Goal: Task Accomplishment & Management: Manage account settings

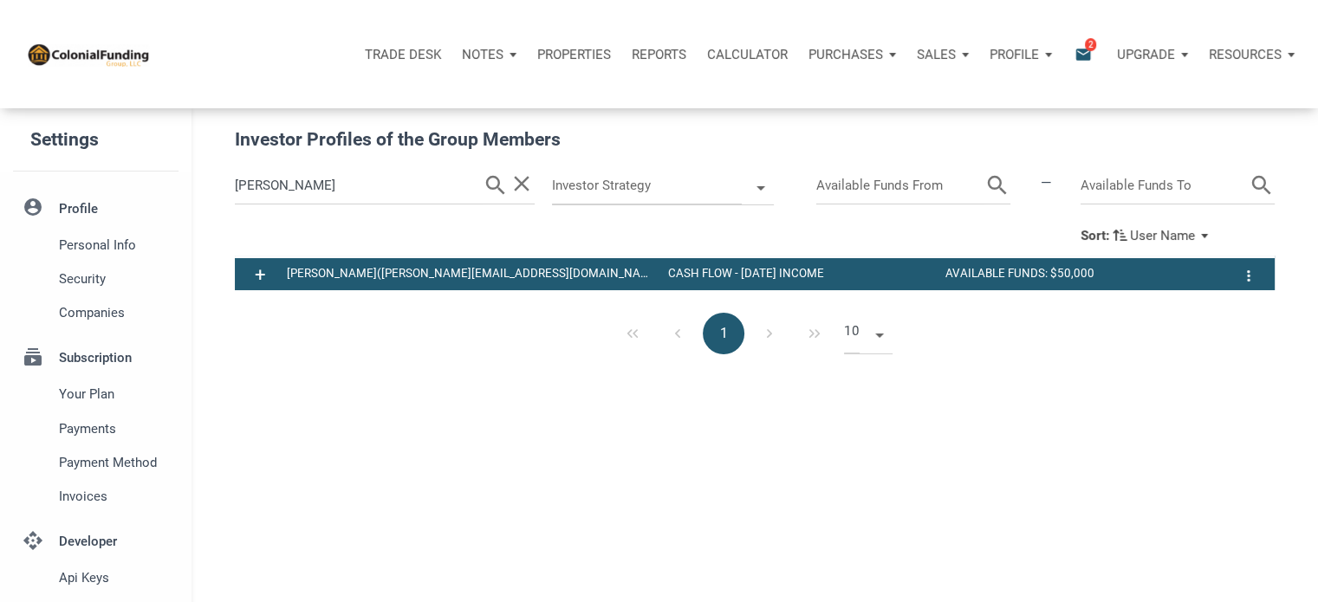
click at [484, 53] on p "Notes" at bounding box center [483, 55] width 42 height 16
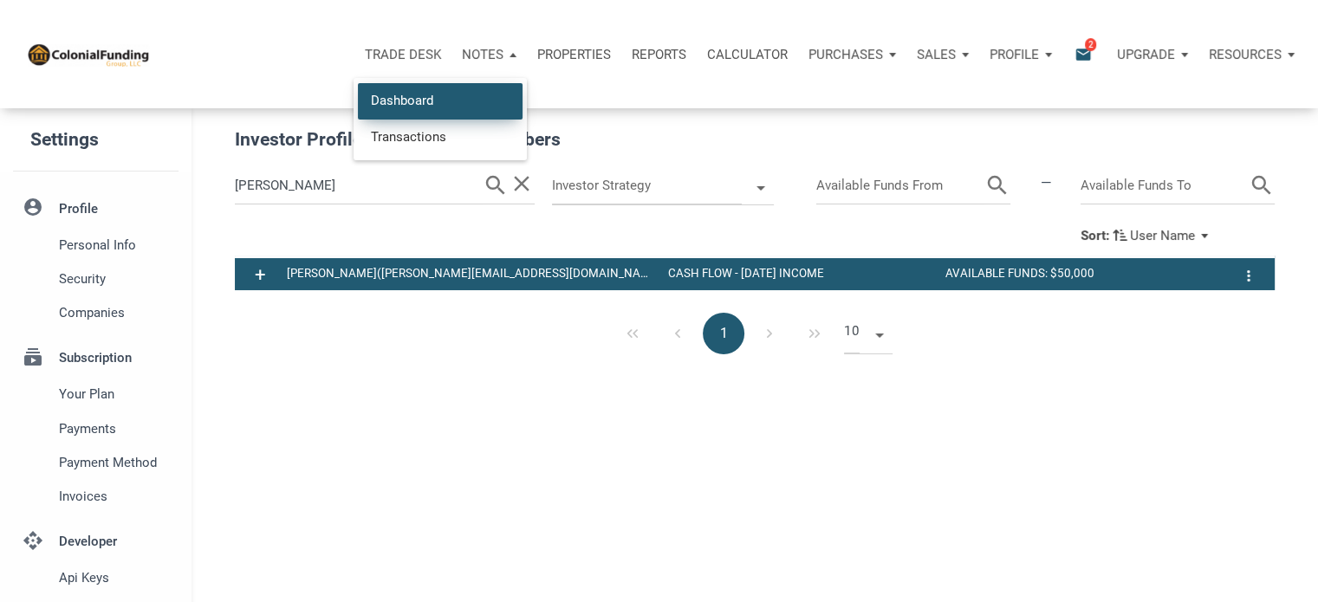
click at [381, 100] on link "Dashboard" at bounding box center [440, 101] width 165 height 36
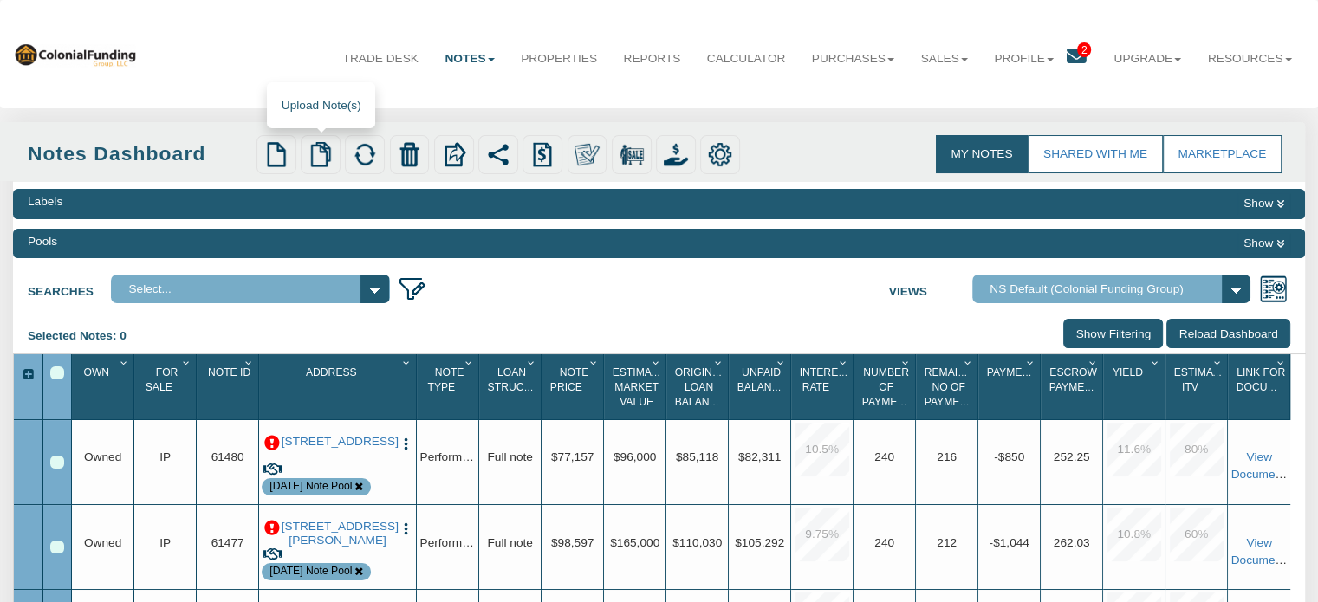
click at [323, 149] on img at bounding box center [320, 154] width 24 height 24
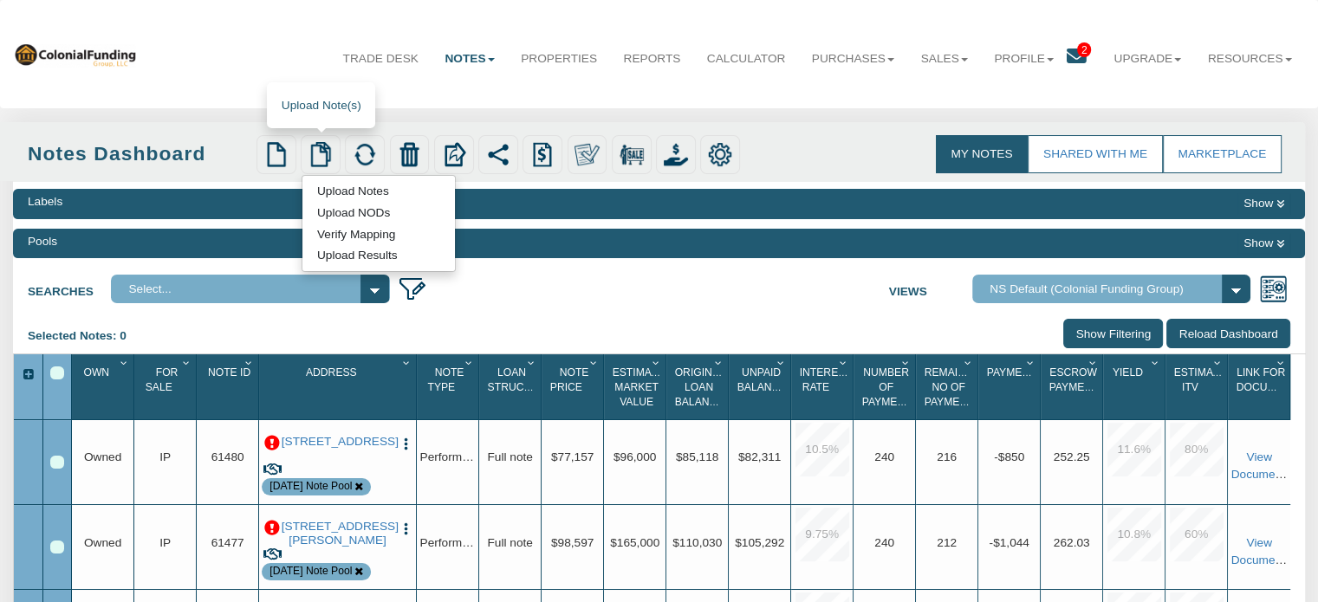
click at [345, 197] on link "Upload Notes" at bounding box center [352, 190] width 101 height 17
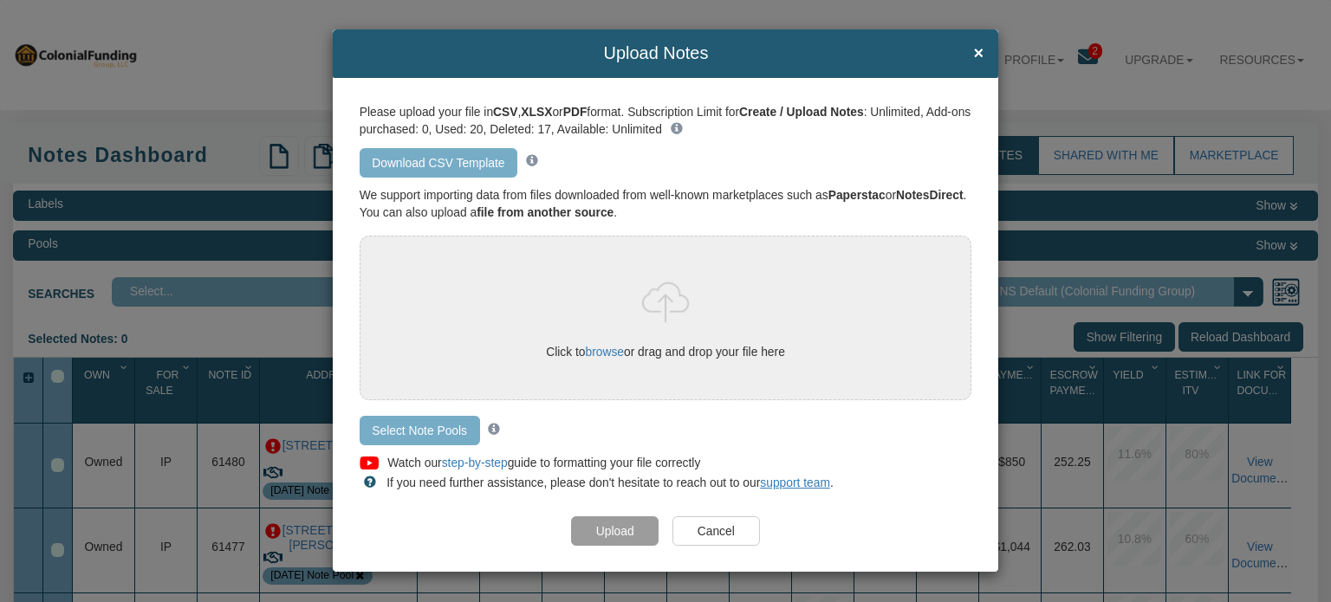
click at [411, 155] on link "Download CSV Template" at bounding box center [439, 162] width 158 height 29
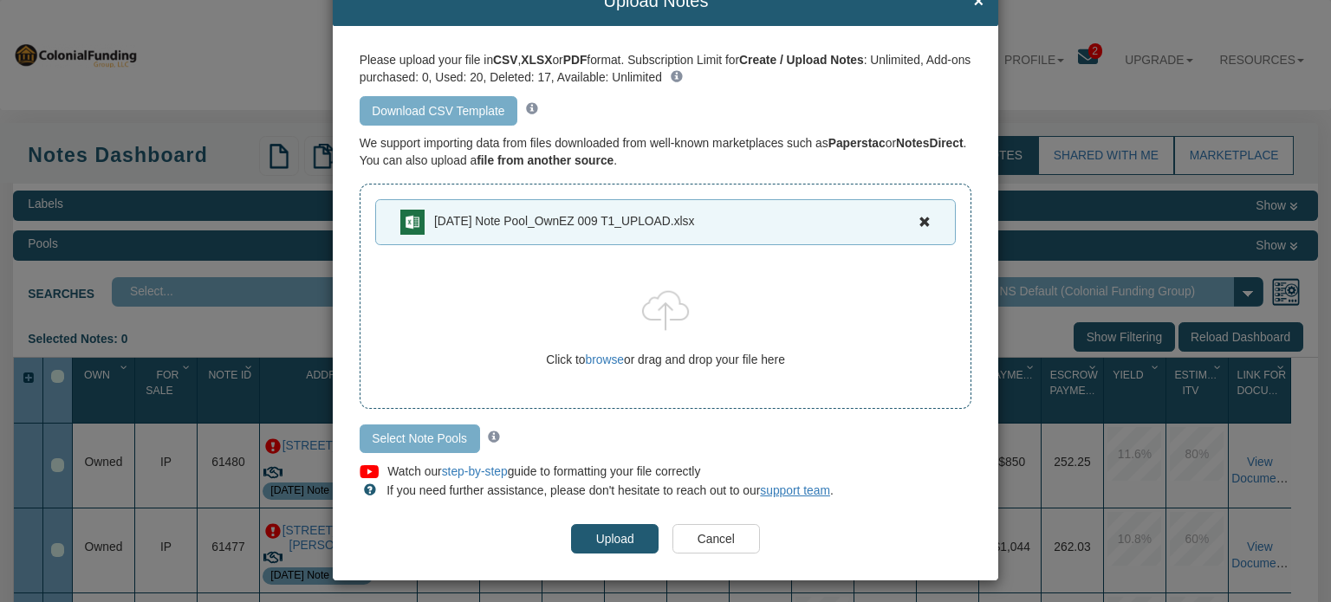
scroll to position [58, 0]
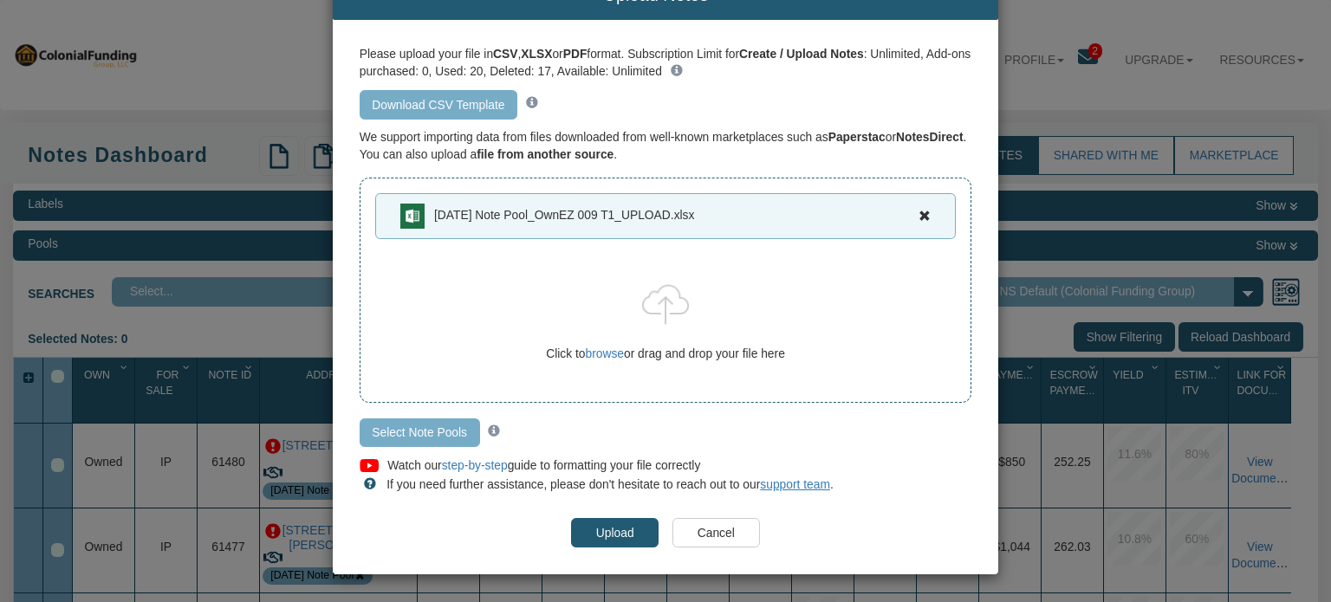
click at [413, 431] on input "Select Note Pools" at bounding box center [420, 432] width 120 height 29
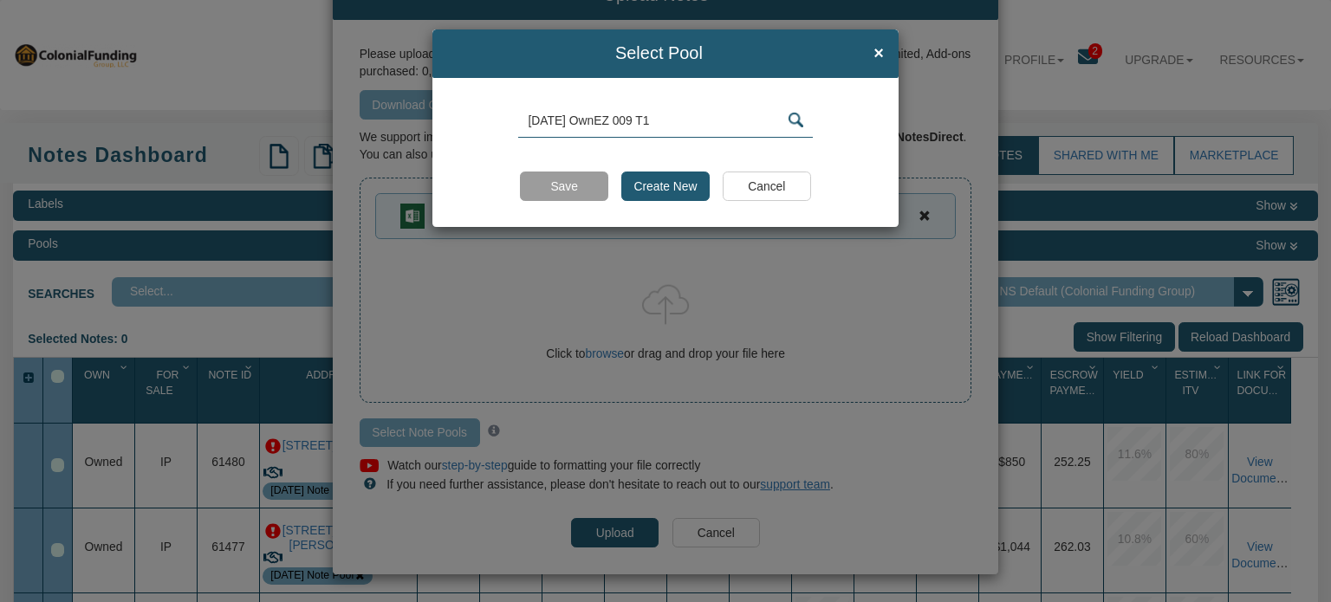
type input "8-14-25 OwnEZ 009 T1"
click at [666, 191] on input "Create New" at bounding box center [665, 186] width 88 height 29
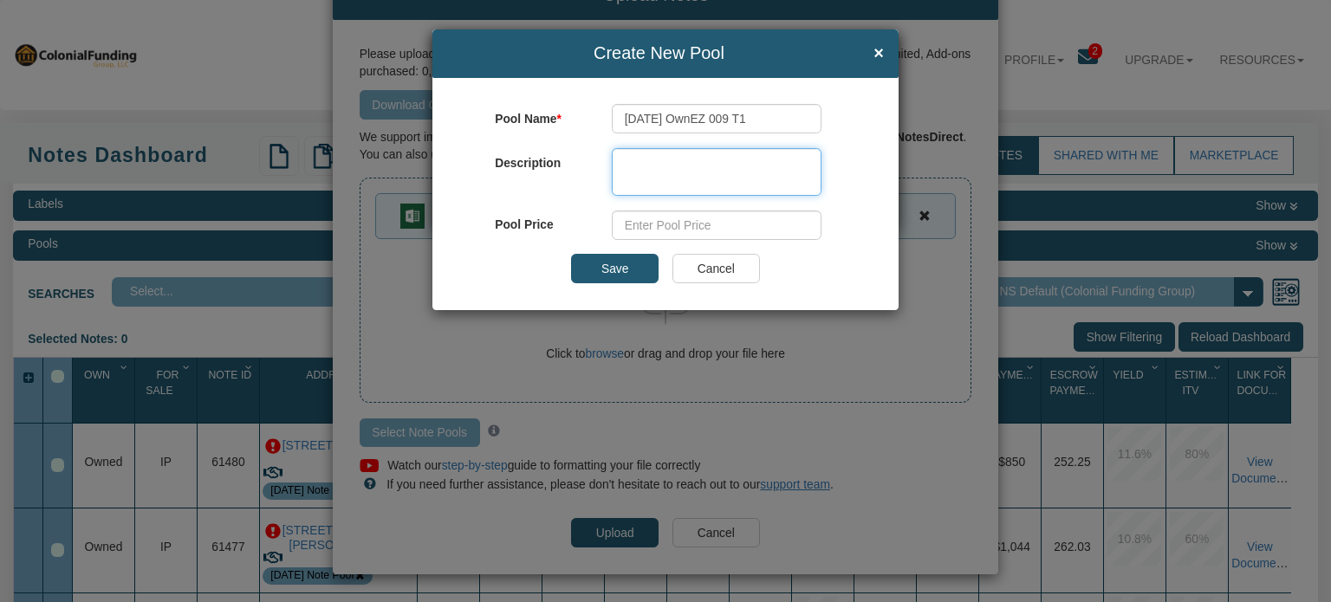
click at [661, 169] on textarea at bounding box center [717, 172] width 210 height 48
click at [661, 169] on textarea "L" at bounding box center [717, 172] width 210 height 48
type textarea "Land Contracts"
click at [619, 269] on input "Save" at bounding box center [615, 268] width 88 height 29
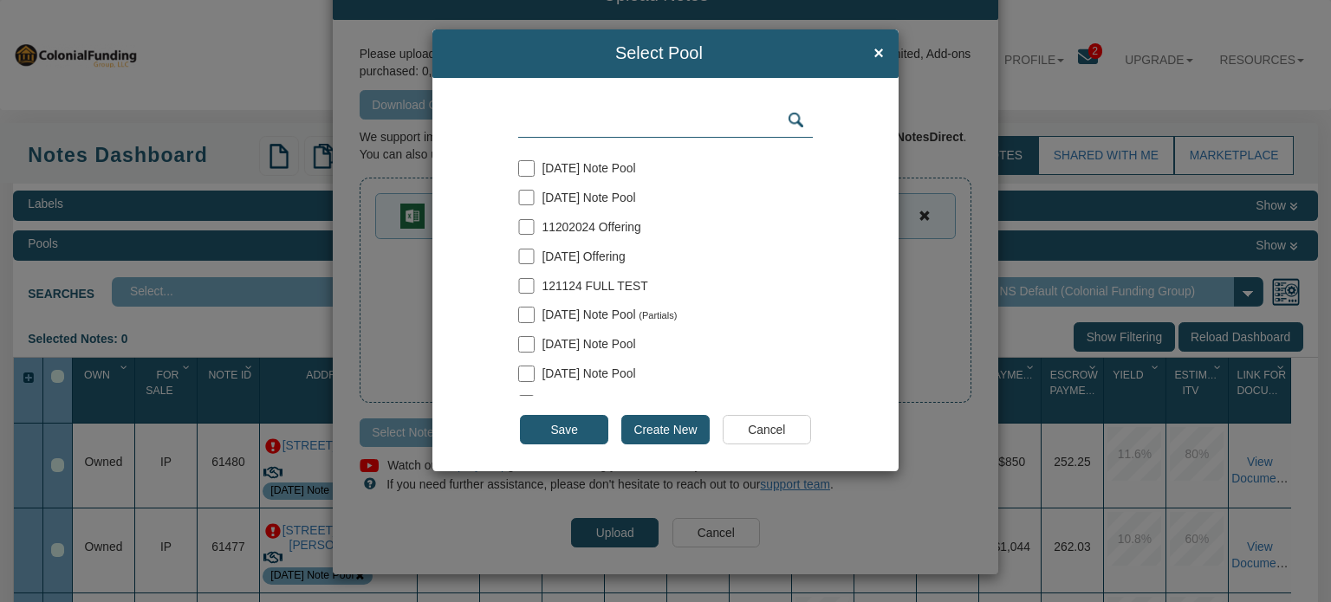
scroll to position [370, 0]
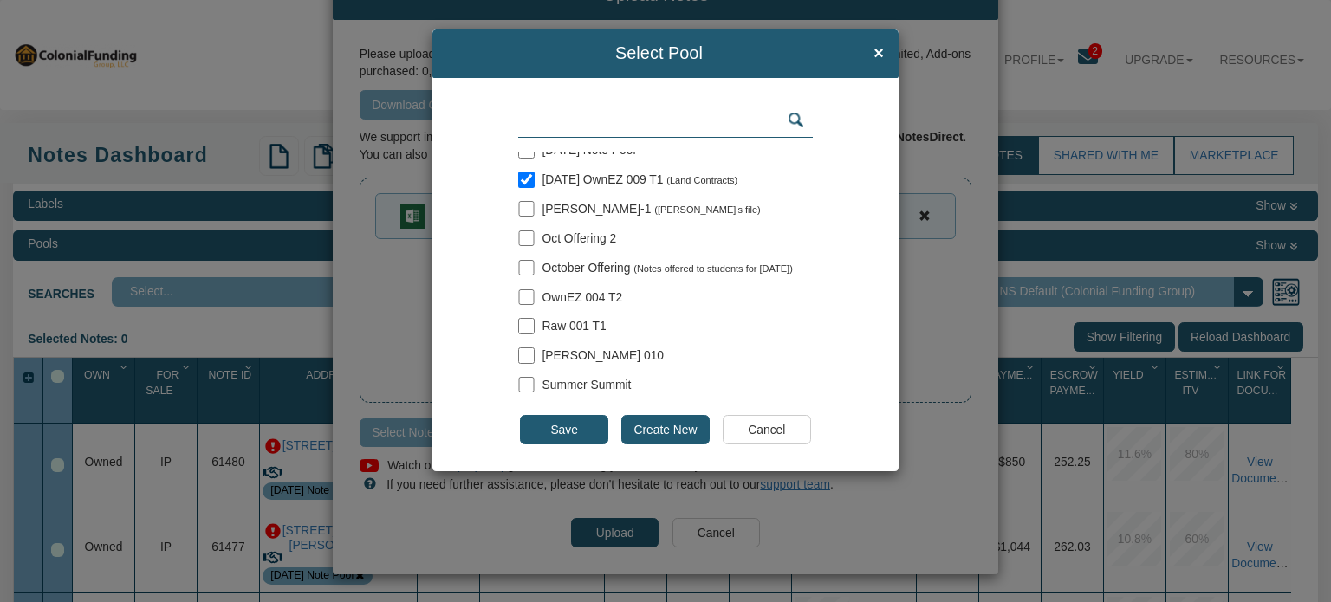
click at [566, 426] on input "Save" at bounding box center [564, 429] width 88 height 29
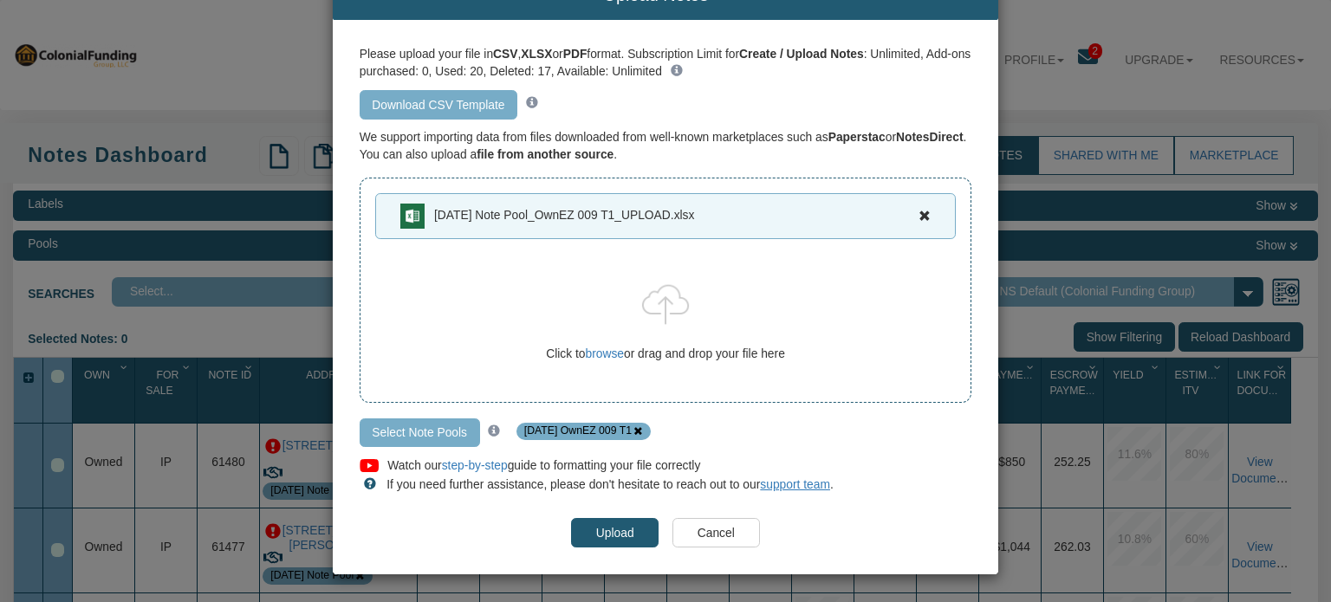
click at [608, 533] on input "Upload" at bounding box center [615, 532] width 88 height 29
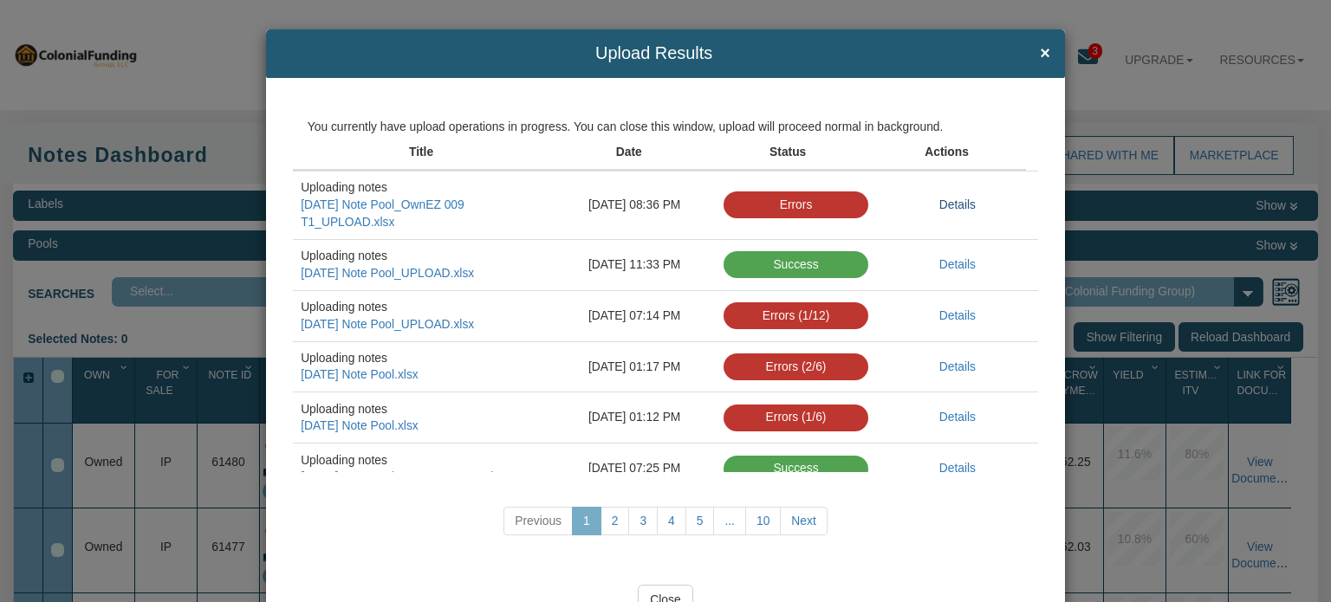
click at [939, 199] on link "Details" at bounding box center [957, 205] width 36 height 14
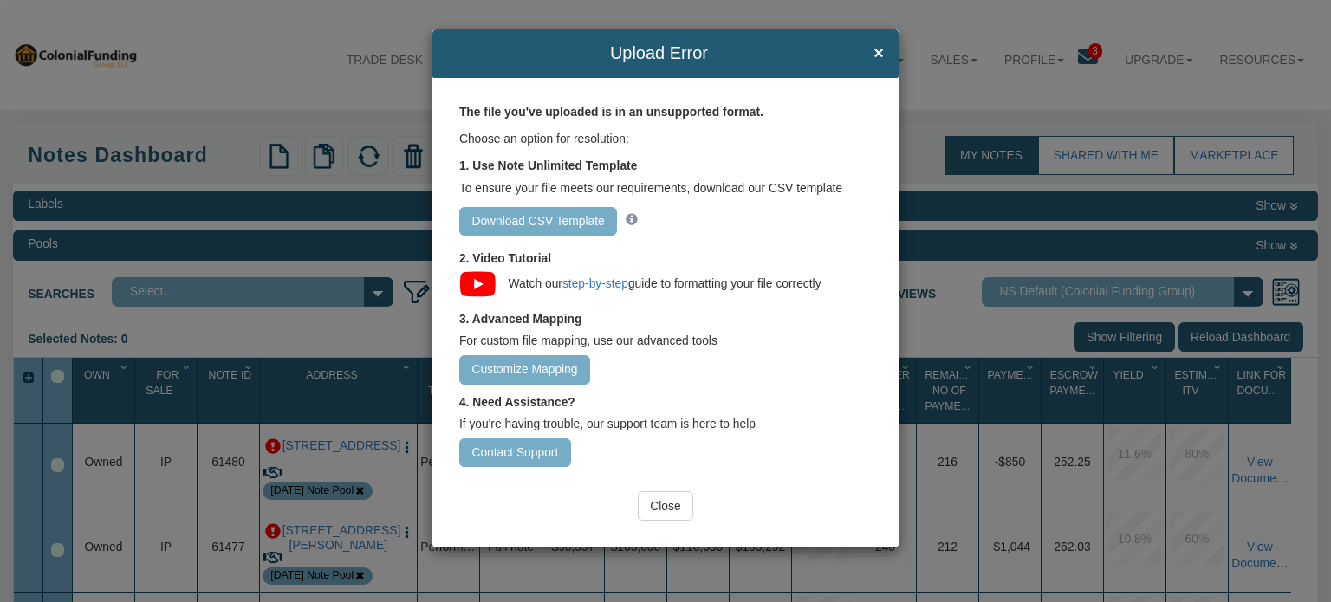
click at [523, 377] on input "Customize Mapping" at bounding box center [524, 369] width 131 height 29
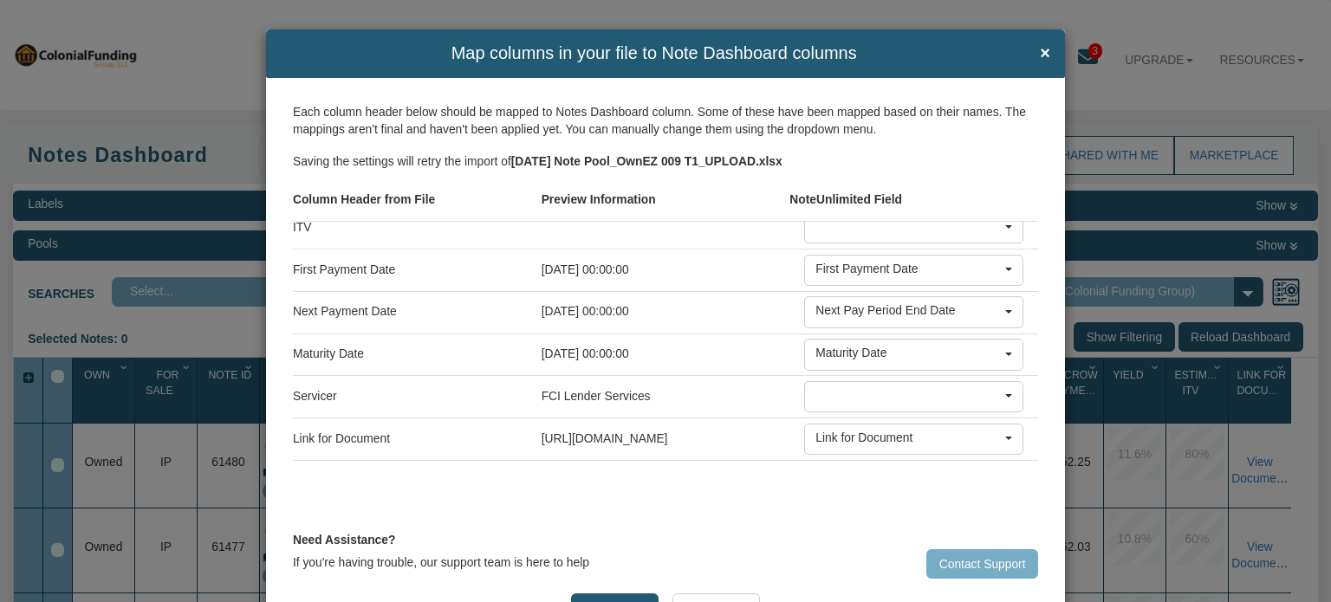
scroll to position [1002, 0]
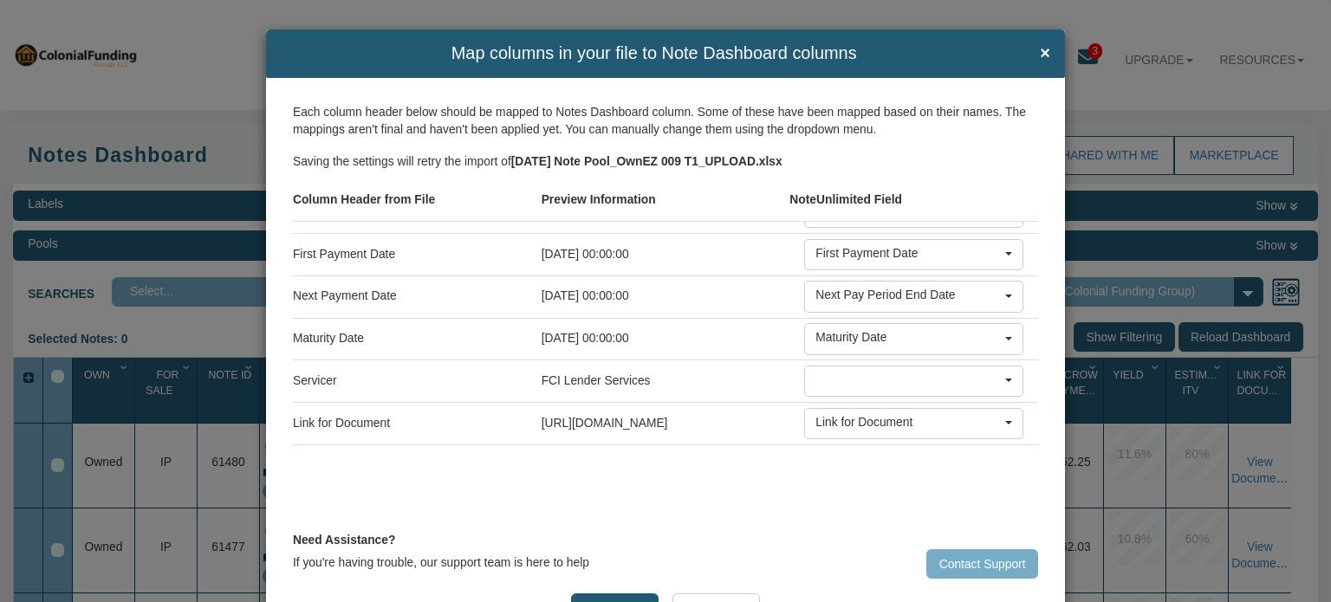
click at [1005, 379] on b at bounding box center [1008, 380] width 7 height 3
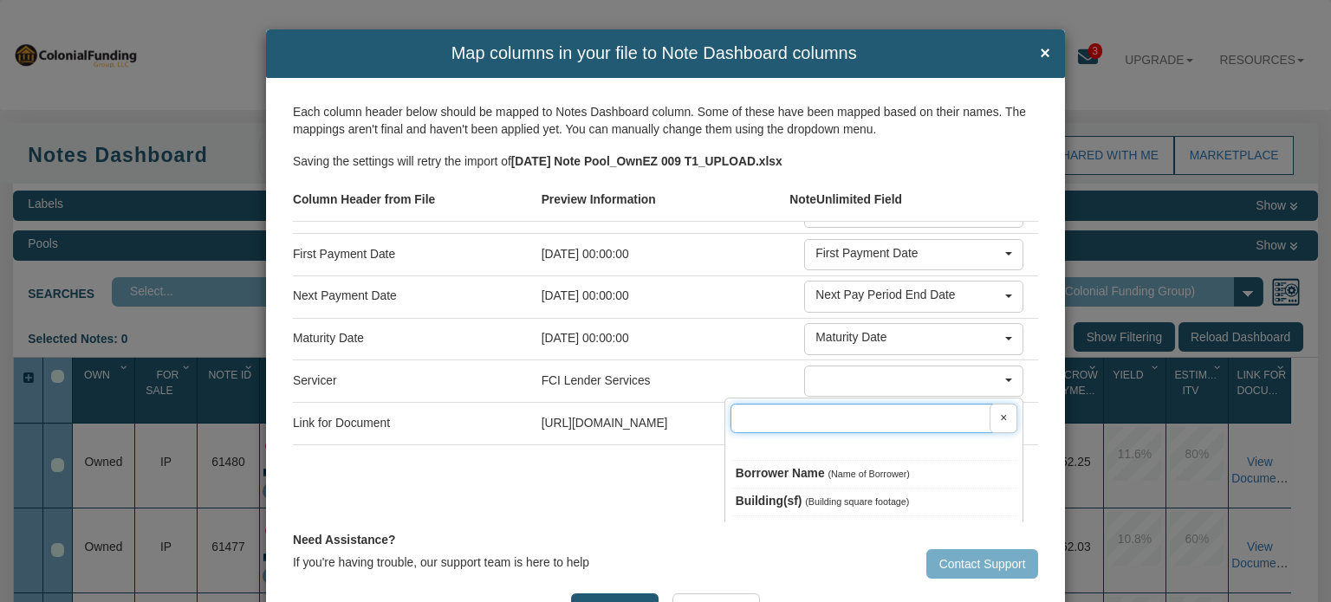
click at [915, 404] on input "text" at bounding box center [873, 418] width 287 height 29
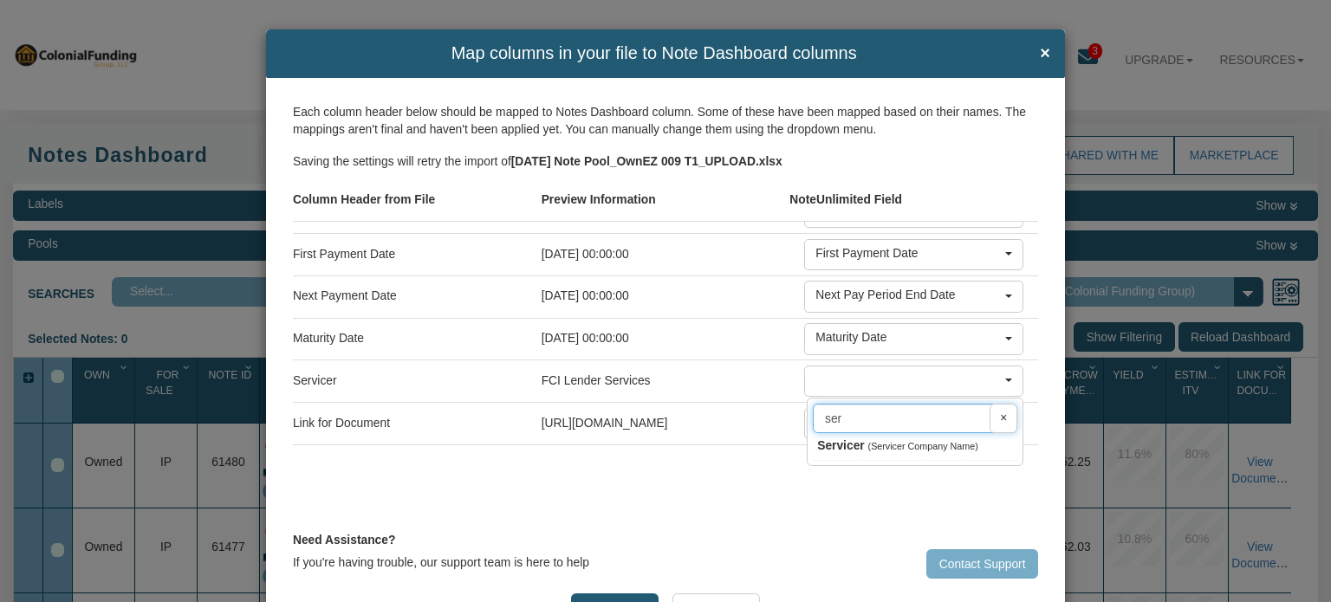
type input "ser"
click at [833, 438] on span "Servicer" at bounding box center [841, 445] width 48 height 14
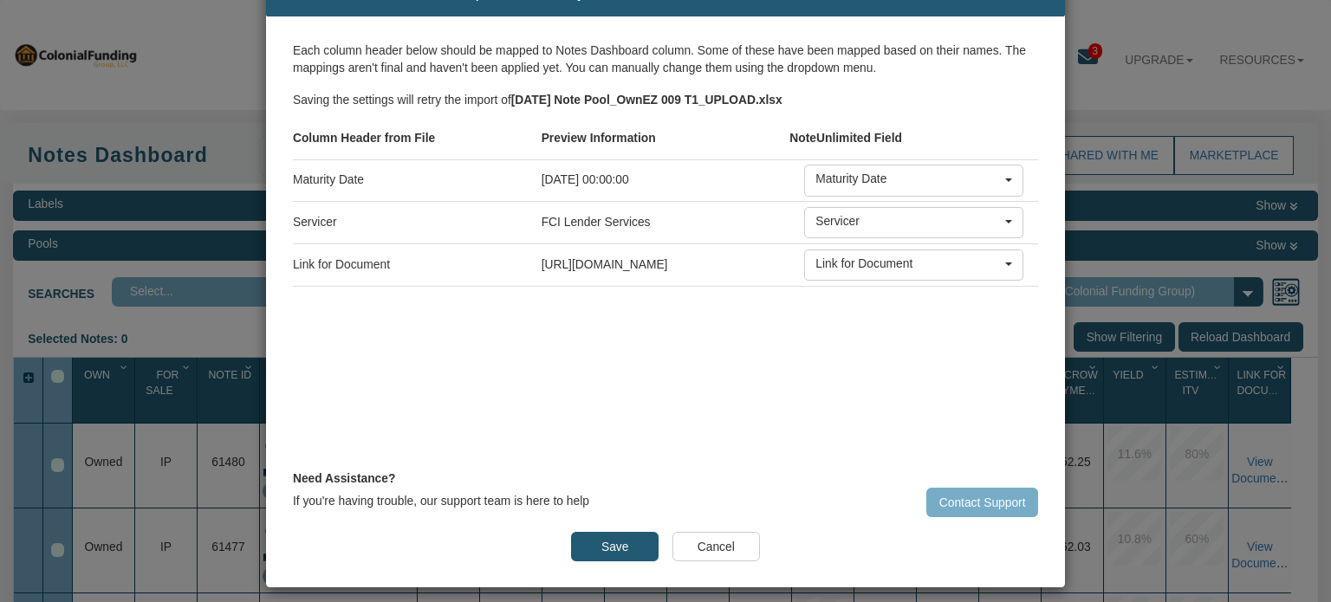
scroll to position [75, 0]
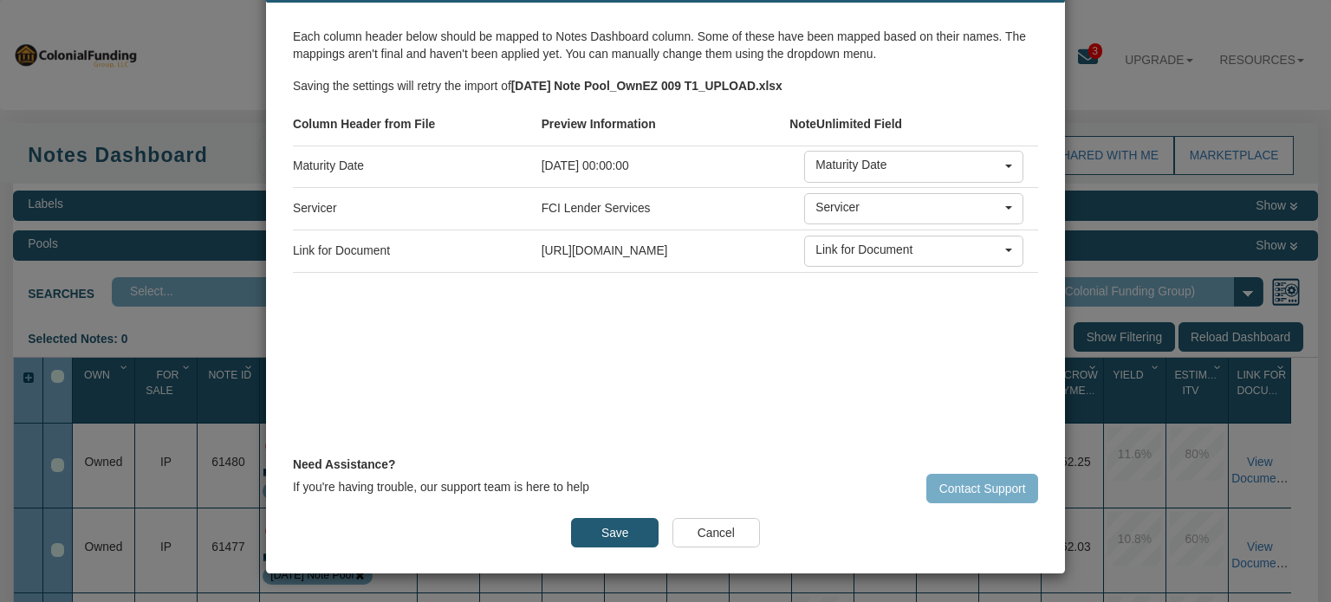
click at [613, 529] on button "Save" at bounding box center [615, 532] width 88 height 29
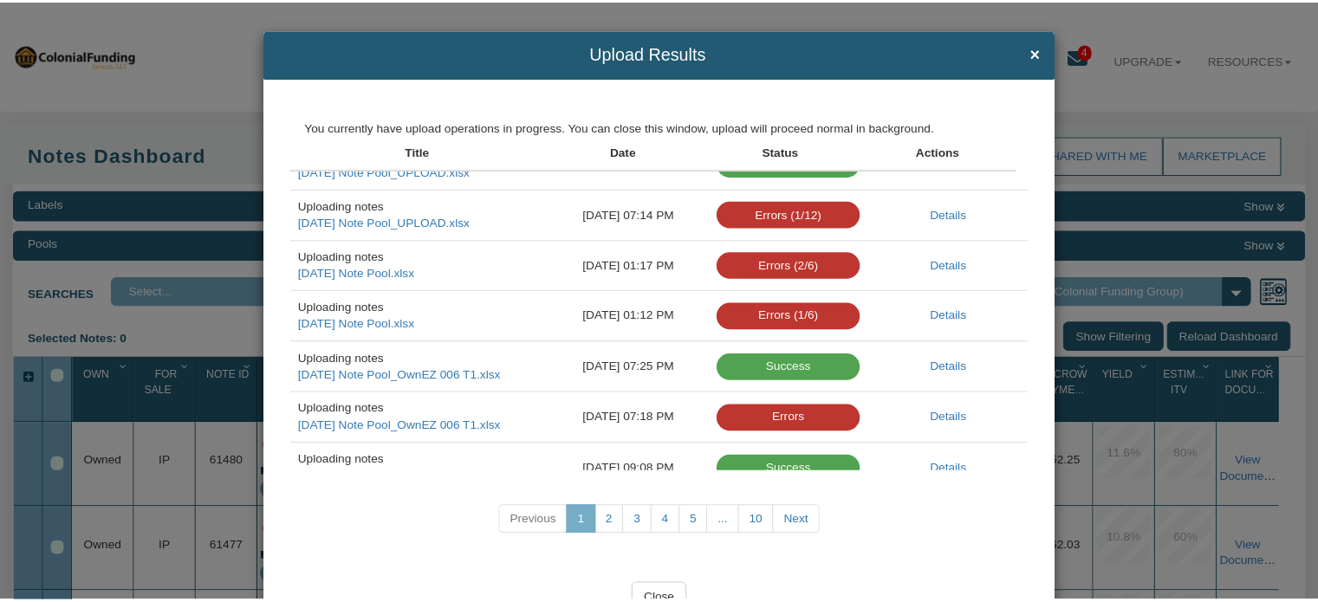
scroll to position [118, 0]
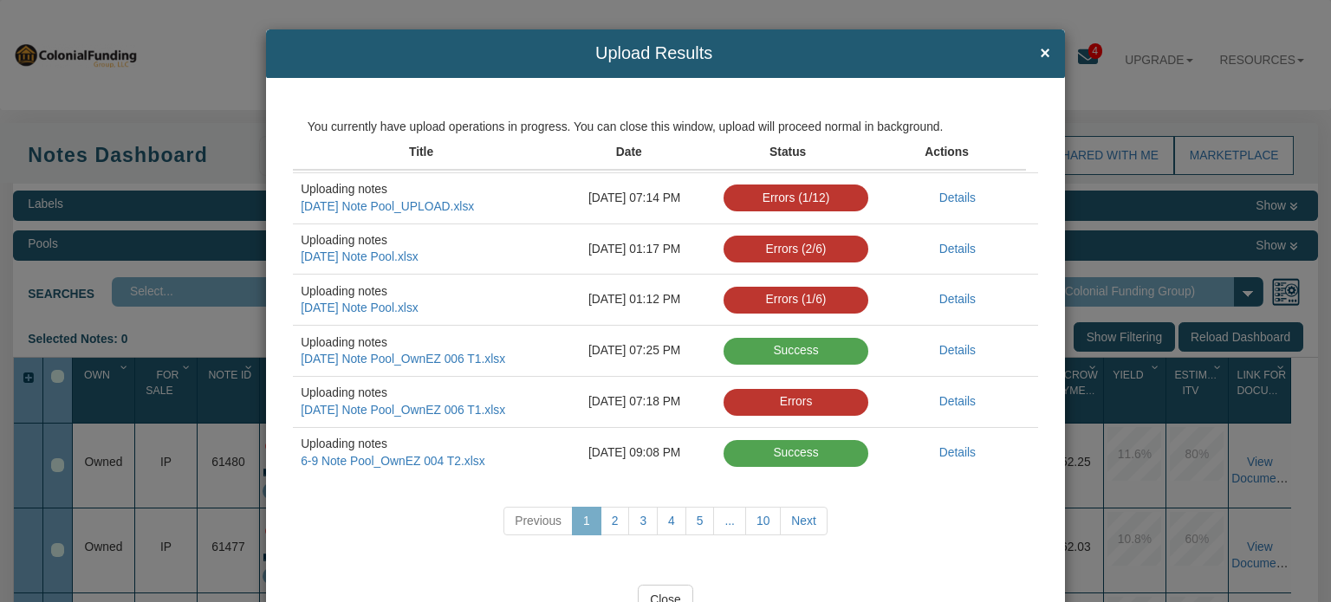
click at [656, 596] on input "Close" at bounding box center [665, 599] width 55 height 29
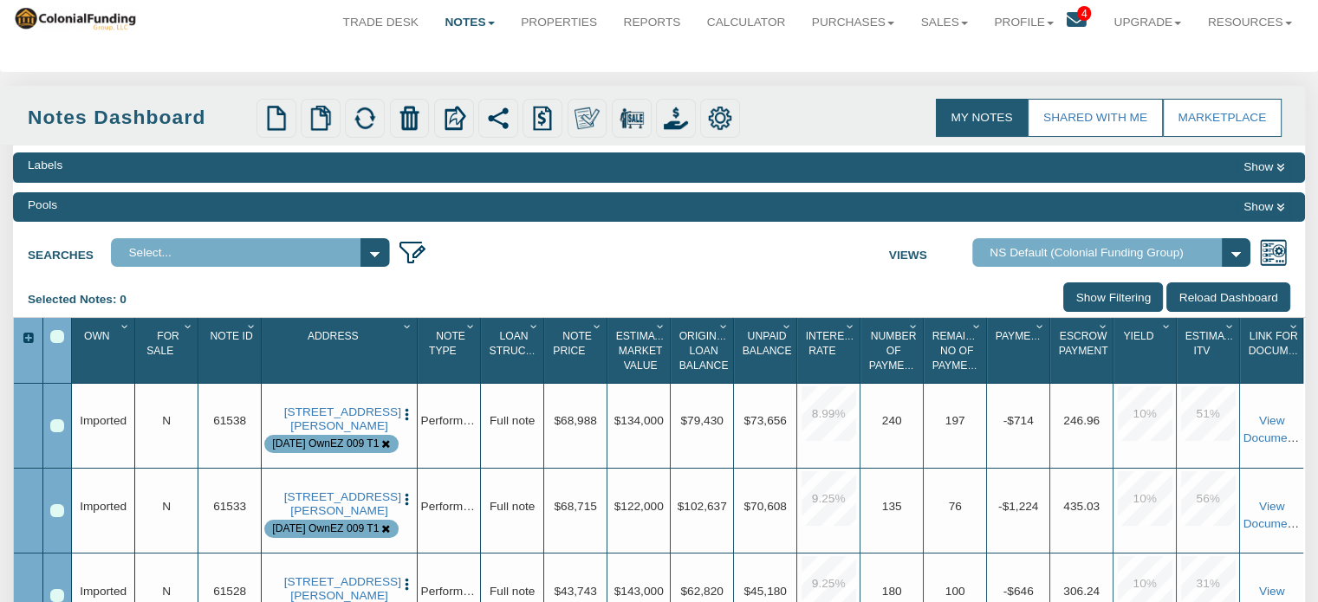
scroll to position [29, 0]
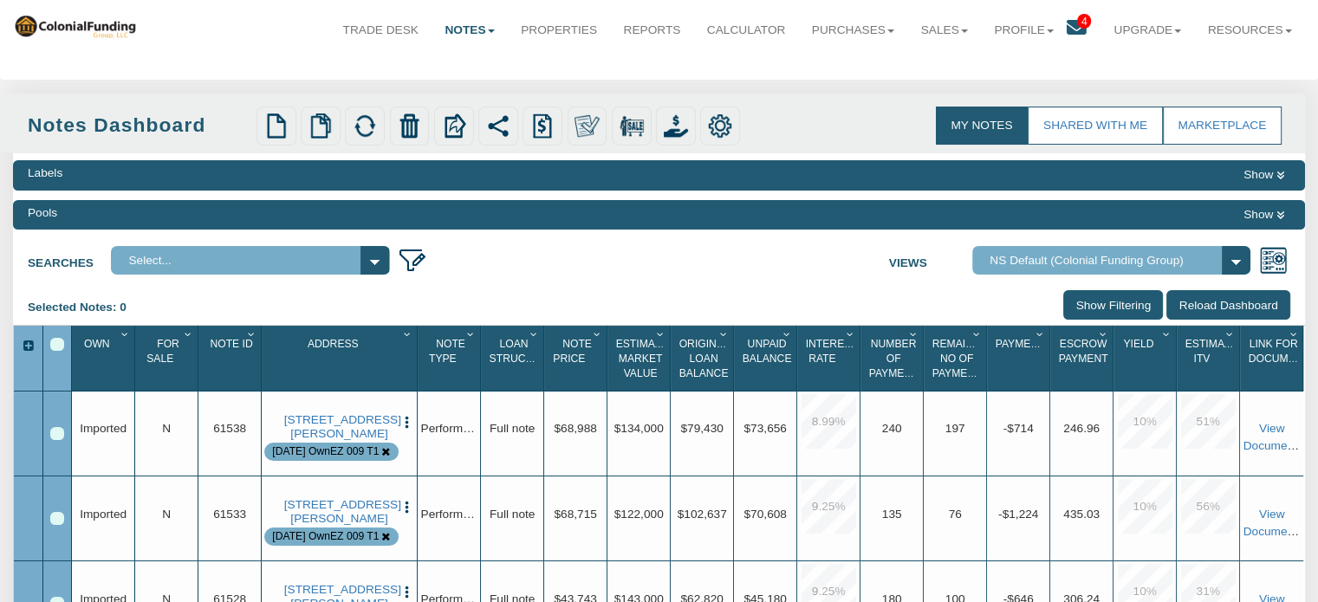
click at [1276, 176] on icon at bounding box center [1280, 176] width 8 height 10
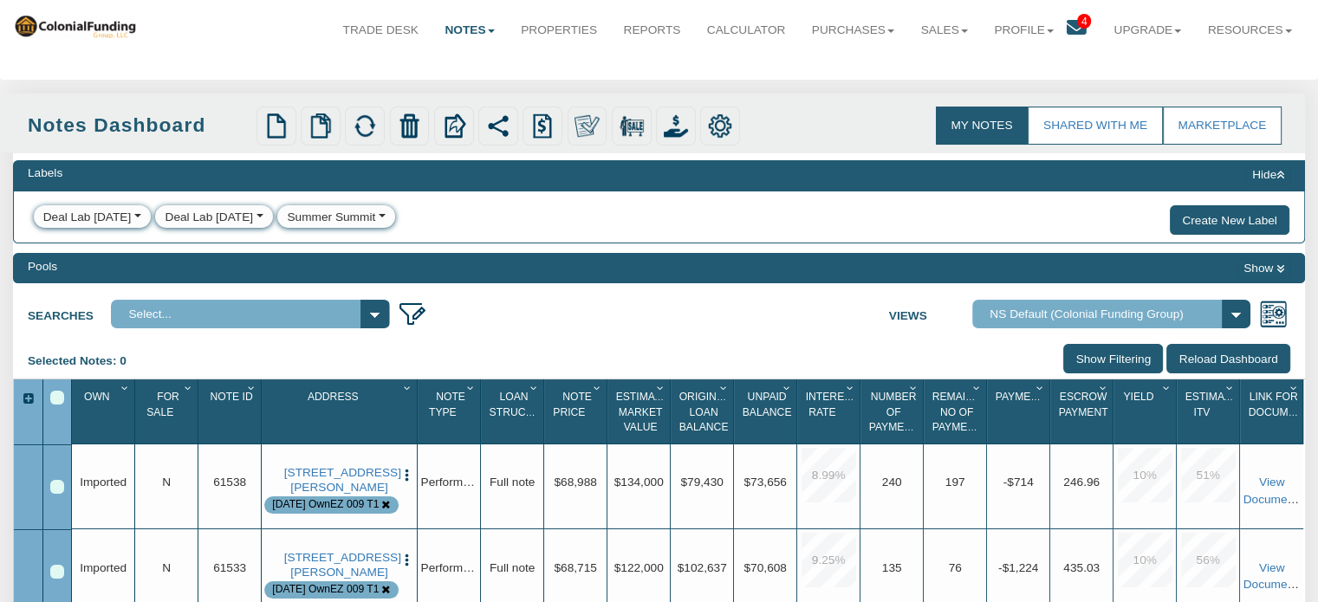
click at [1276, 176] on icon at bounding box center [1280, 176] width 8 height 10
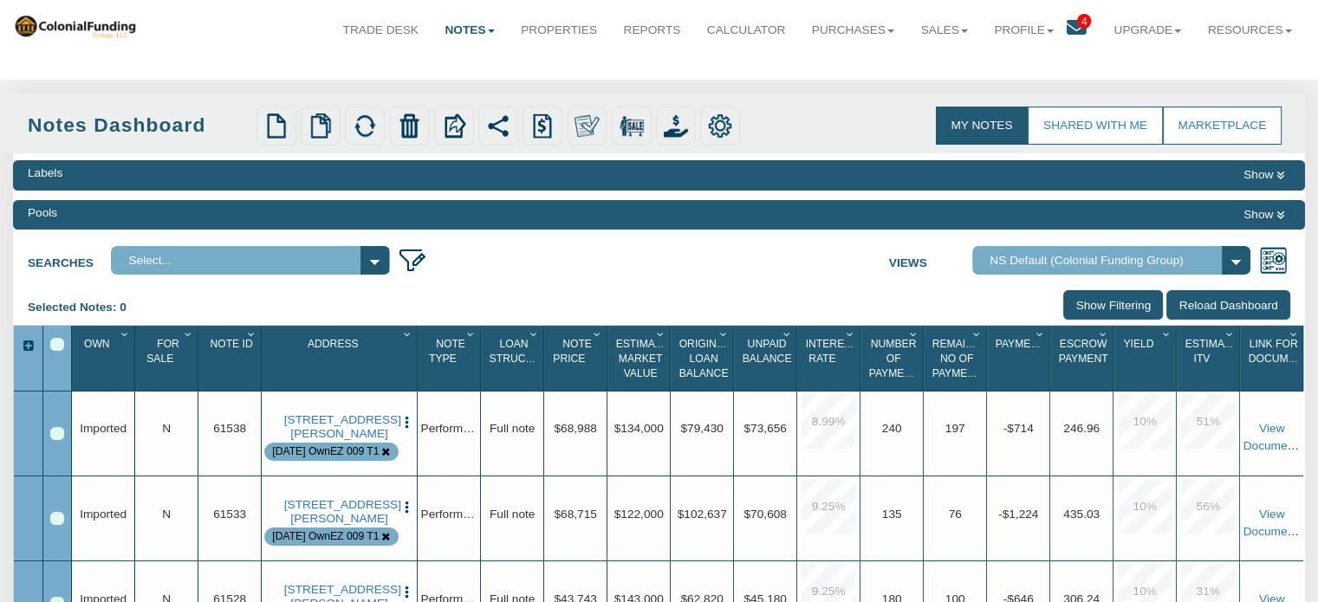
click at [1274, 214] on button "Show" at bounding box center [1263, 214] width 53 height 21
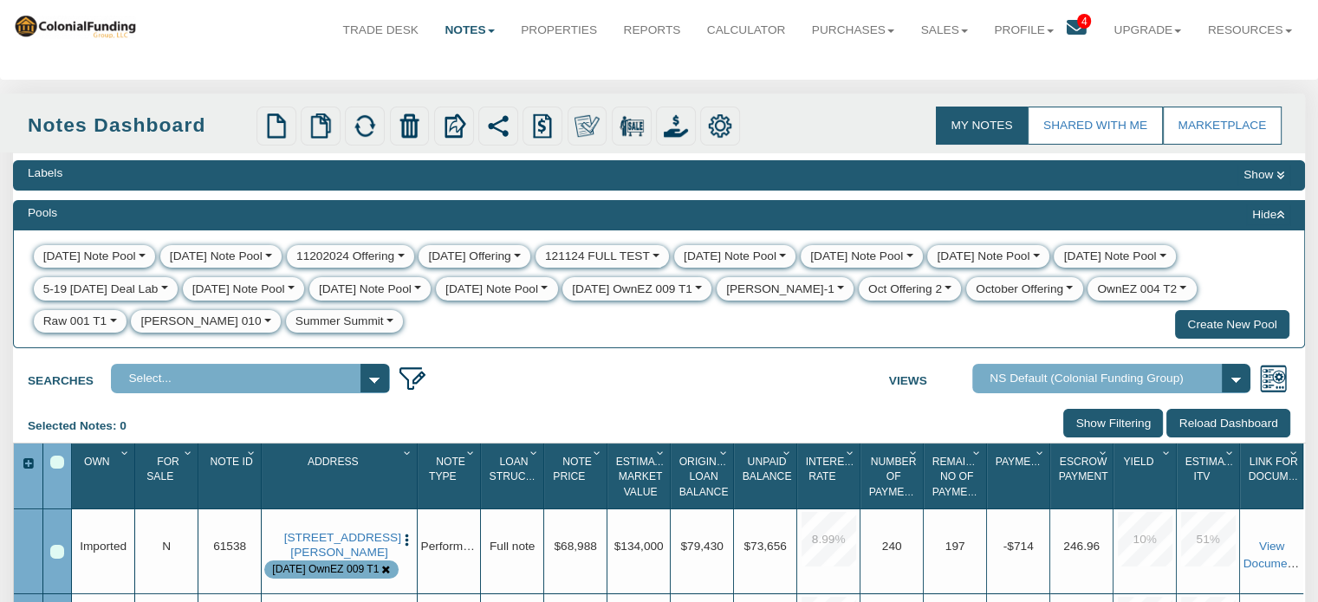
click at [167, 290] on button "button" at bounding box center [163, 289] width 10 height 17
click at [65, 361] on link "Delete" at bounding box center [66, 363] width 63 height 22
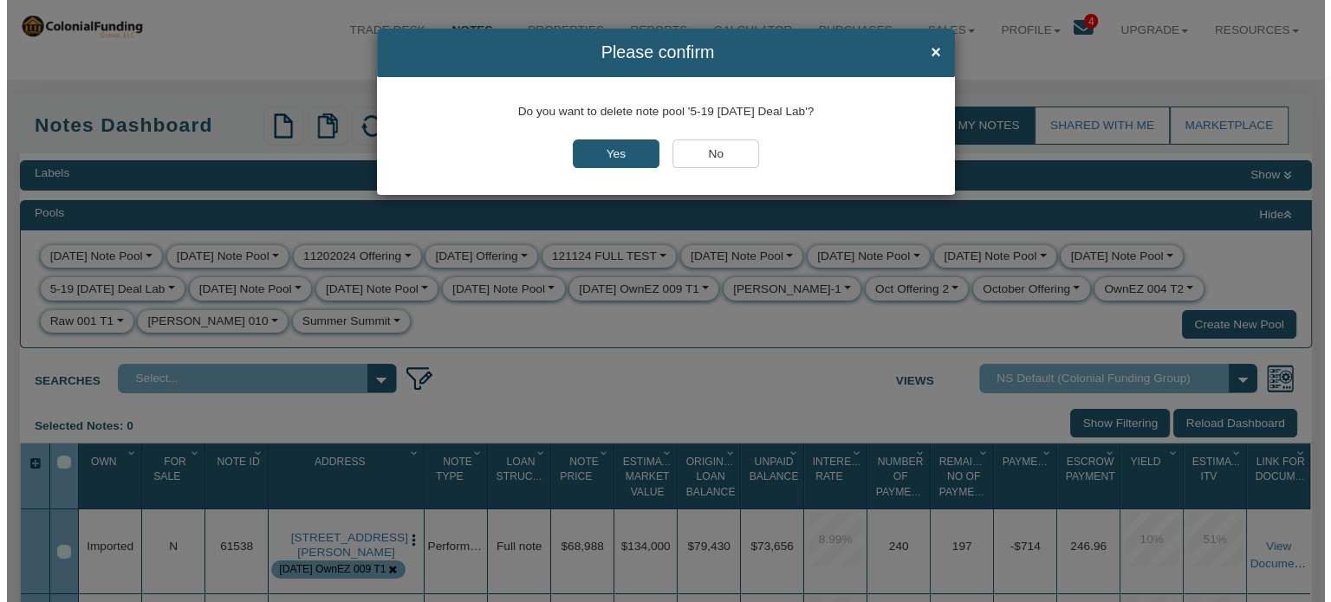
scroll to position [29, 0]
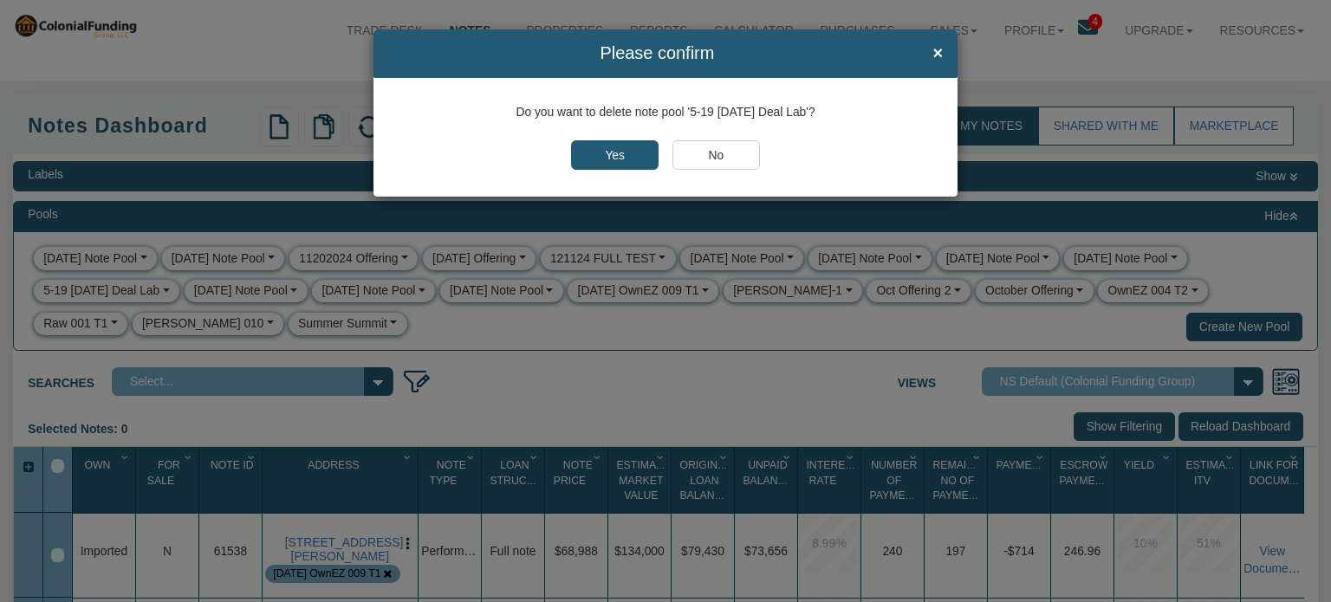
click at [623, 156] on input "Yes" at bounding box center [615, 154] width 88 height 29
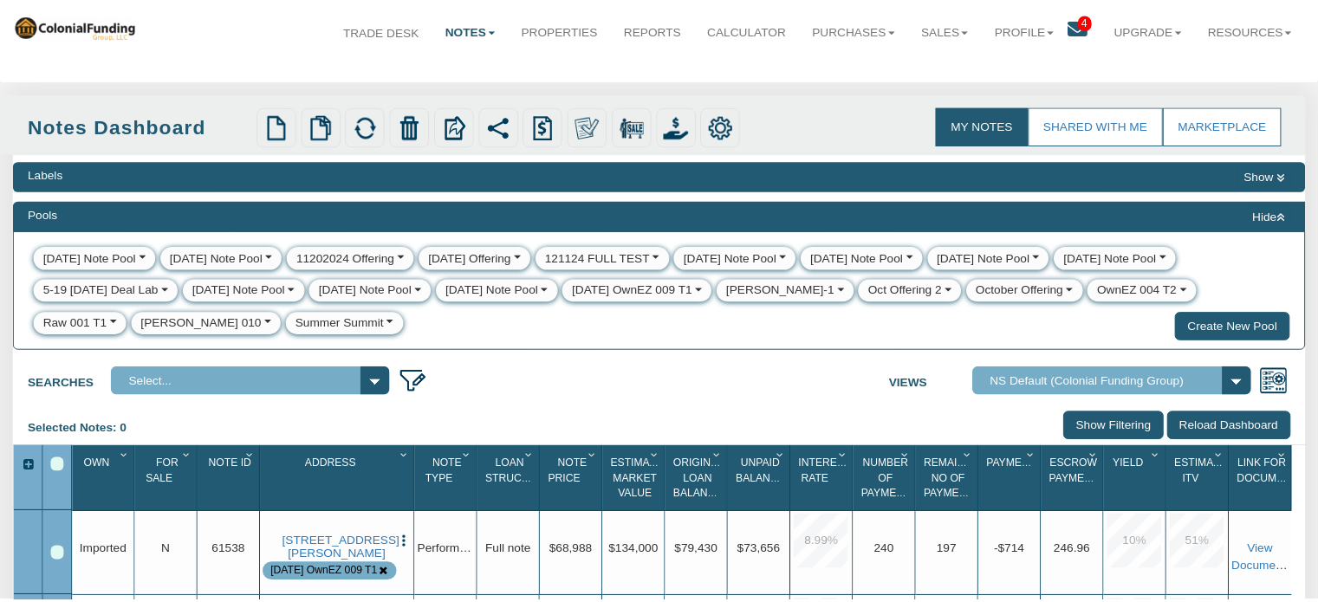
scroll to position [29, 0]
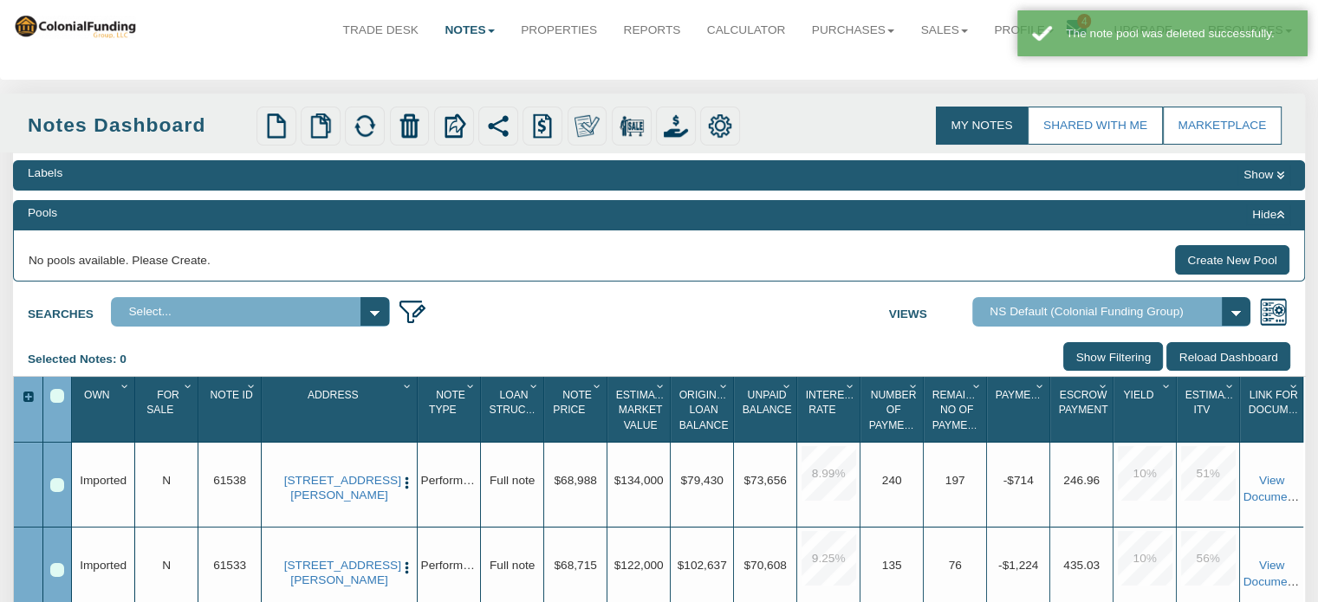
click at [128, 321] on select "Select... 123 main" at bounding box center [250, 311] width 279 height 29
click at [522, 297] on div "Searches Select... 123 main Views Admin View Default View For Sale Note School …" at bounding box center [659, 309] width 1292 height 36
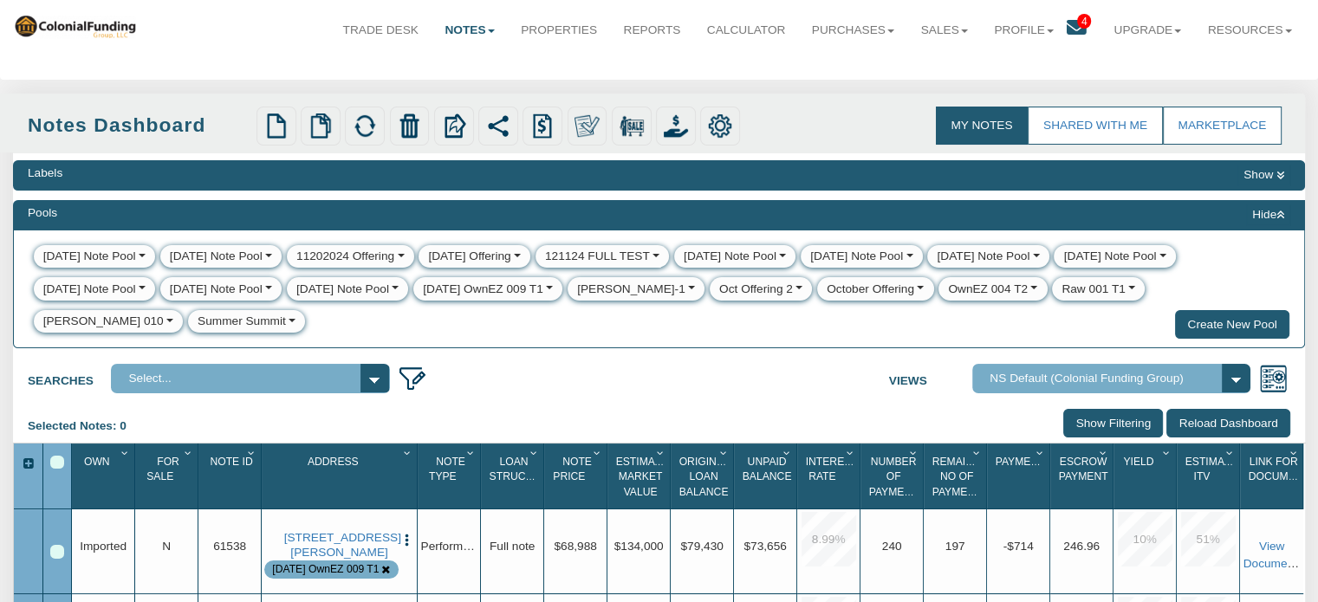
click at [286, 321] on button "button" at bounding box center [291, 321] width 10 height 17
click at [189, 392] on link "Delete" at bounding box center [220, 395] width 63 height 22
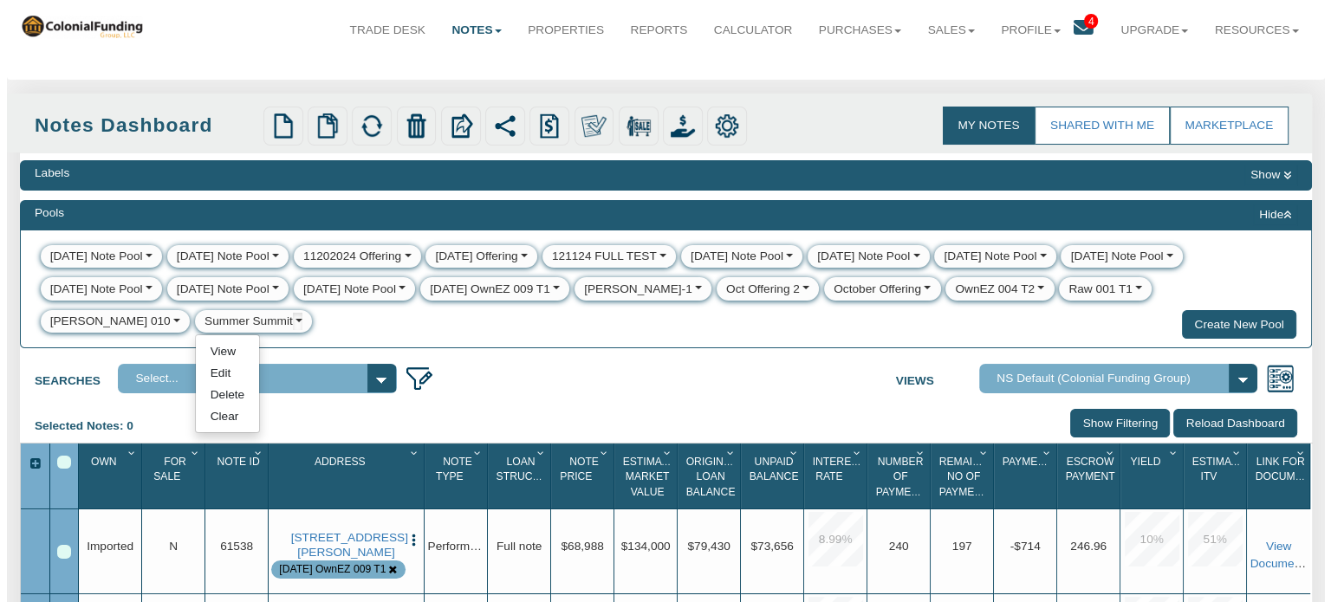
scroll to position [29, 0]
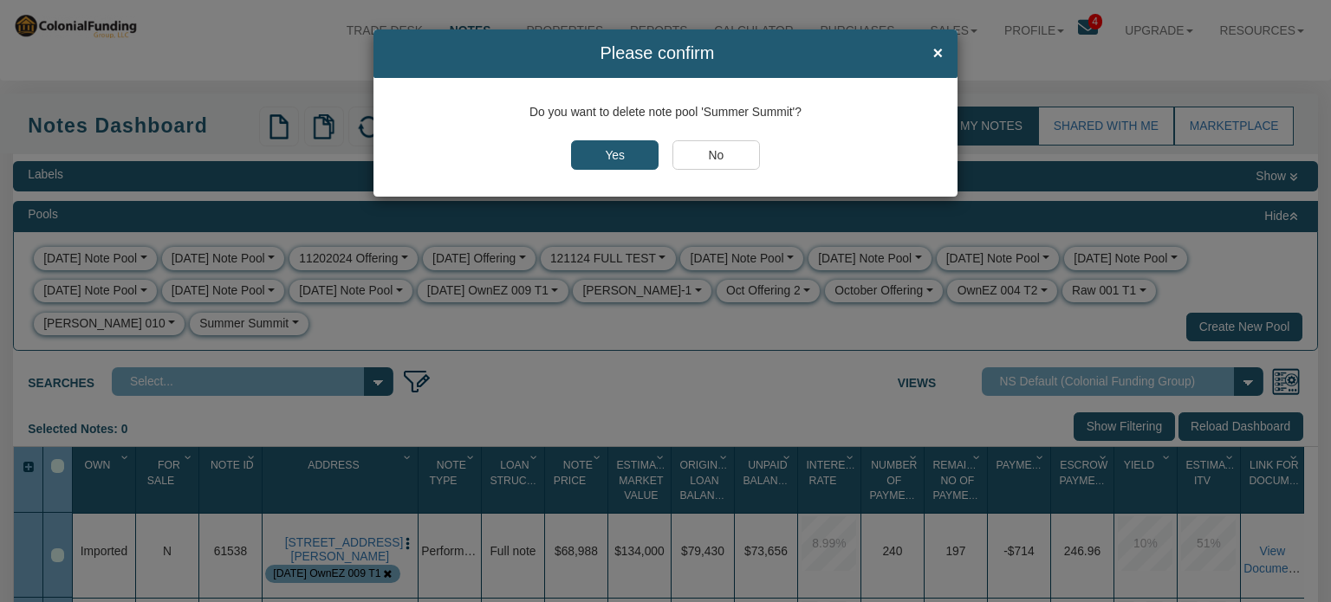
click at [619, 152] on input "Yes" at bounding box center [615, 154] width 88 height 29
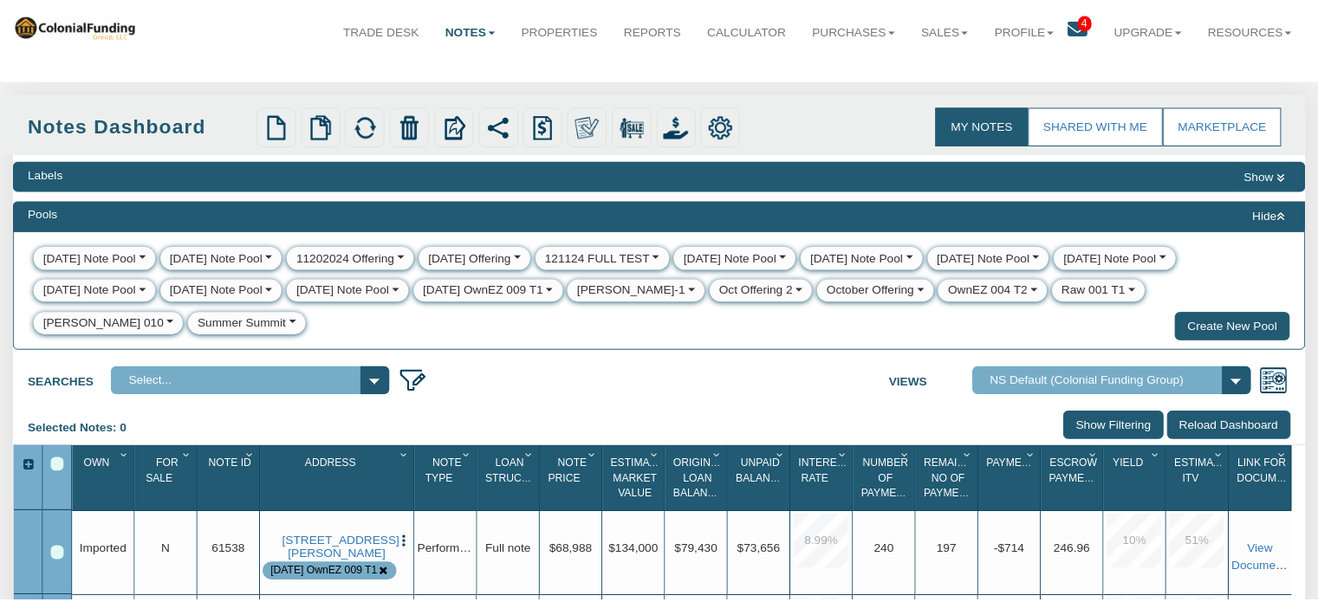
scroll to position [29, 0]
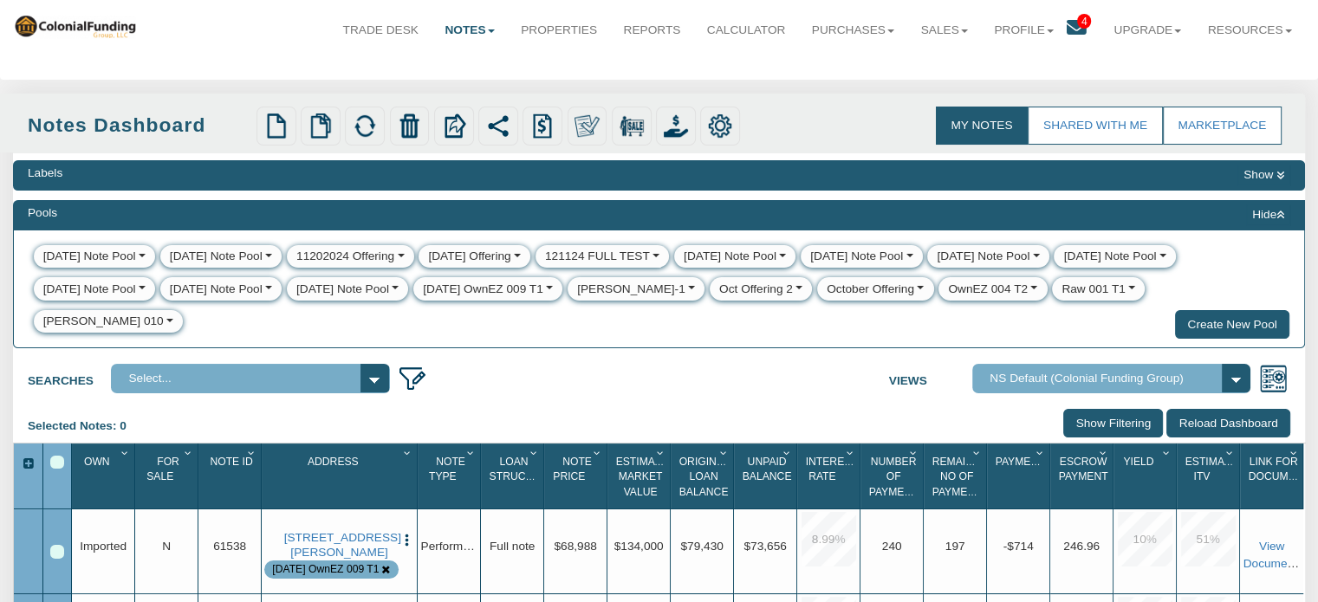
click at [404, 258] on button "button" at bounding box center [399, 256] width 10 height 17
click at [339, 330] on link "Delete" at bounding box center [319, 330] width 63 height 22
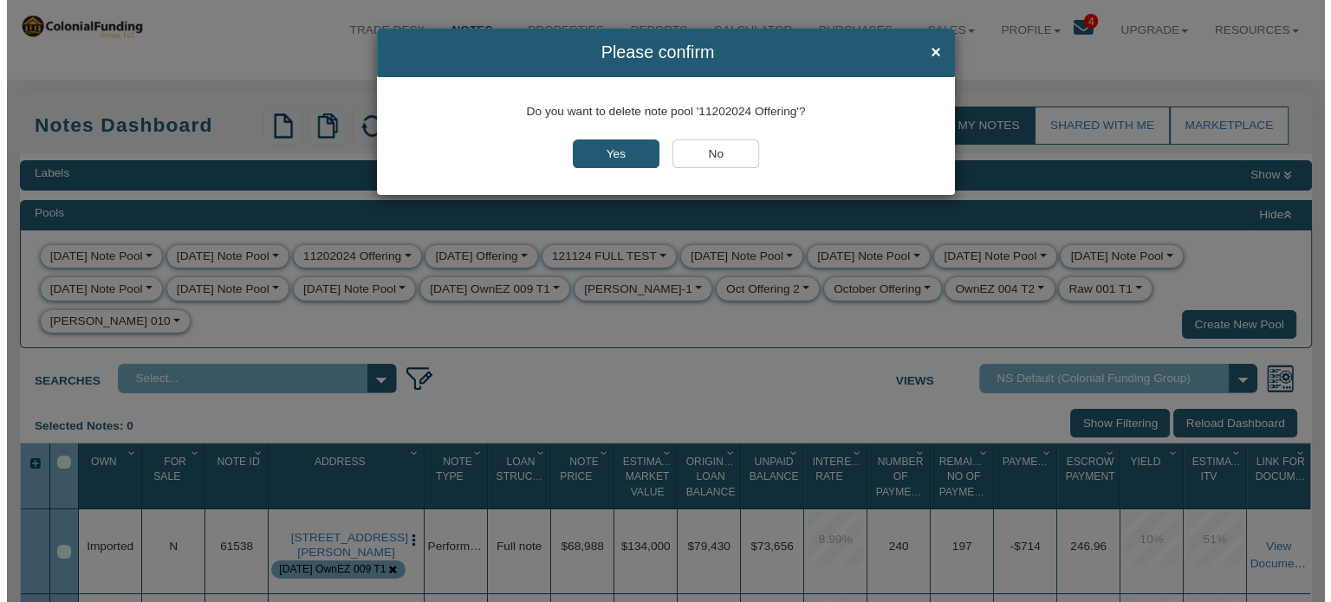
scroll to position [29, 0]
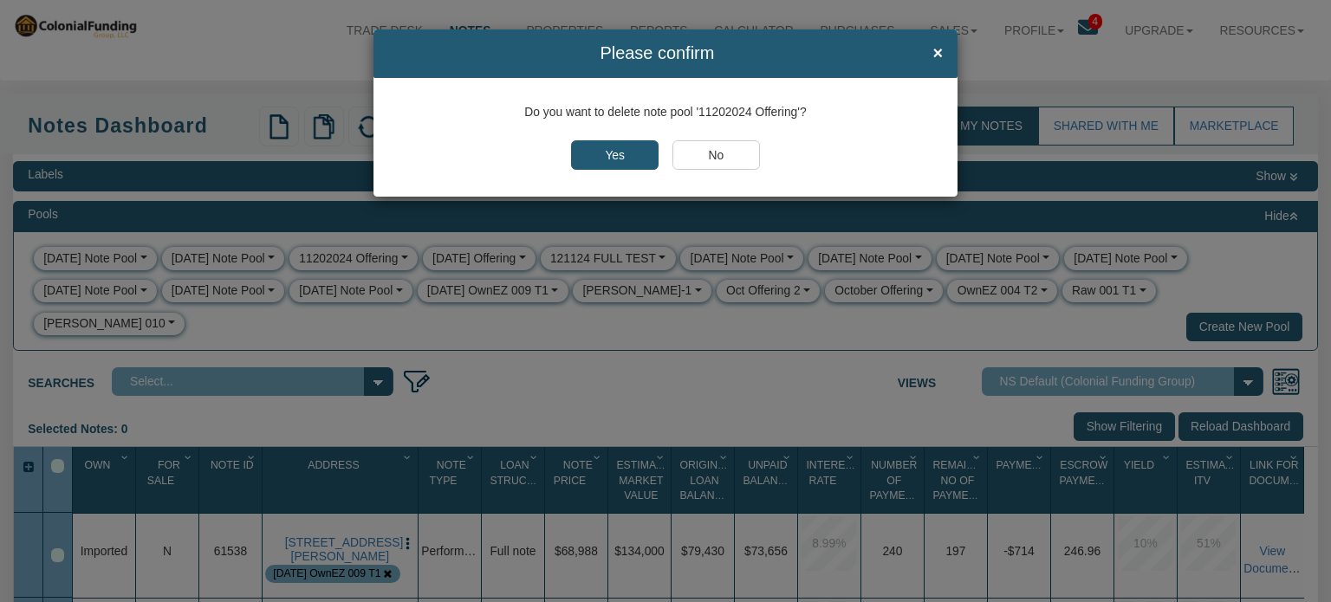
click at [626, 147] on input "Yes" at bounding box center [615, 154] width 88 height 29
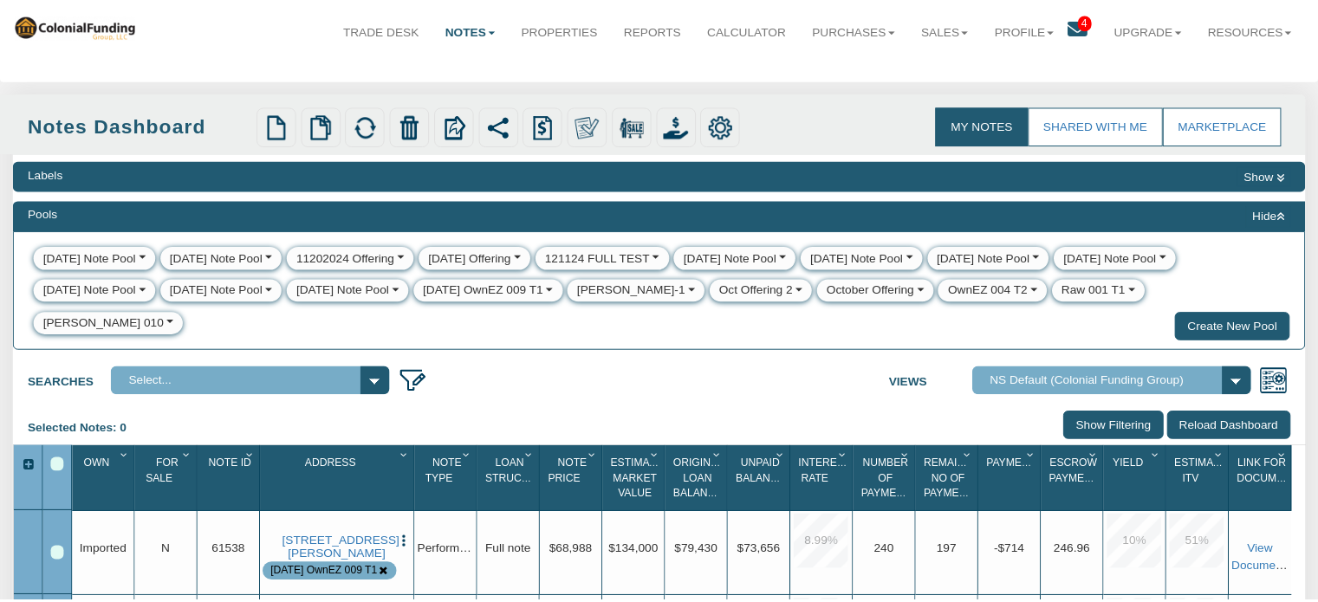
scroll to position [29, 0]
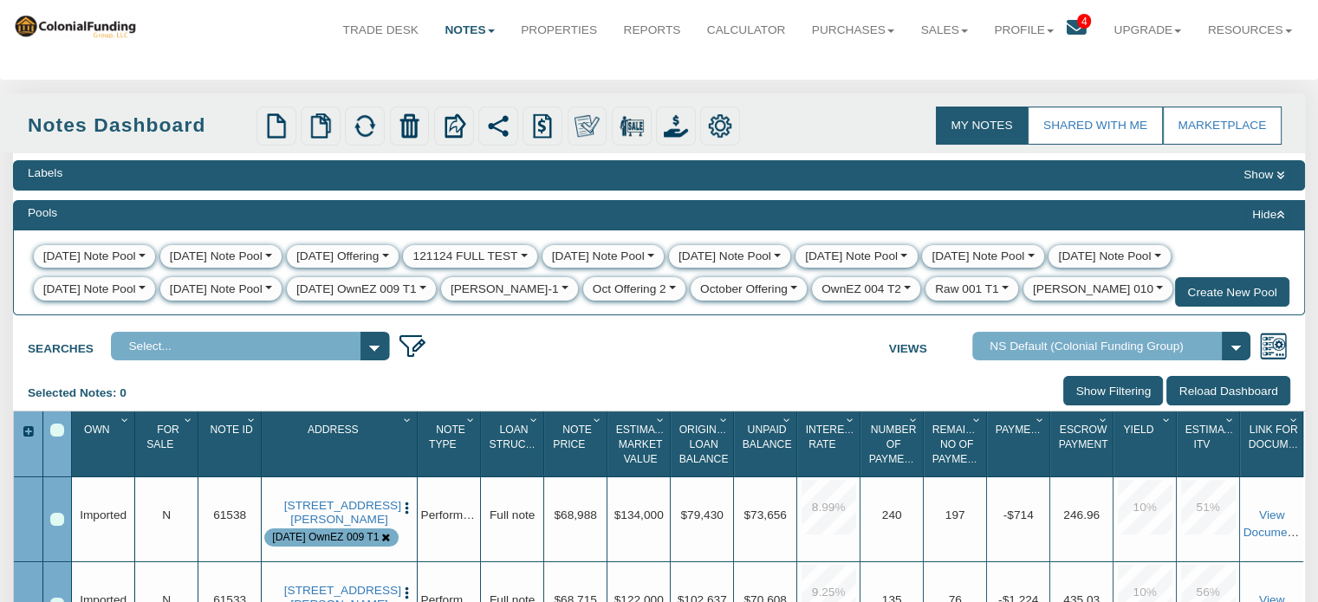
click at [388, 256] on button "button" at bounding box center [384, 256] width 10 height 17
click at [333, 331] on link "Delete" at bounding box center [319, 330] width 63 height 22
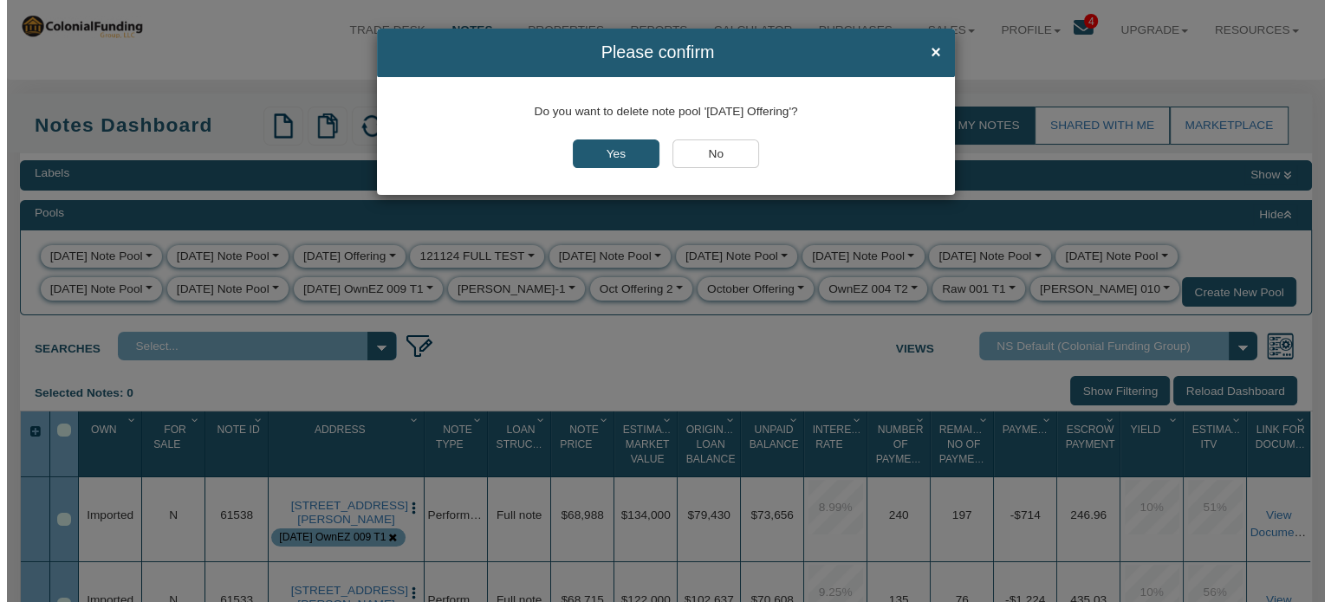
scroll to position [29, 0]
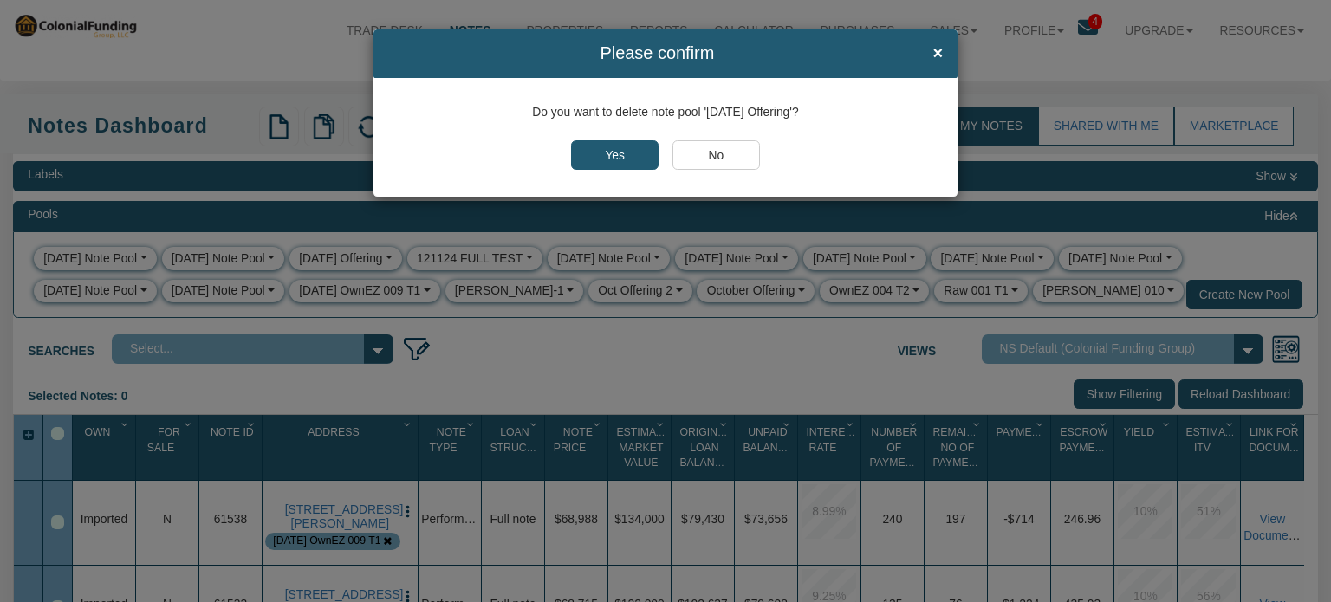
click at [622, 151] on input "Yes" at bounding box center [615, 154] width 88 height 29
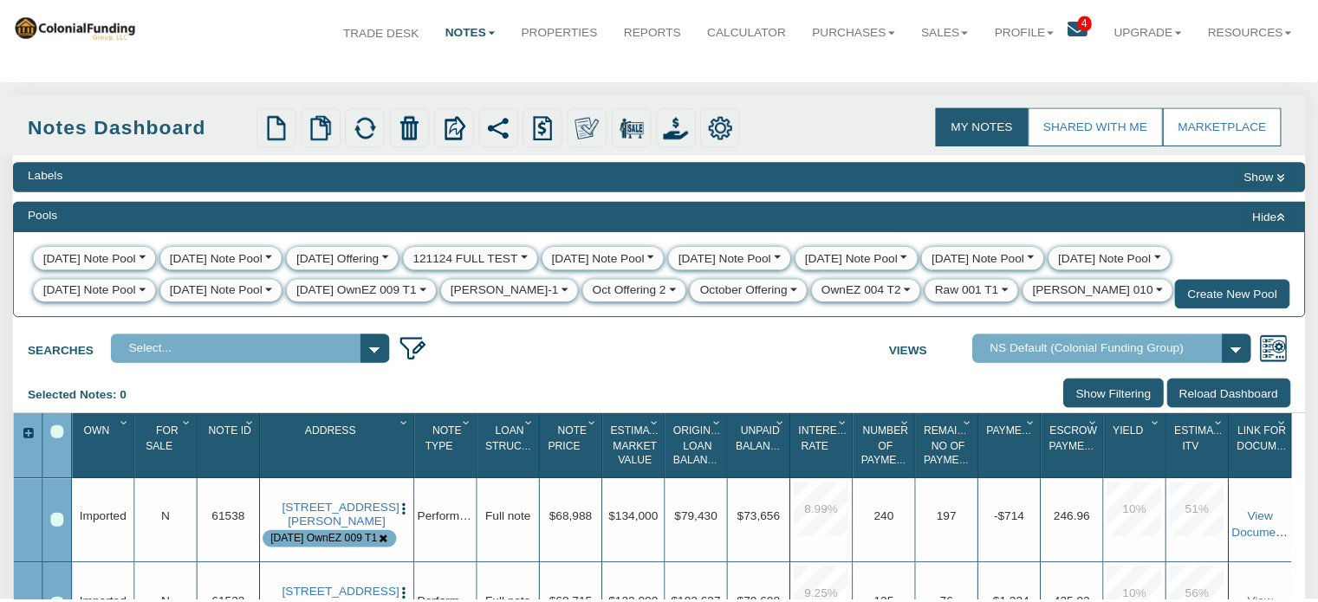
scroll to position [29, 0]
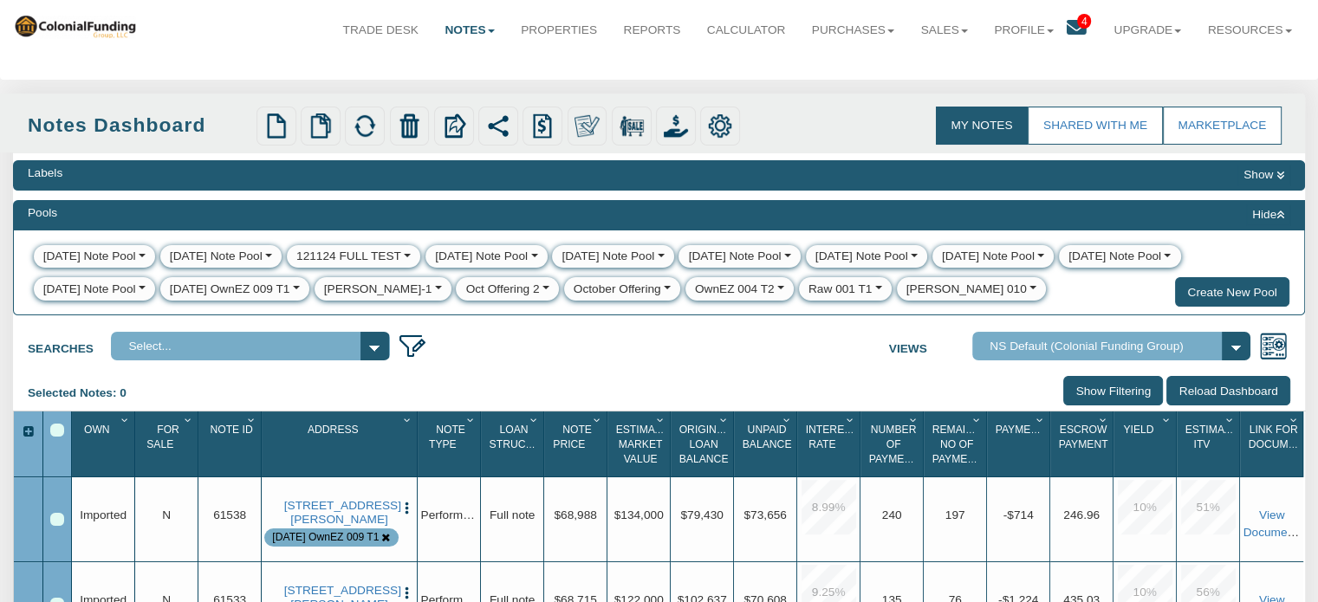
click at [411, 252] on button "button" at bounding box center [406, 256] width 10 height 17
click at [335, 332] on link "Delete" at bounding box center [319, 330] width 63 height 22
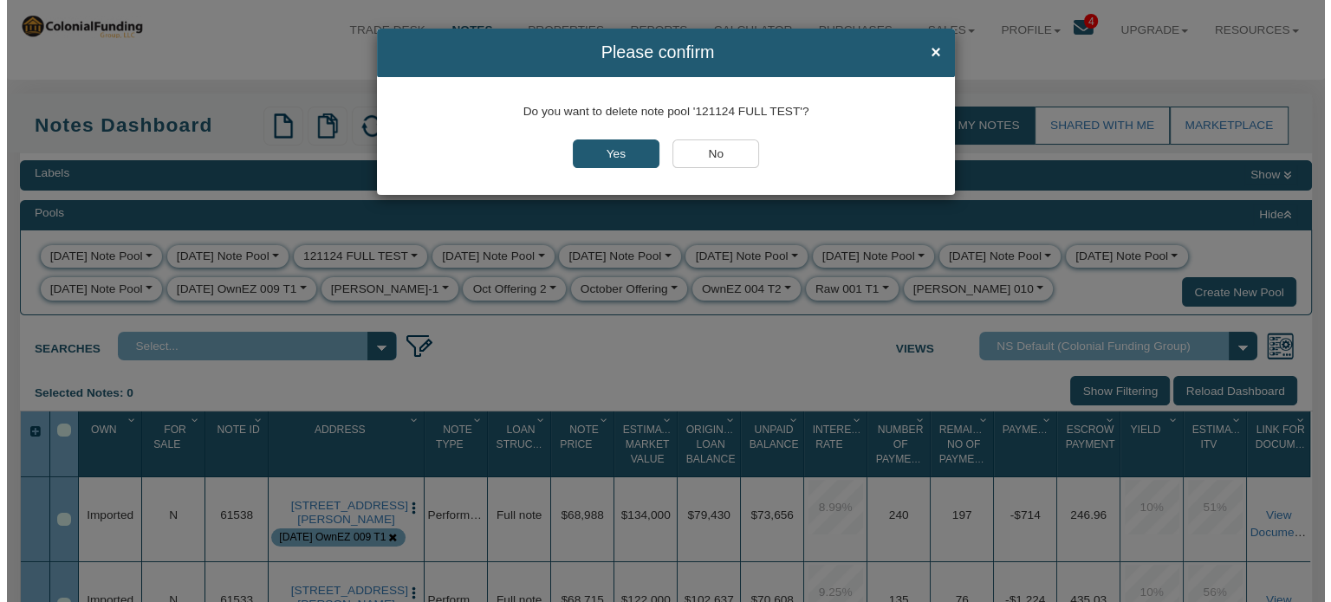
scroll to position [29, 0]
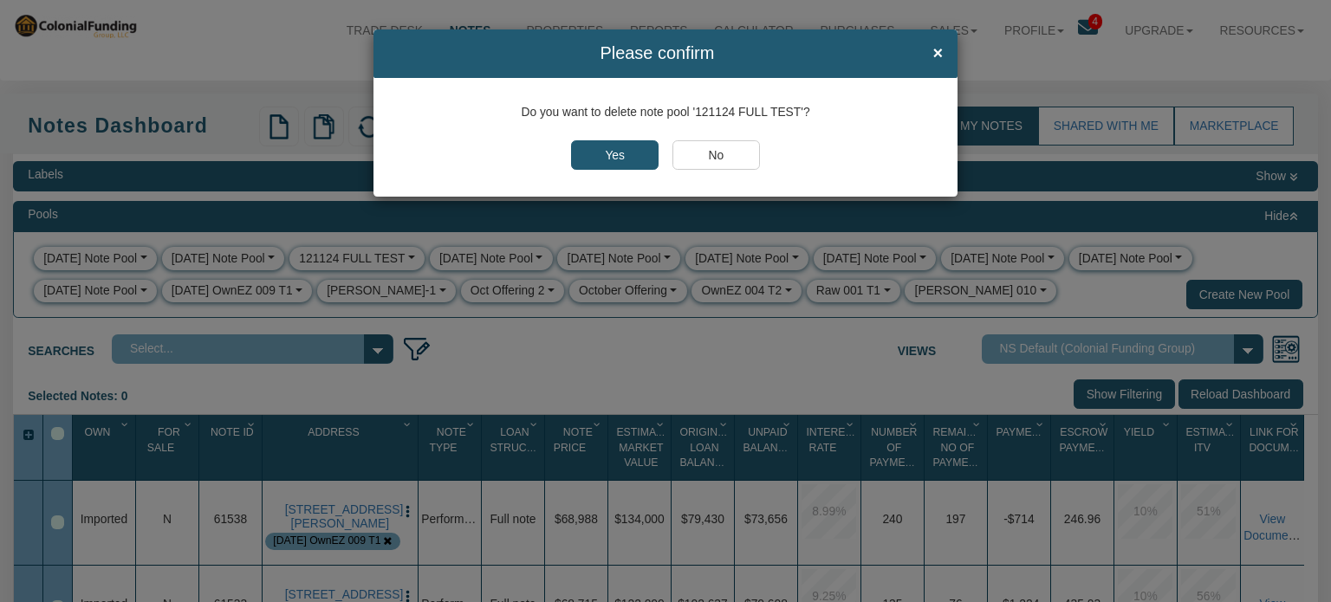
click at [598, 159] on input "Yes" at bounding box center [615, 154] width 88 height 29
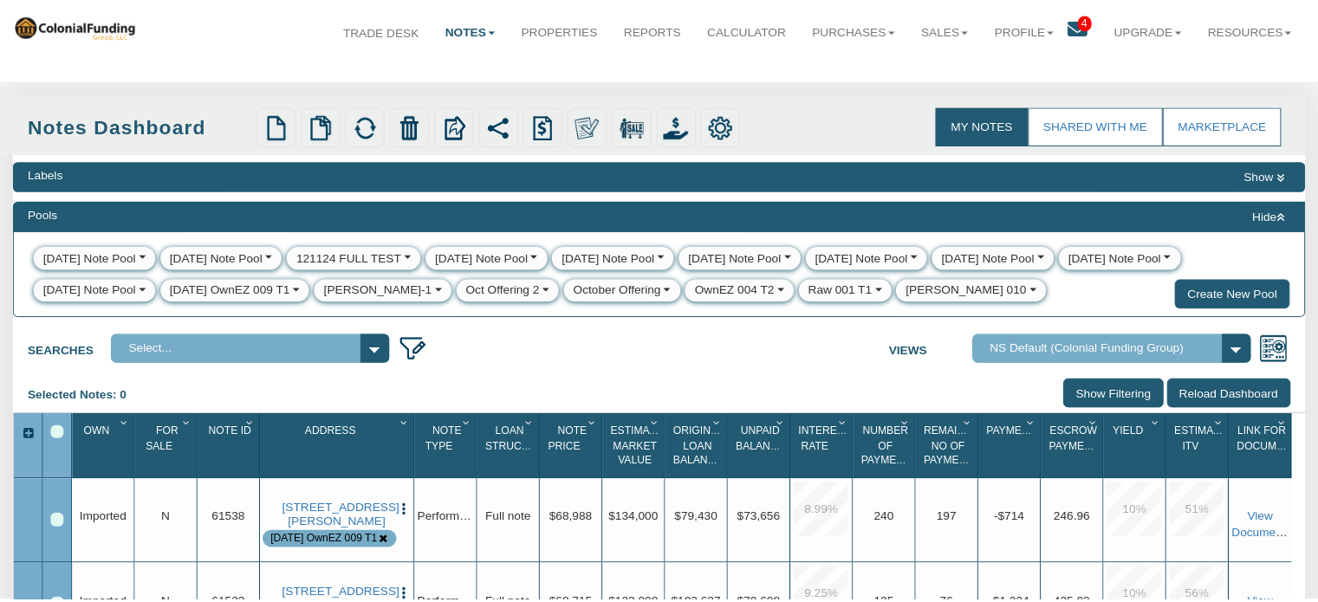
scroll to position [29, 0]
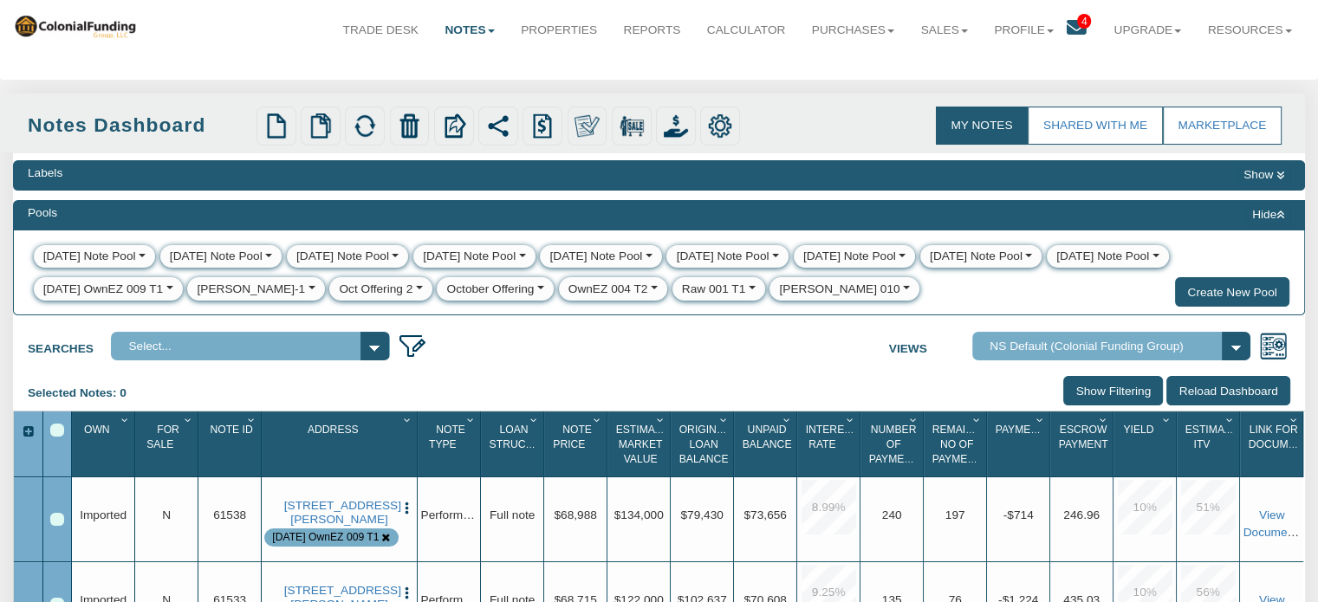
click at [305, 292] on button "button" at bounding box center [310, 289] width 10 height 17
click at [229, 363] on link "Delete" at bounding box center [219, 363] width 63 height 22
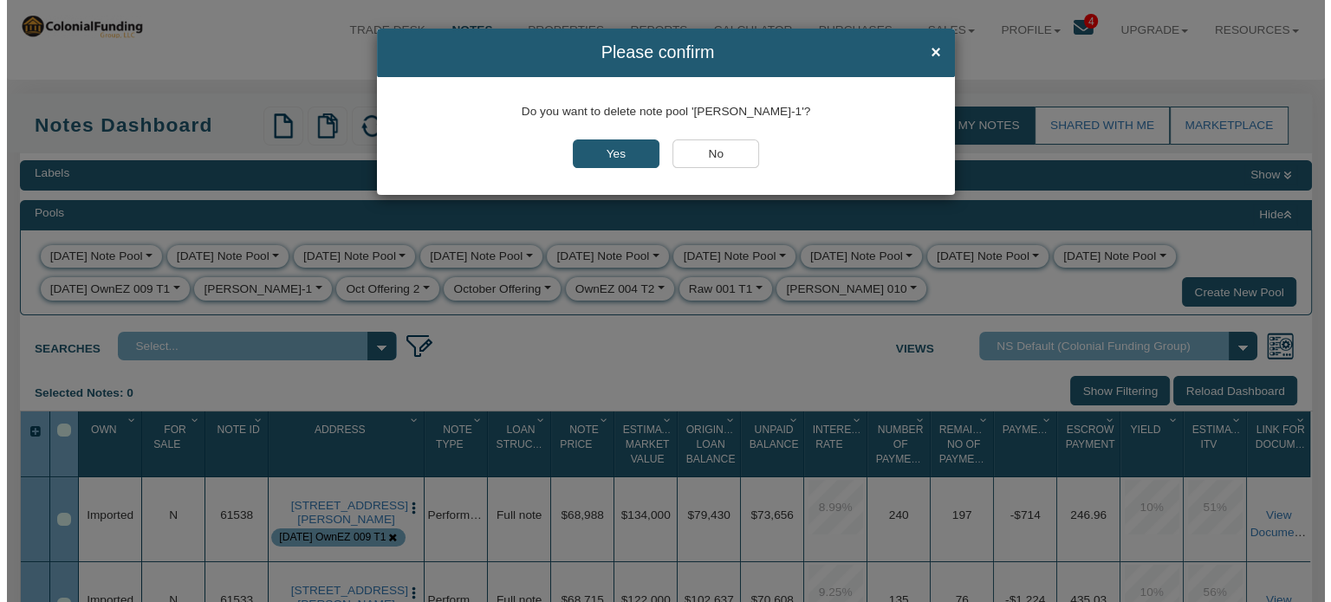
scroll to position [29, 0]
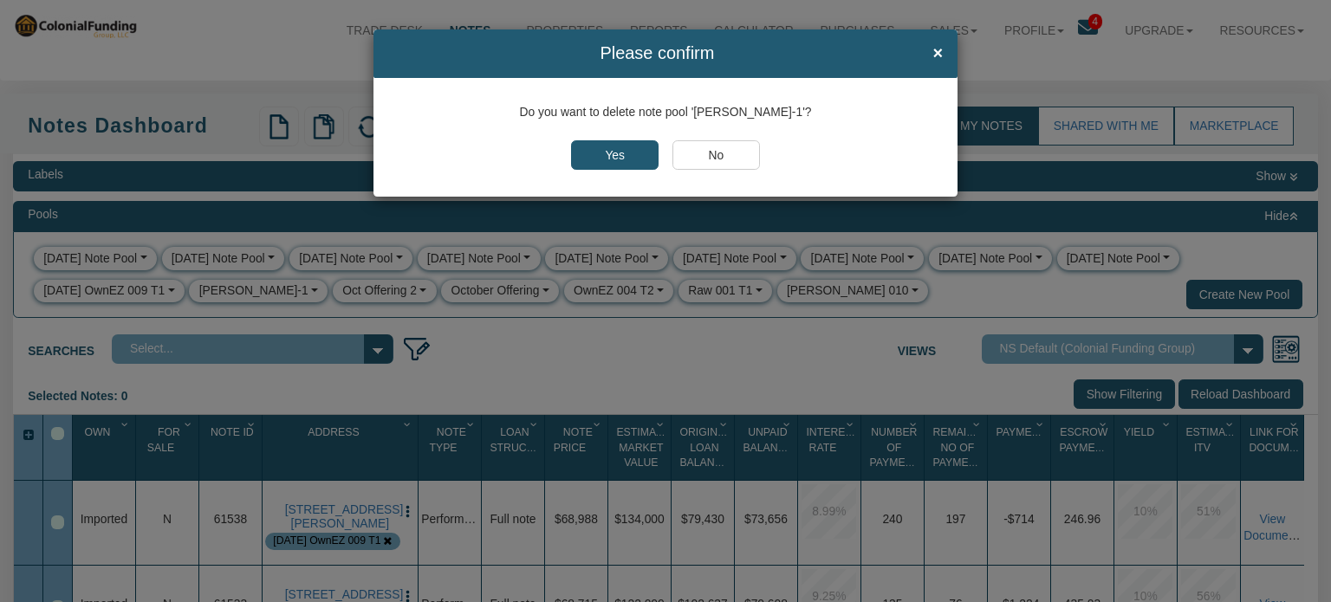
click at [608, 149] on input "Yes" at bounding box center [615, 154] width 88 height 29
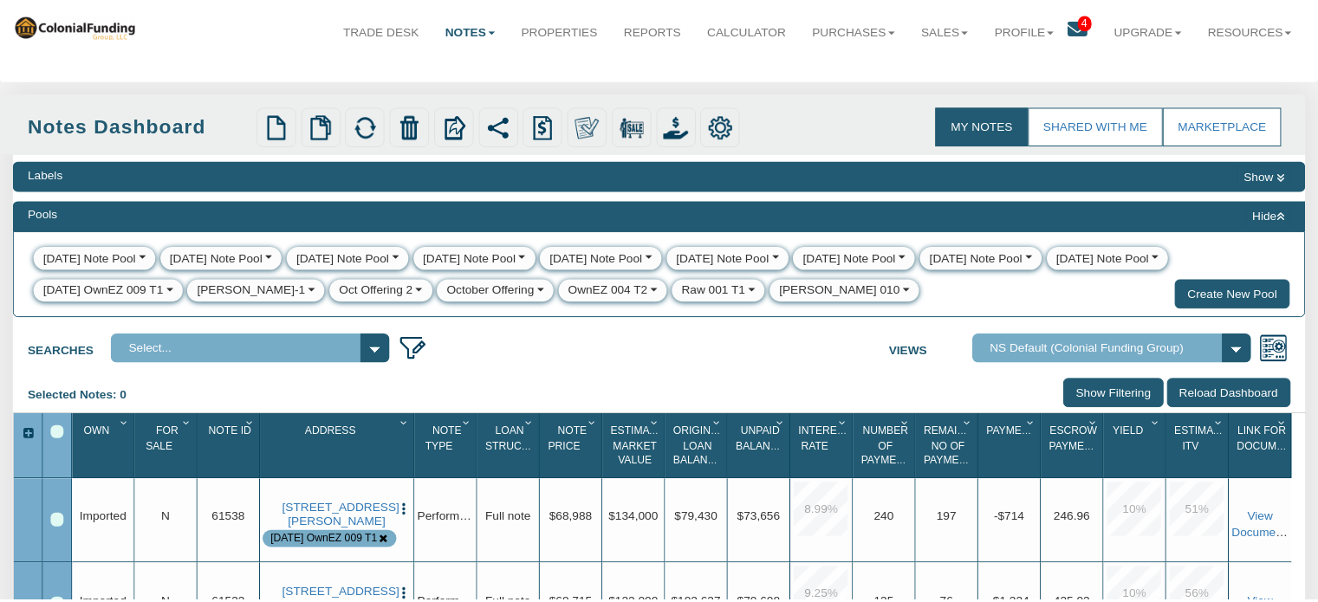
scroll to position [29, 0]
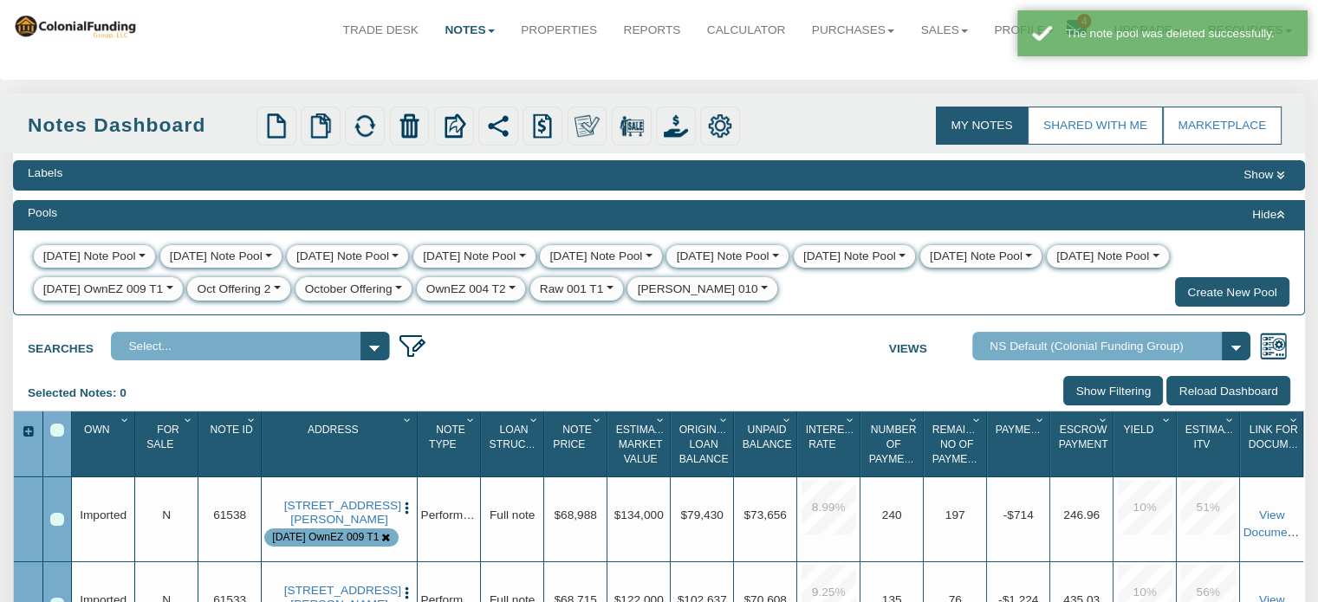
click at [280, 288] on button "button" at bounding box center [275, 289] width 10 height 17
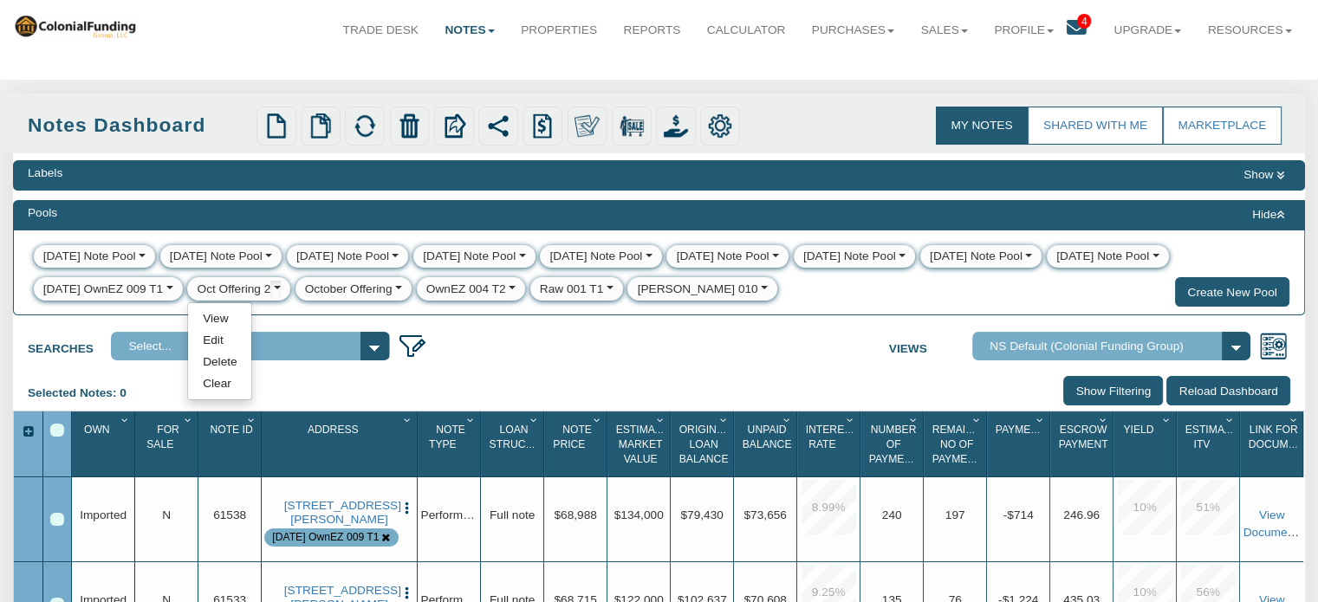
click at [220, 364] on link "Delete" at bounding box center [219, 363] width 63 height 22
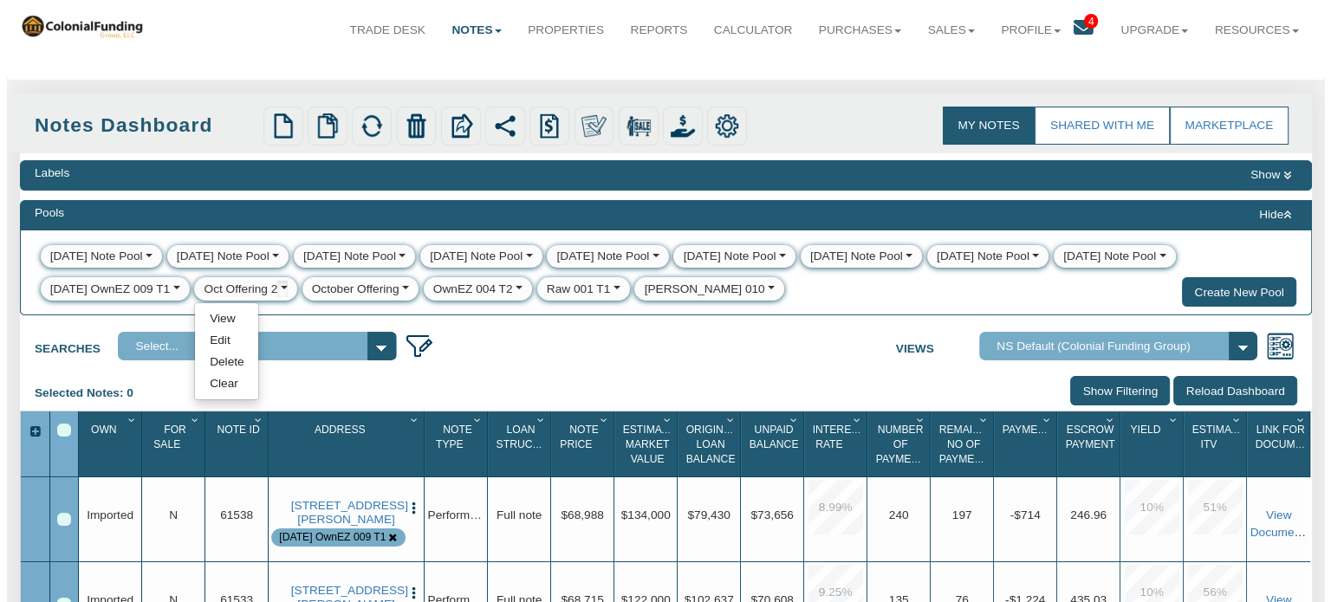
scroll to position [29, 0]
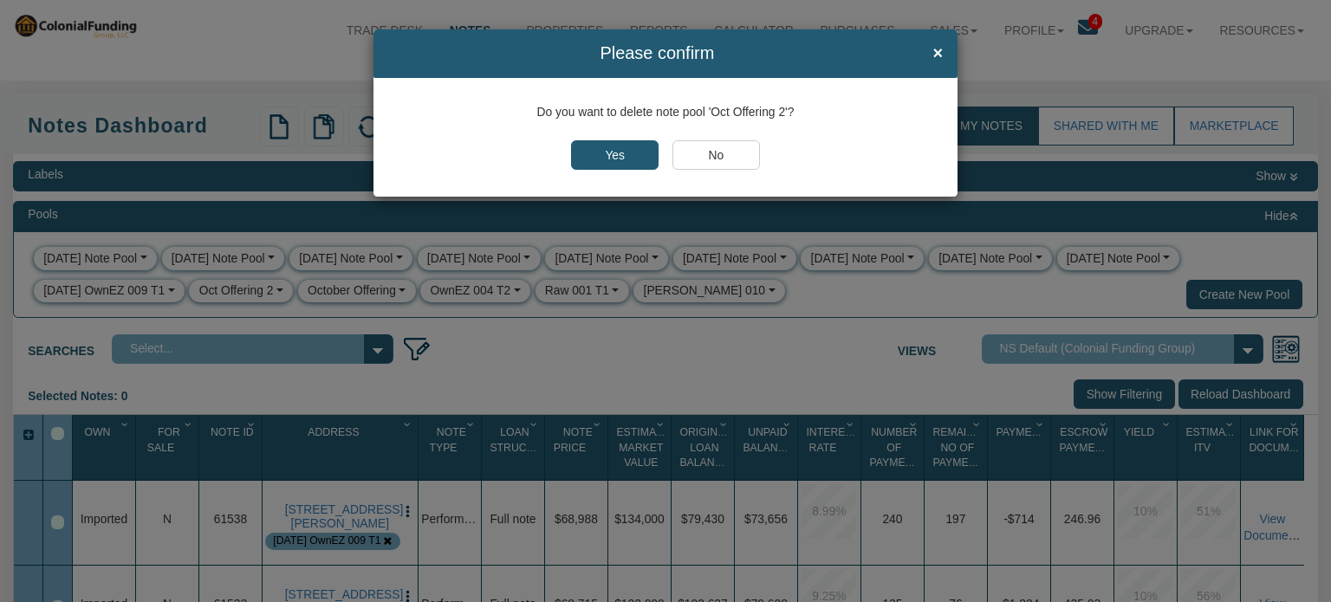
click at [615, 159] on input "Yes" at bounding box center [615, 154] width 88 height 29
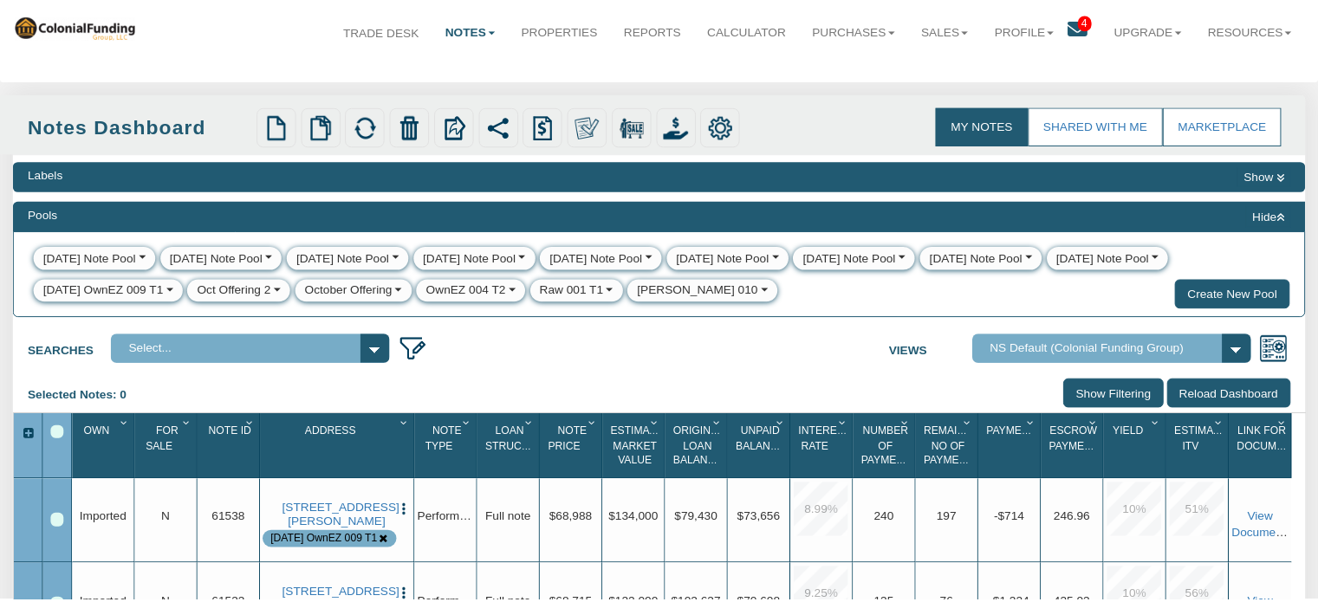
scroll to position [29, 0]
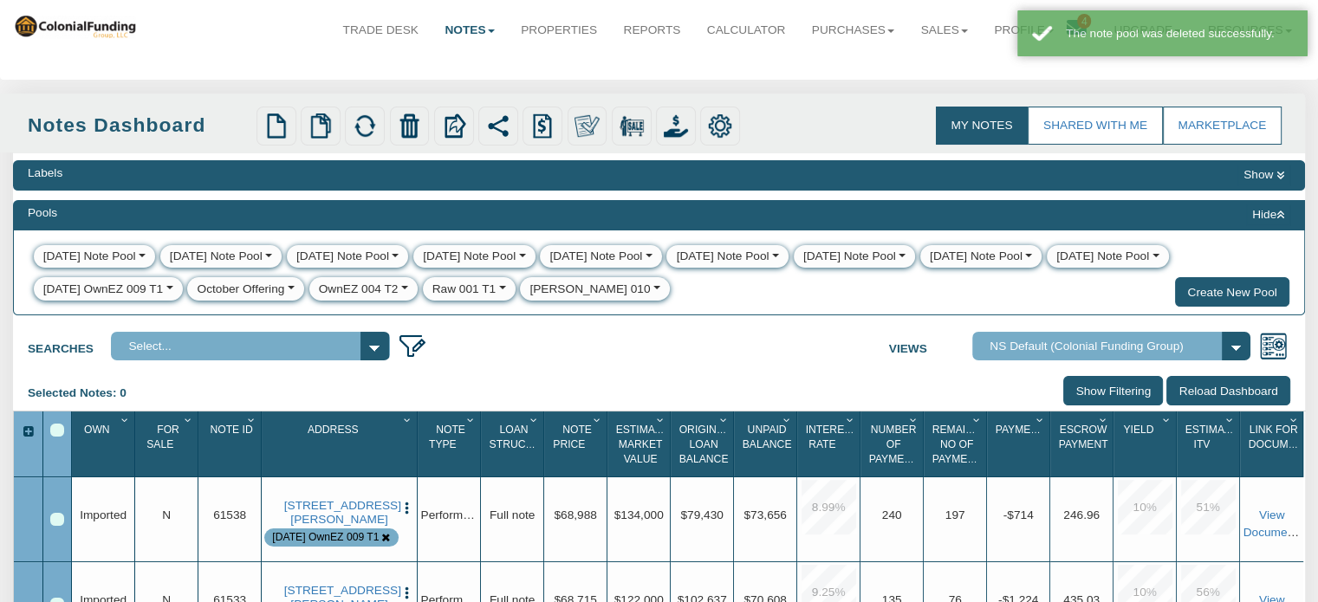
click at [294, 289] on button "button" at bounding box center [289, 289] width 10 height 17
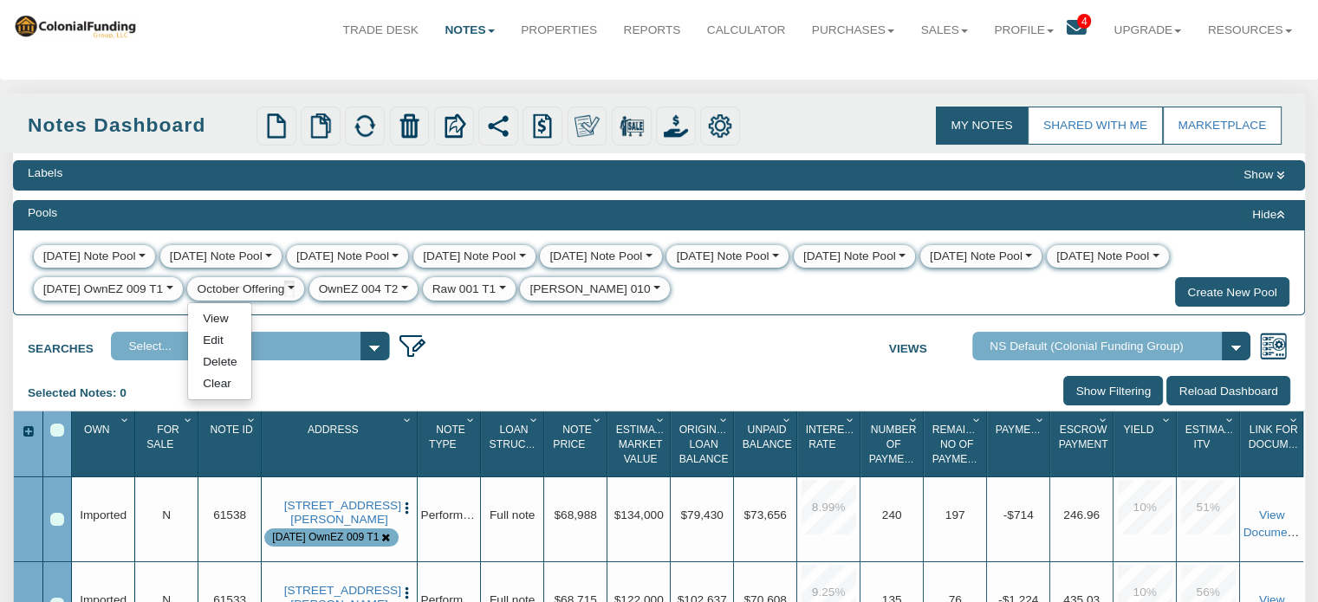
click at [203, 366] on link "Delete" at bounding box center [219, 363] width 63 height 22
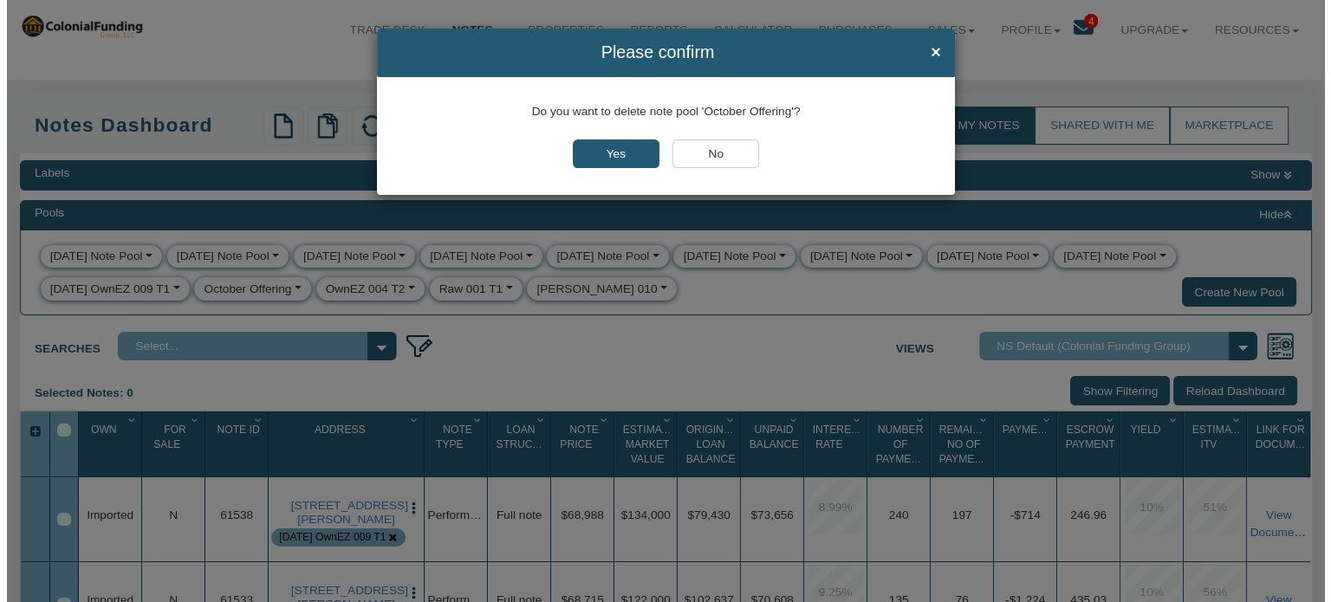
scroll to position [29, 0]
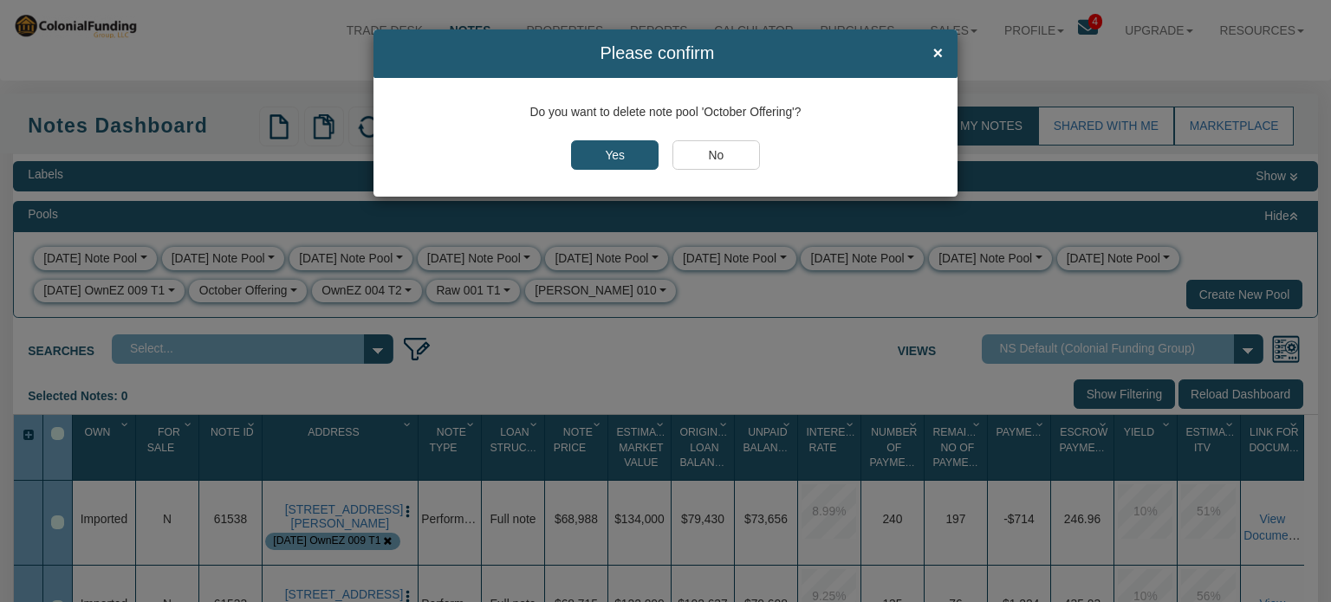
click at [606, 151] on input "Yes" at bounding box center [615, 154] width 88 height 29
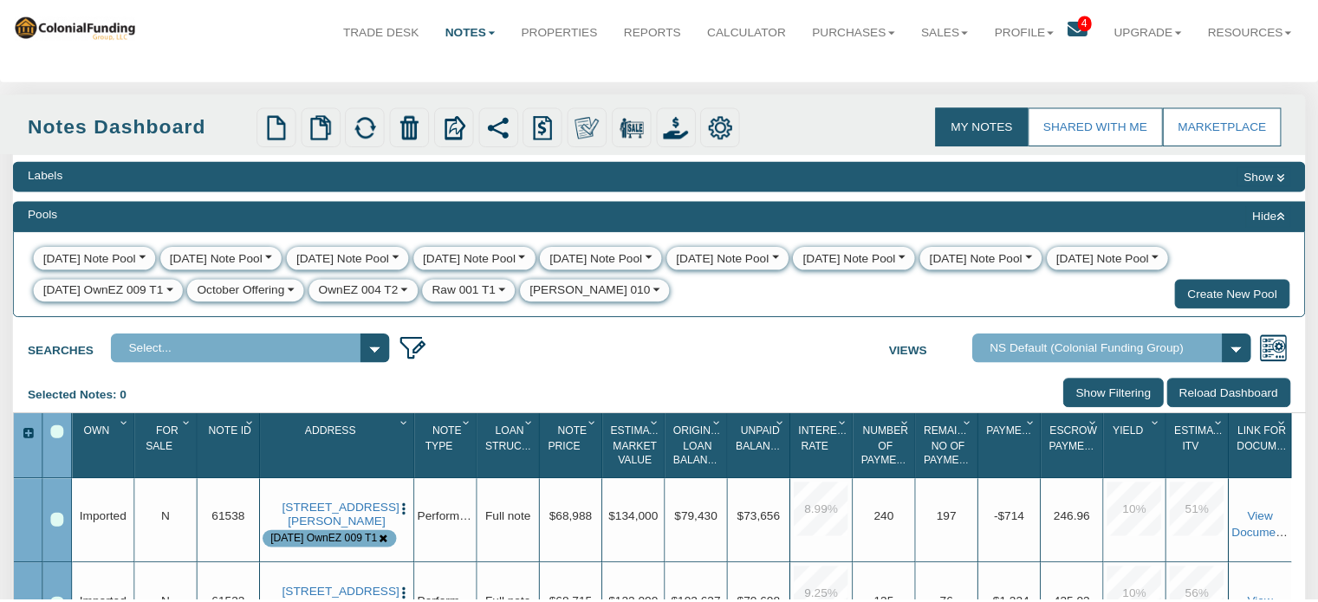
scroll to position [29, 0]
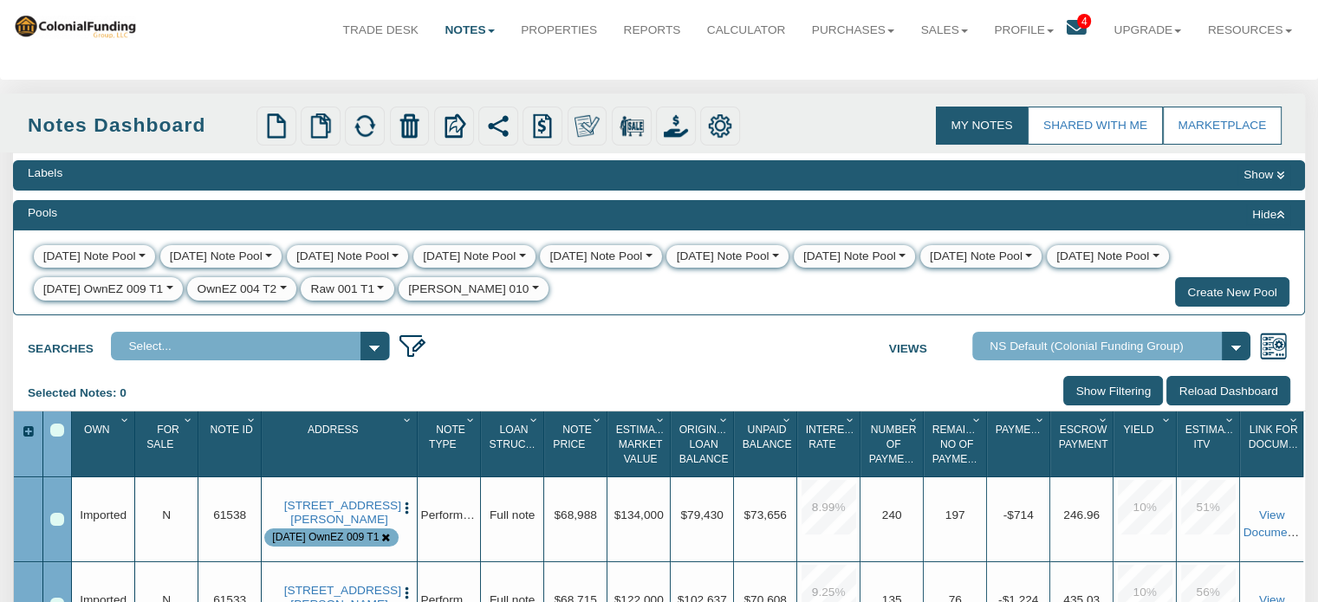
click at [286, 288] on button "button" at bounding box center [281, 289] width 10 height 17
click at [218, 361] on link "Delete" at bounding box center [219, 363] width 63 height 22
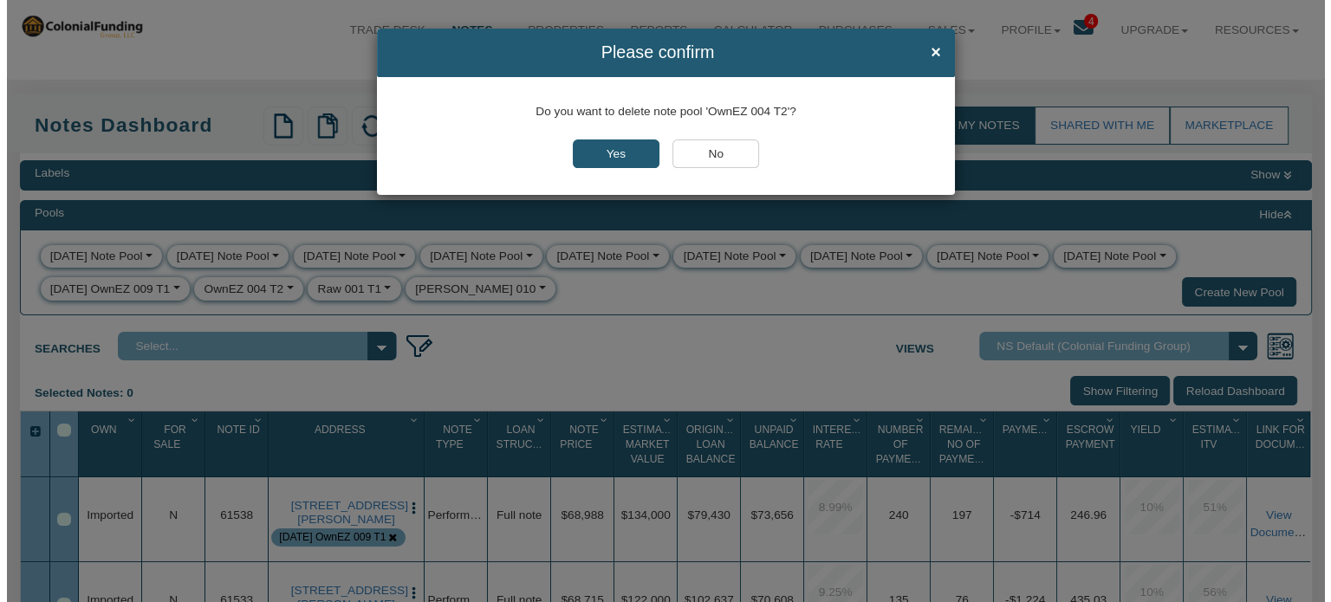
scroll to position [29, 0]
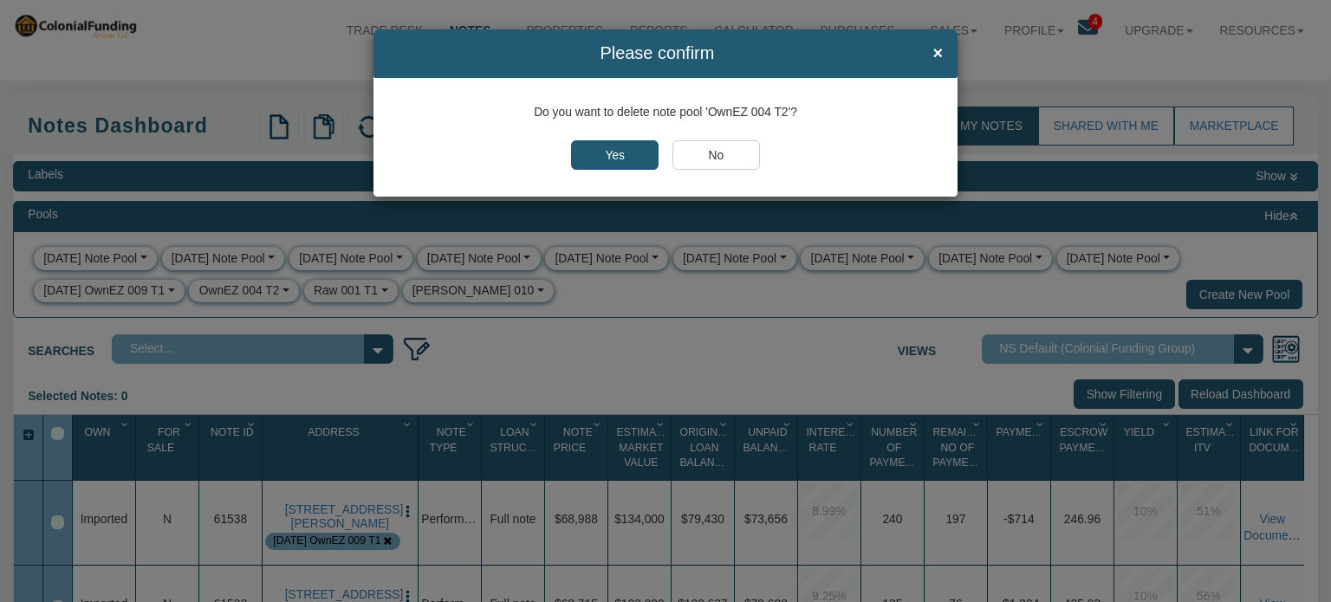
click at [620, 152] on input "Yes" at bounding box center [615, 154] width 88 height 29
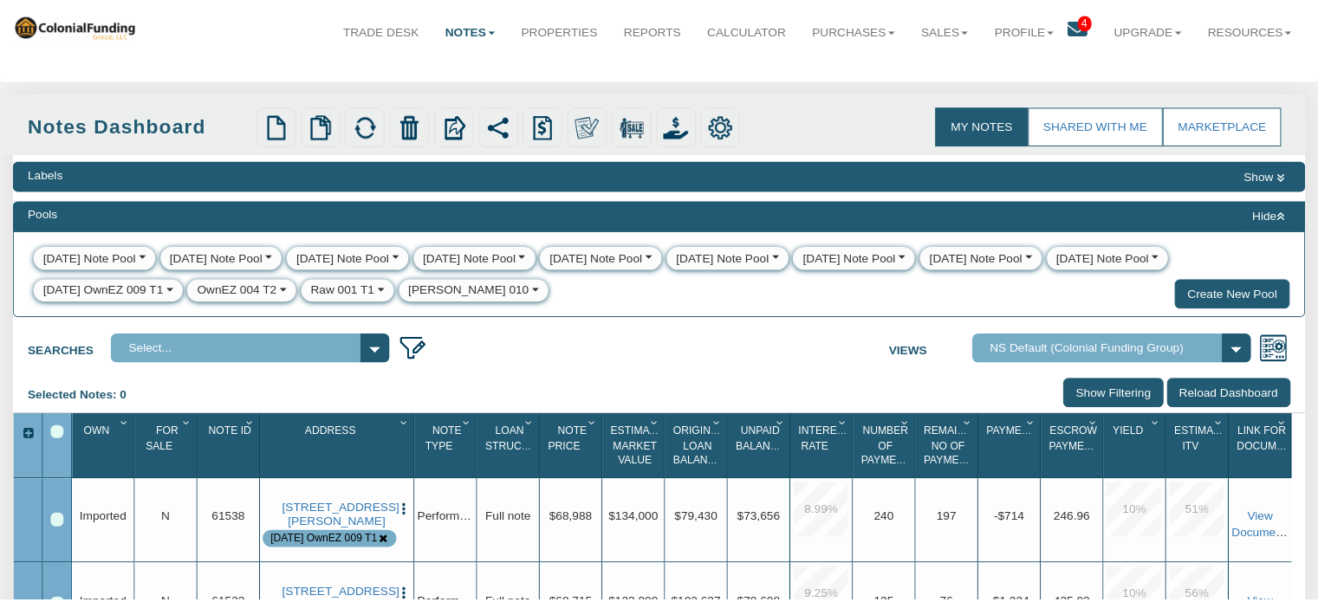
scroll to position [29, 0]
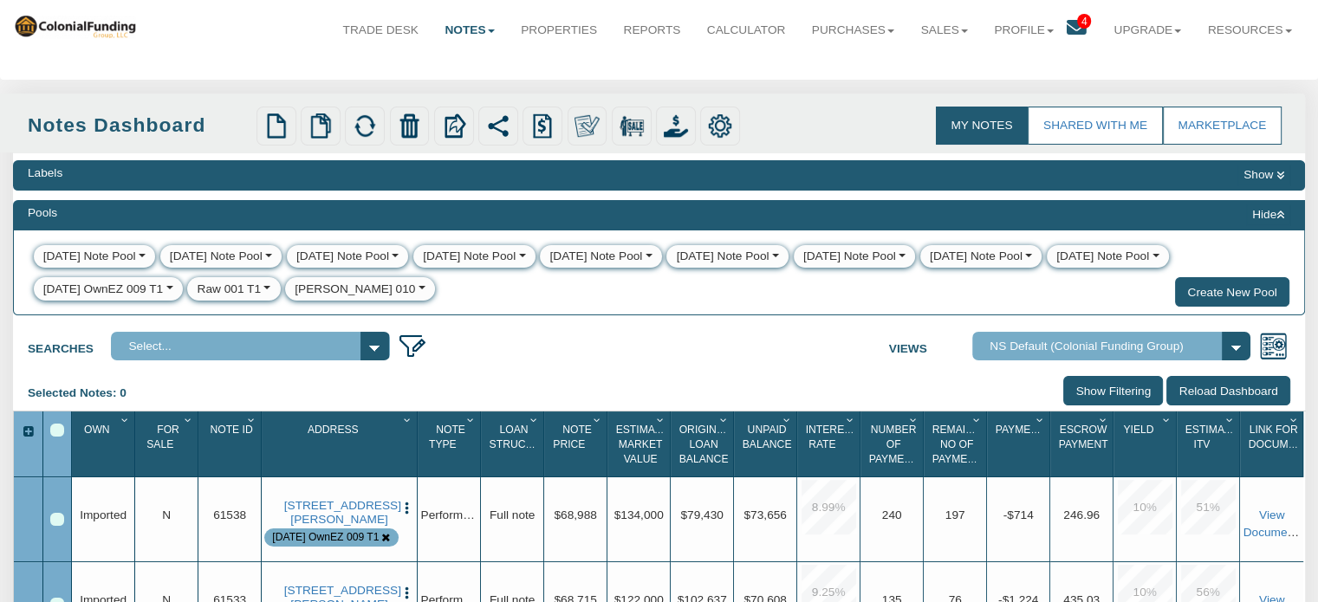
click at [270, 290] on button "button" at bounding box center [266, 289] width 10 height 17
click at [224, 364] on link "Delete" at bounding box center [219, 363] width 63 height 22
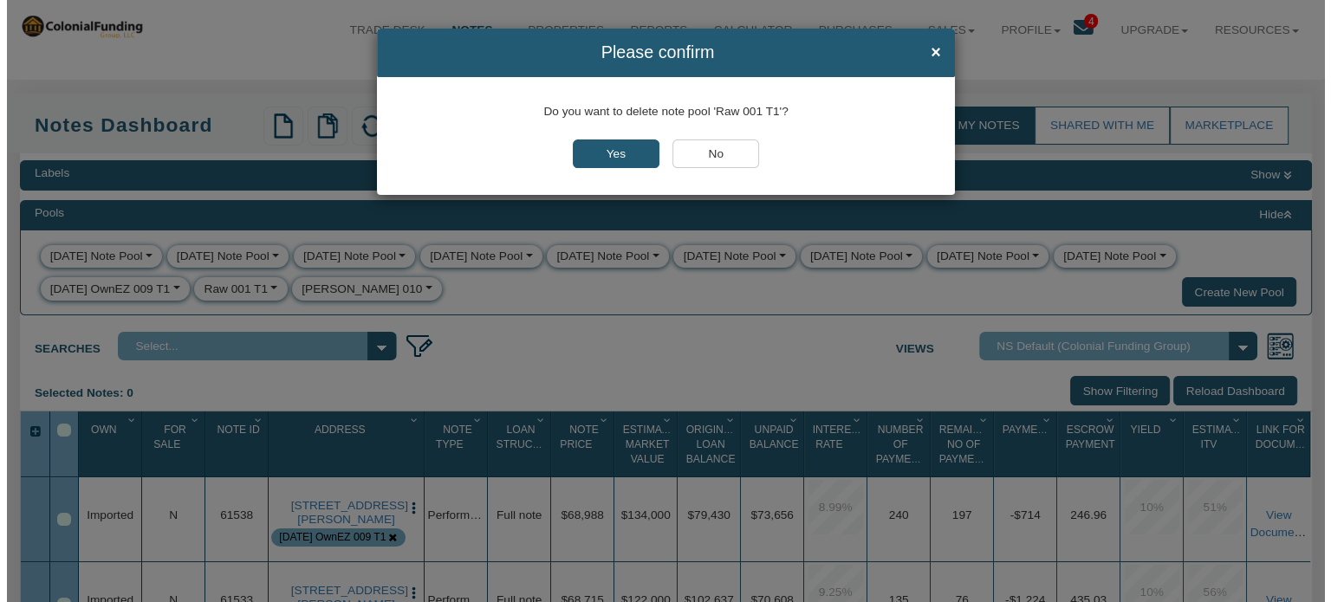
scroll to position [29, 0]
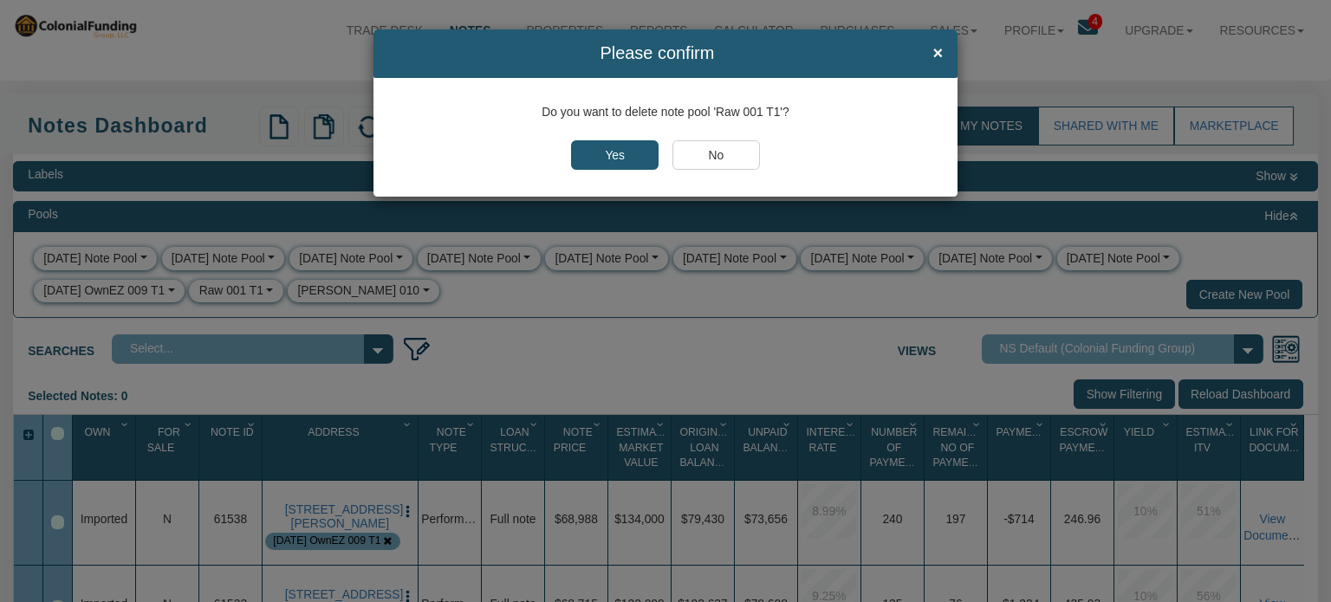
click at [608, 159] on input "Yes" at bounding box center [615, 154] width 88 height 29
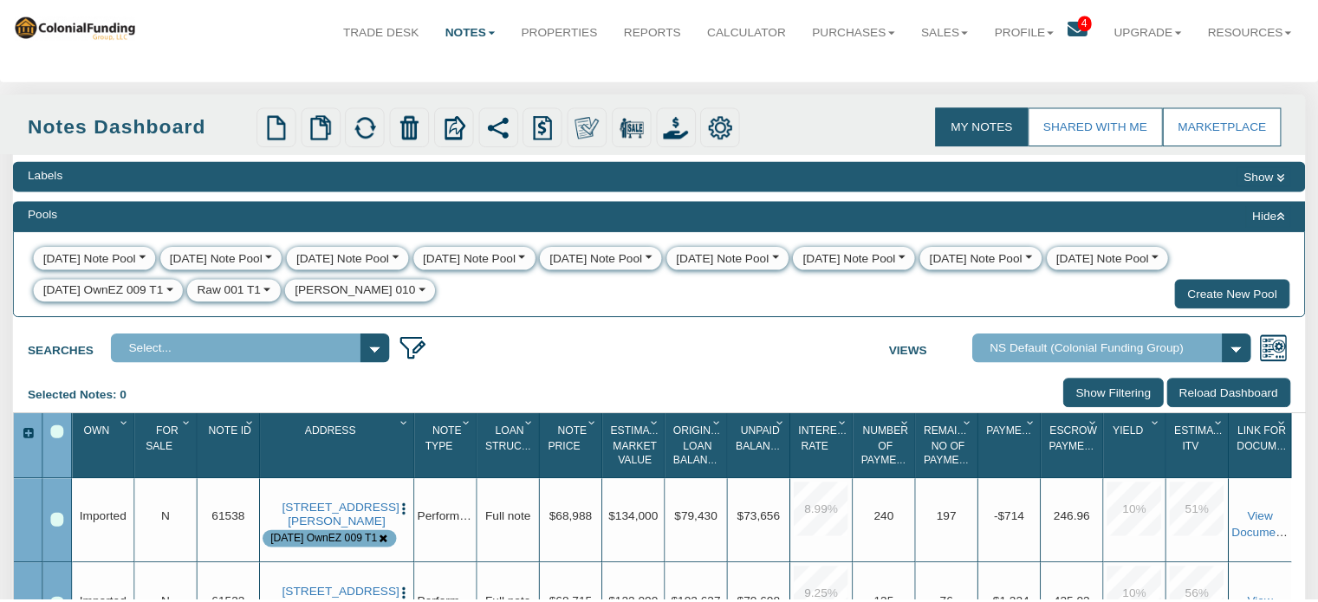
scroll to position [29, 0]
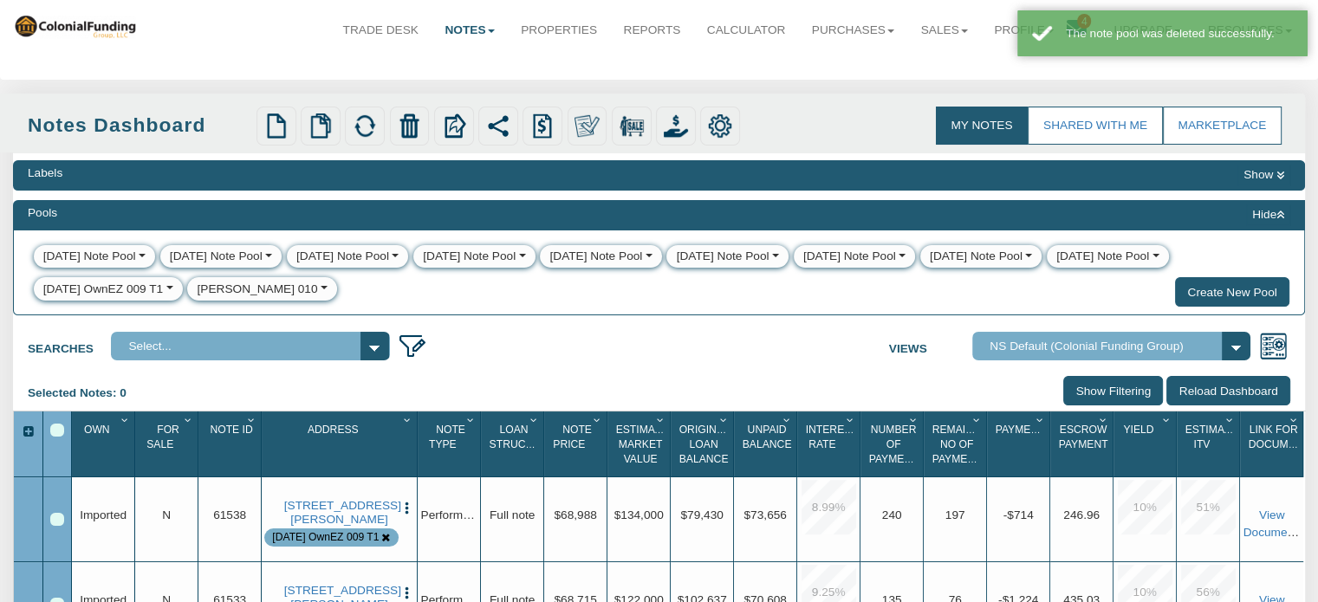
click at [318, 291] on button "button" at bounding box center [323, 289] width 10 height 17
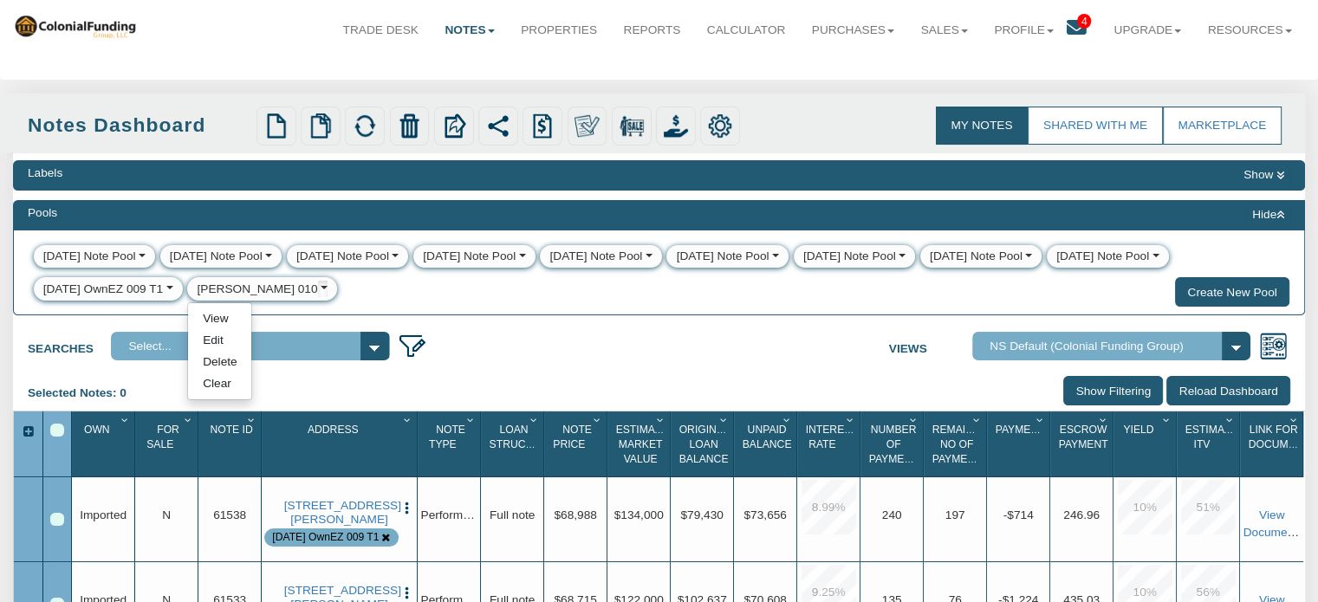
click at [216, 360] on link "Delete" at bounding box center [219, 363] width 63 height 22
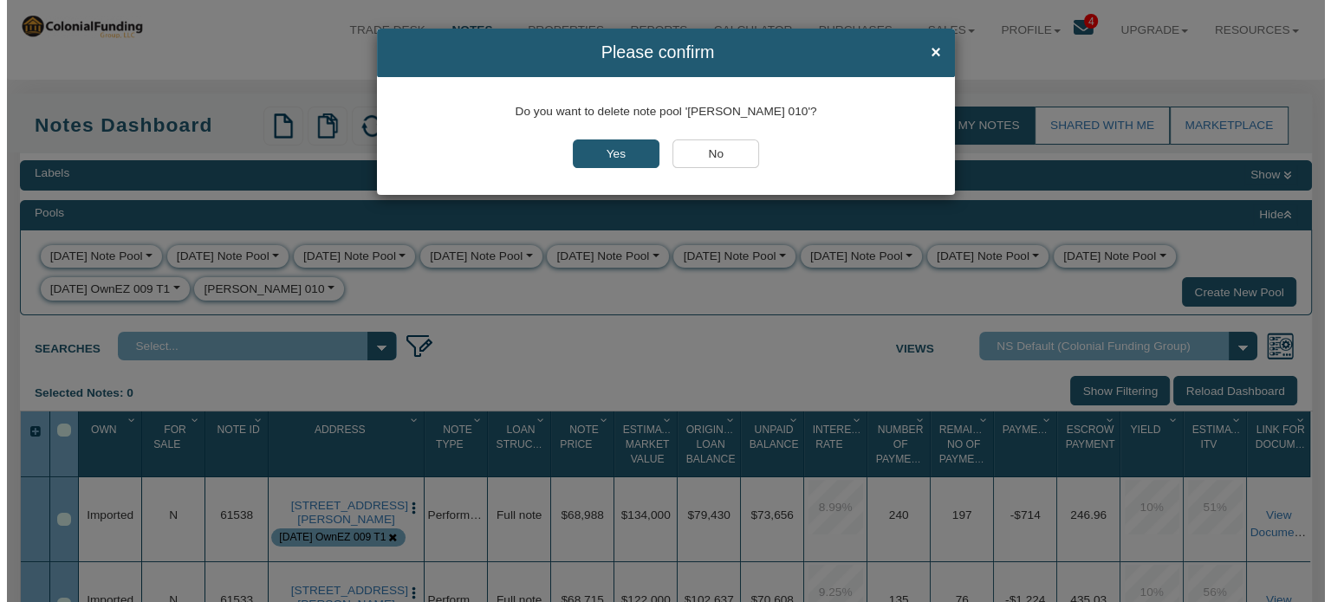
scroll to position [29, 0]
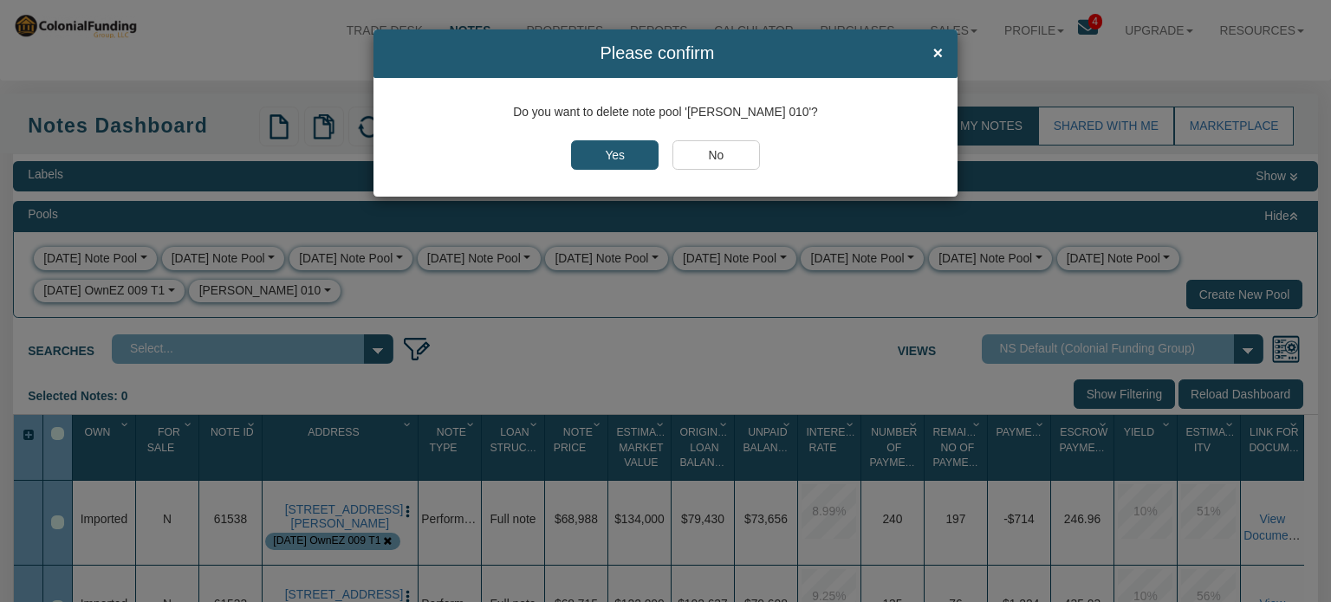
click at [611, 150] on input "Yes" at bounding box center [615, 154] width 88 height 29
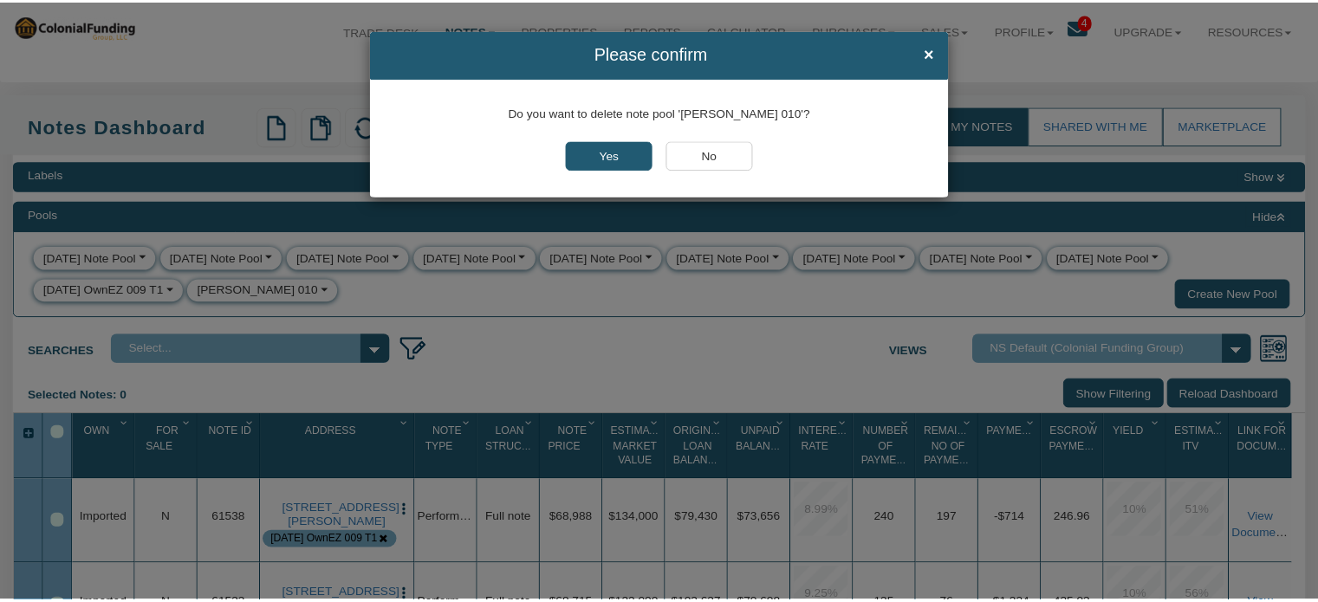
scroll to position [29, 0]
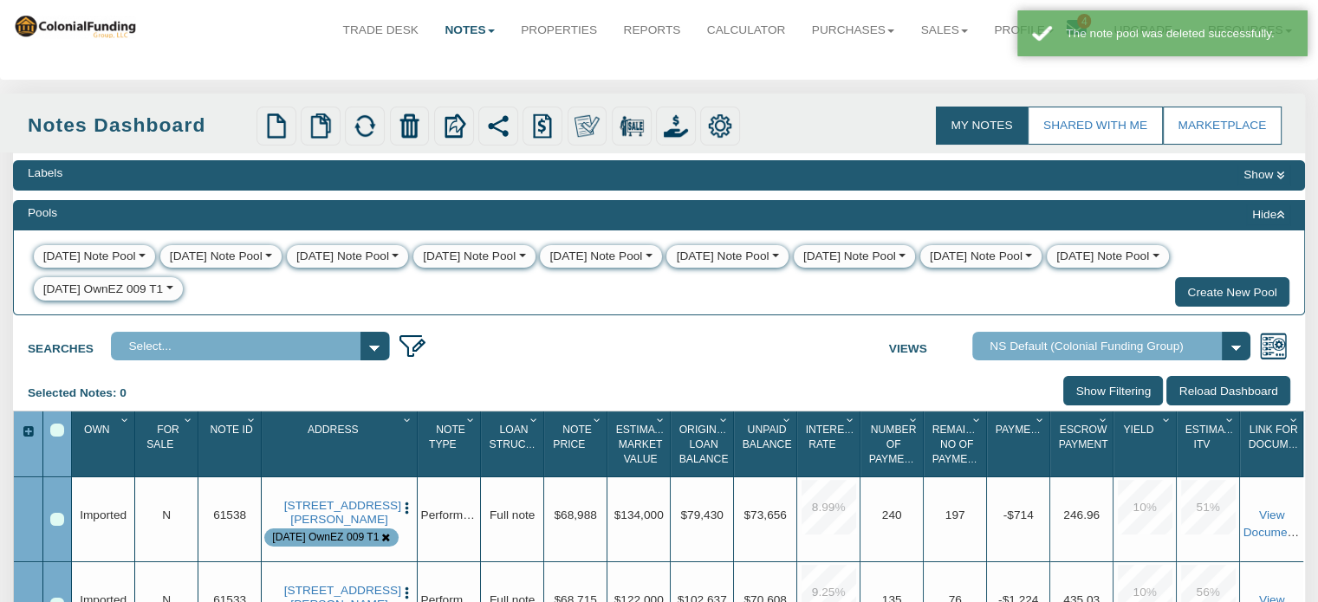
click at [107, 287] on div "[DATE] OwnEZ 009 T1" at bounding box center [103, 289] width 120 height 17
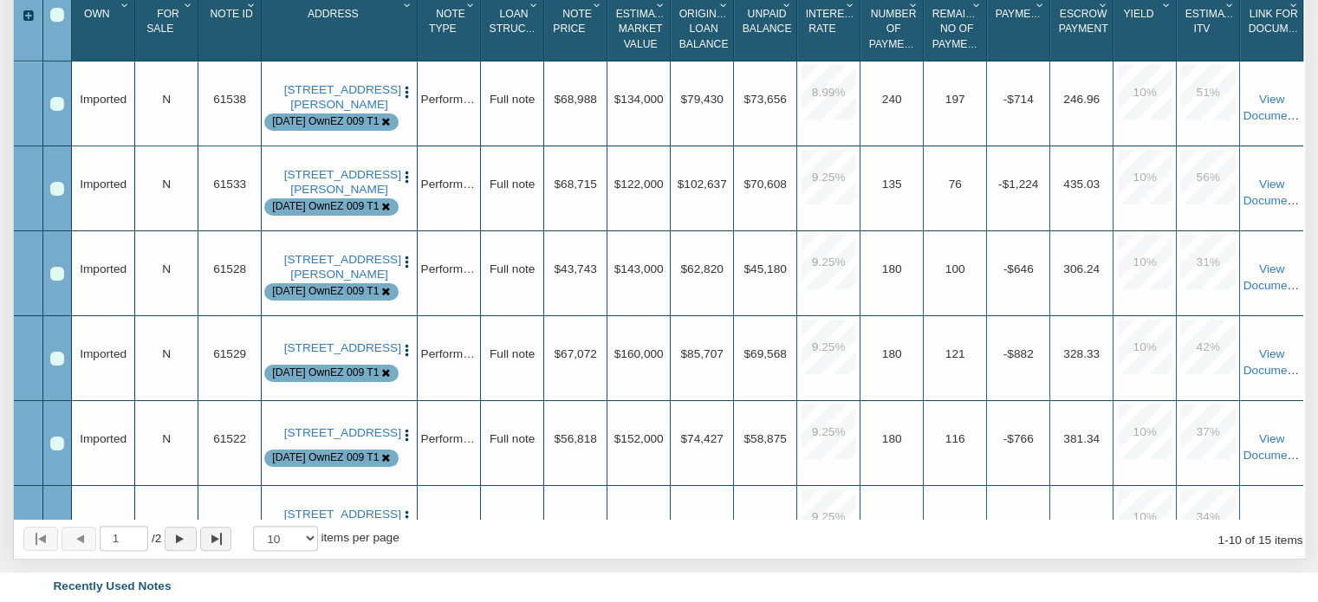
scroll to position [805, 0]
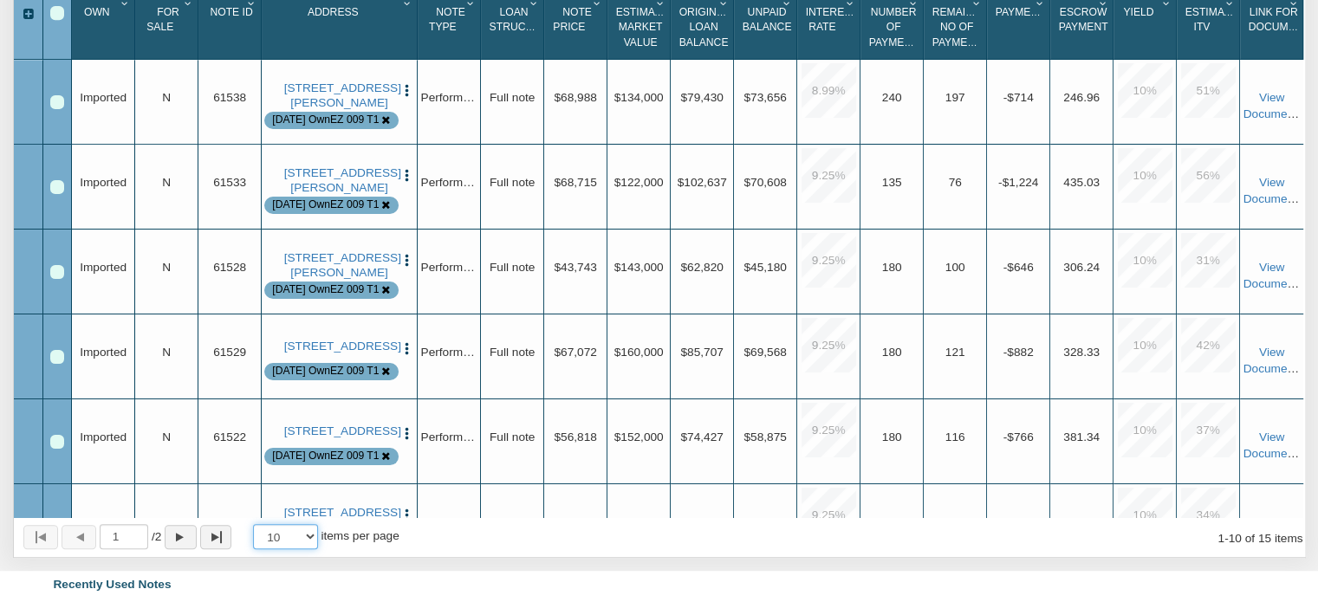
click at [315, 549] on select "10 25 50 100" at bounding box center [285, 536] width 65 height 25
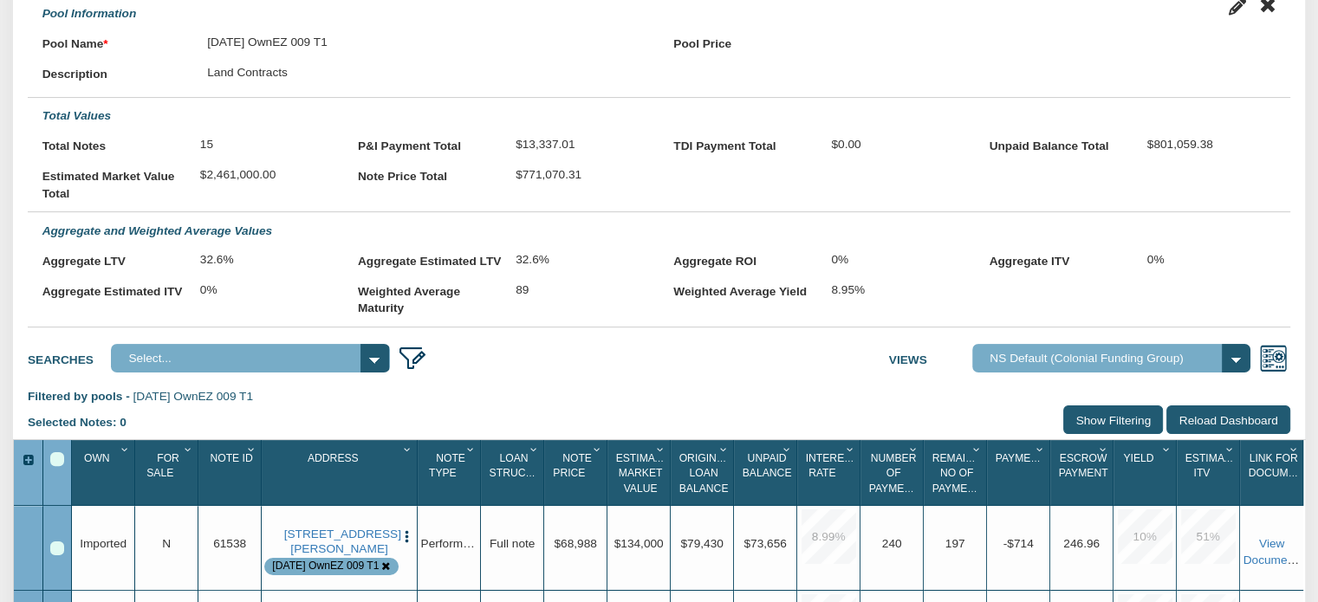
scroll to position [558, 0]
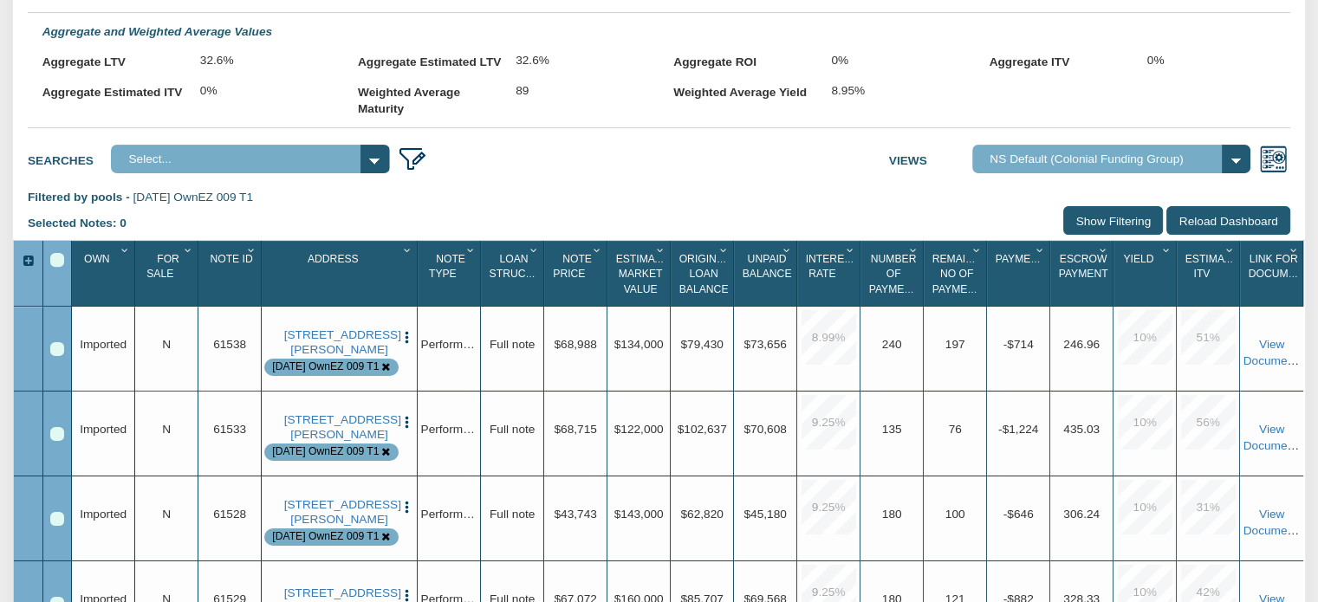
click at [66, 287] on div at bounding box center [57, 274] width 29 height 66
click at [56, 267] on div "Select All" at bounding box center [57, 260] width 14 height 14
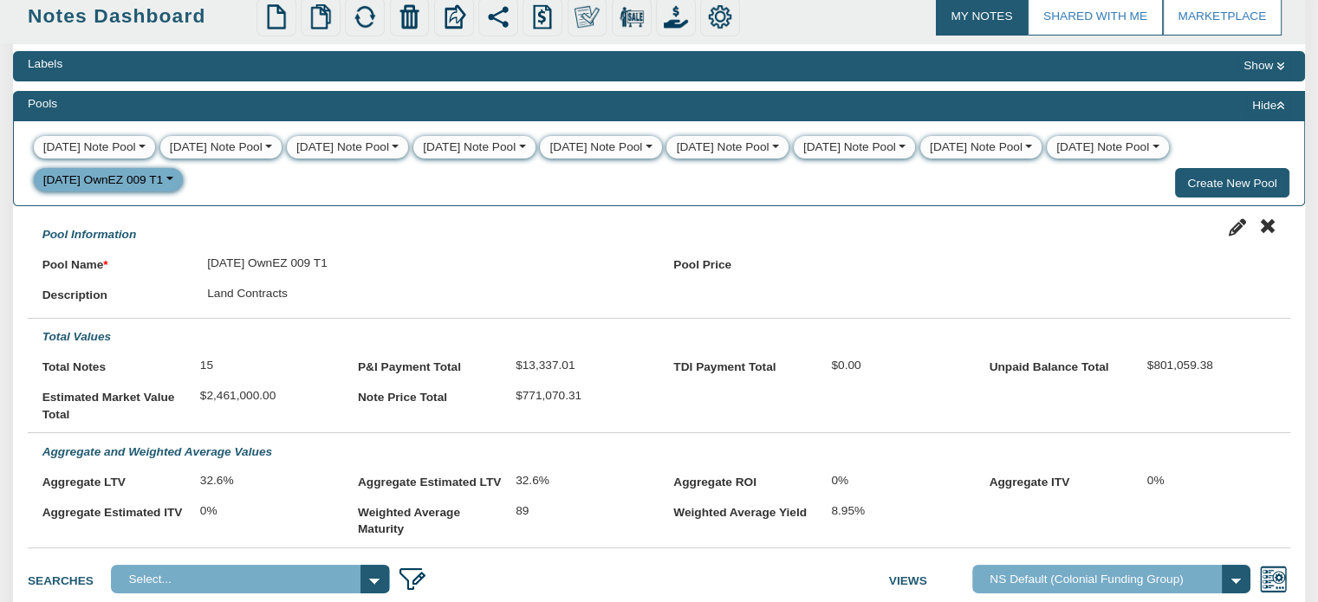
scroll to position [0, 0]
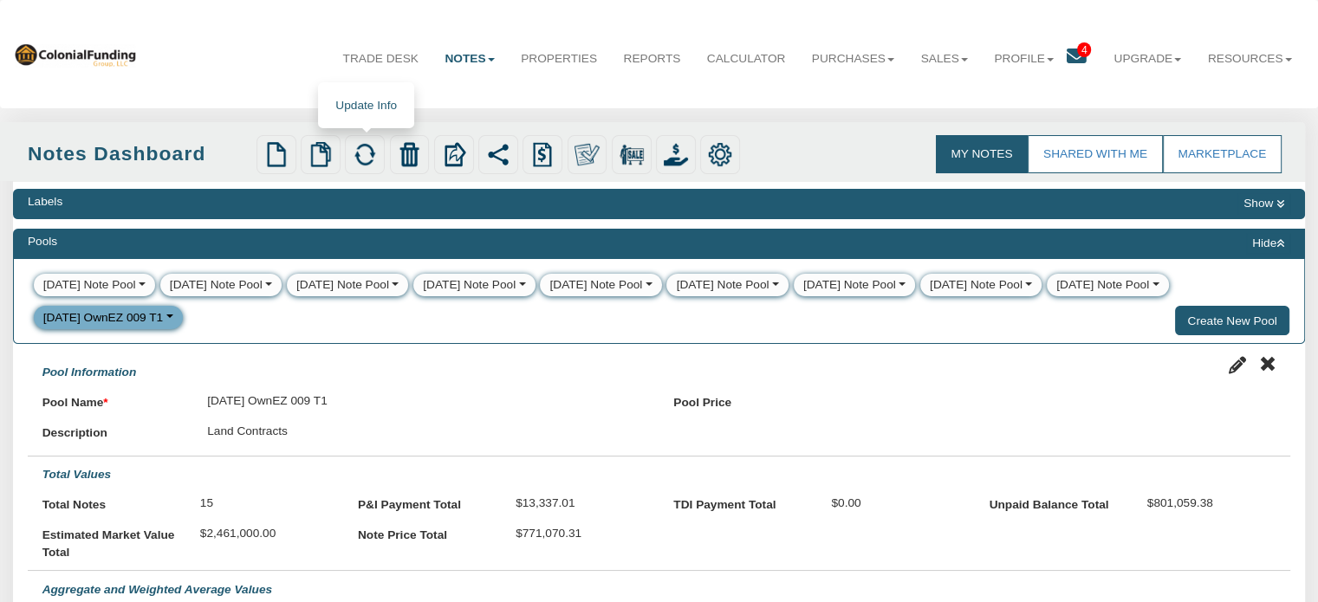
click at [357, 158] on img at bounding box center [365, 154] width 24 height 24
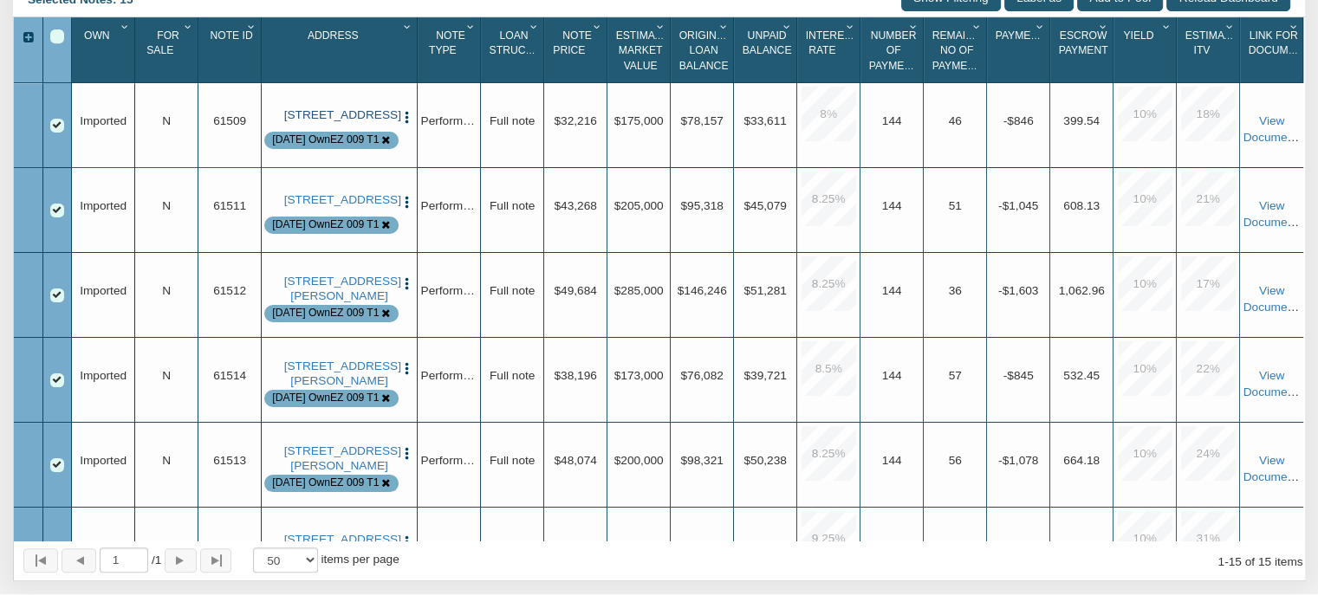
click at [329, 122] on link "[STREET_ADDRESS]" at bounding box center [339, 115] width 111 height 14
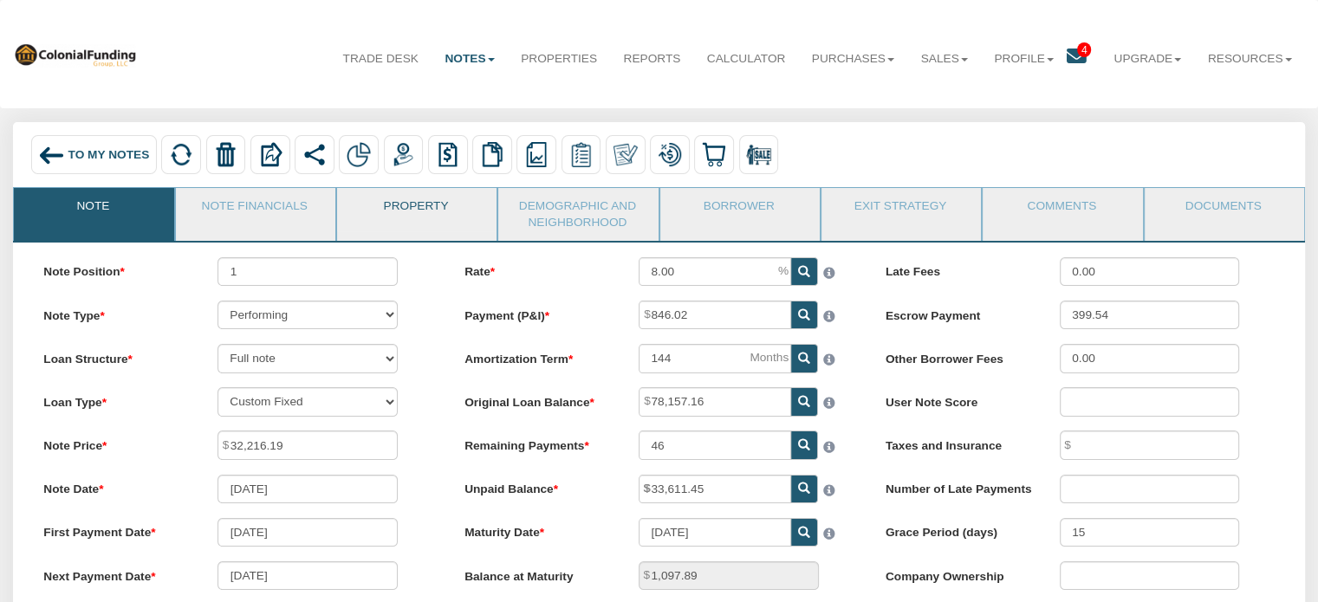
click at [387, 200] on link "Property" at bounding box center [416, 209] width 158 height 43
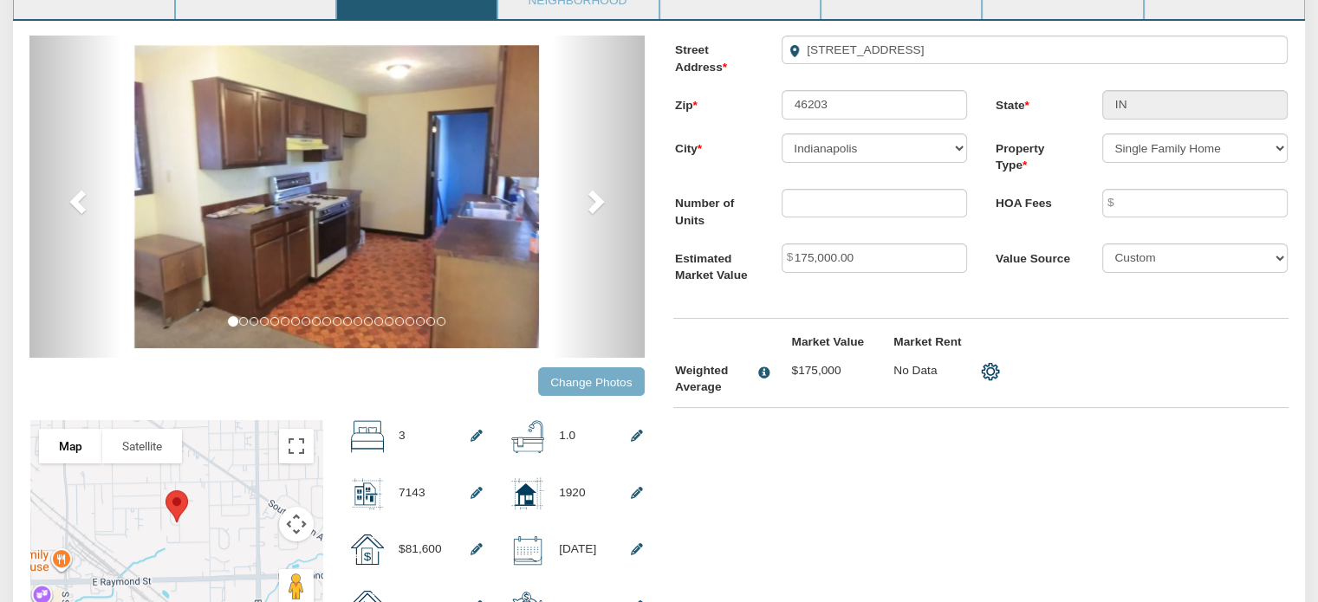
scroll to position [183, 0]
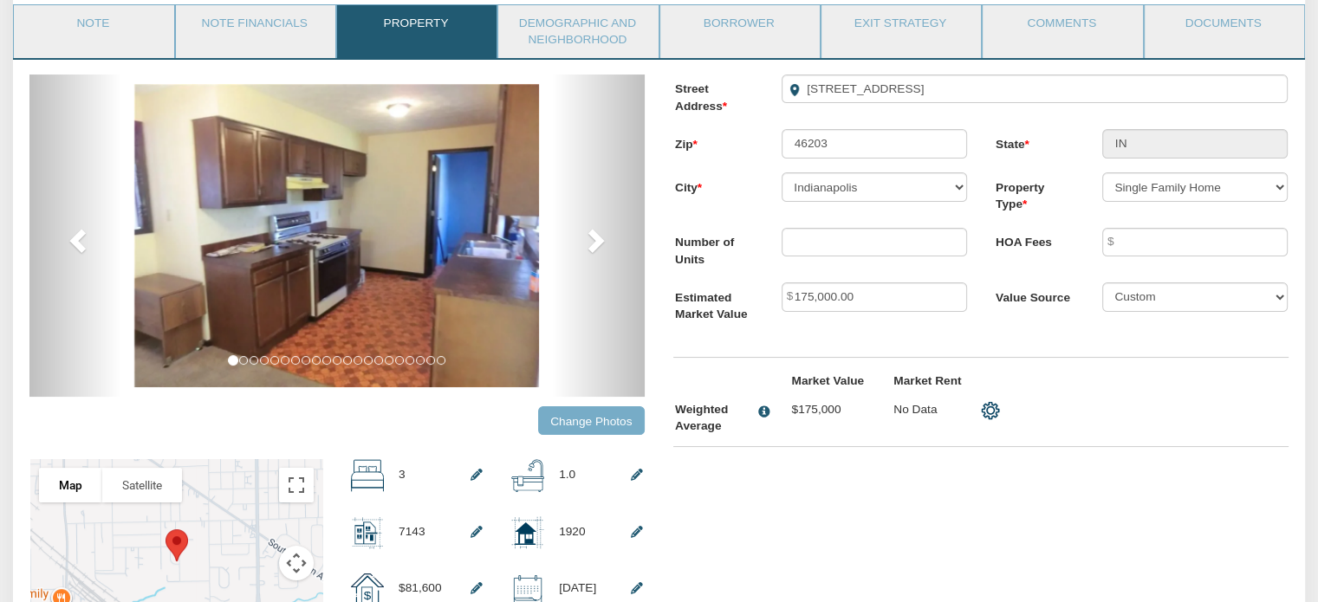
click at [576, 430] on input "Change Photos" at bounding box center [591, 420] width 107 height 29
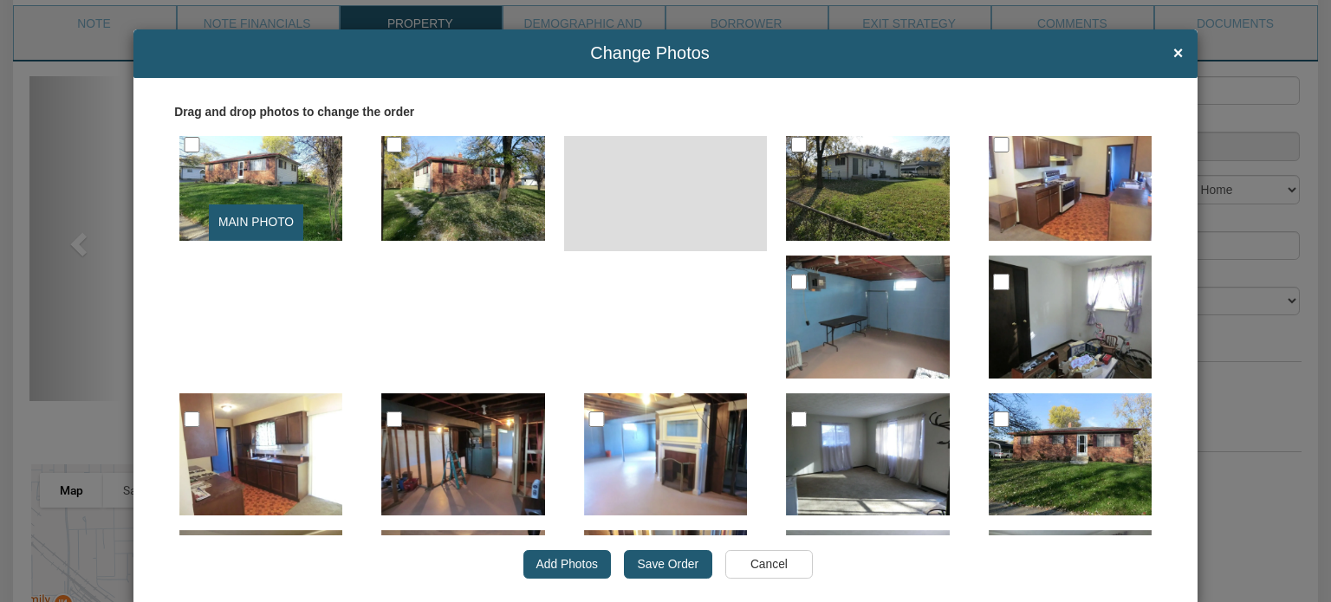
scroll to position [0, 0]
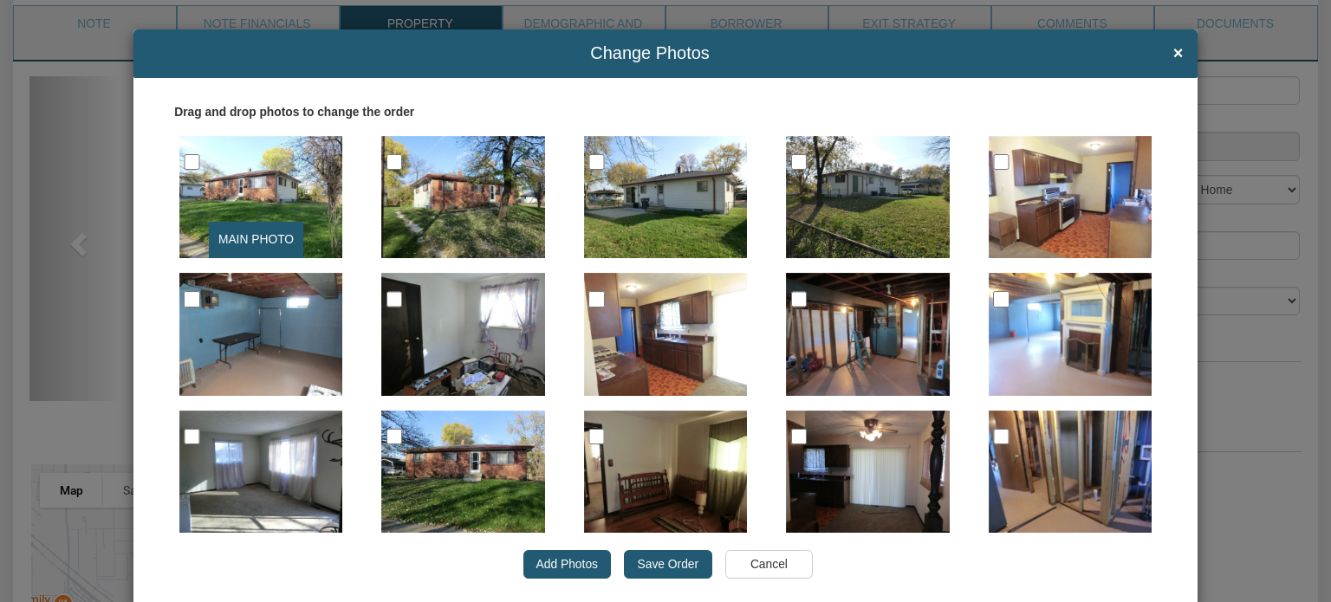
click at [657, 558] on input "Save Order" at bounding box center [668, 564] width 88 height 29
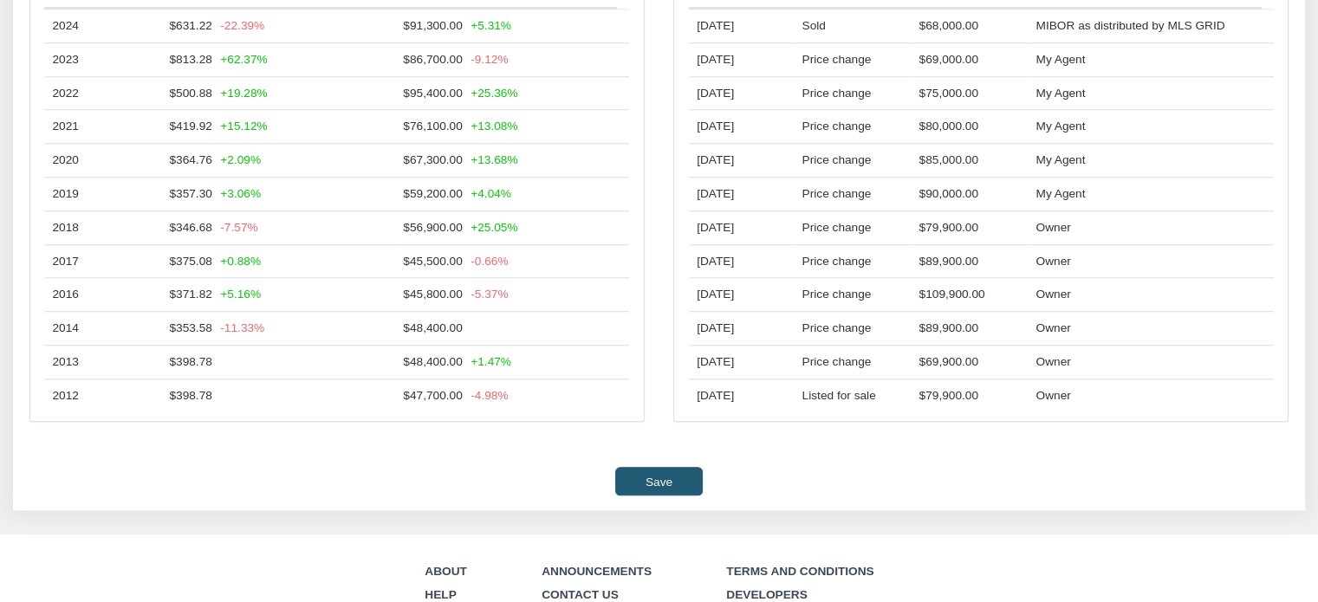
scroll to position [1688, 0]
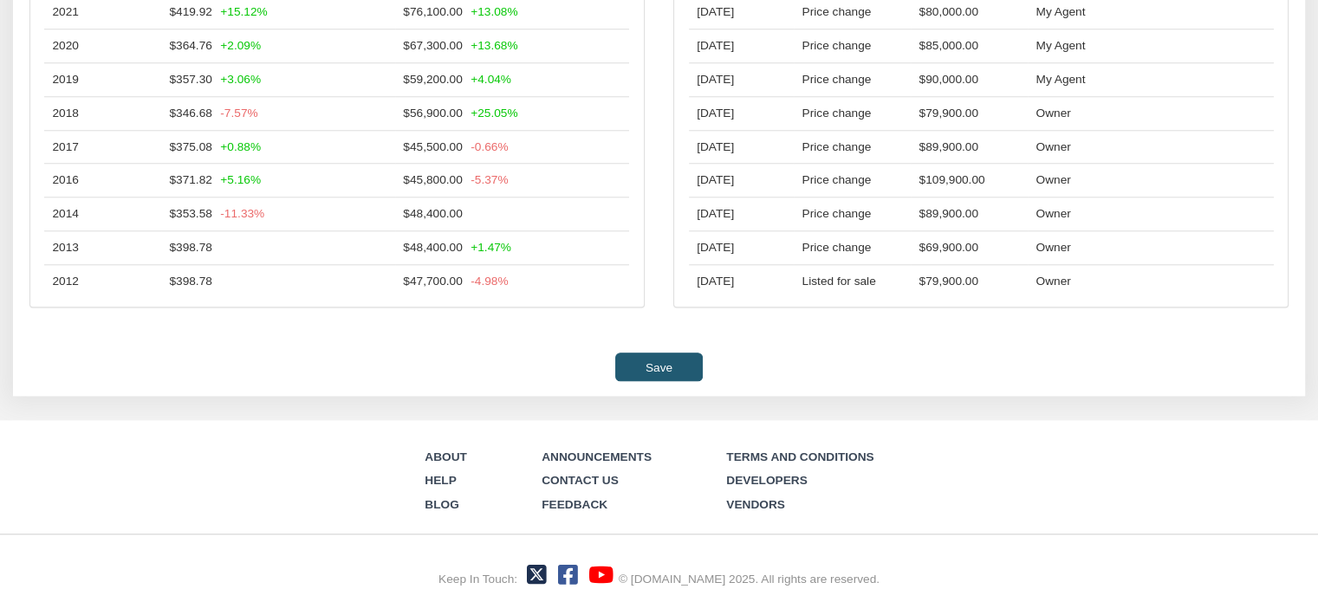
click at [672, 357] on input "Save" at bounding box center [658, 367] width 87 height 29
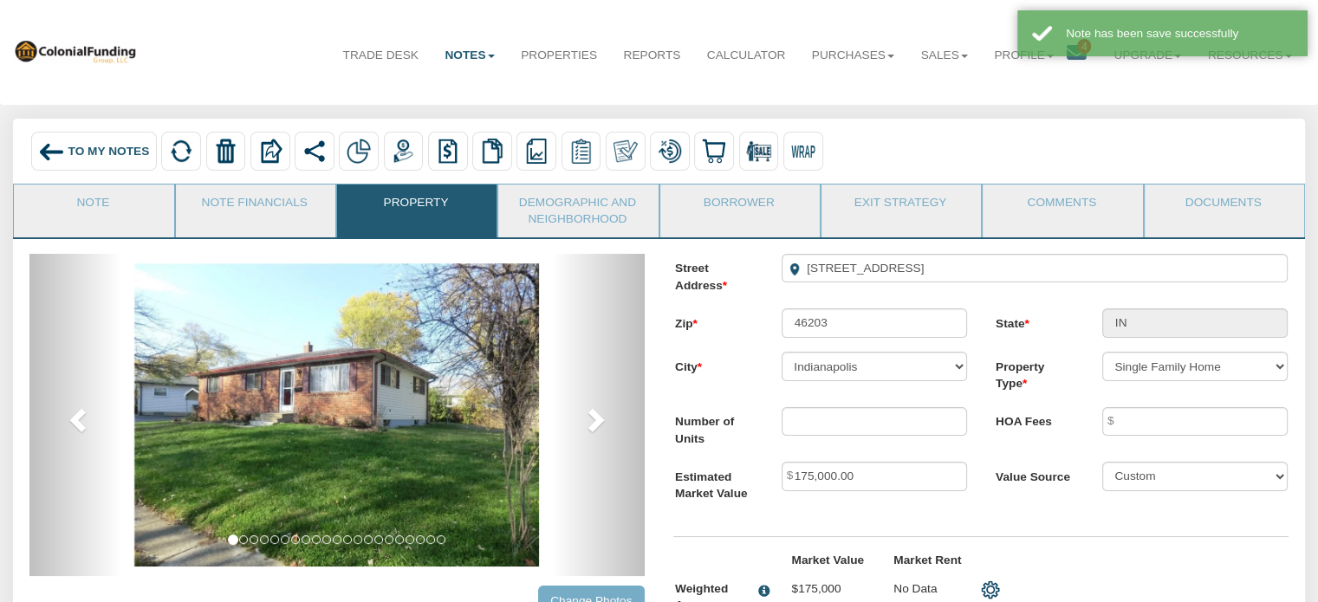
scroll to position [0, 0]
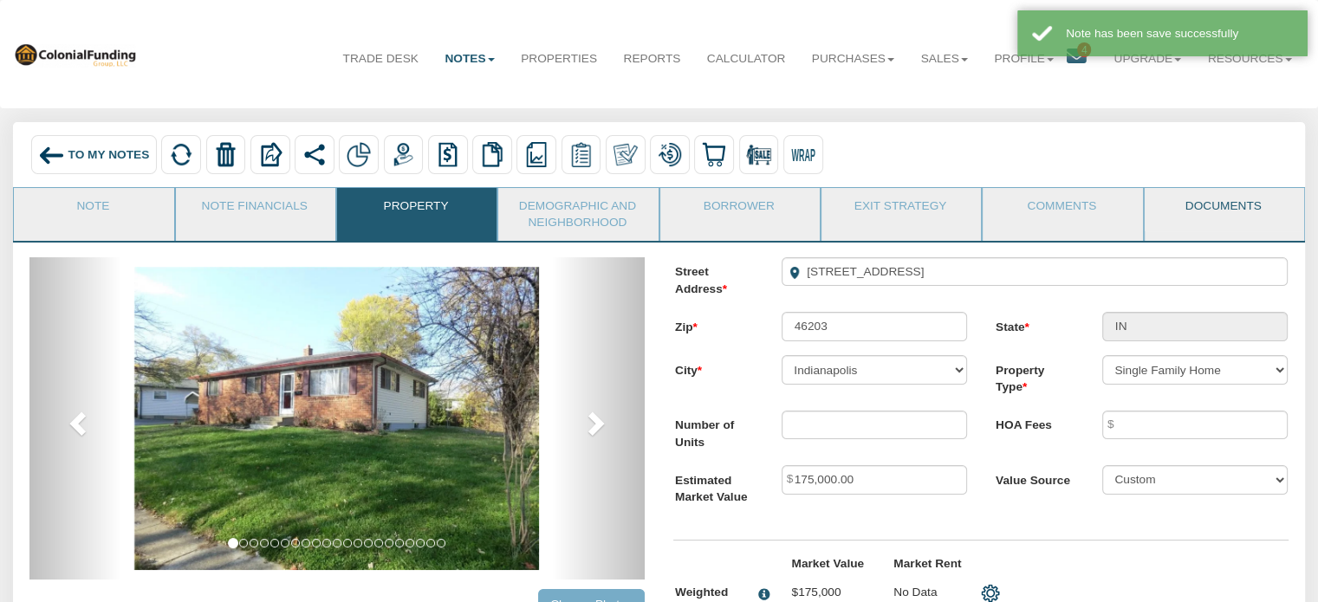
click at [1212, 197] on link "Documents" at bounding box center [1224, 209] width 158 height 43
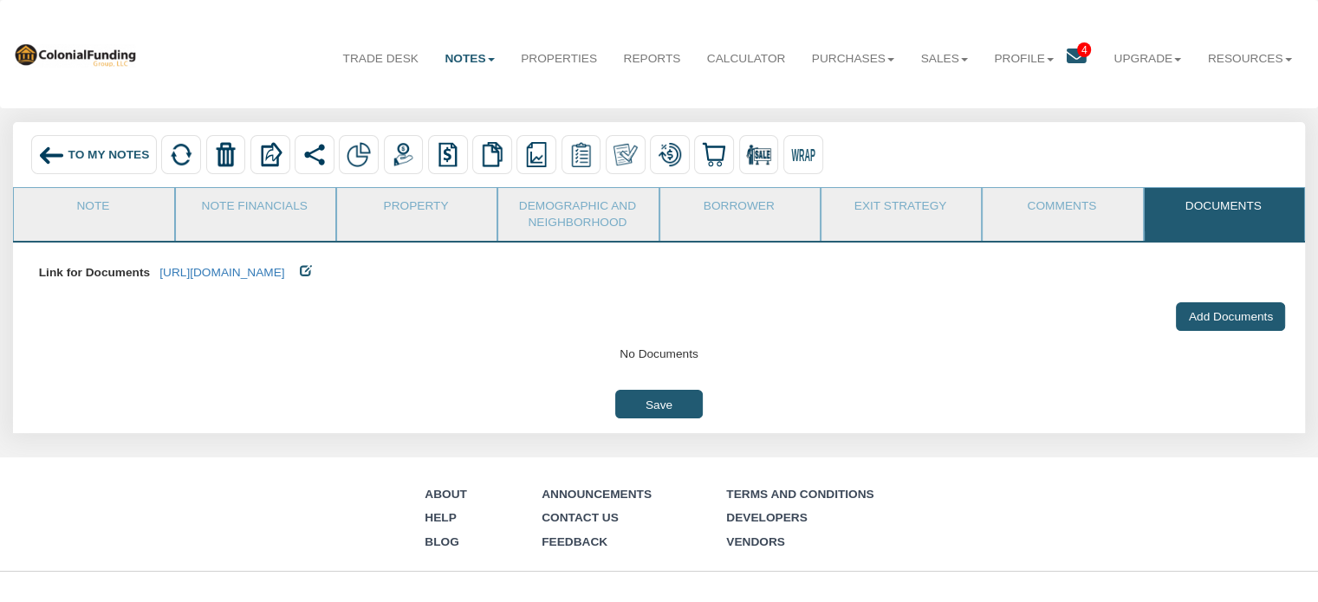
click at [97, 152] on span "To My Notes" at bounding box center [108, 154] width 81 height 13
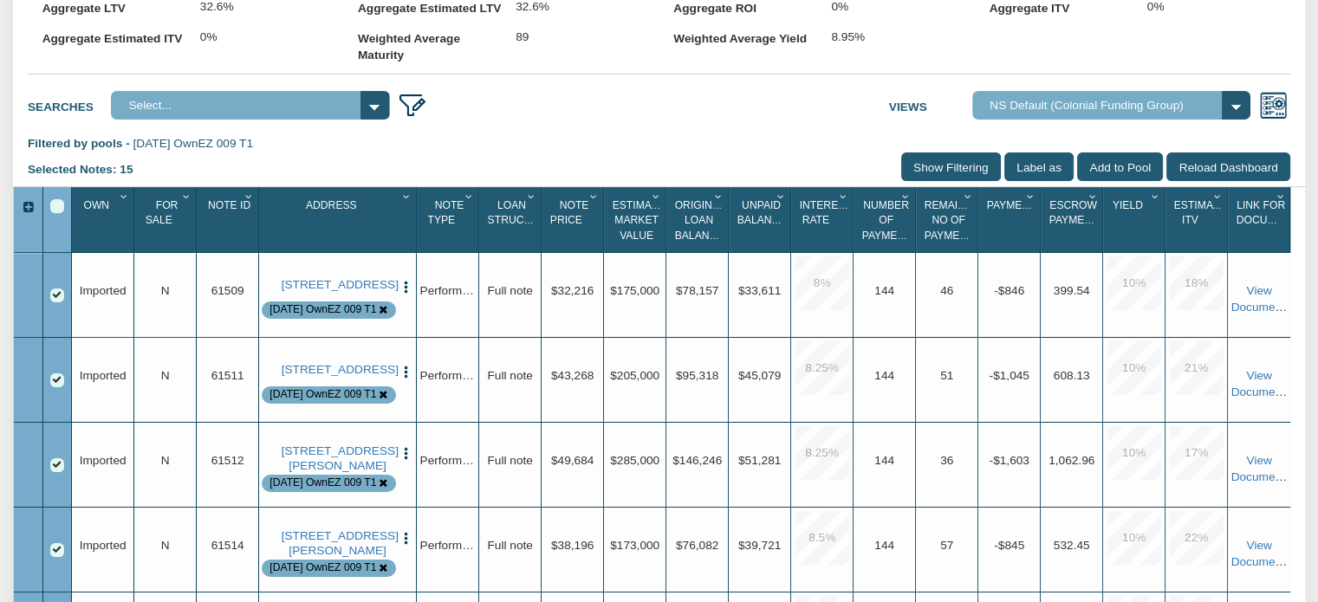
scroll to position [614, 0]
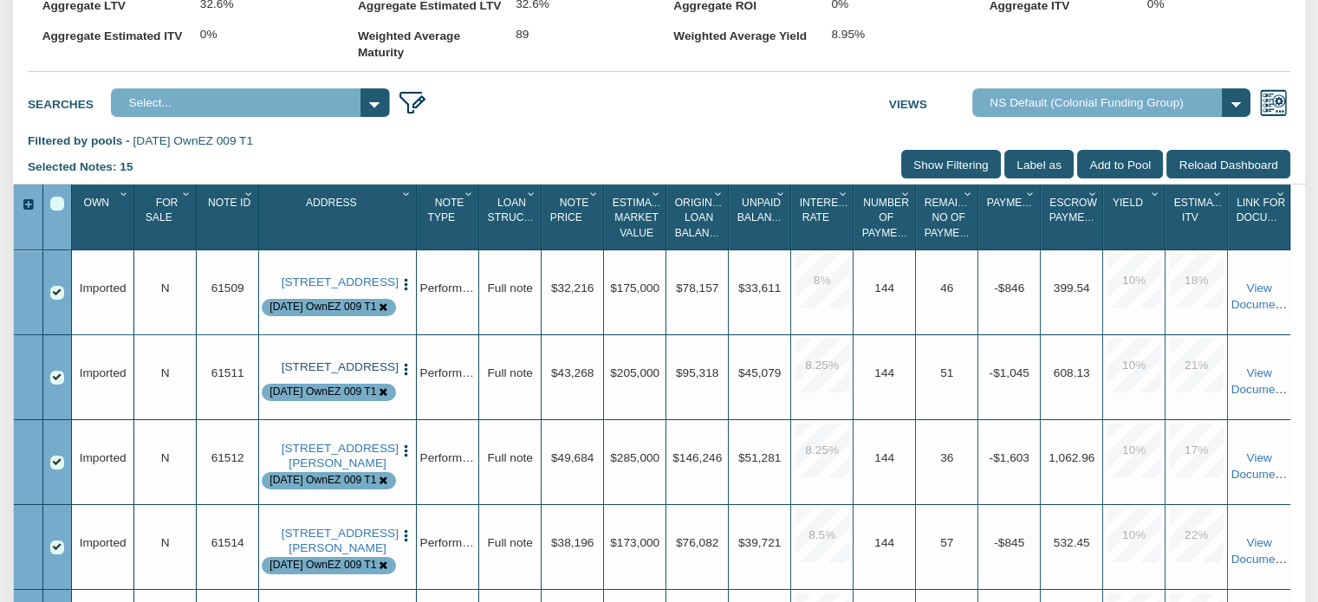
click at [329, 374] on link "[STREET_ADDRESS]" at bounding box center [338, 367] width 113 height 14
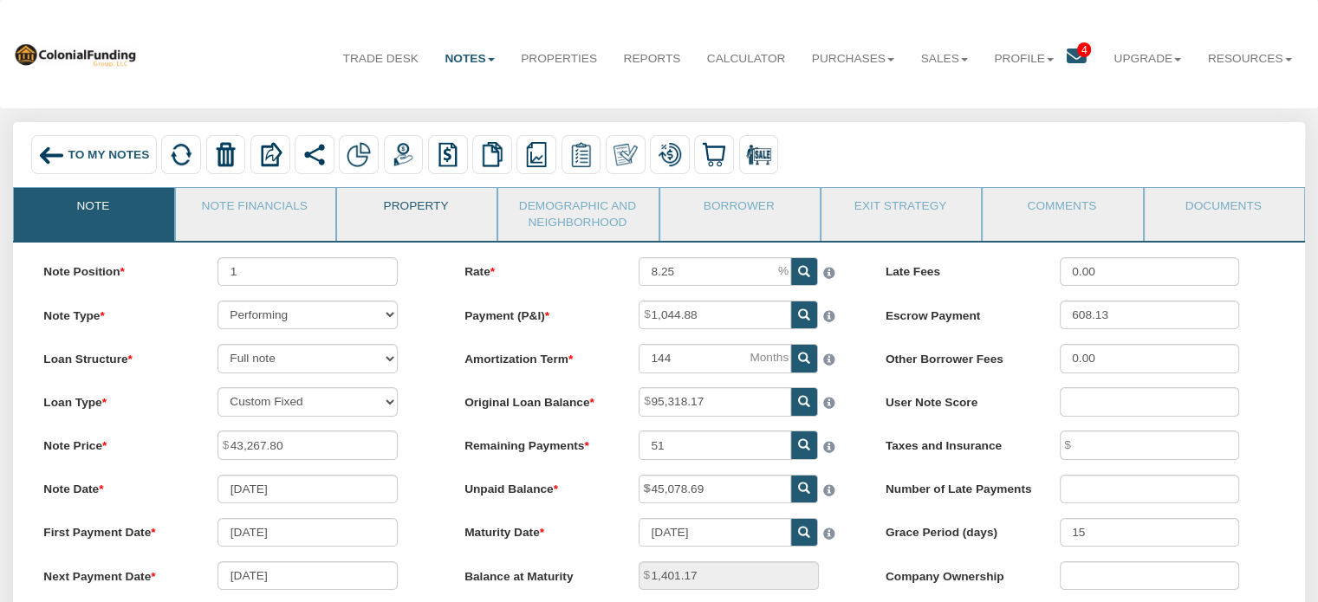
click at [418, 195] on link "Property" at bounding box center [416, 209] width 158 height 43
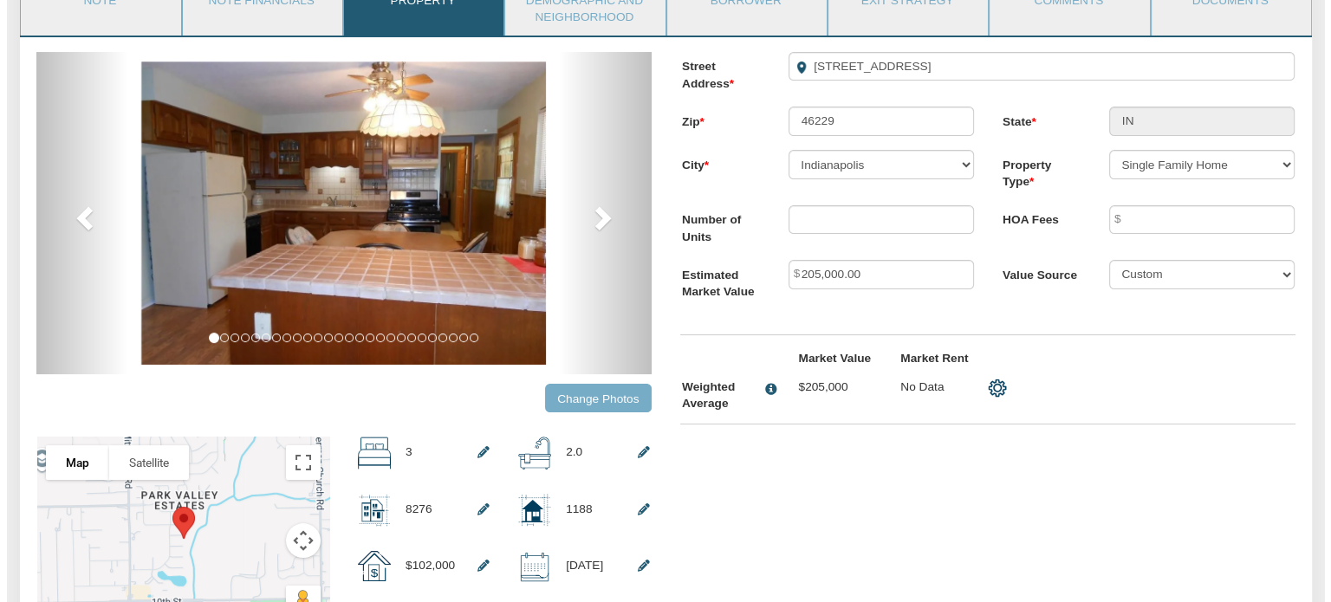
scroll to position [194, 0]
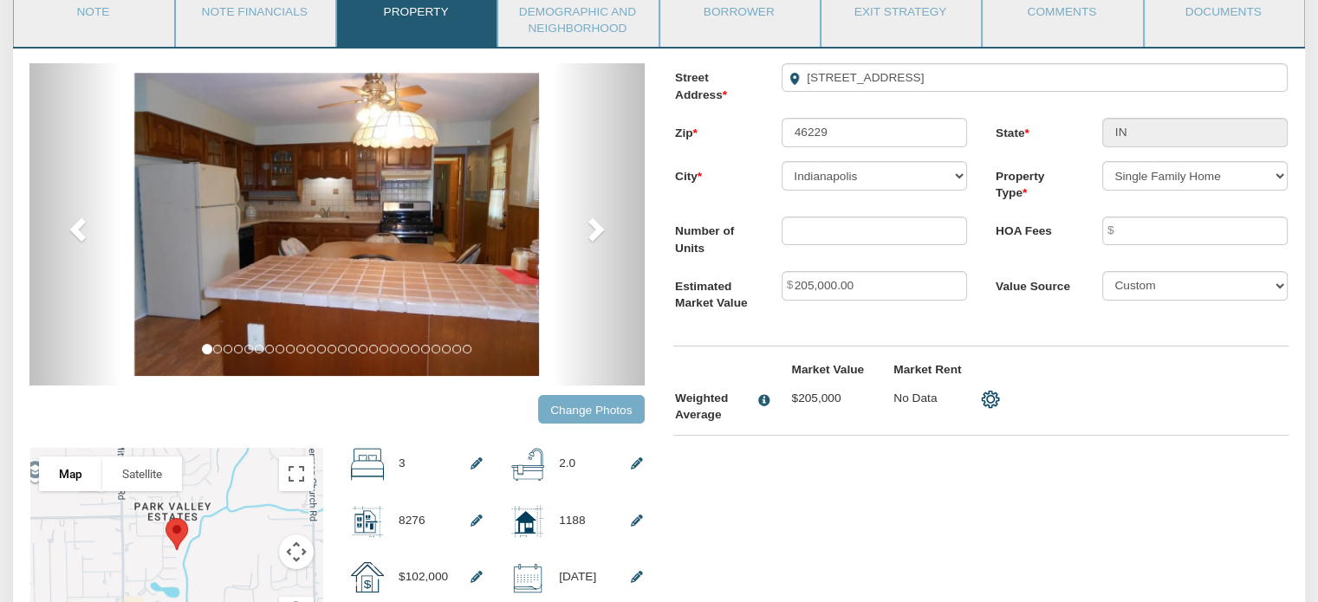
click at [603, 418] on input "Change Photos" at bounding box center [591, 409] width 107 height 29
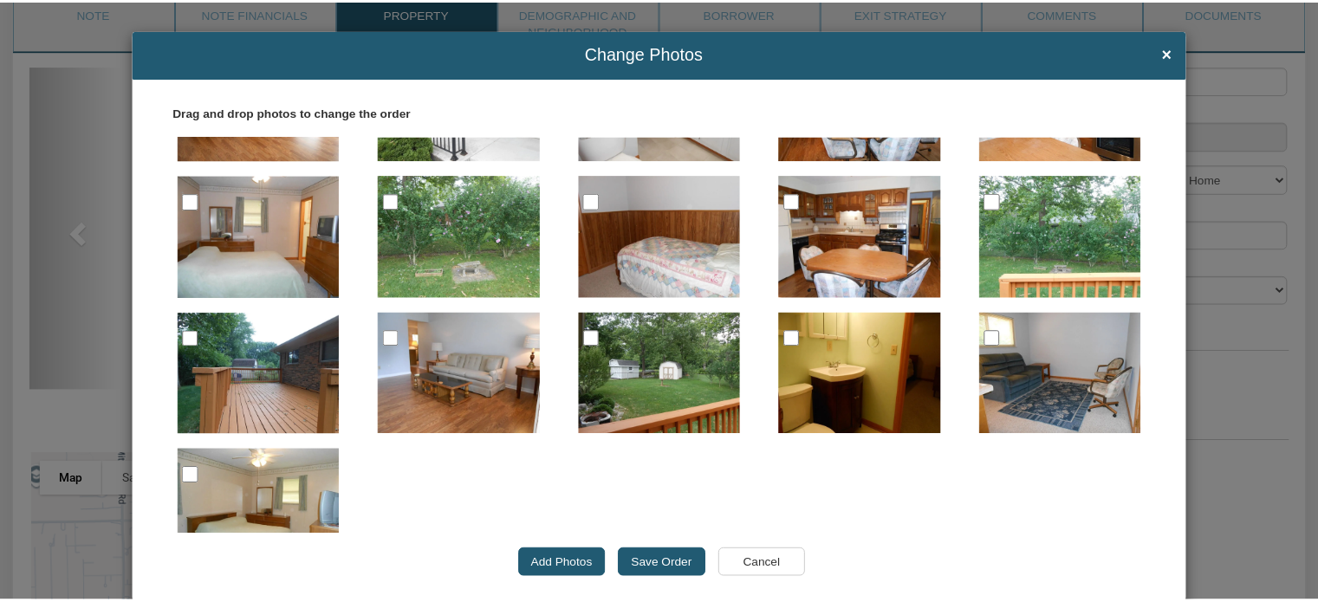
scroll to position [0, 0]
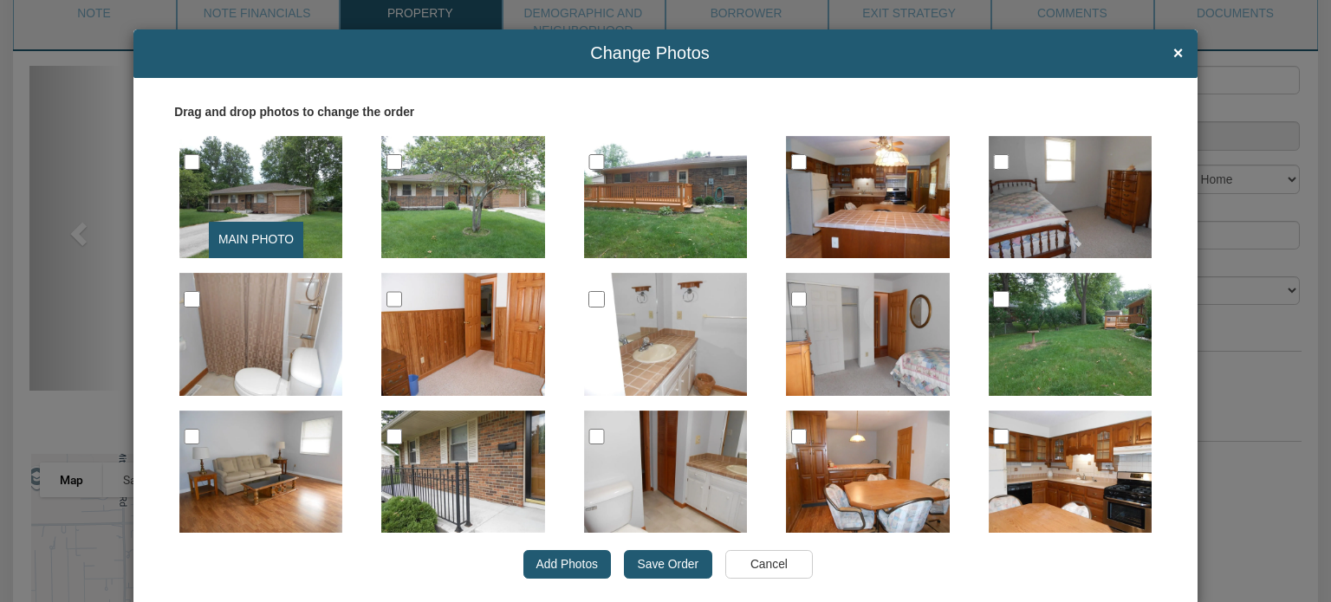
click at [652, 568] on input "Save Order" at bounding box center [668, 564] width 88 height 29
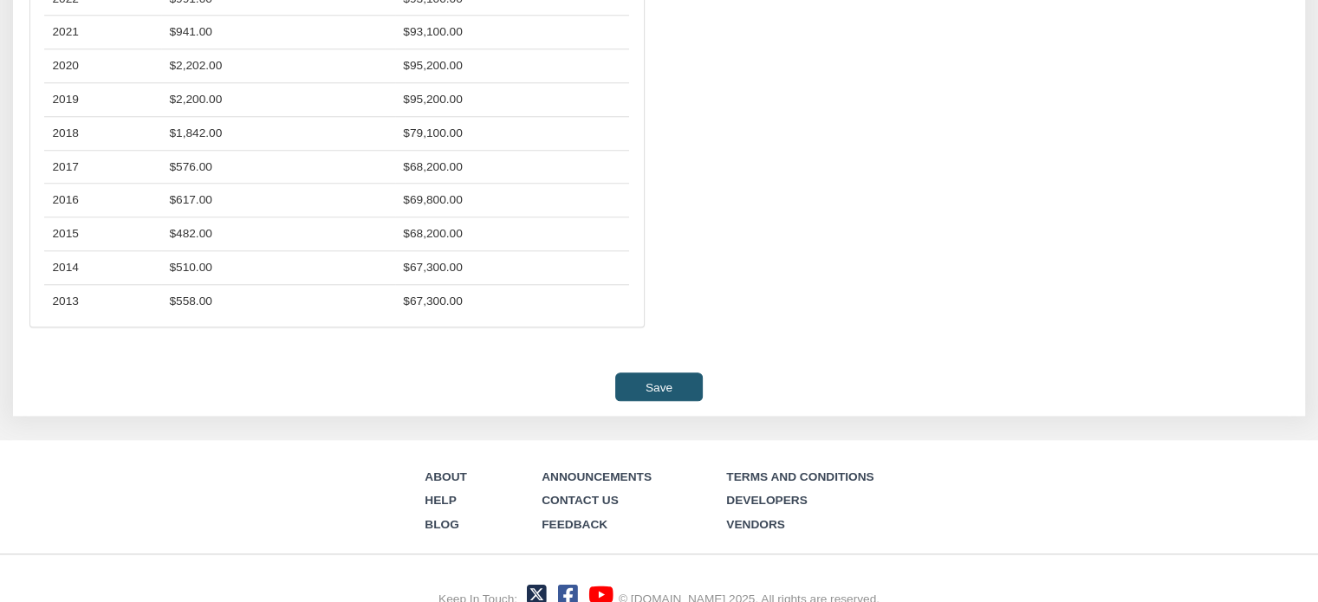
scroll to position [1622, 0]
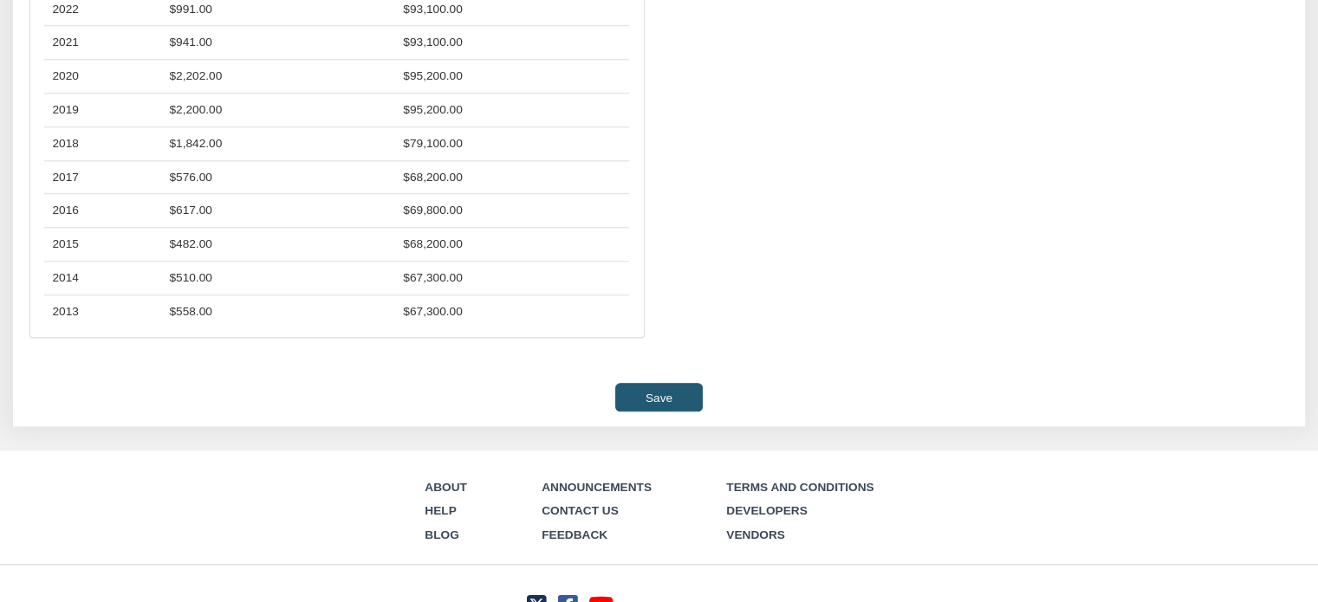
click at [641, 412] on input "Save" at bounding box center [658, 397] width 87 height 29
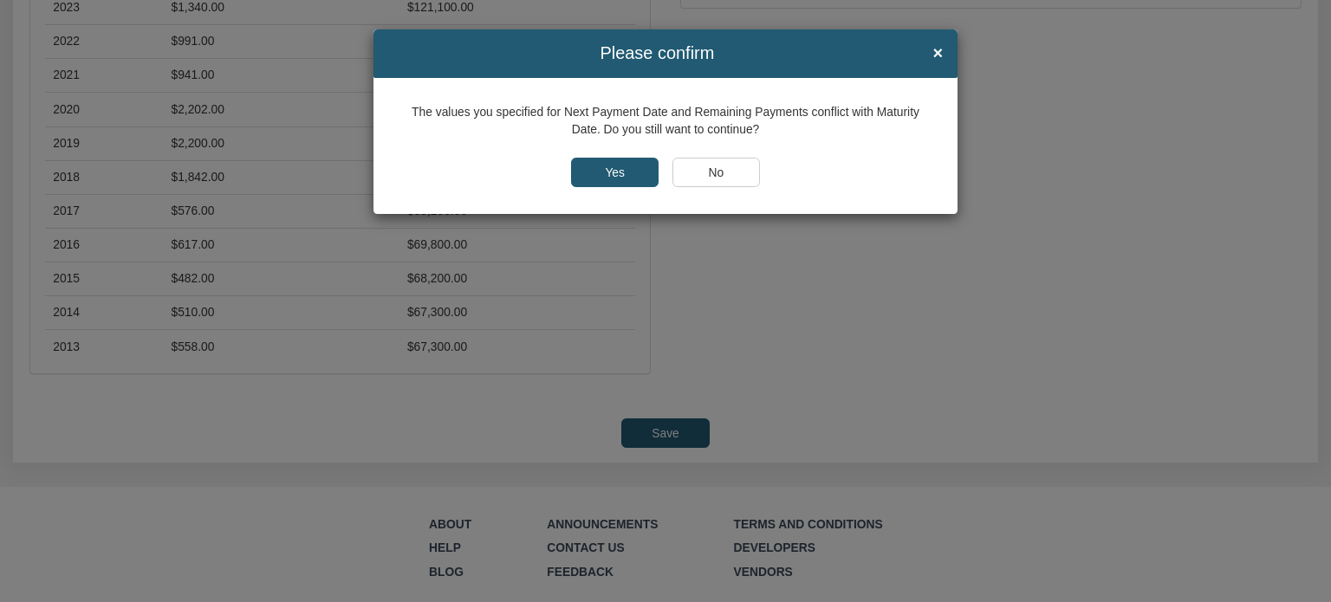
click at [606, 180] on input "Yes" at bounding box center [615, 172] width 88 height 29
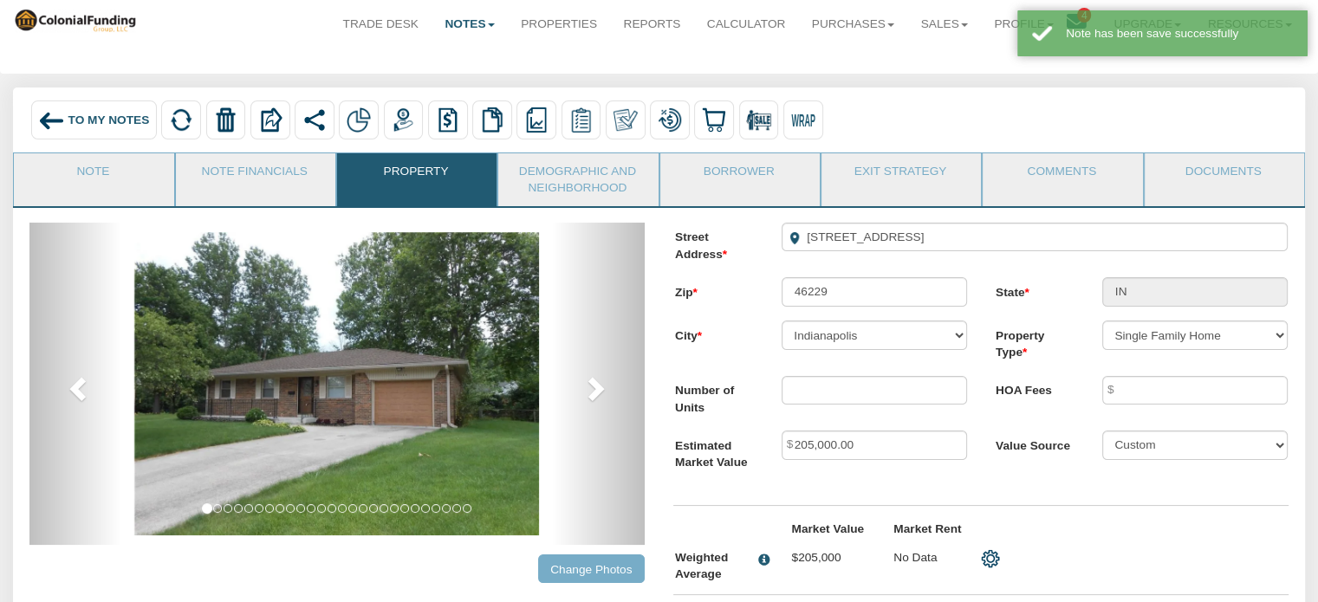
scroll to position [0, 0]
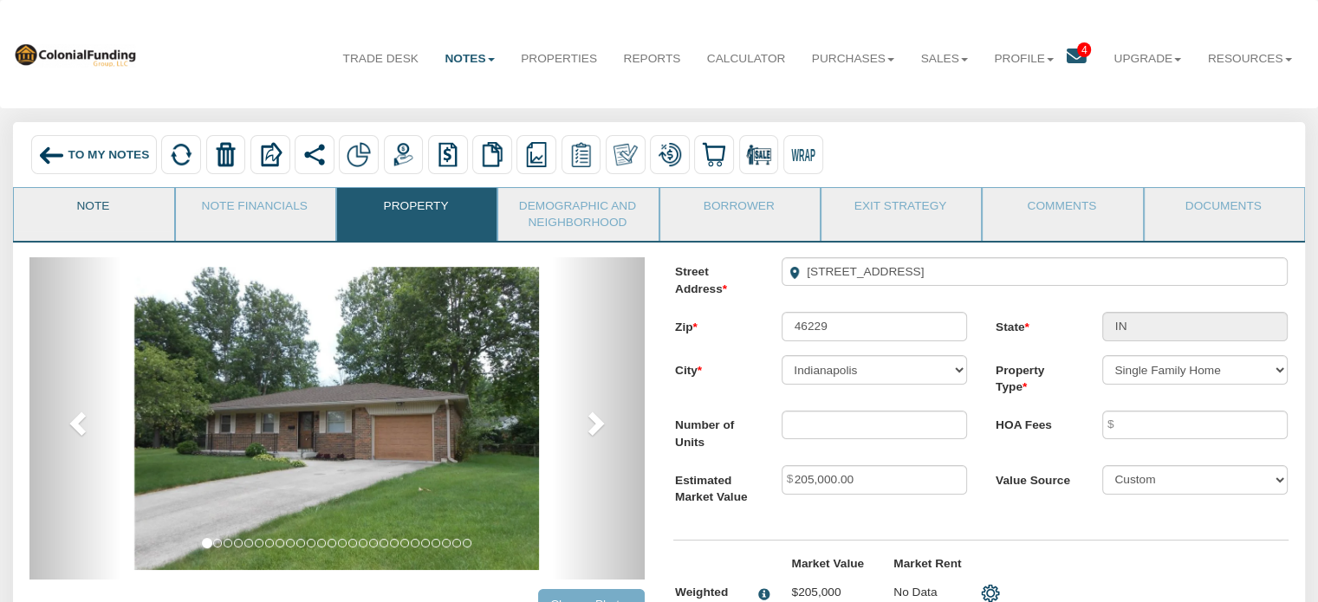
click at [87, 209] on link "Note" at bounding box center [93, 209] width 158 height 43
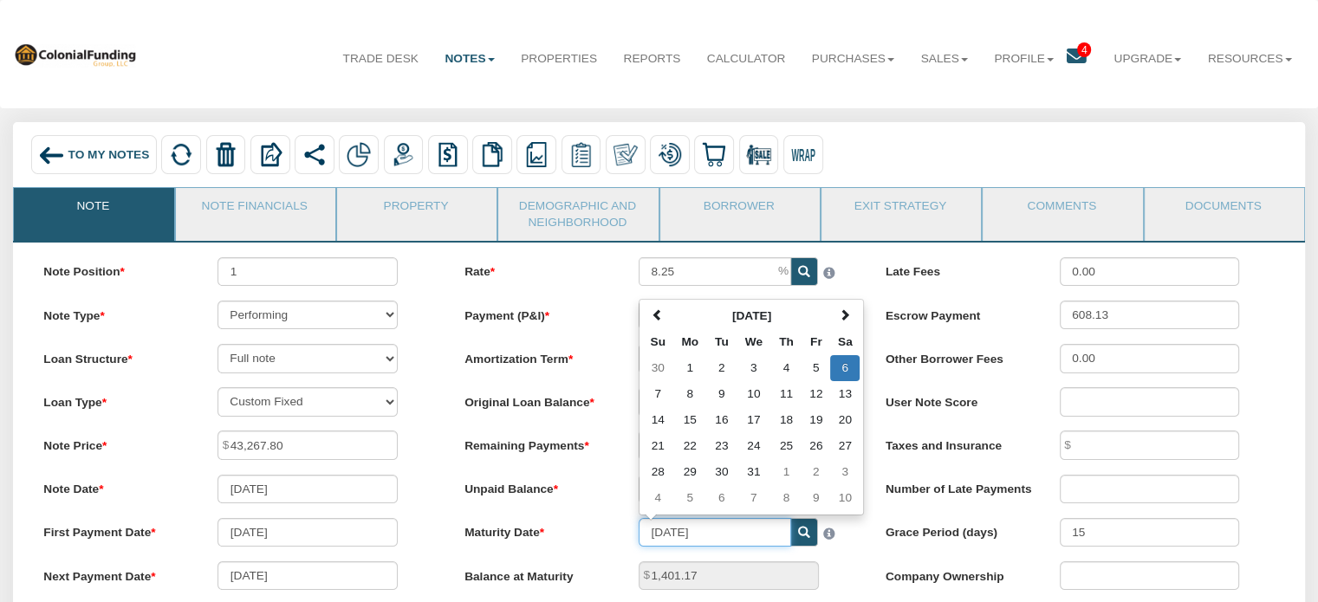
drag, startPoint x: 747, startPoint y: 540, endPoint x: 600, endPoint y: 545, distance: 146.5
click at [600, 545] on div "Maturity Date 10/06/2029 October 2029 Su Mo Tu We Th Fr Sa 30 1 2 3 4 5 6 7 8 9…" at bounding box center [659, 532] width 418 height 29
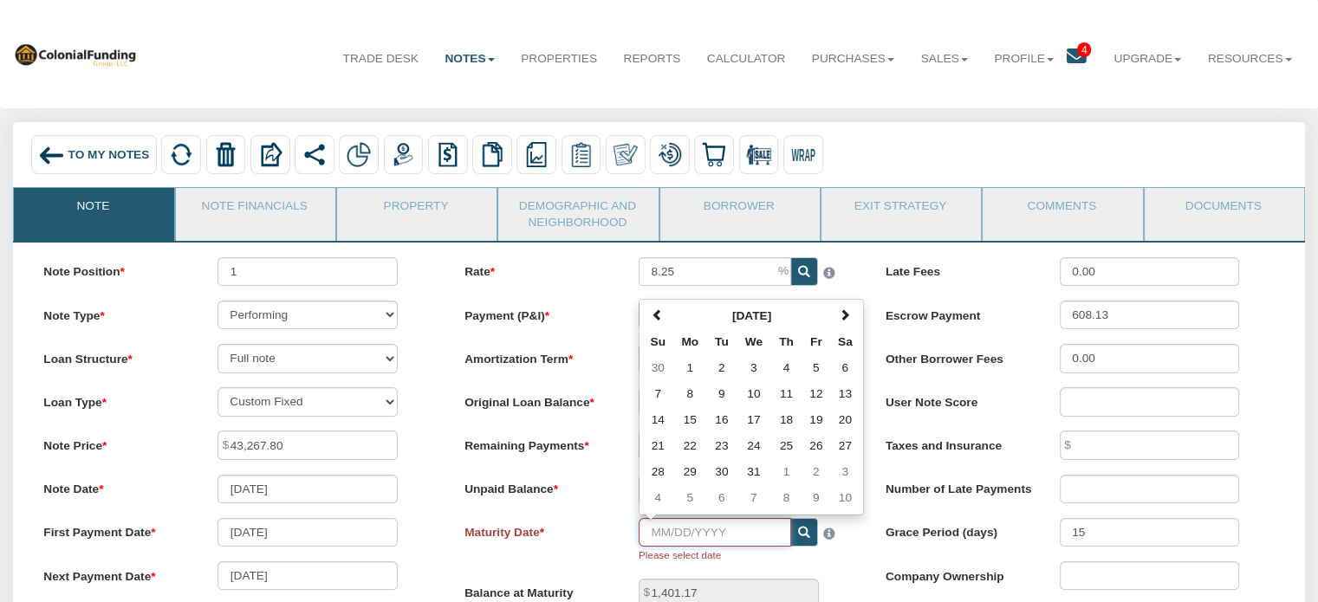
click at [769, 535] on input "Maturity Date" at bounding box center [715, 532] width 152 height 29
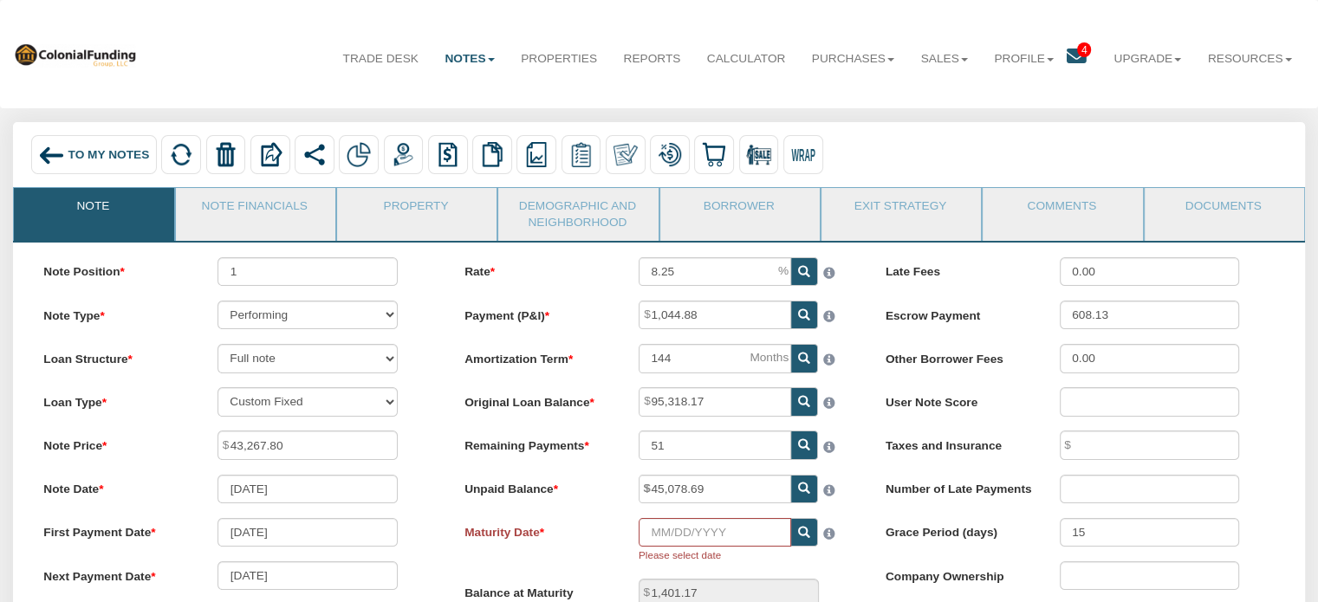
click at [812, 576] on div "Rate 8.25 Payment (P&I) 1,044.88 Amortization Term 144 51" at bounding box center [659, 482] width 421 height 451
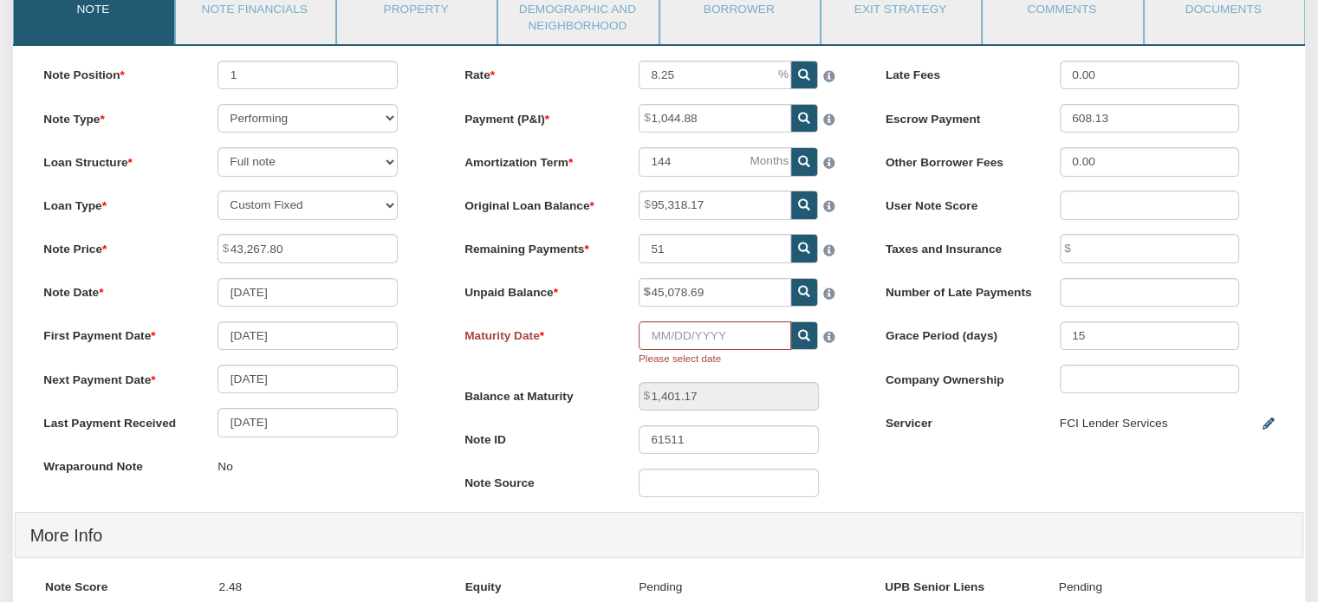
scroll to position [195, 0]
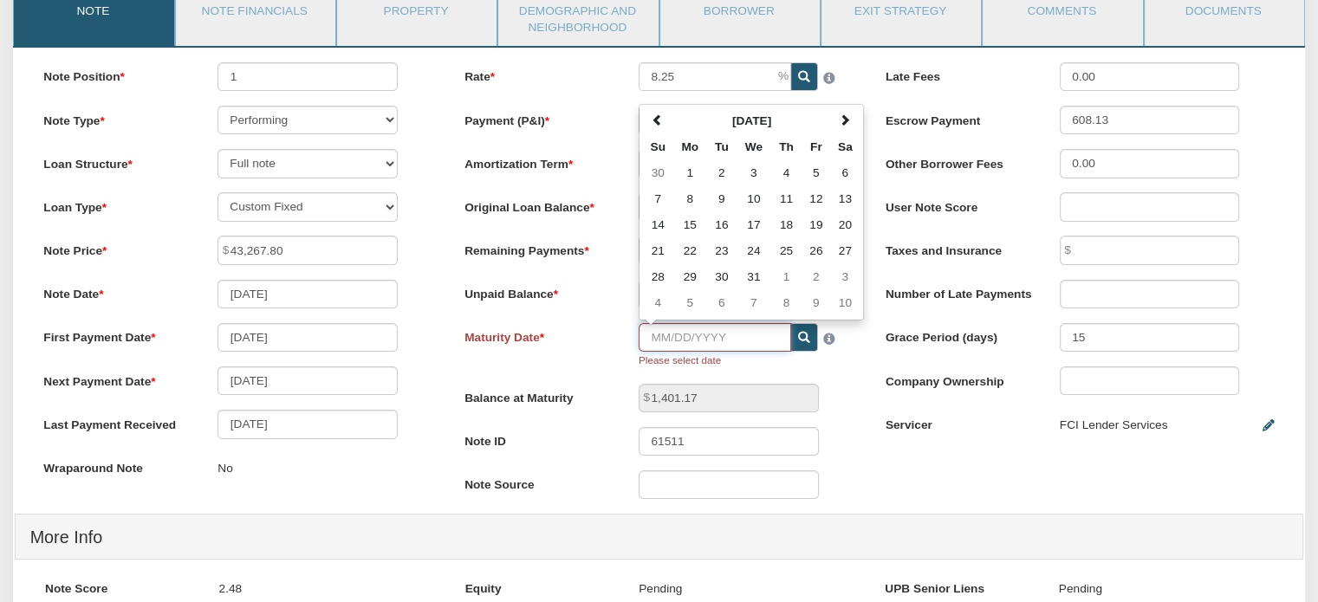
click at [749, 347] on input "Maturity Date" at bounding box center [715, 337] width 152 height 29
click at [579, 376] on div "Rate 8.25 Payment (P&I) 1,044.88 Amortization Term 144 51 Su" at bounding box center [659, 287] width 421 height 451
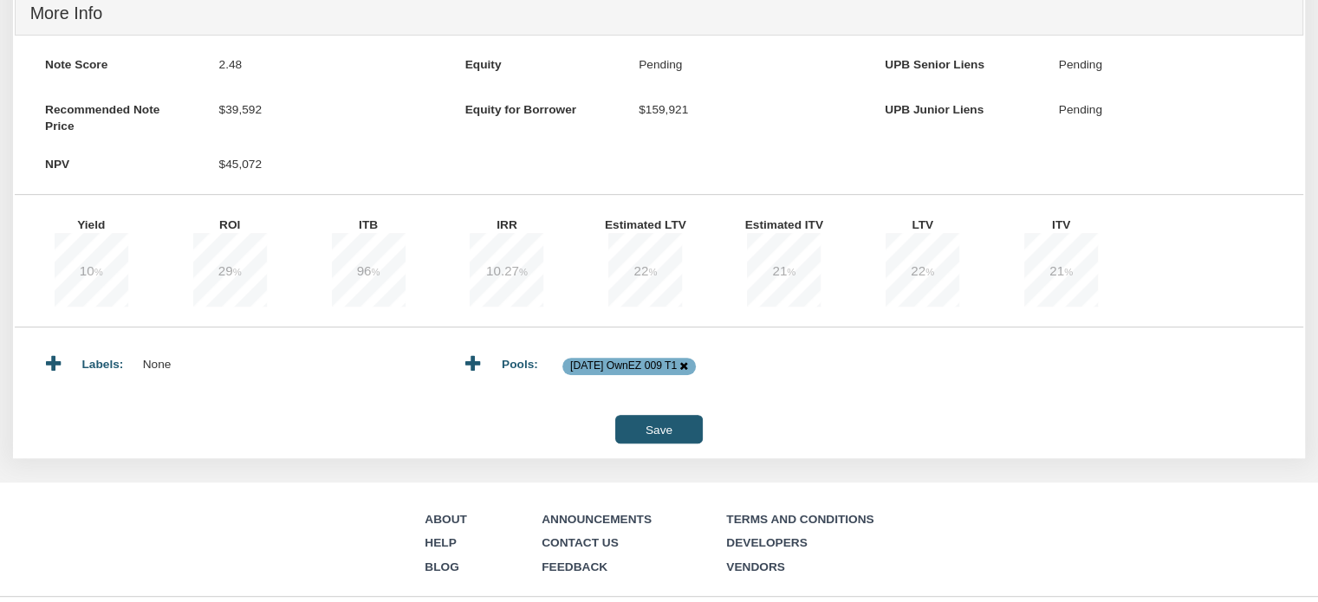
scroll to position [723, 0]
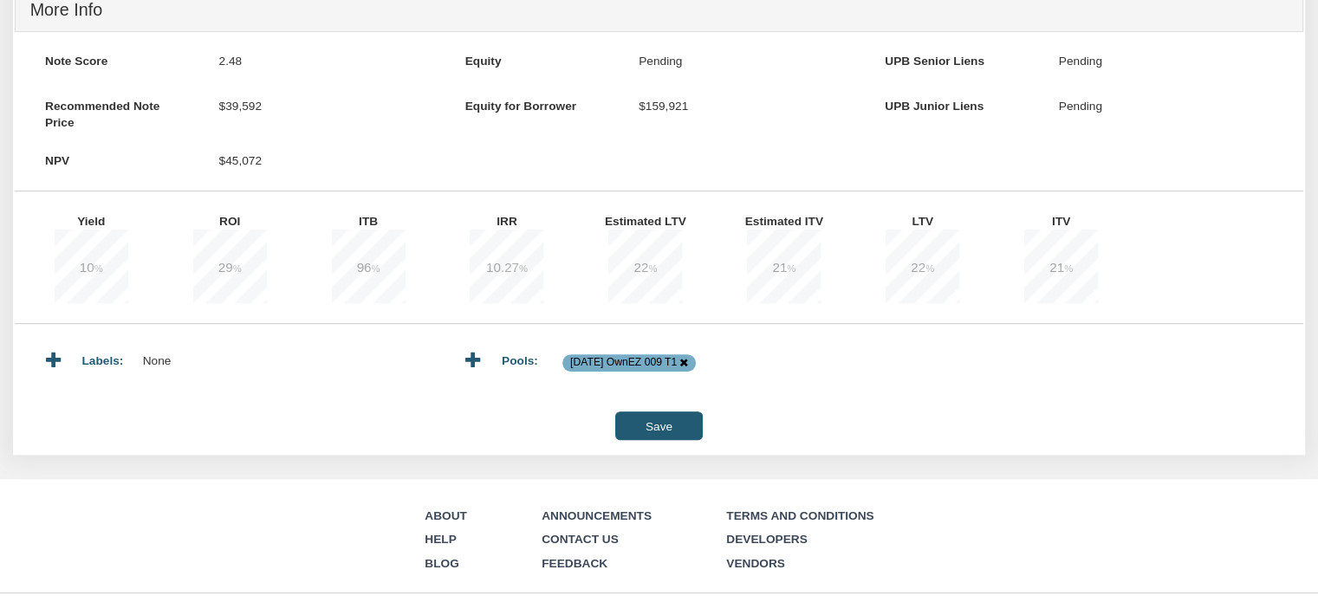
click at [642, 424] on input "Save" at bounding box center [658, 426] width 87 height 29
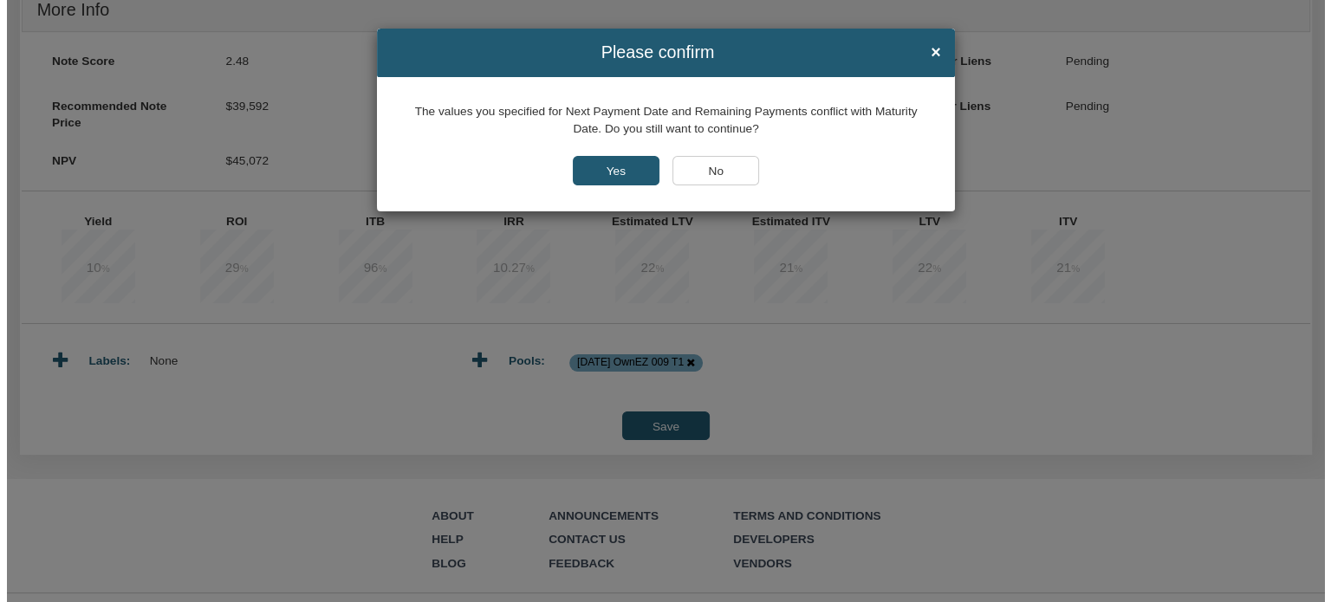
scroll to position [723, 0]
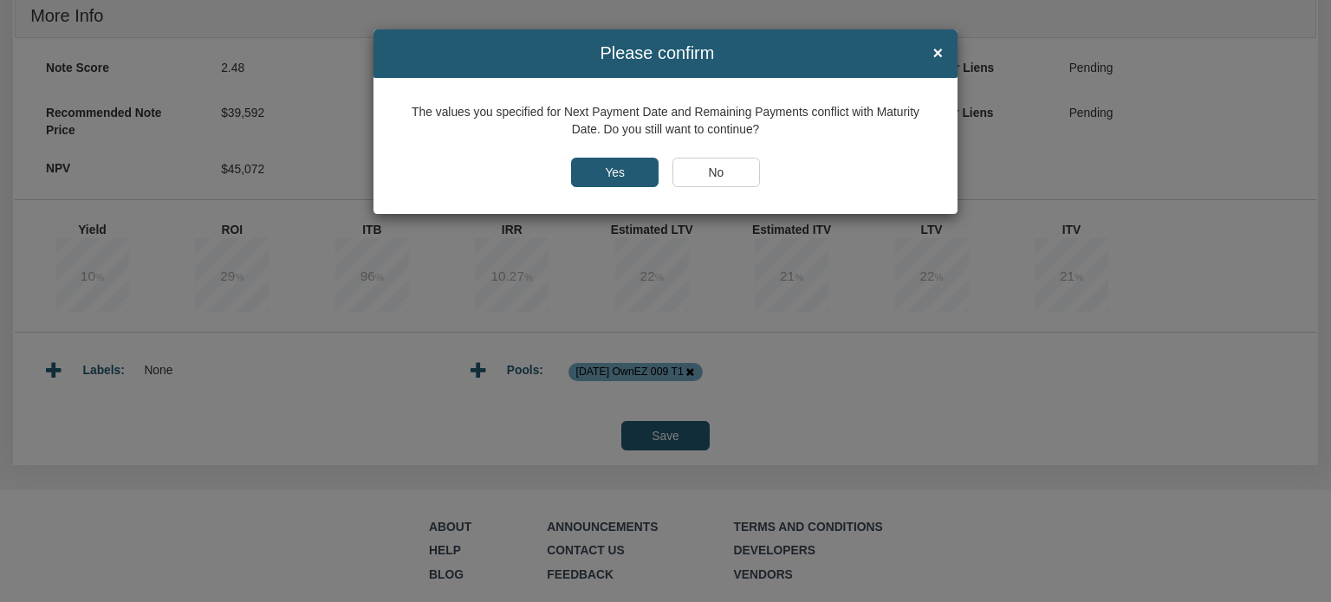
click at [682, 172] on input "No" at bounding box center [716, 172] width 88 height 29
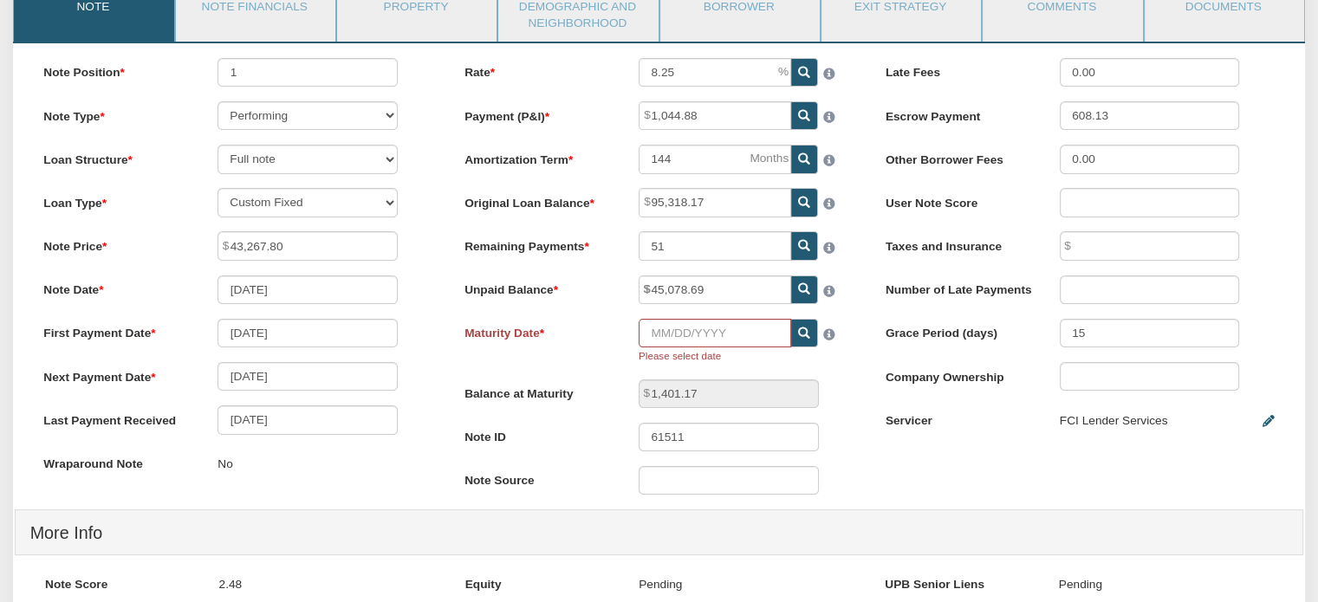
scroll to position [194, 0]
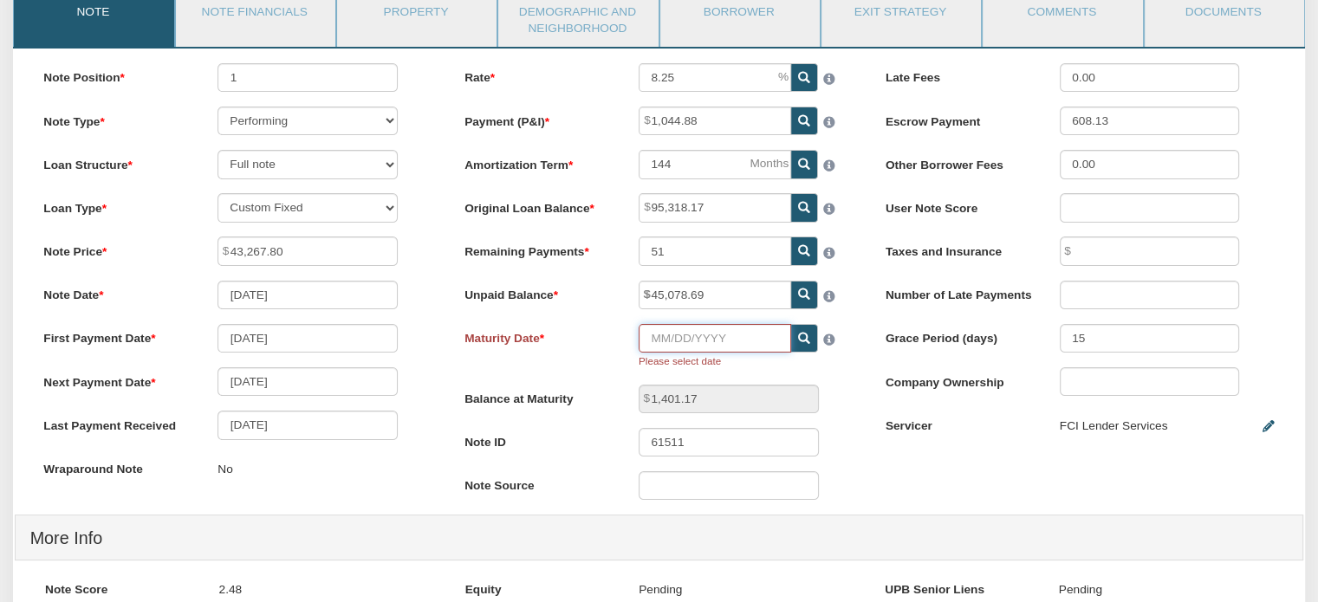
click at [665, 345] on input "Maturity Date" at bounding box center [715, 338] width 152 height 29
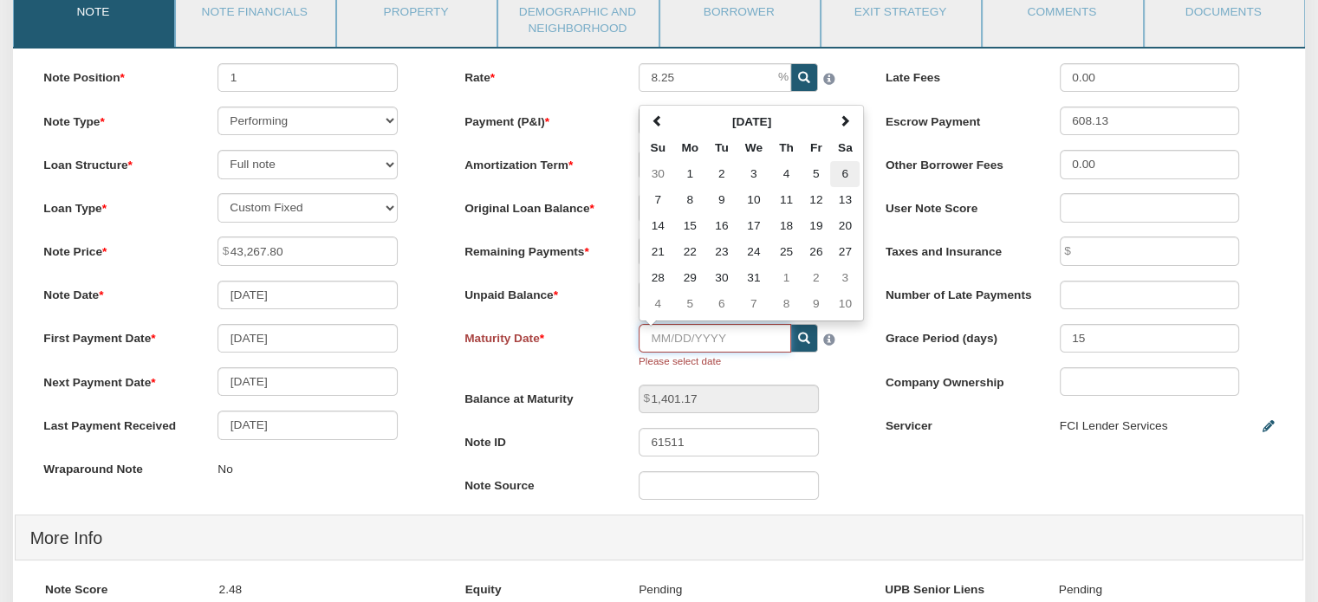
click at [846, 179] on td "6" at bounding box center [844, 174] width 29 height 26
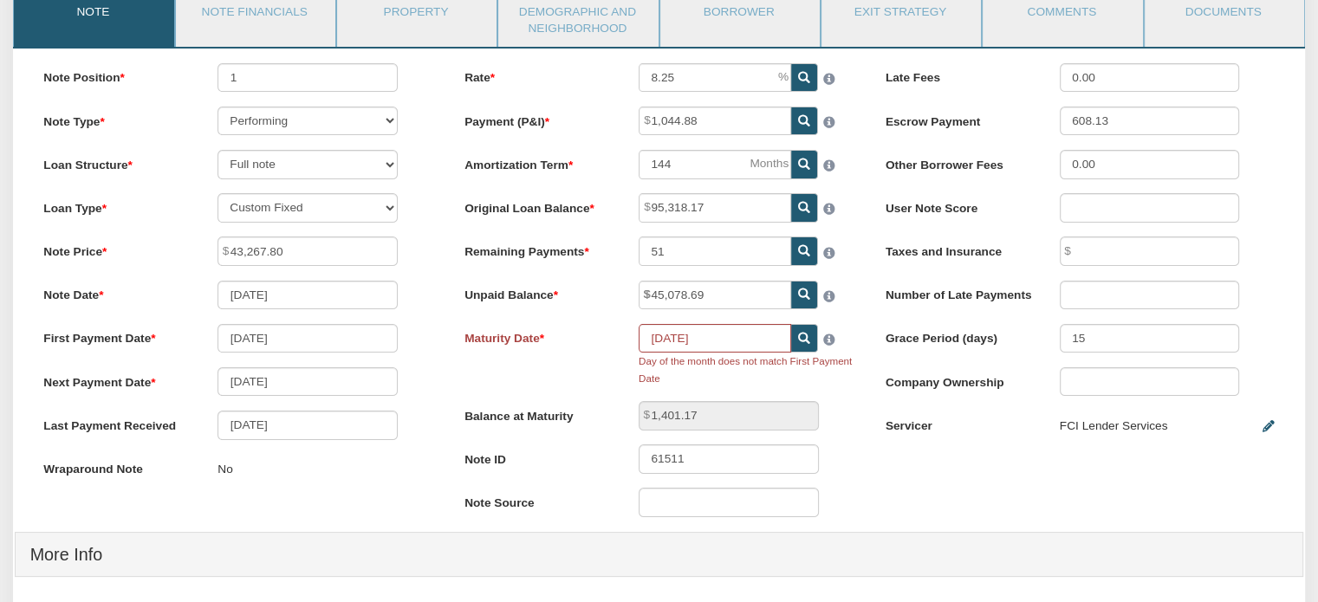
click at [857, 360] on div "10/06/2029 Day of the month does not match First Payment Date" at bounding box center [745, 355] width 243 height 63
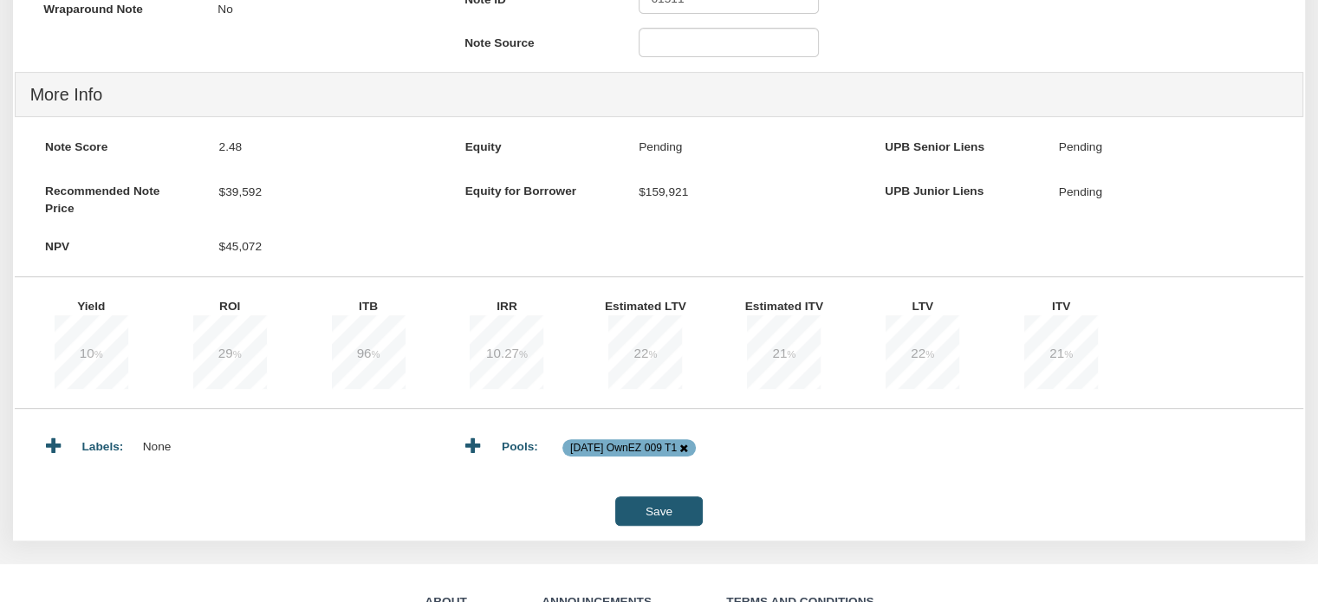
scroll to position [696, 0]
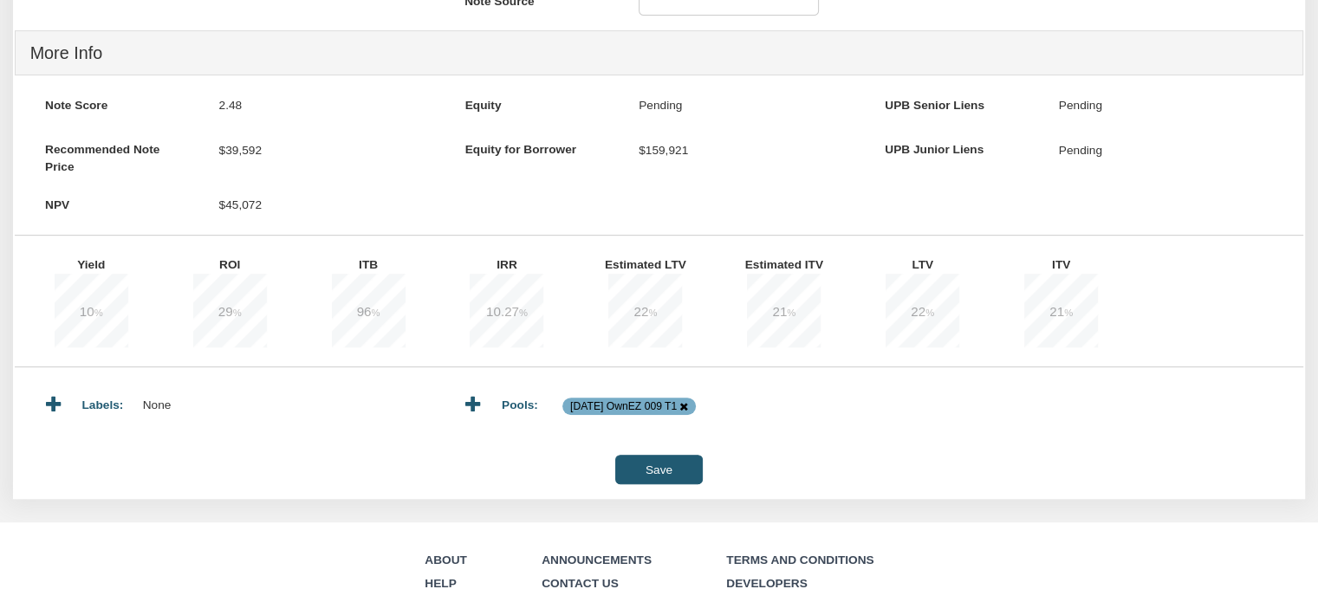
click at [654, 482] on input "Save" at bounding box center [658, 469] width 87 height 29
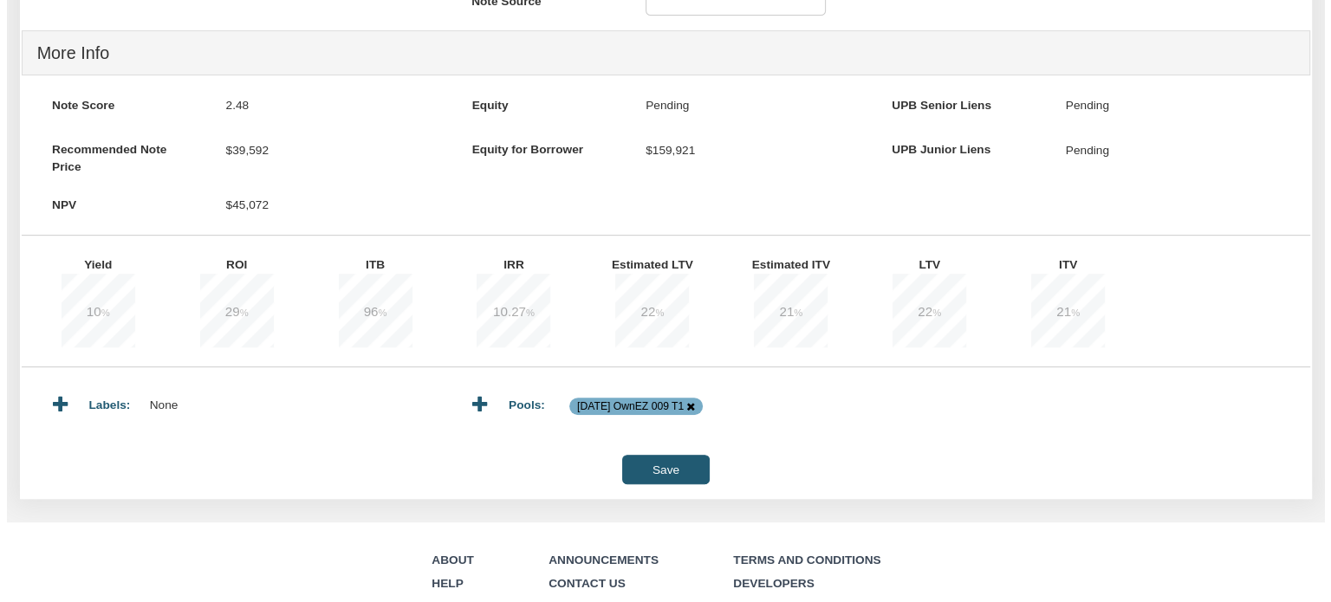
scroll to position [697, 0]
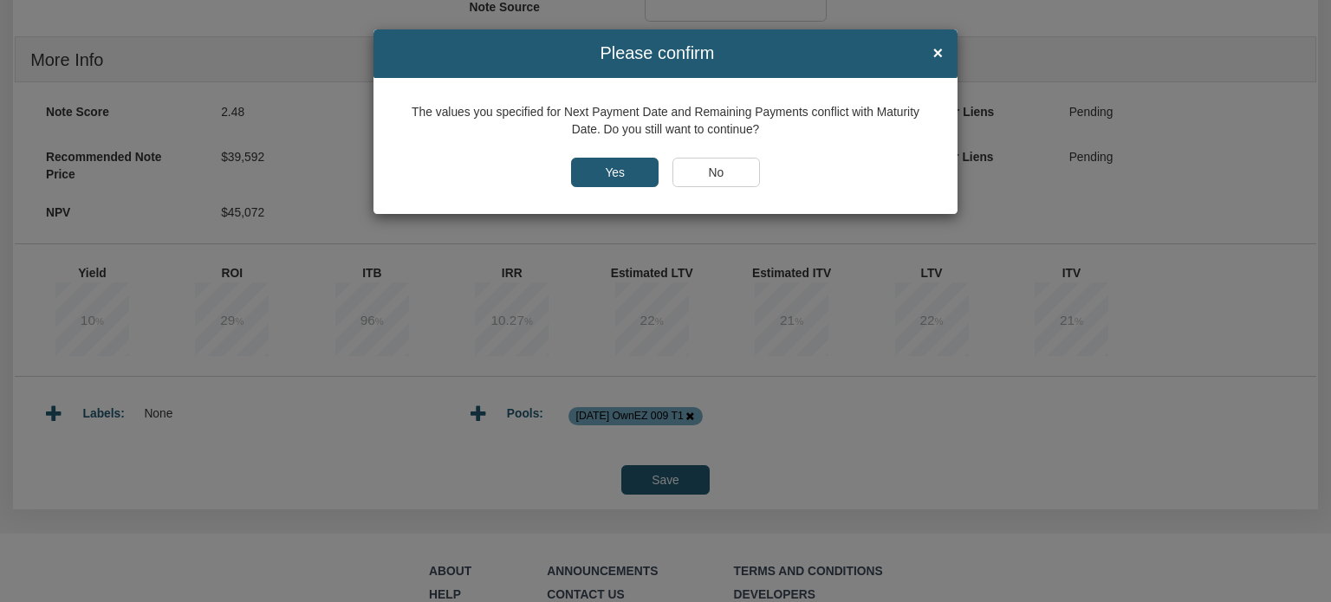
click at [614, 165] on input "Yes" at bounding box center [615, 172] width 88 height 29
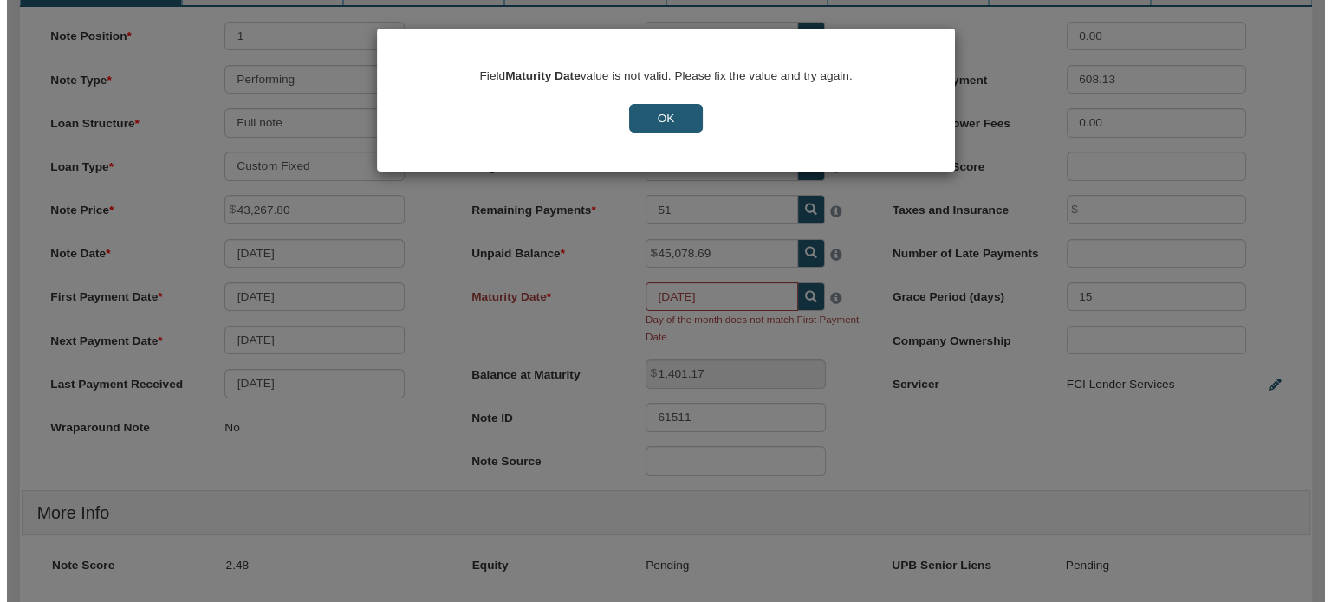
scroll to position [236, 0]
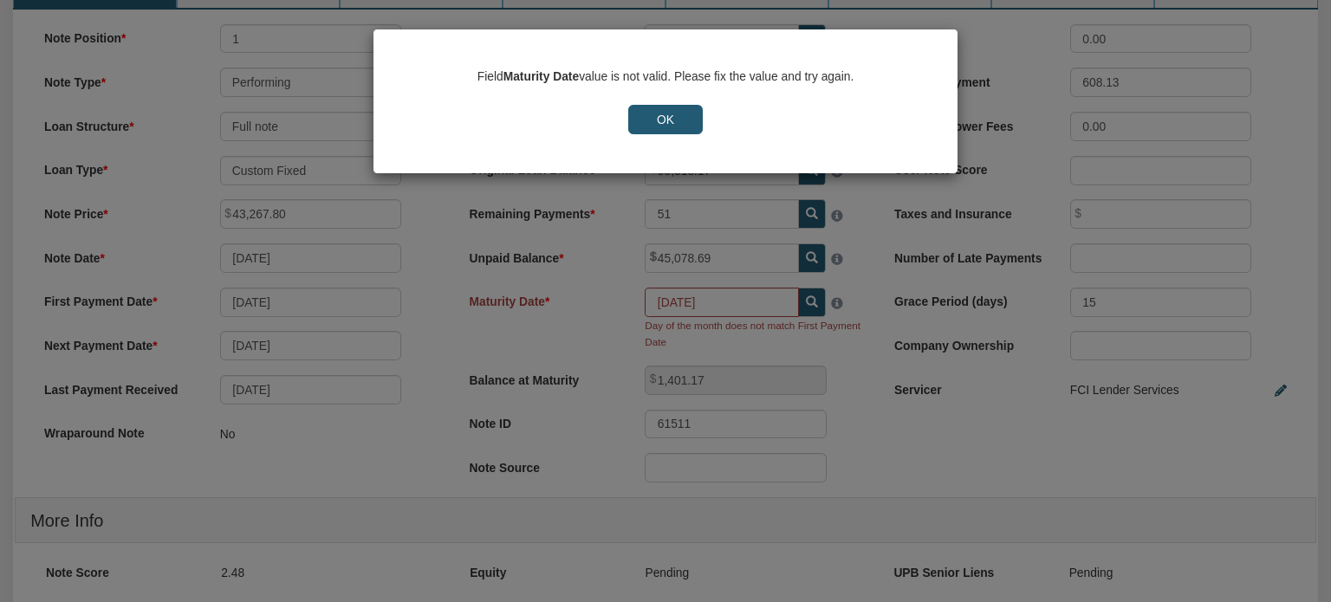
click at [662, 116] on input "OK" at bounding box center [665, 119] width 75 height 29
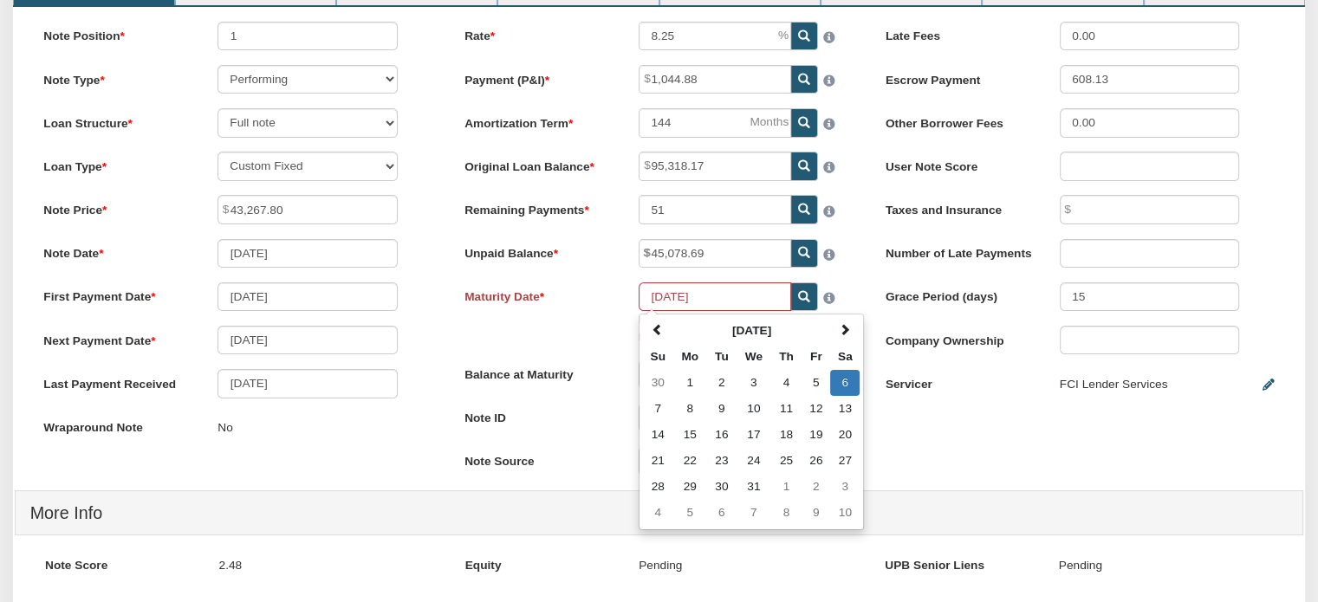
click at [953, 471] on div "Note Position 1 Note Type Performing Forthcoming Non-Performing REO Sub-Perform…" at bounding box center [659, 455] width 1292 height 896
click at [714, 301] on input "10/06/2029" at bounding box center [715, 296] width 152 height 29
click at [691, 385] on td "1" at bounding box center [690, 383] width 34 height 26
type input "10/01/2029"
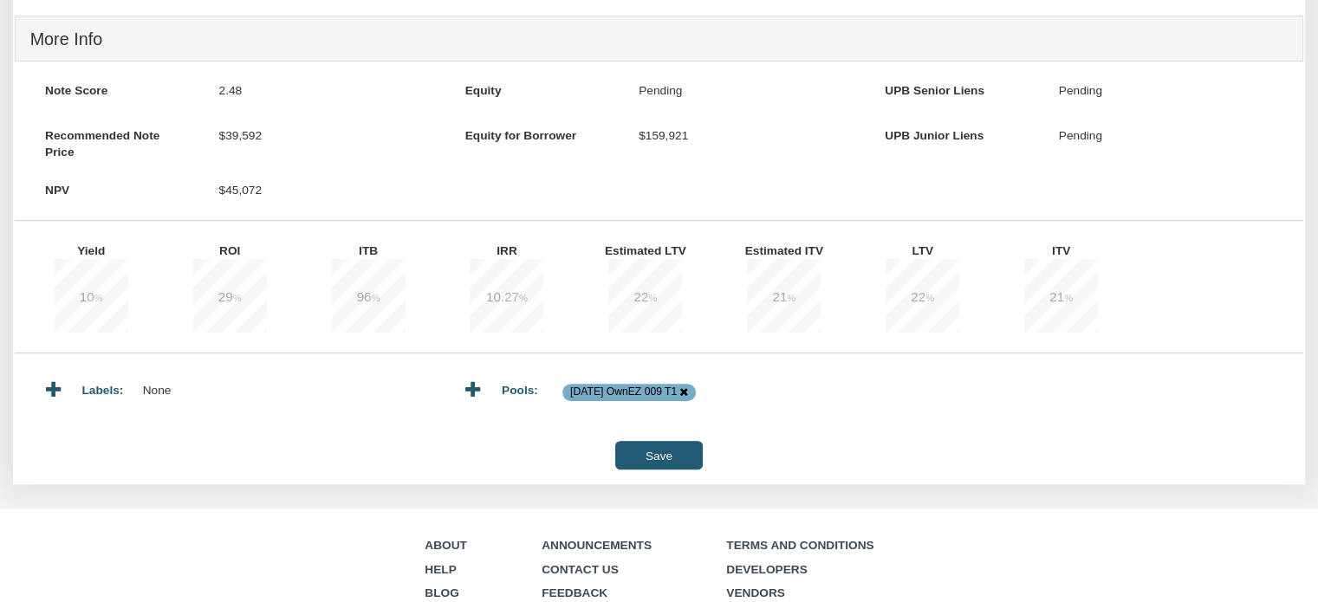
scroll to position [679, 0]
click at [649, 464] on input "Save" at bounding box center [658, 453] width 87 height 29
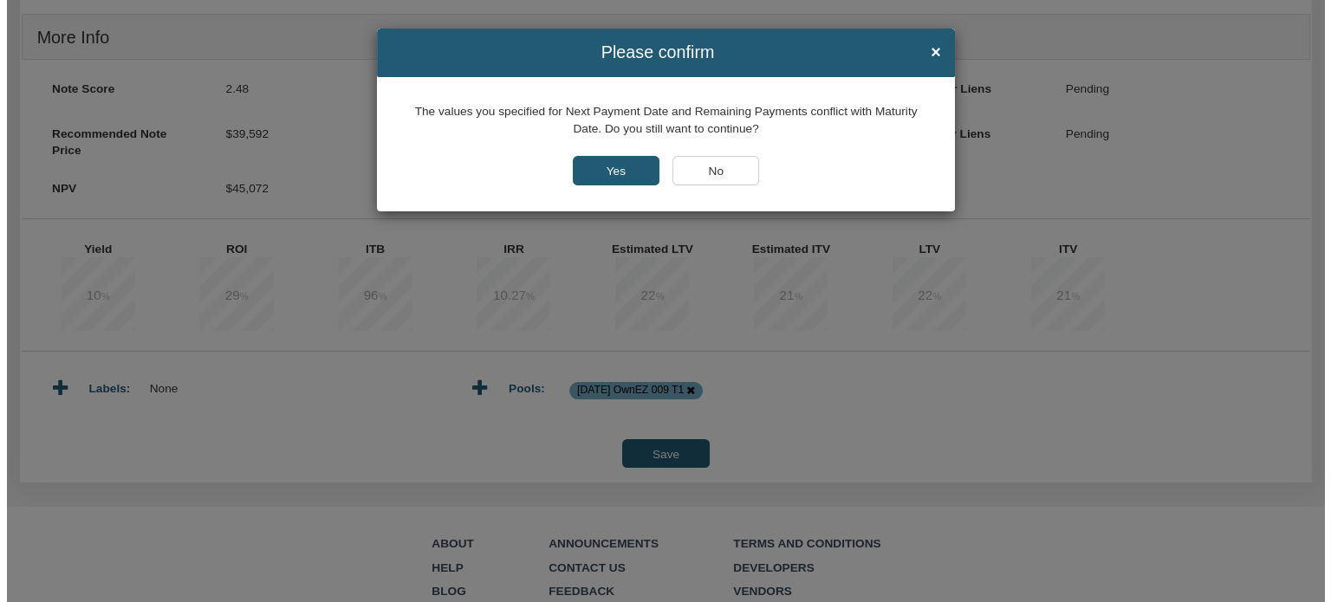
scroll to position [680, 0]
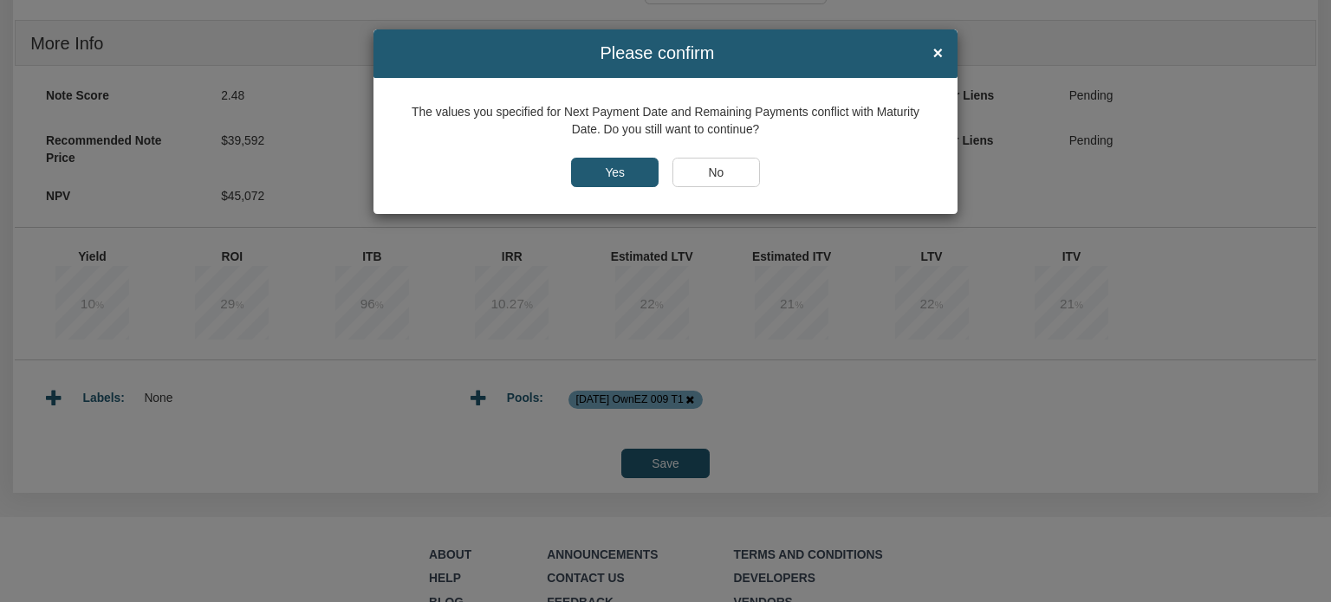
click at [587, 169] on input "Yes" at bounding box center [615, 172] width 88 height 29
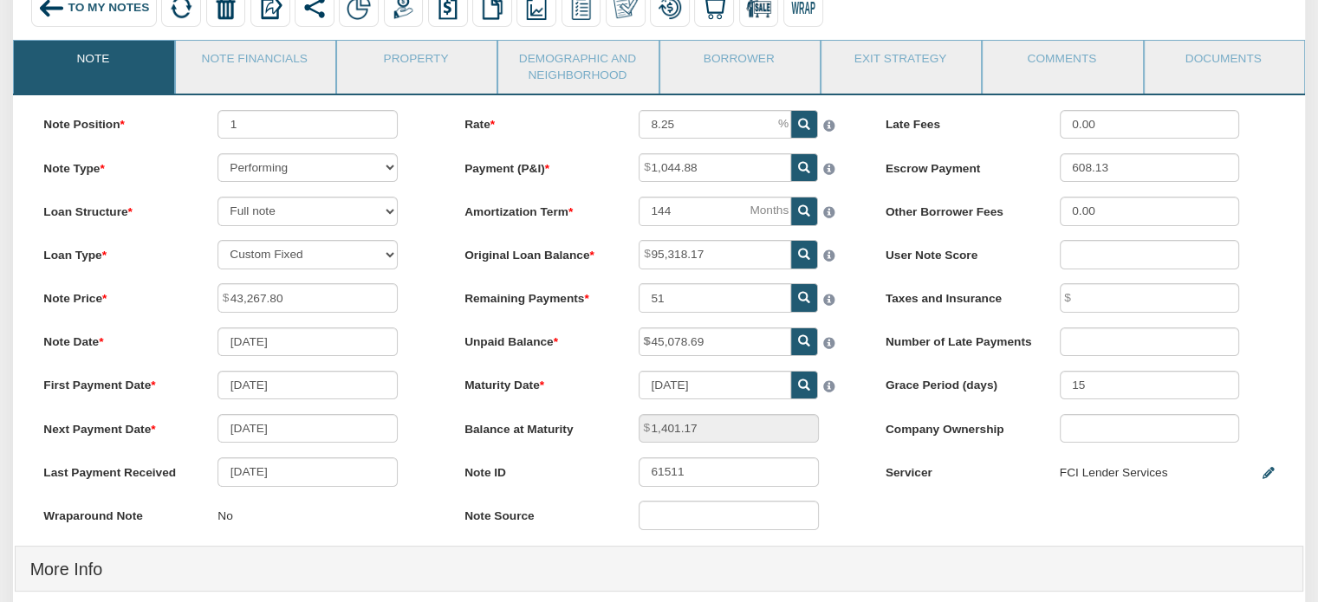
scroll to position [0, 0]
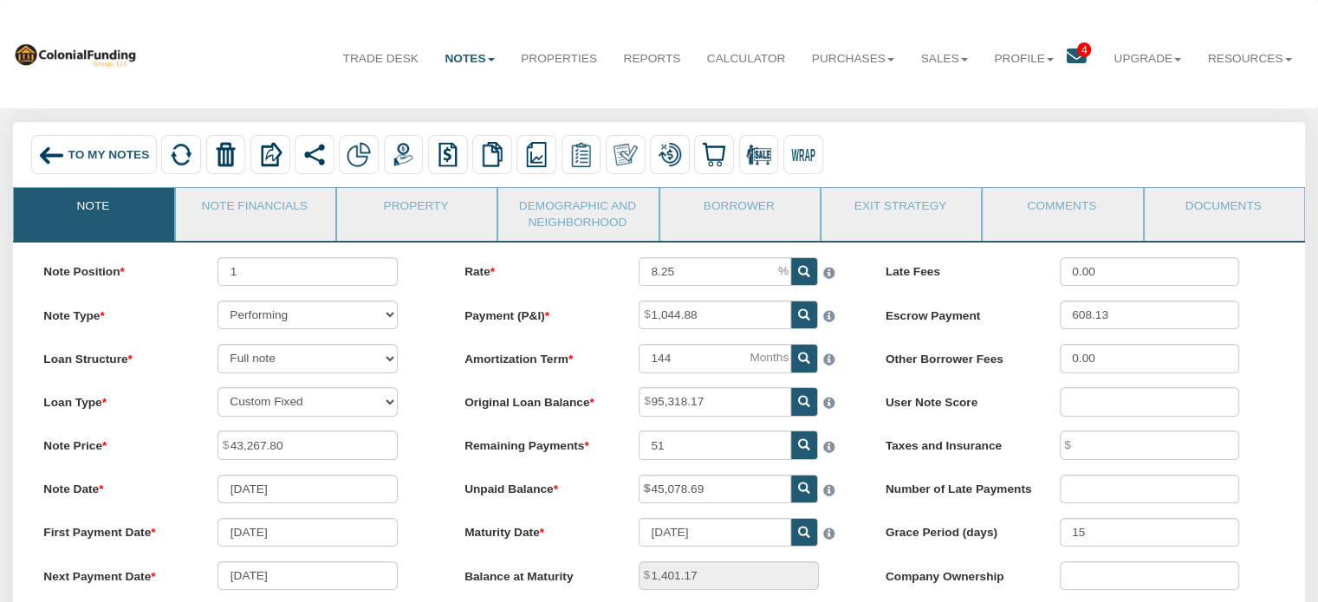
click at [84, 153] on span "To My Notes" at bounding box center [108, 154] width 81 height 13
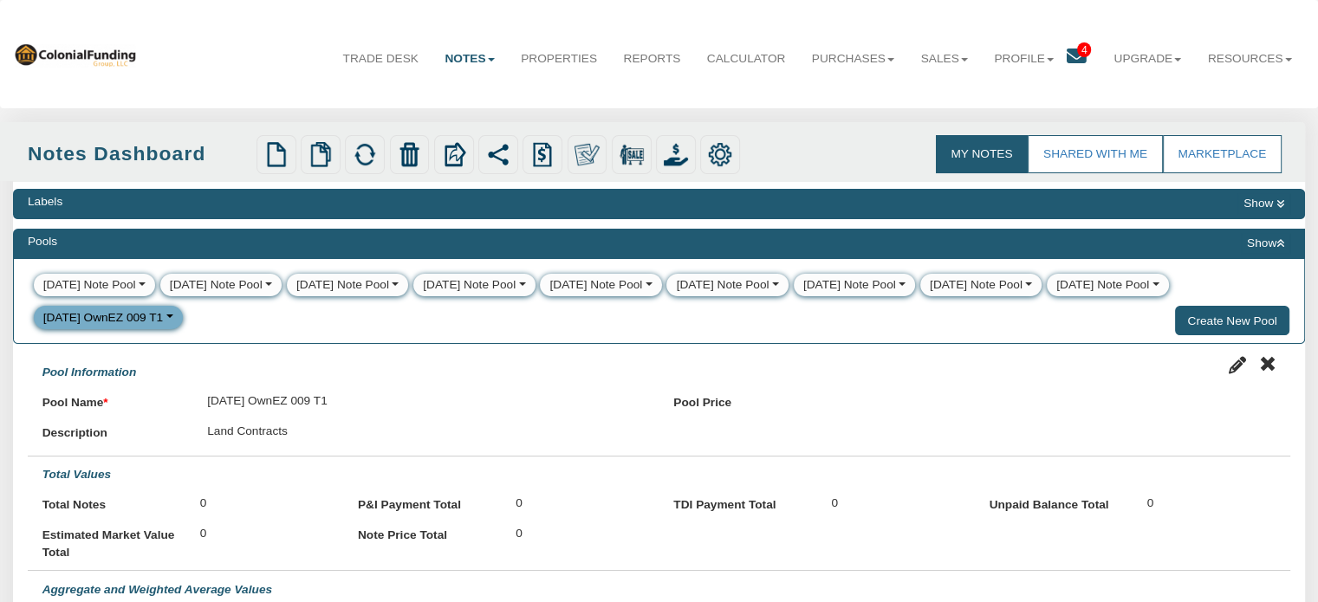
select select
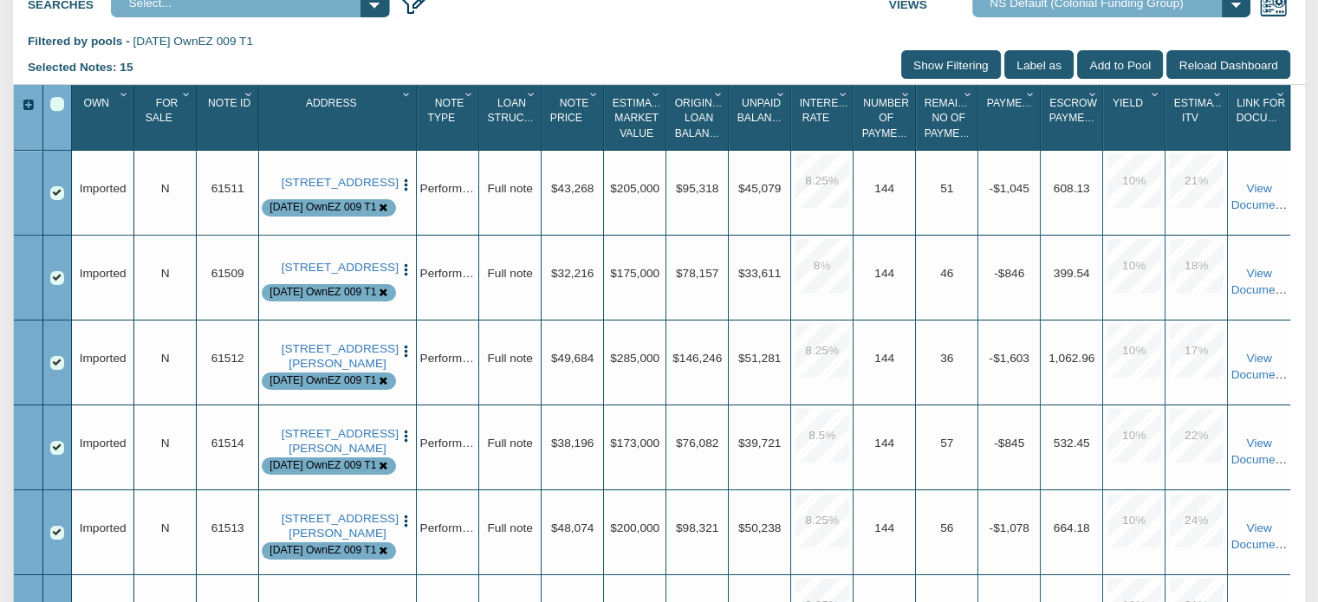
scroll to position [724, 0]
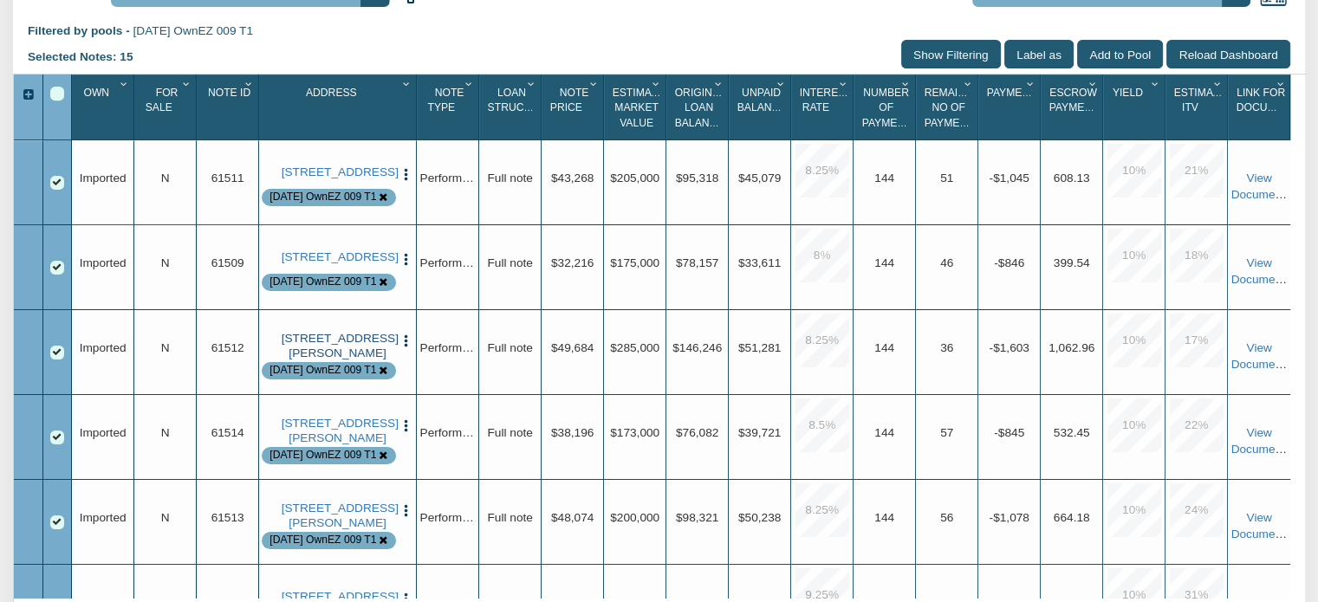
click at [335, 360] on link "[STREET_ADDRESS][PERSON_NAME]" at bounding box center [338, 346] width 113 height 29
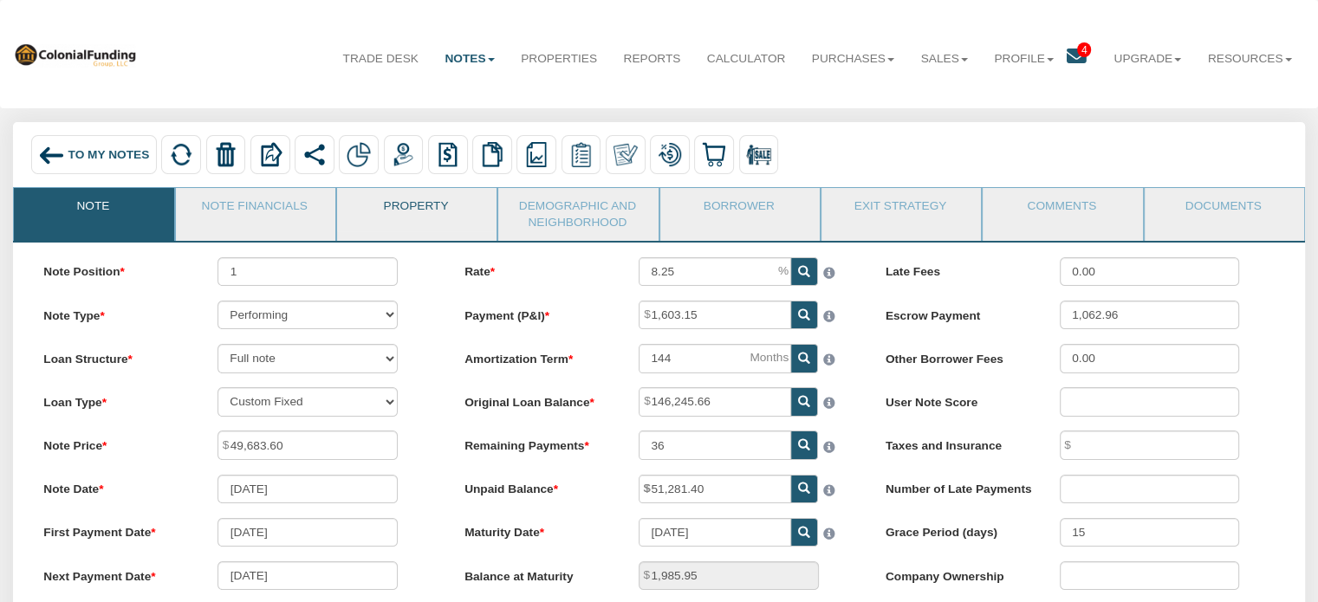
click at [440, 210] on link "Property" at bounding box center [416, 209] width 158 height 43
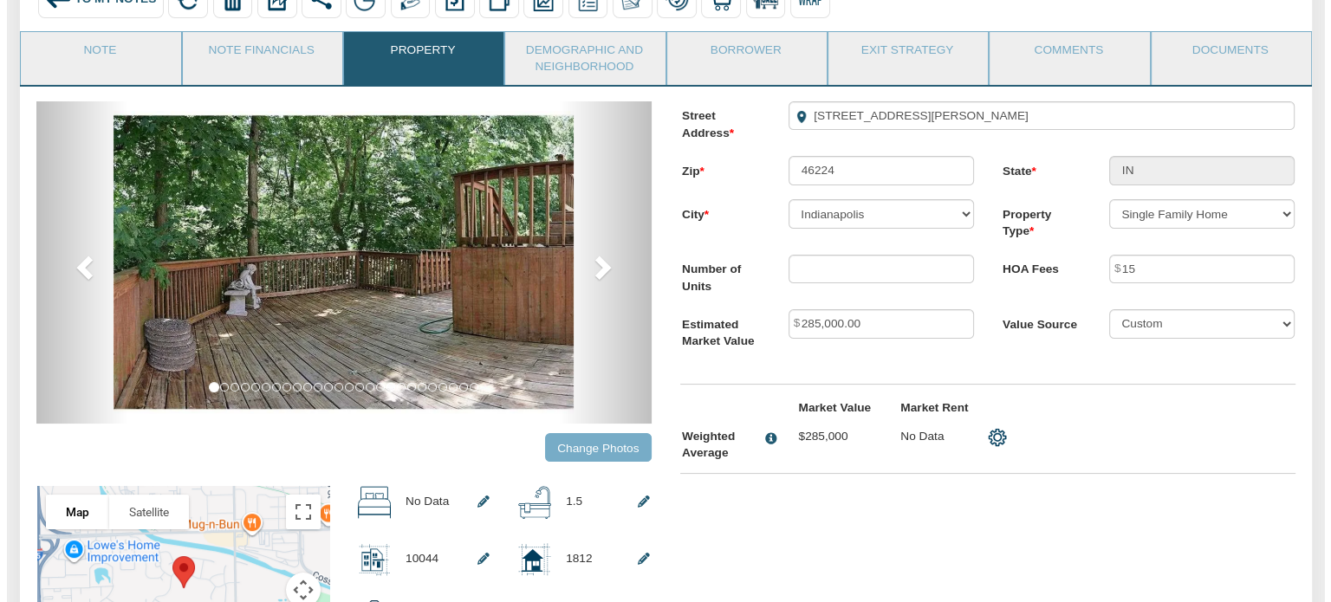
scroll to position [178, 0]
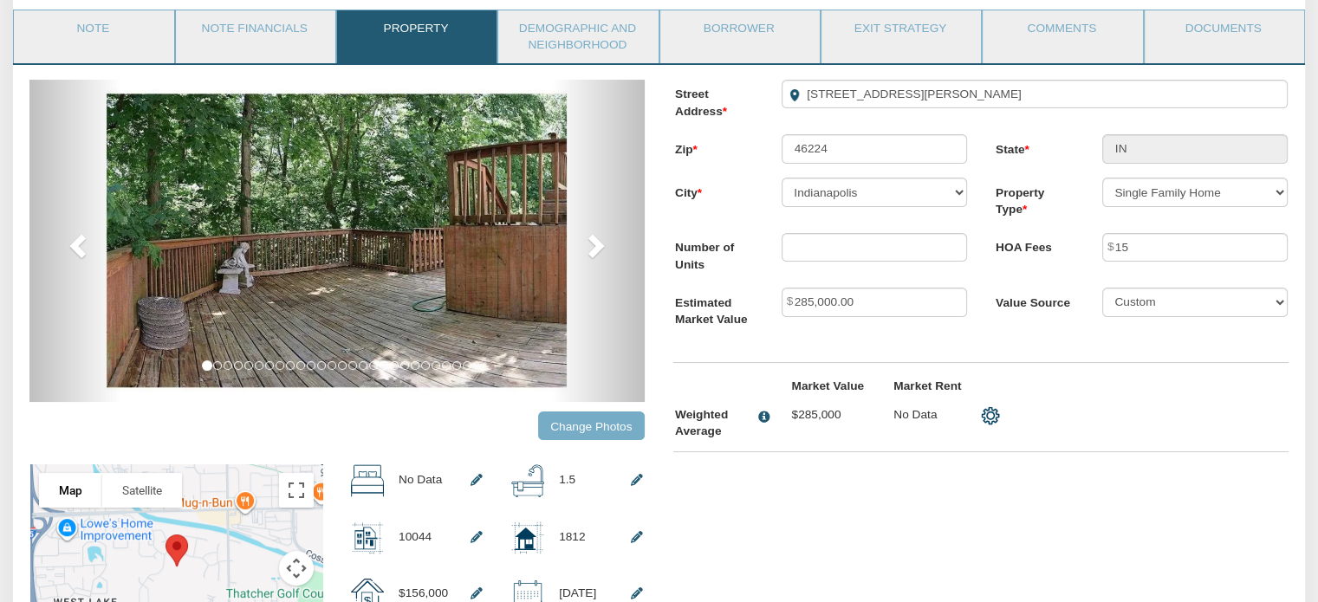
click at [603, 430] on input "Change Photos" at bounding box center [591, 426] width 107 height 29
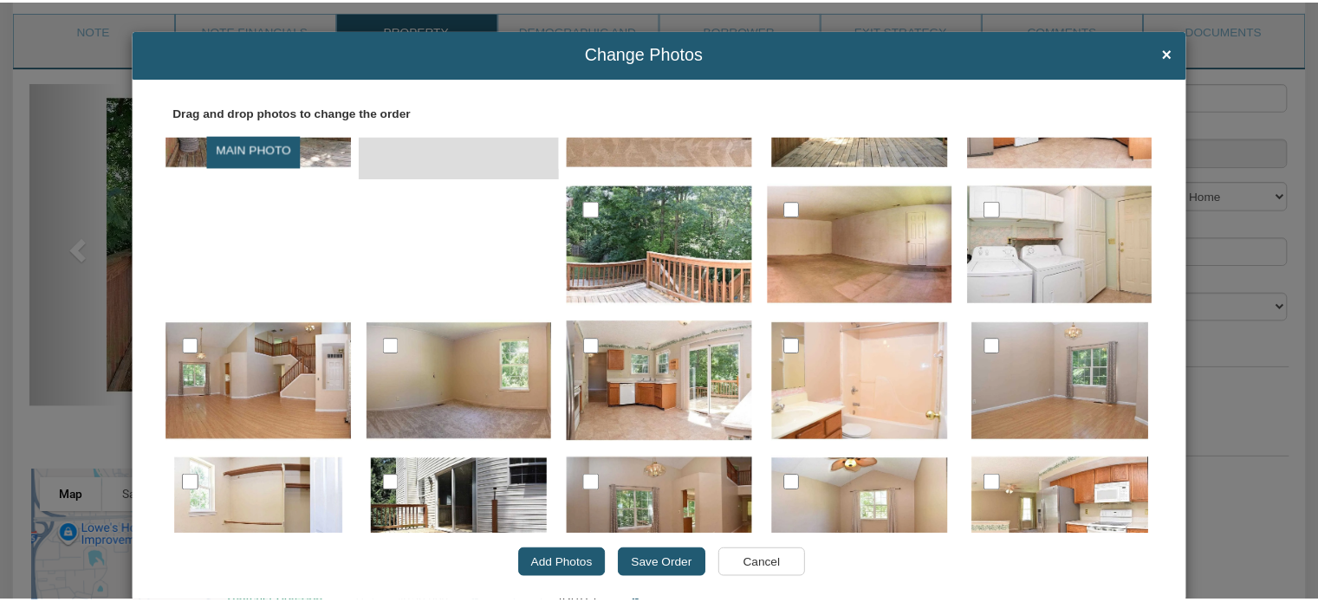
scroll to position [0, 0]
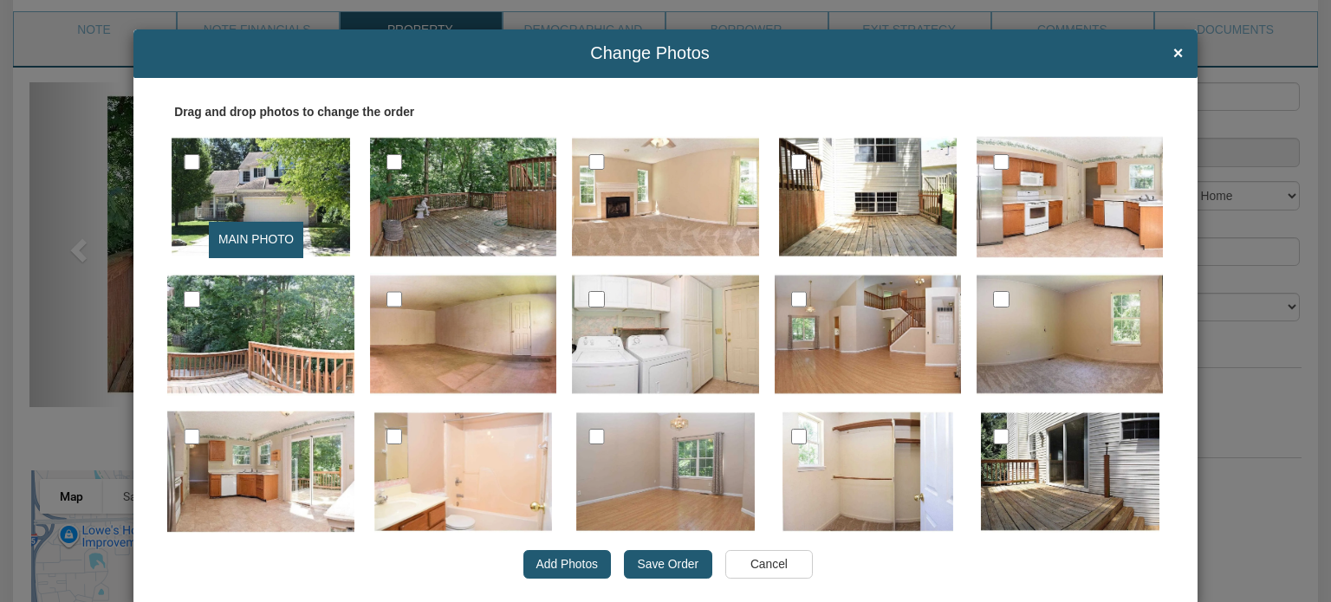
click at [663, 567] on input "Save Order" at bounding box center [668, 564] width 88 height 29
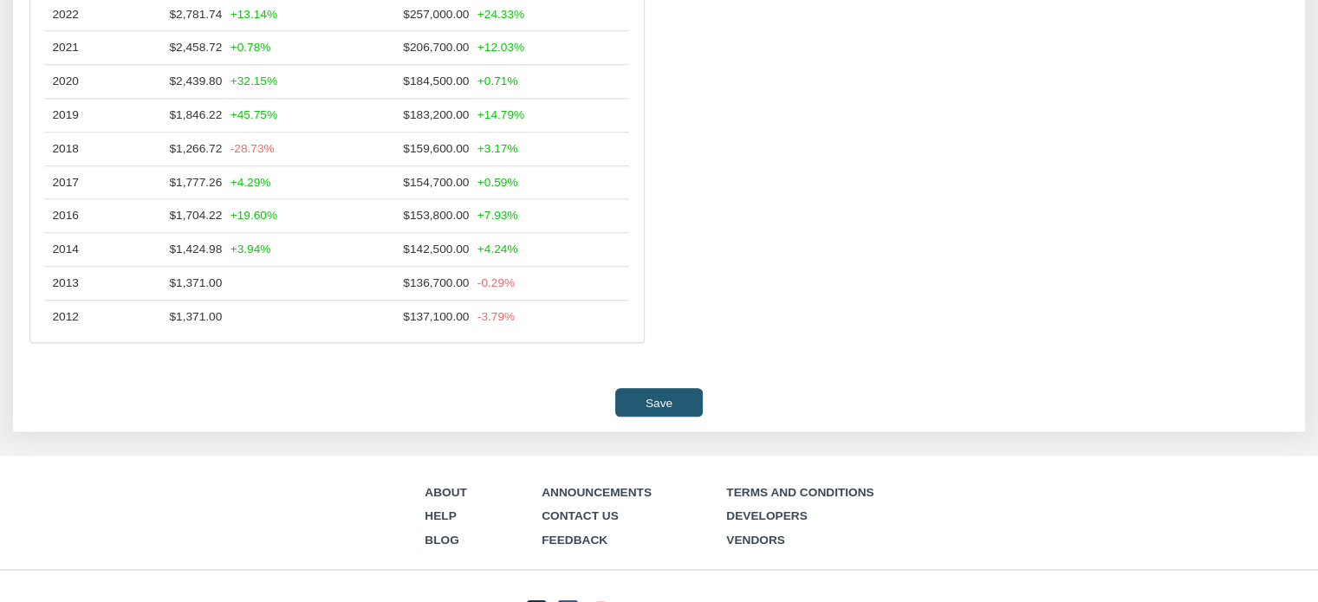
scroll to position [1670, 0]
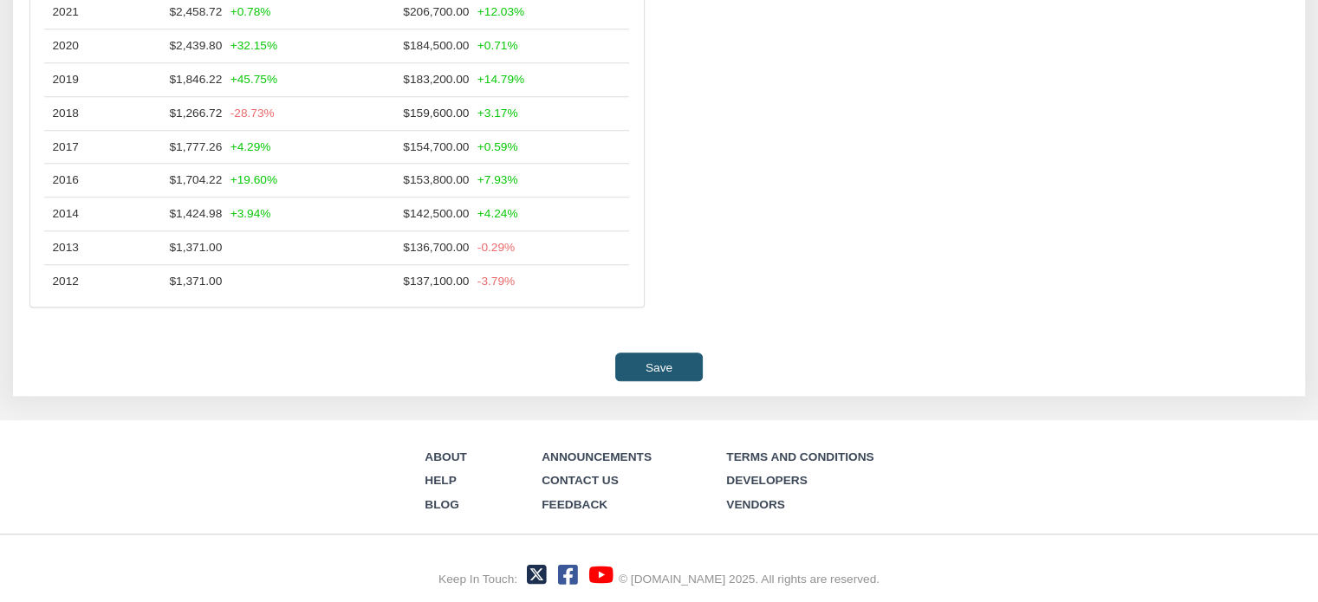
click at [619, 356] on input "Save" at bounding box center [658, 367] width 87 height 29
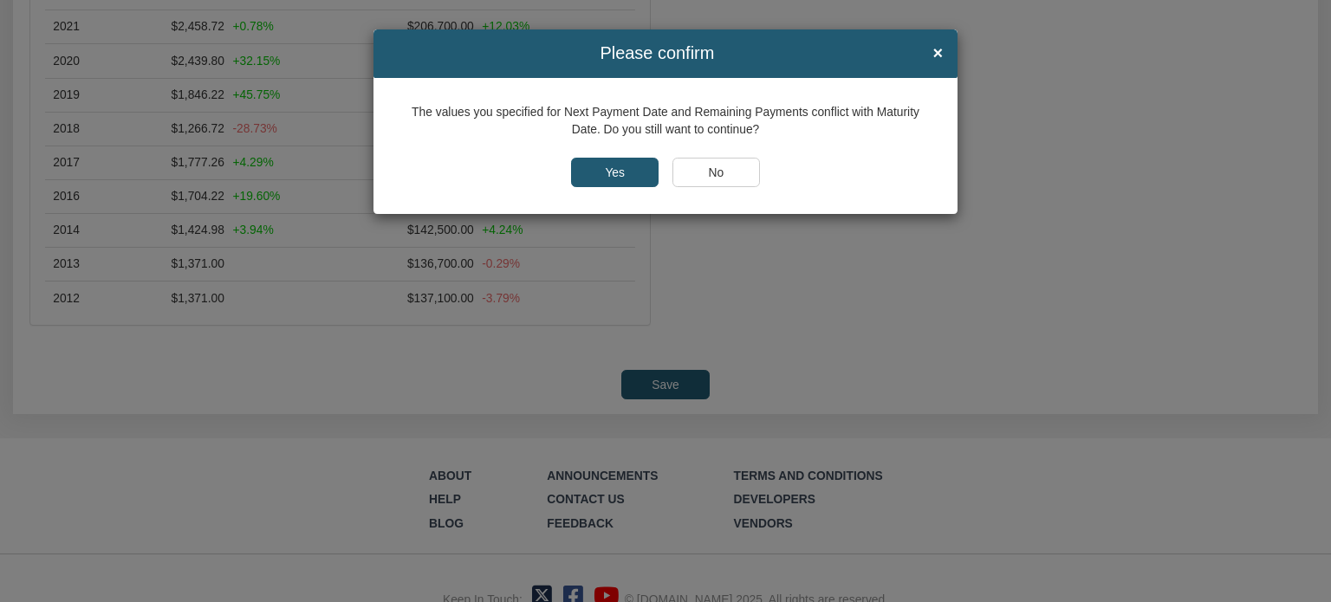
click at [586, 169] on input "Yes" at bounding box center [615, 172] width 88 height 29
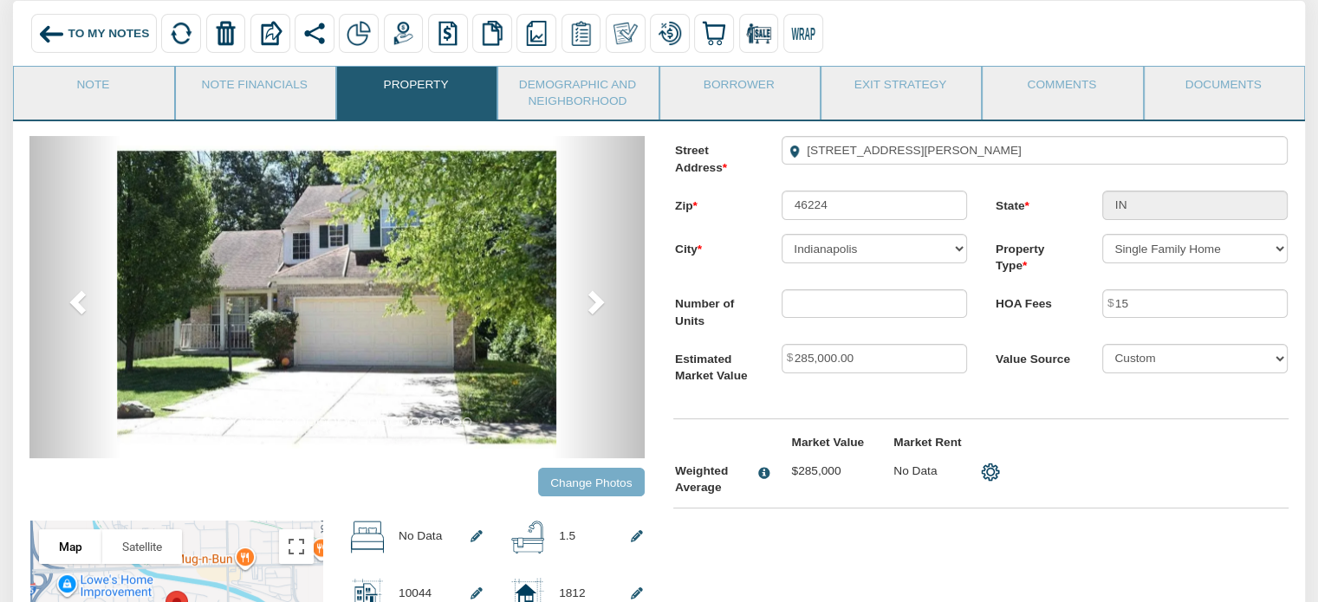
scroll to position [119, 0]
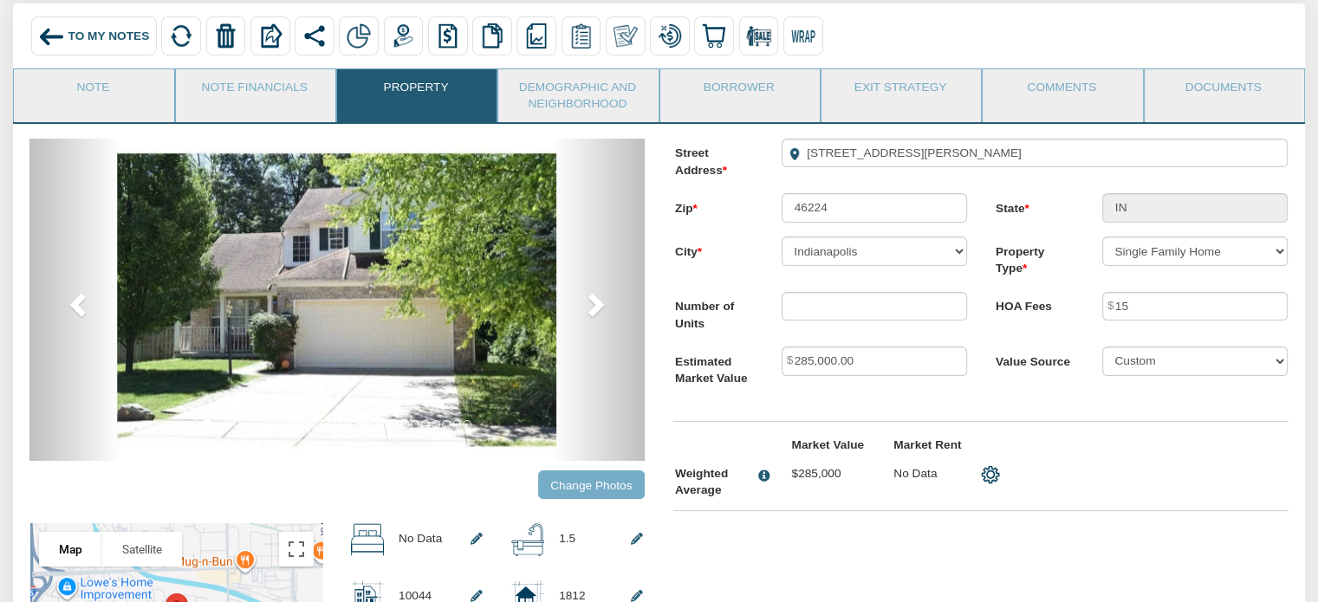
click at [61, 44] on img at bounding box center [51, 36] width 26 height 26
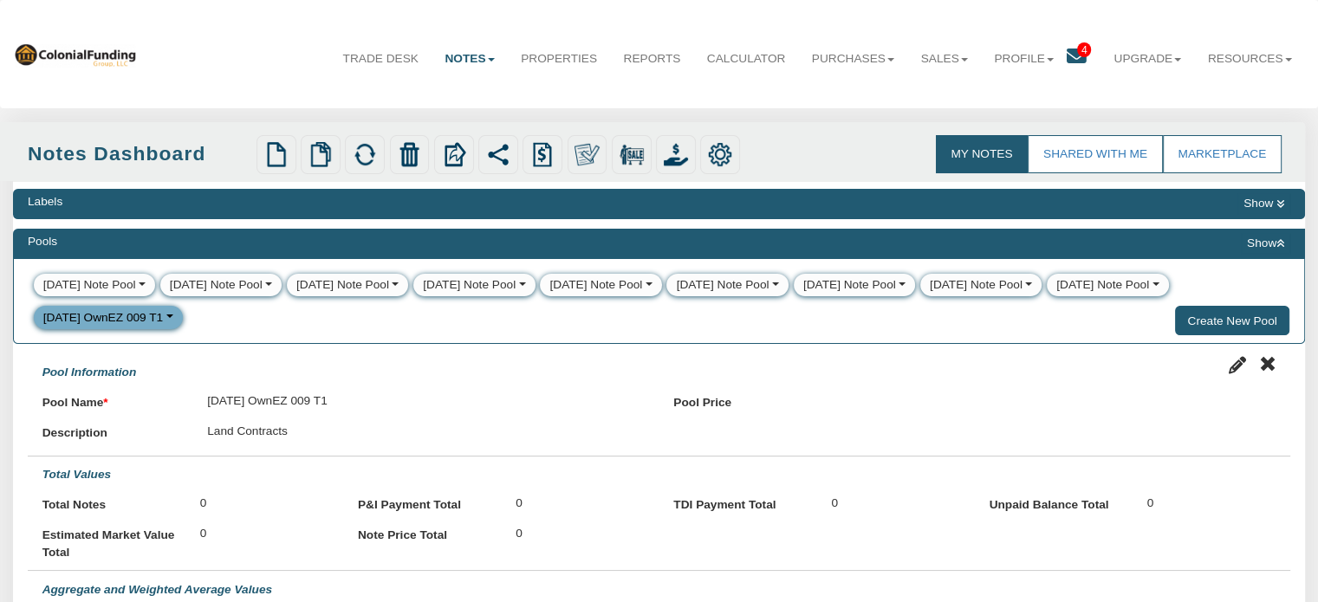
select select
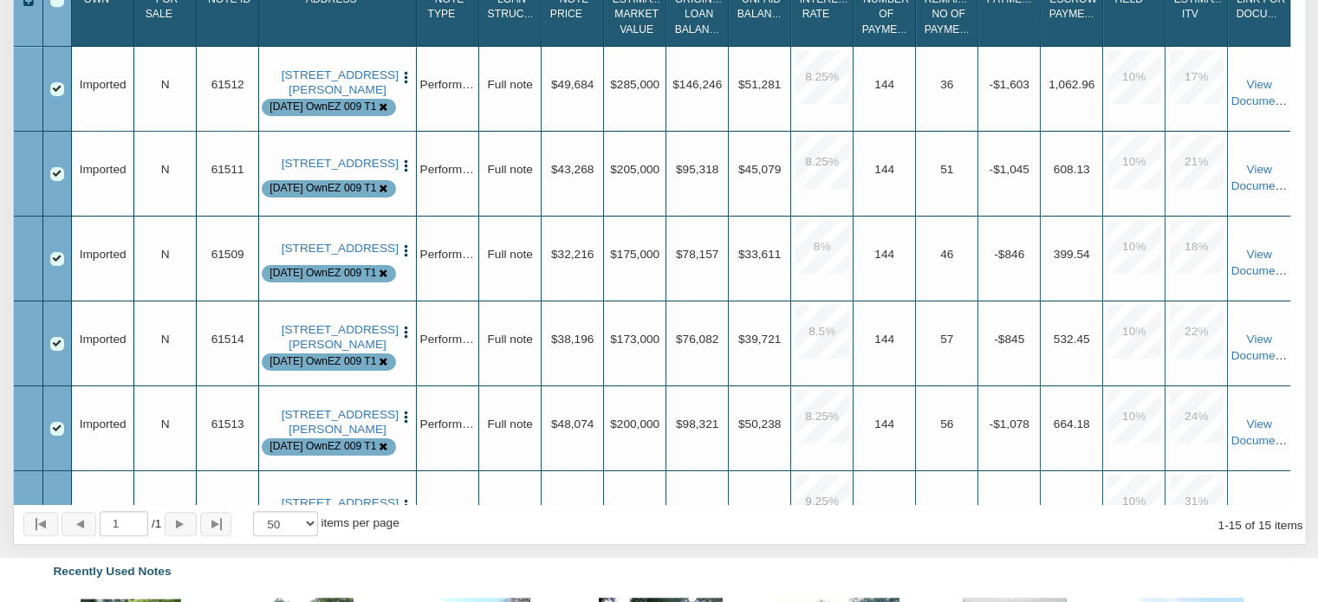
scroll to position [820, 0]
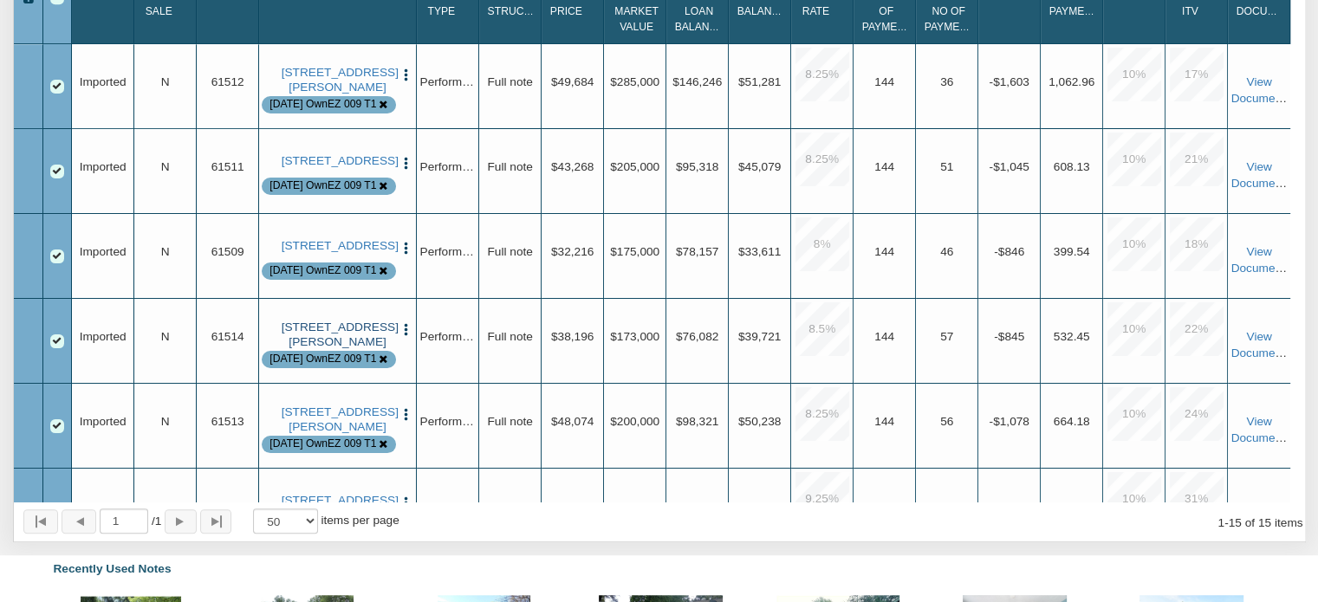
click at [331, 349] on link "[STREET_ADDRESS][PERSON_NAME]" at bounding box center [338, 335] width 113 height 29
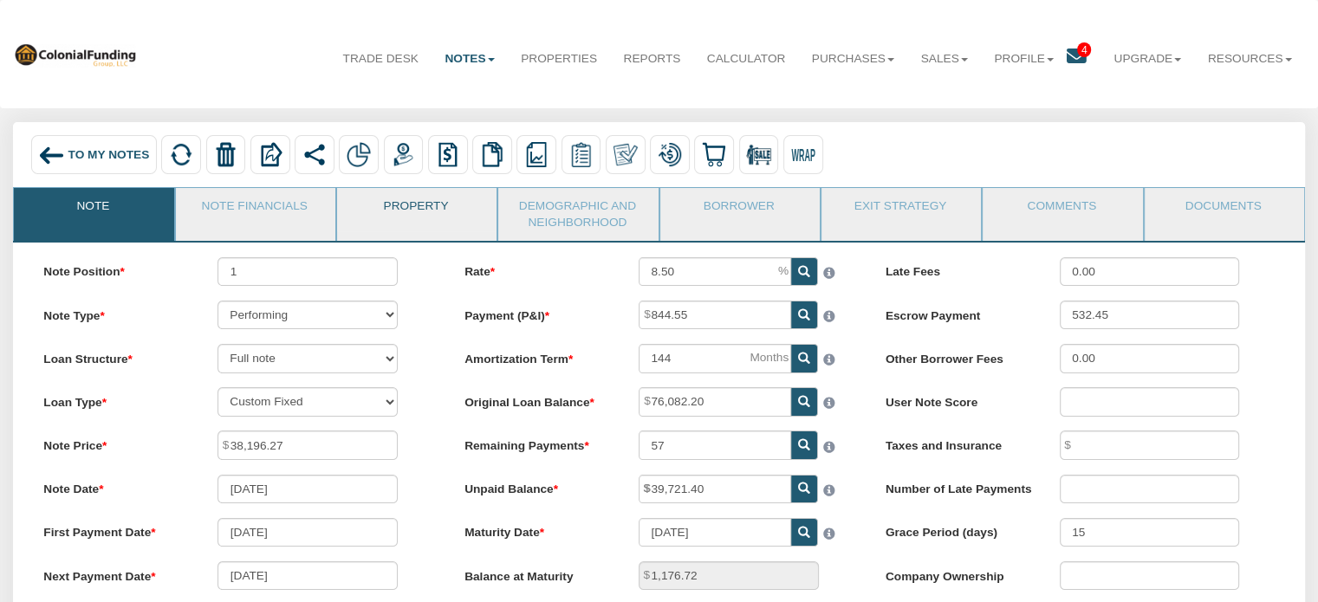
click at [411, 205] on link "Property" at bounding box center [416, 209] width 158 height 43
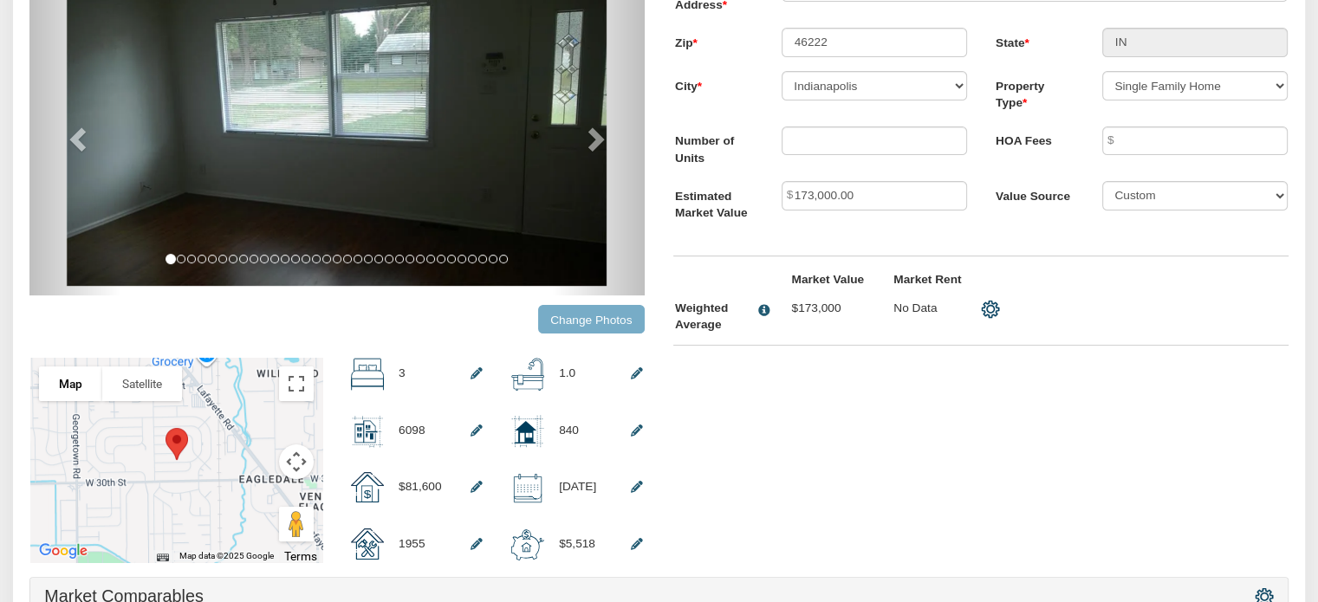
scroll to position [262, 0]
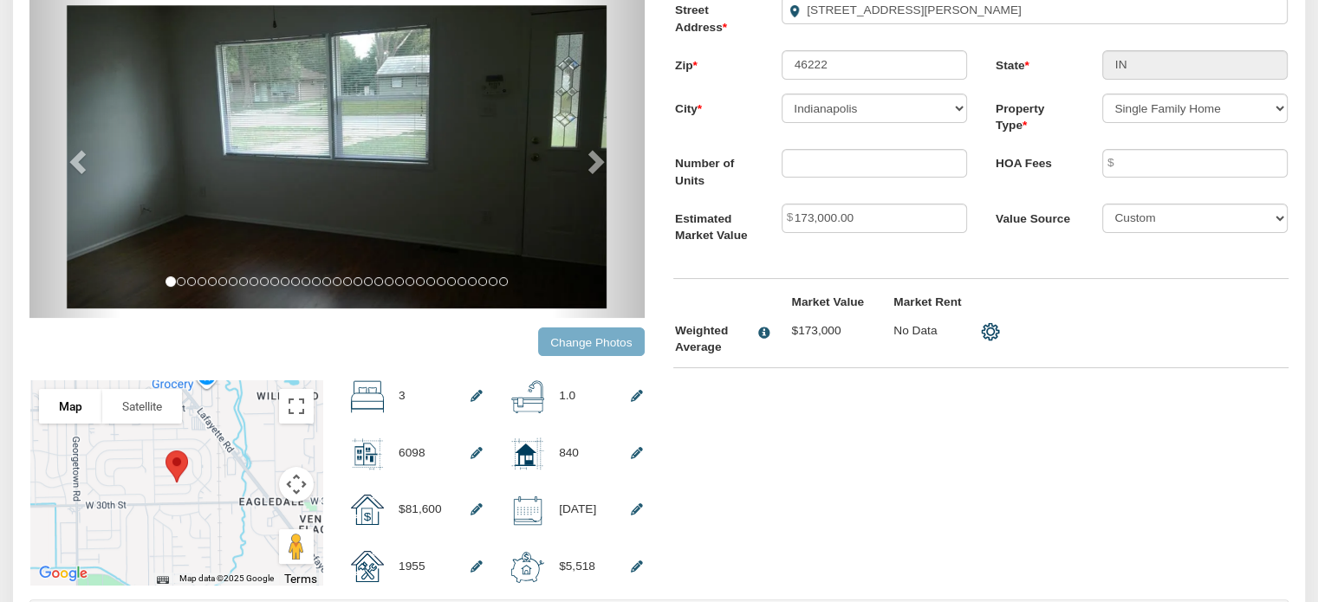
click at [593, 343] on input "Change Photos" at bounding box center [591, 342] width 107 height 29
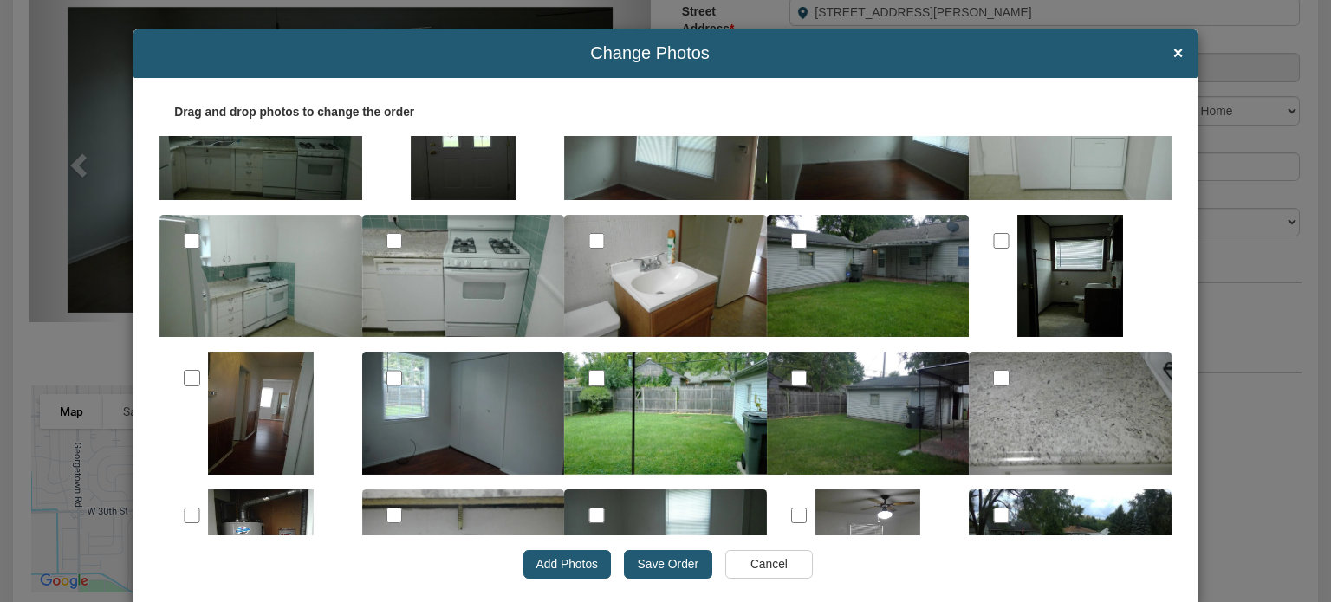
scroll to position [0, 0]
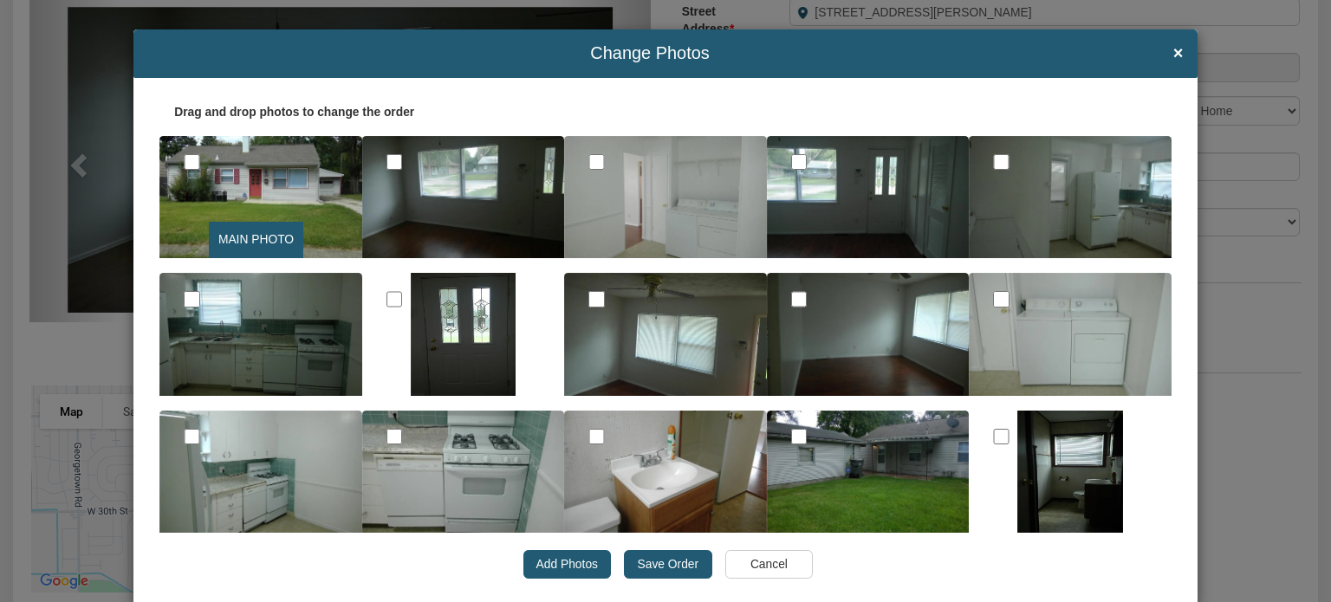
click at [672, 561] on input "Save Order" at bounding box center [668, 564] width 88 height 29
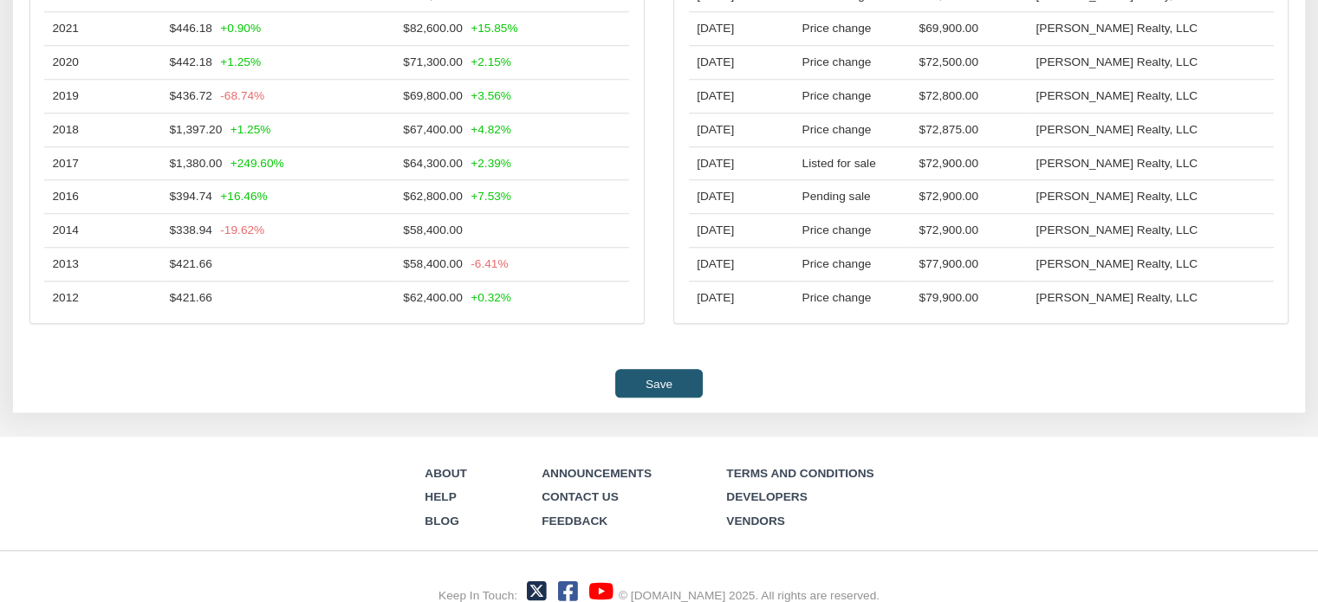
scroll to position [1642, 0]
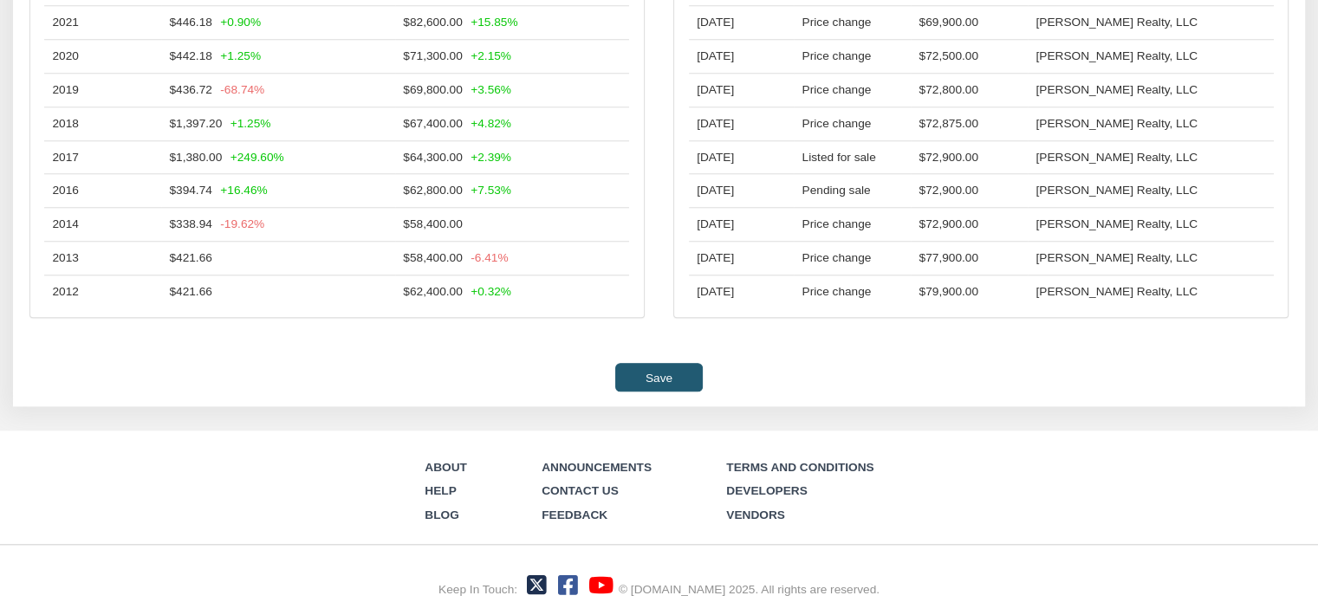
click at [645, 392] on input "Save" at bounding box center [658, 377] width 87 height 29
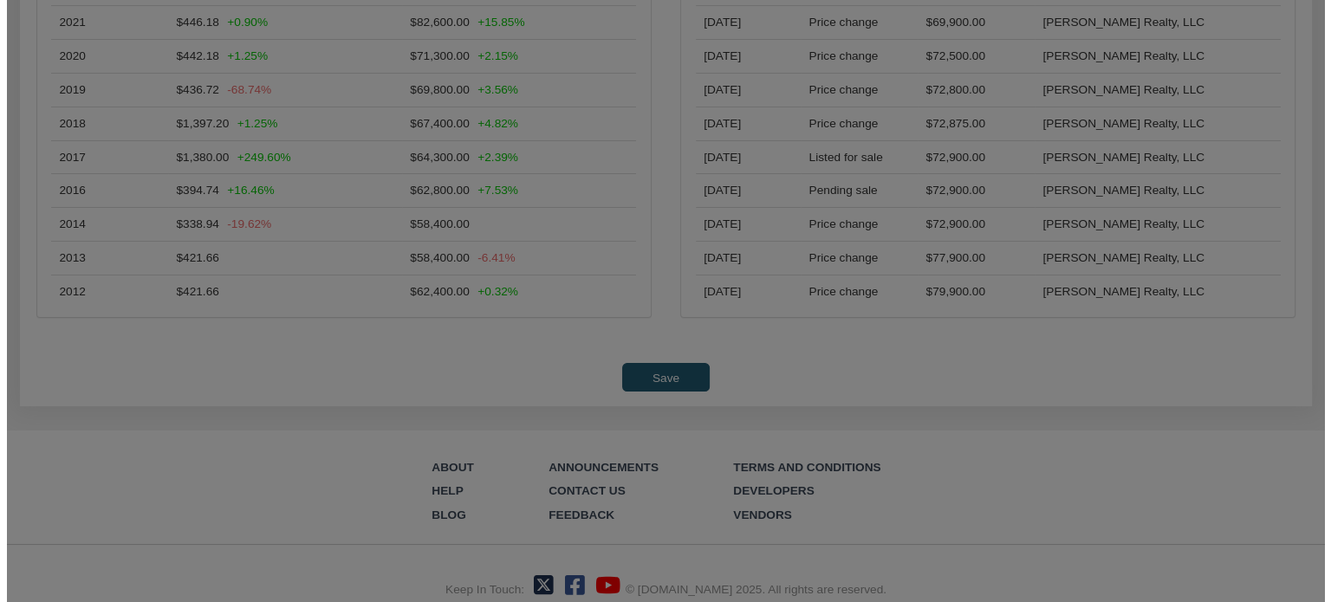
scroll to position [1643, 0]
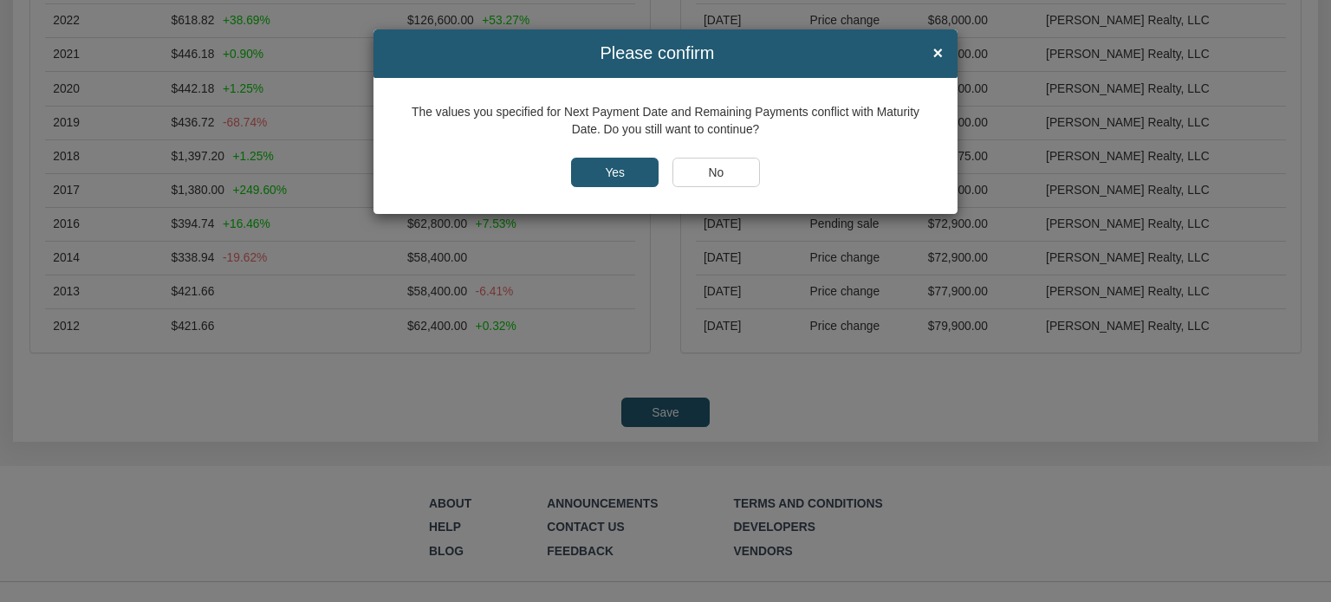
click at [599, 174] on input "Yes" at bounding box center [615, 172] width 88 height 29
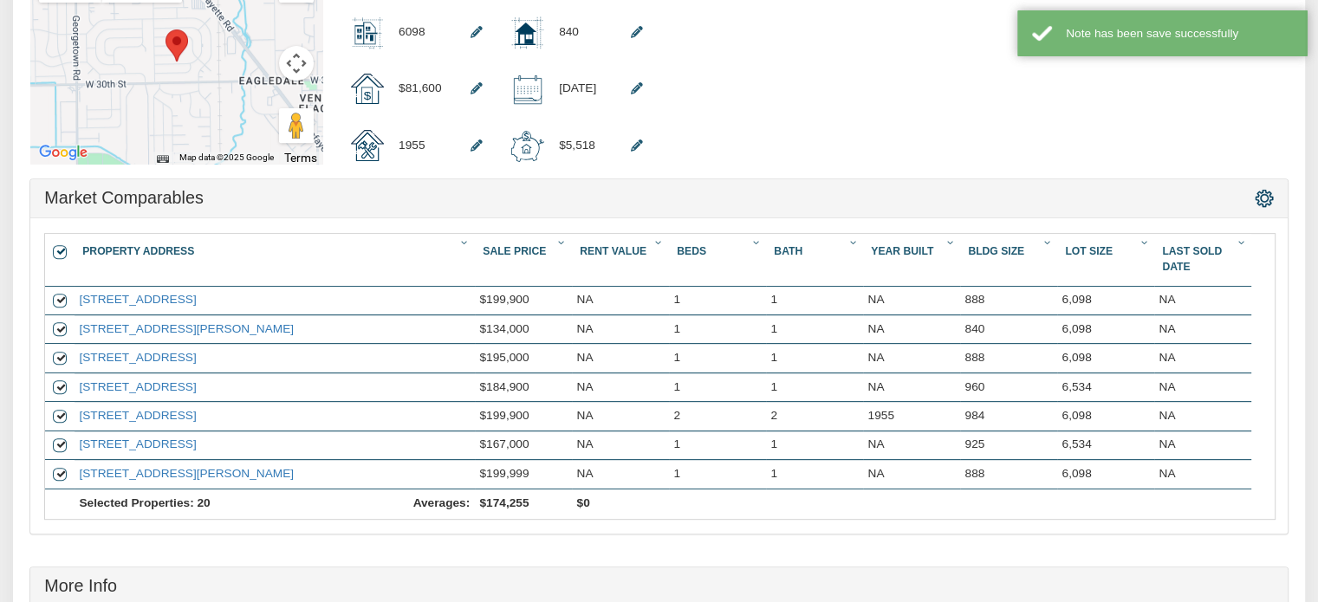
scroll to position [0, 0]
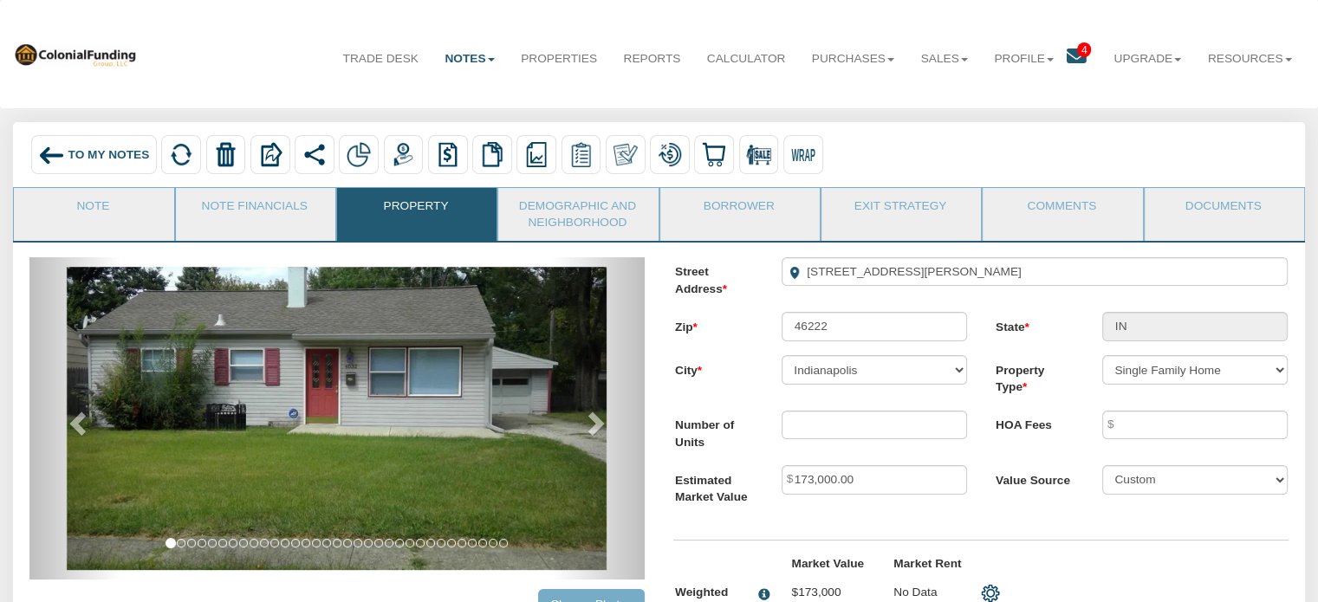
click at [81, 148] on span "To My Notes" at bounding box center [108, 154] width 81 height 13
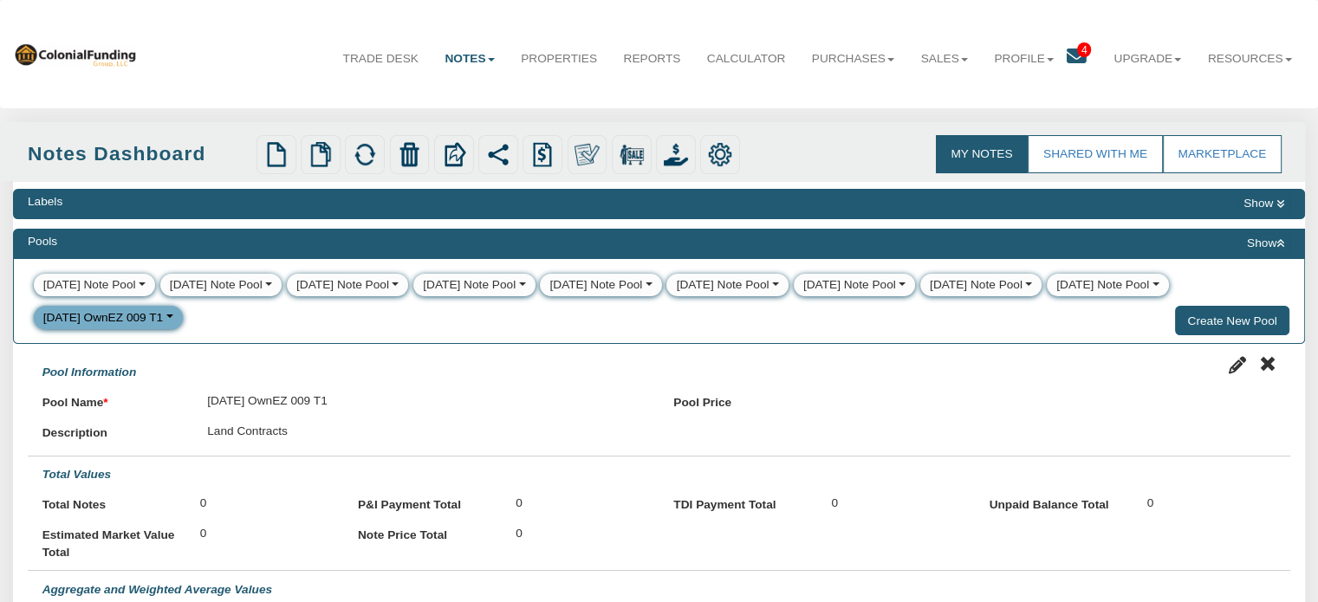
select select
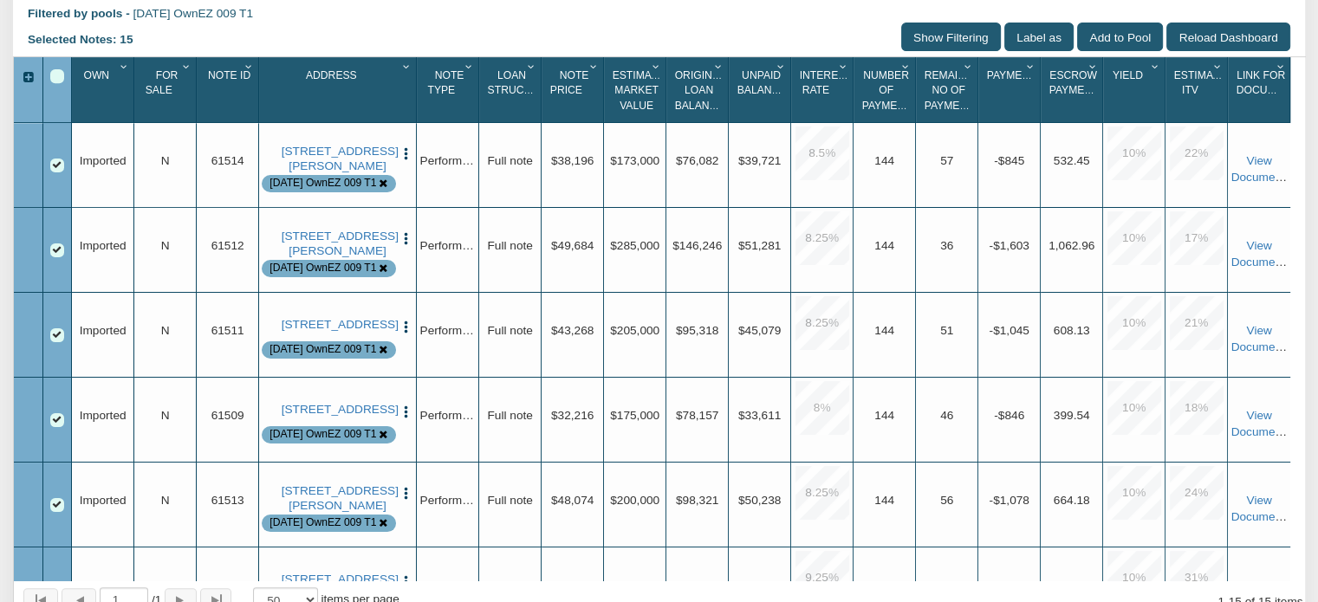
scroll to position [738, 0]
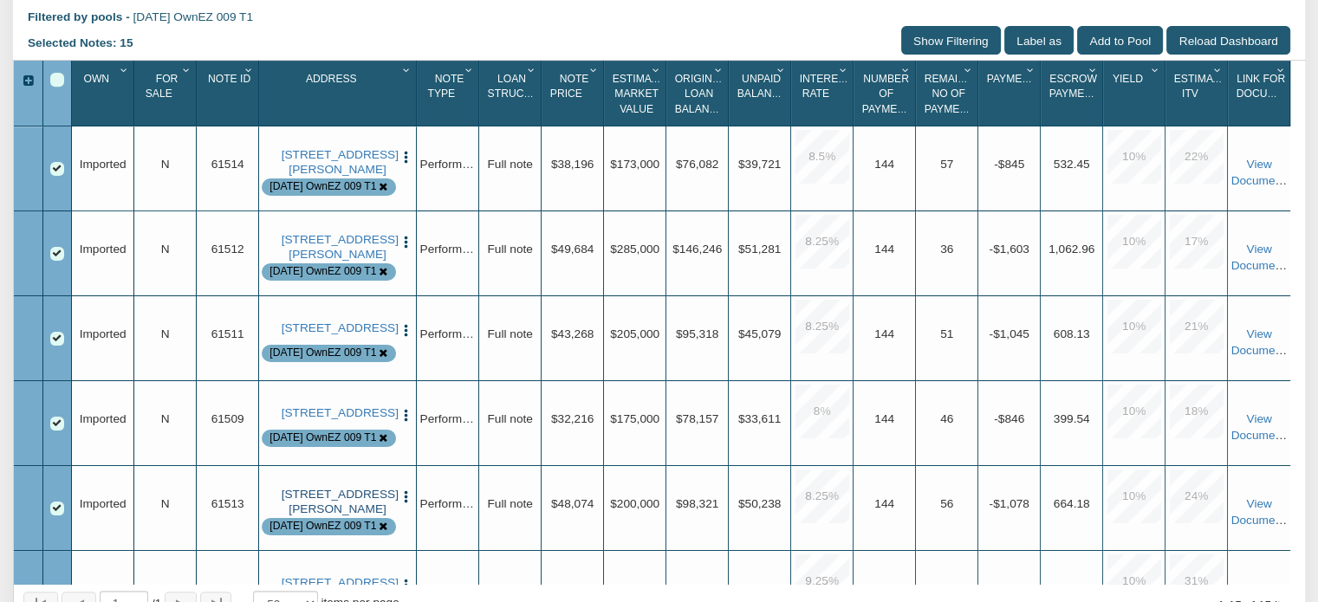
click at [322, 516] on link "[STREET_ADDRESS][PERSON_NAME]" at bounding box center [338, 502] width 113 height 29
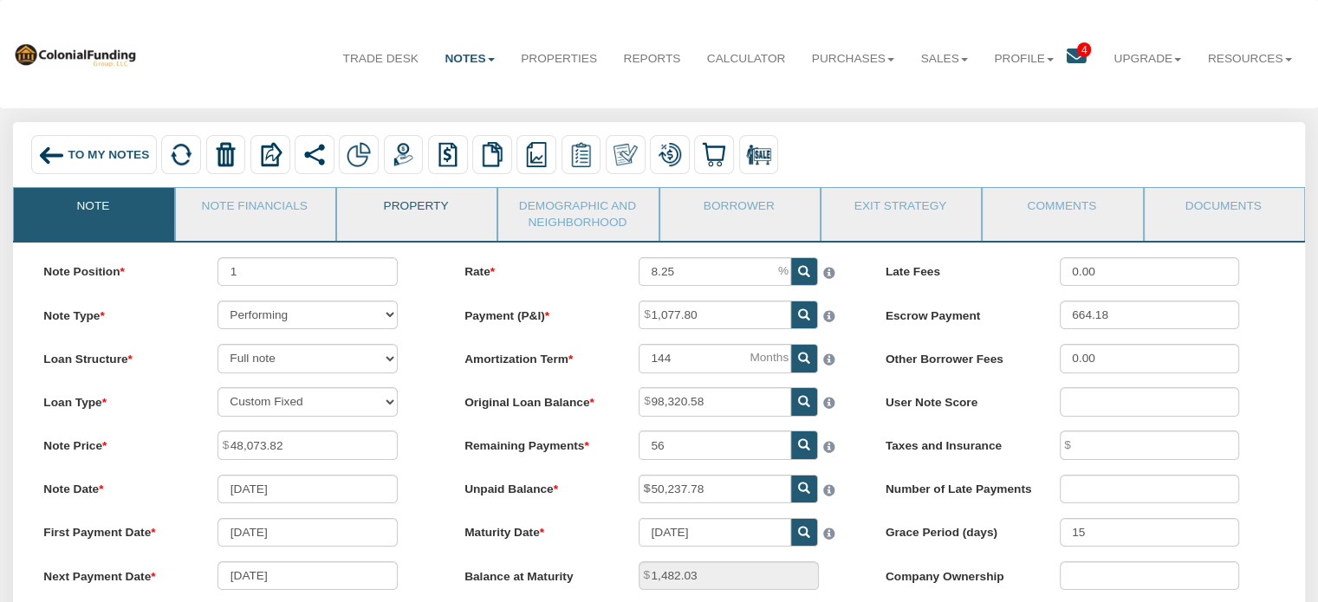
click at [413, 213] on link "Property" at bounding box center [416, 209] width 158 height 43
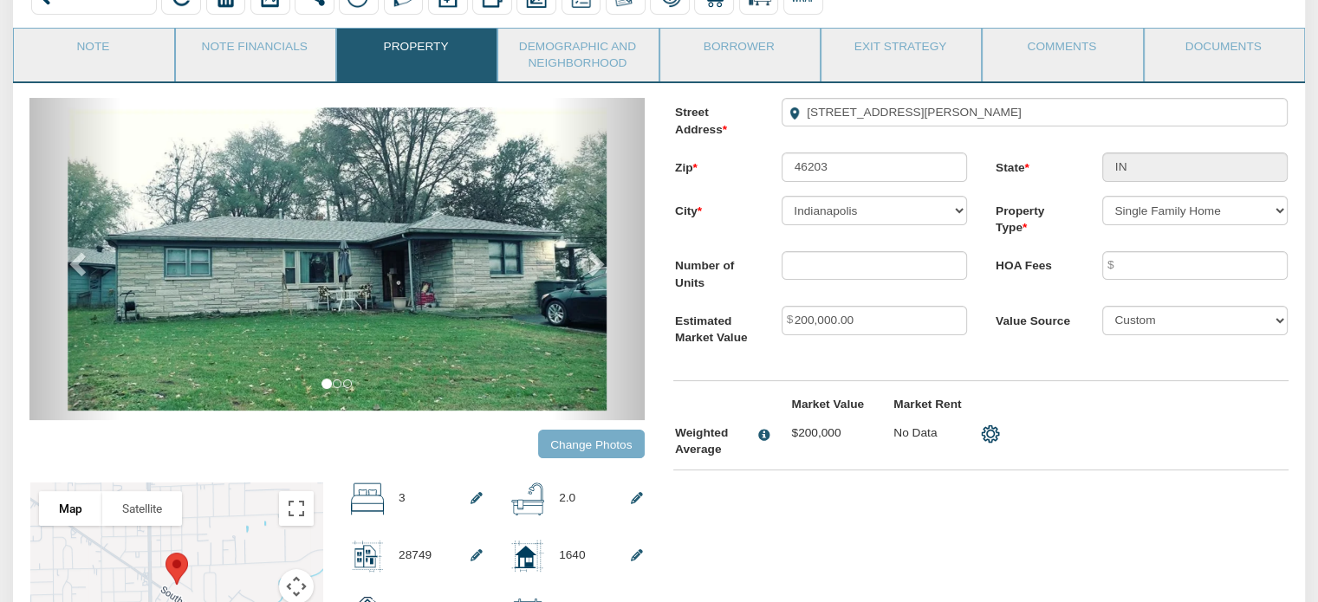
scroll to position [149, 0]
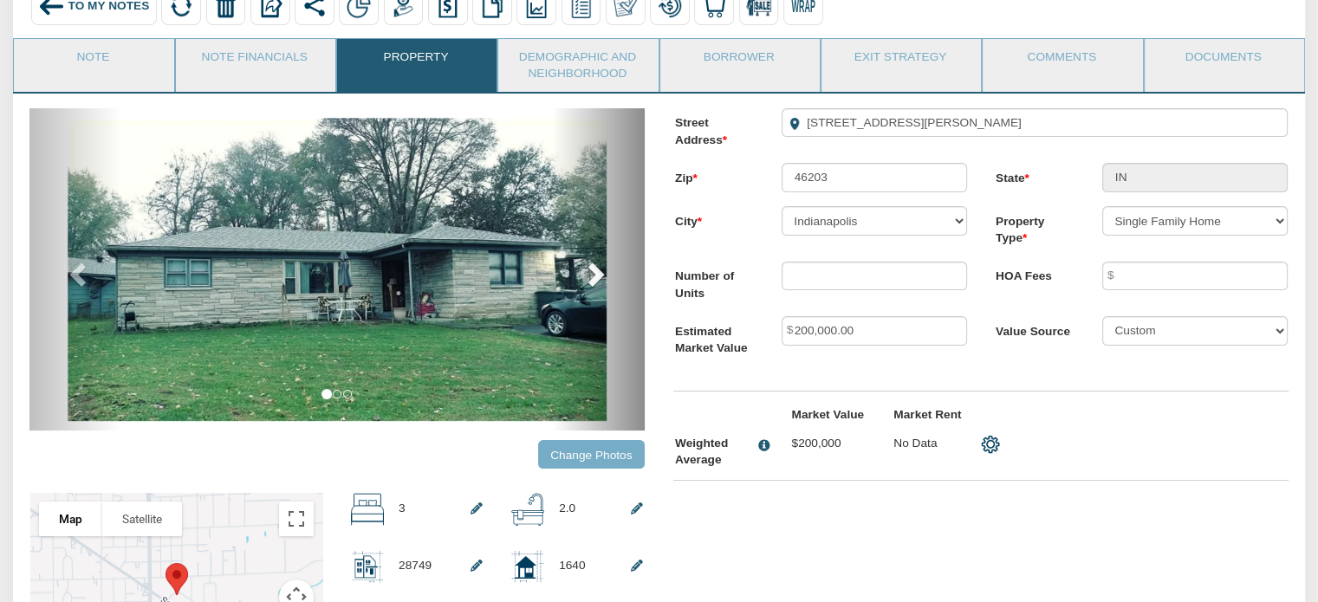
click at [591, 277] on span at bounding box center [594, 274] width 26 height 26
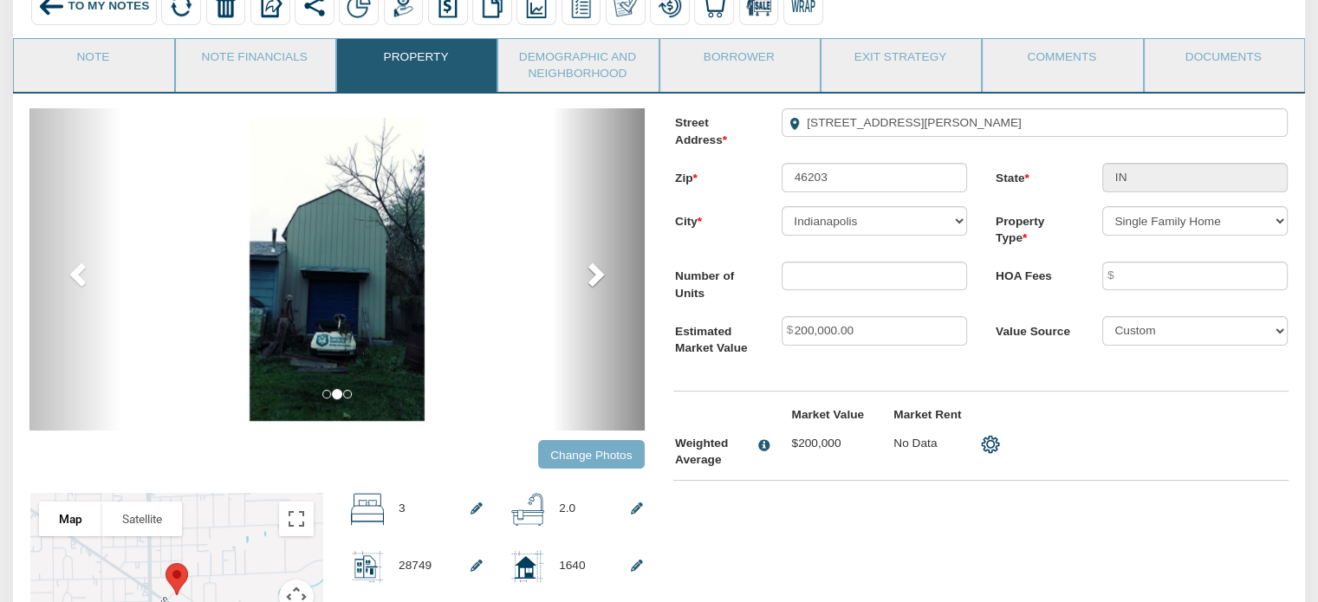
click at [591, 277] on span at bounding box center [594, 274] width 26 height 26
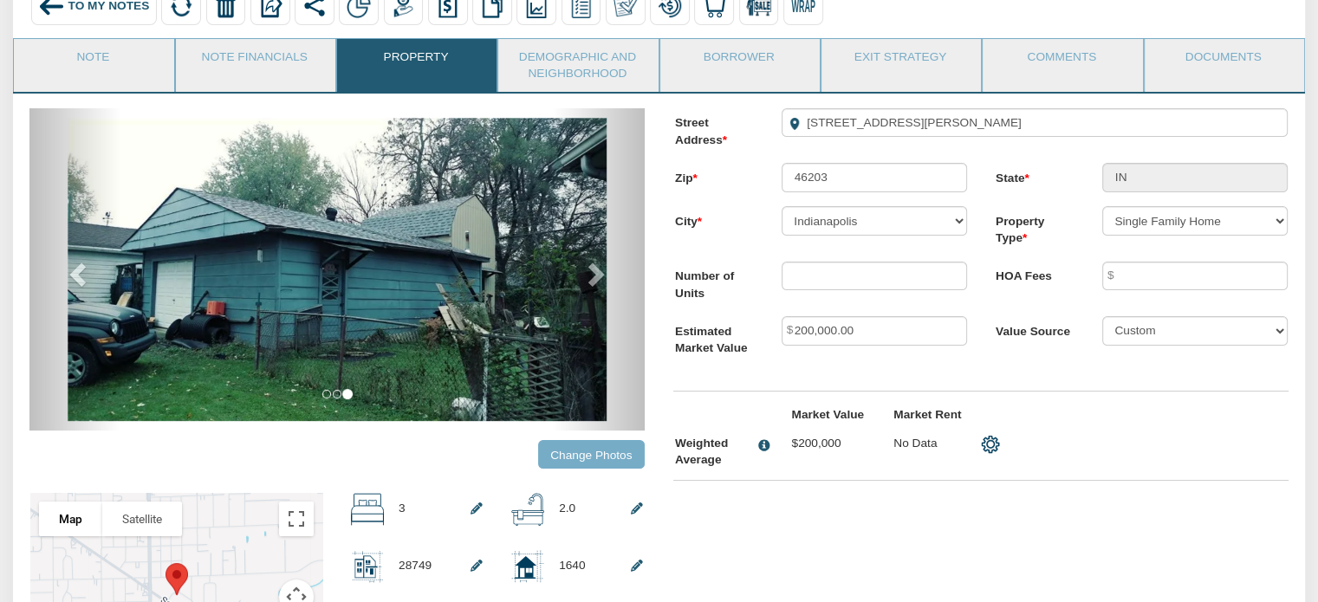
click at [107, 3] on span "To My Notes" at bounding box center [108, 5] width 81 height 13
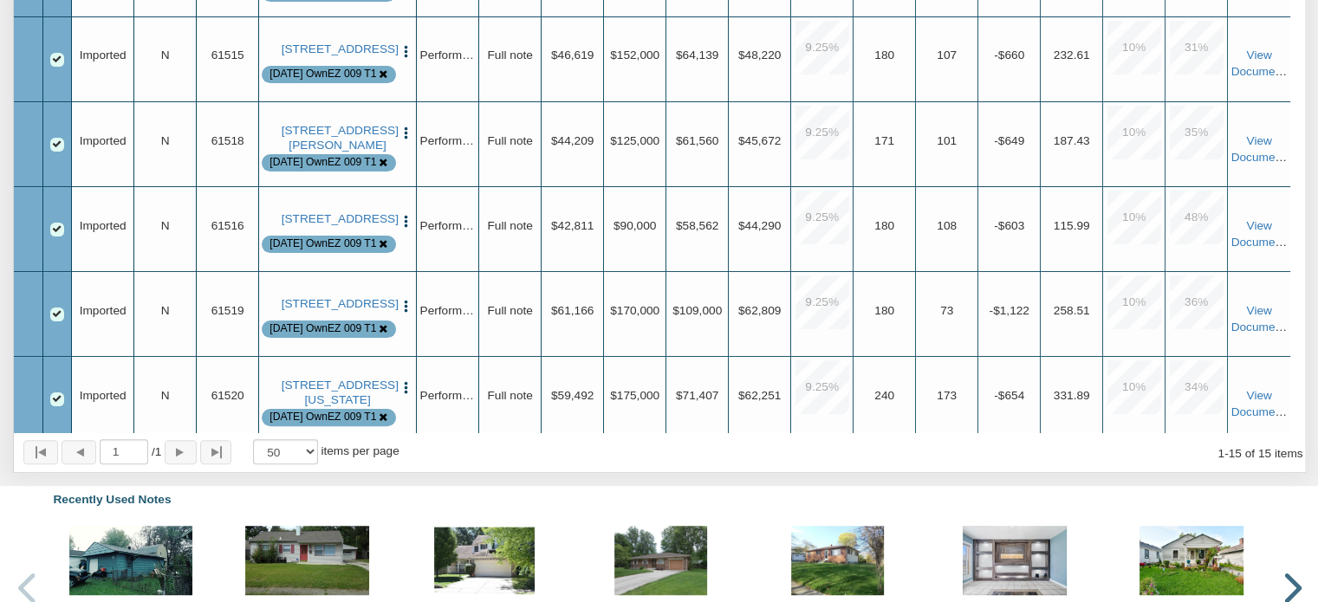
scroll to position [386, 0]
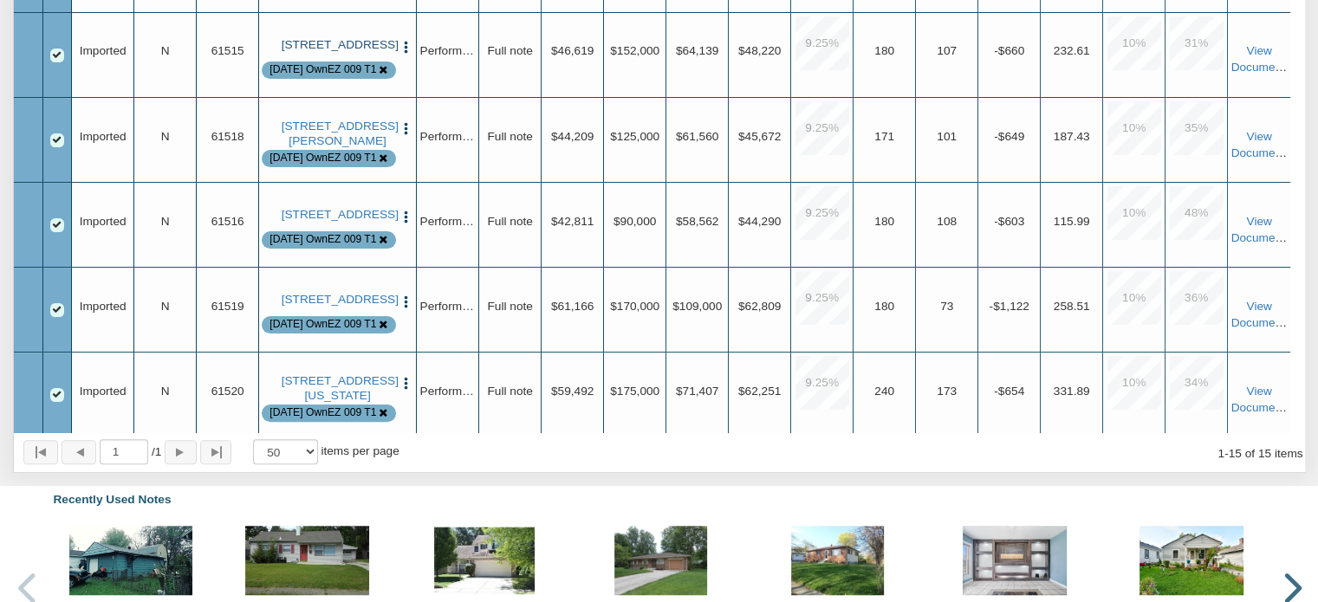
click at [327, 52] on link "[STREET_ADDRESS]" at bounding box center [338, 45] width 113 height 14
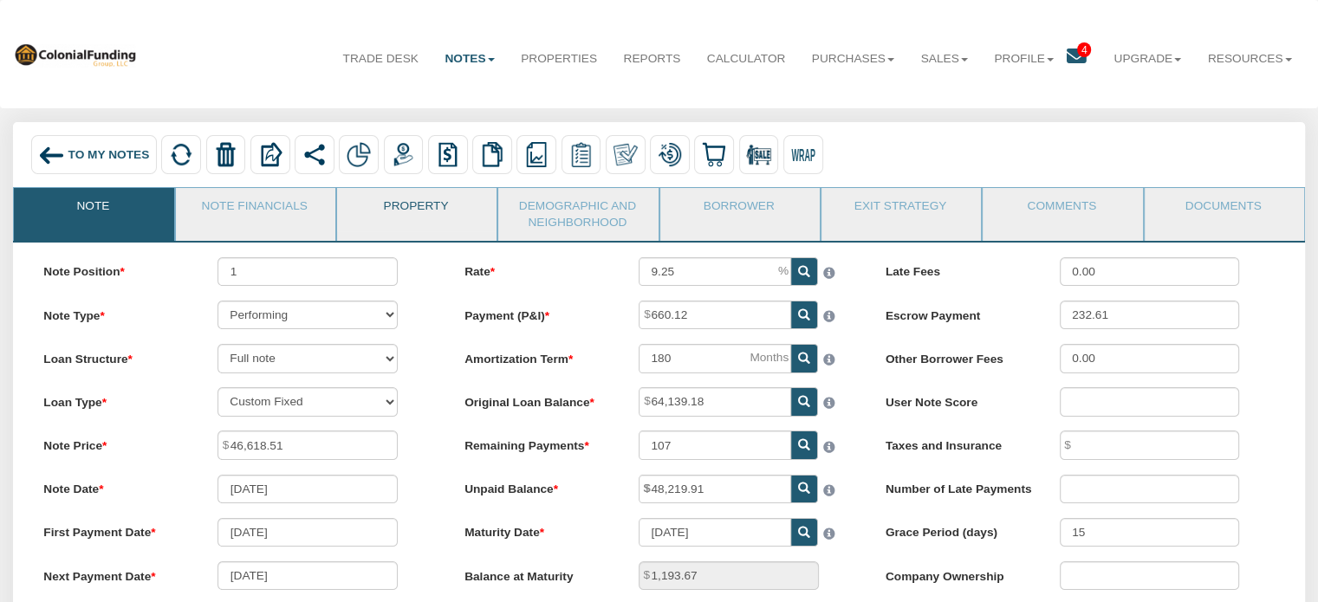
click at [414, 204] on link "Property" at bounding box center [416, 209] width 158 height 43
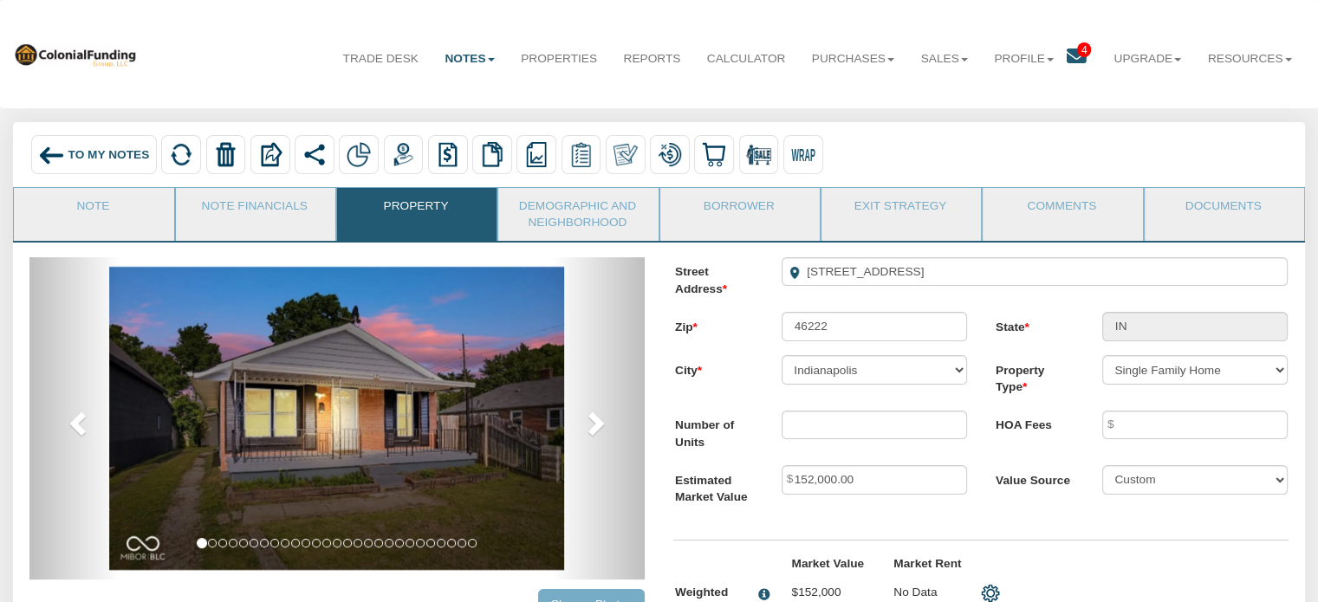
click at [75, 160] on span "To My Notes" at bounding box center [108, 154] width 81 height 13
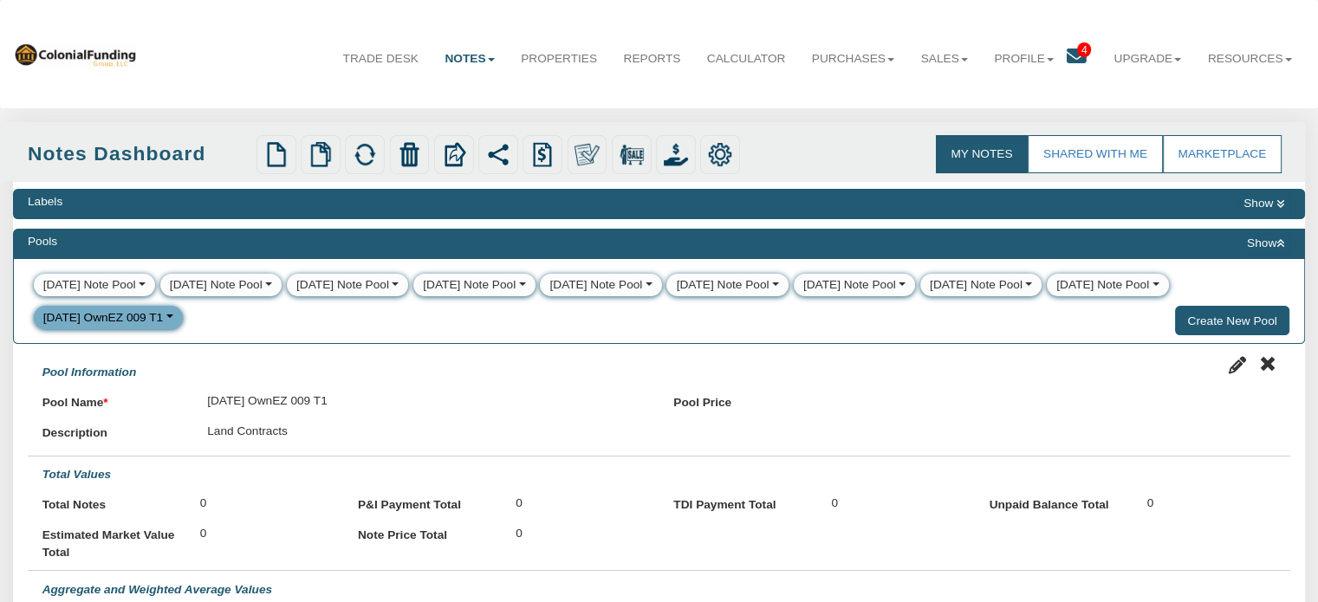
select select
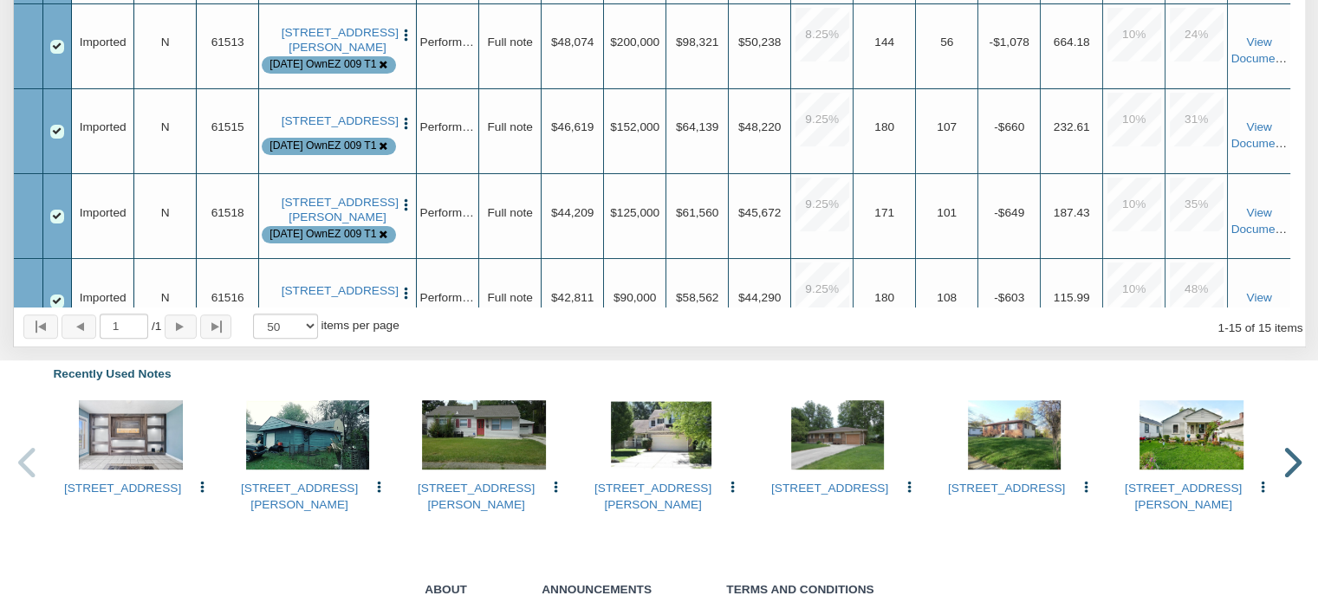
scroll to position [337, 0]
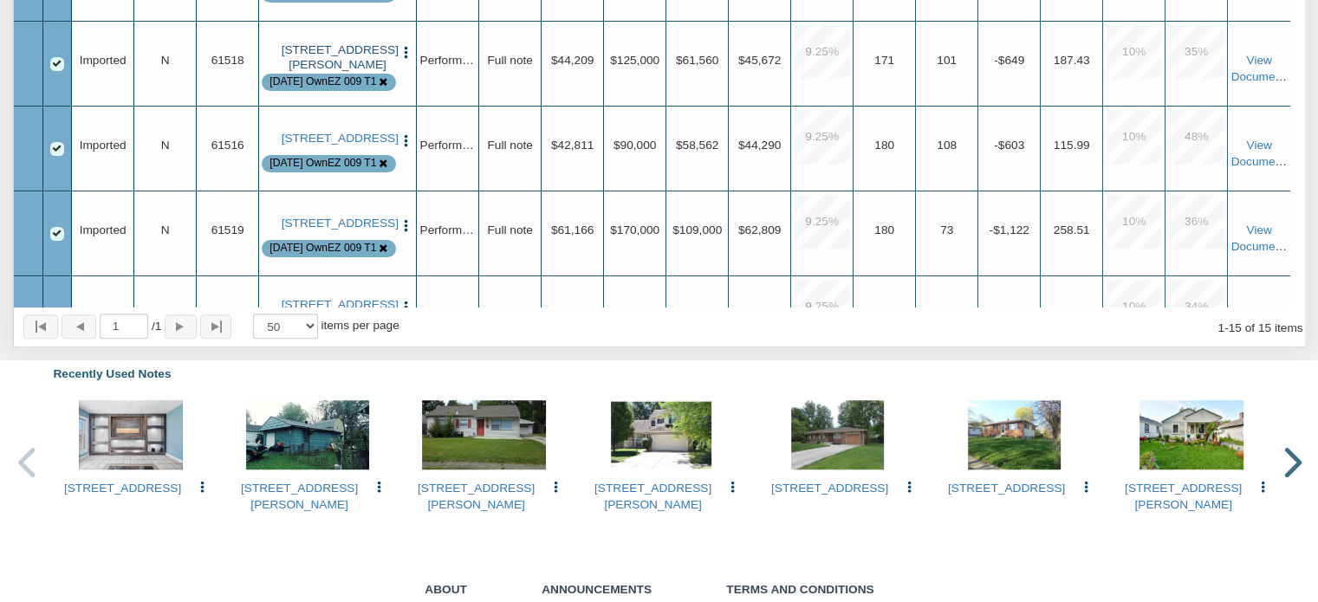
click at [340, 72] on link "[STREET_ADDRESS][PERSON_NAME]" at bounding box center [338, 57] width 113 height 29
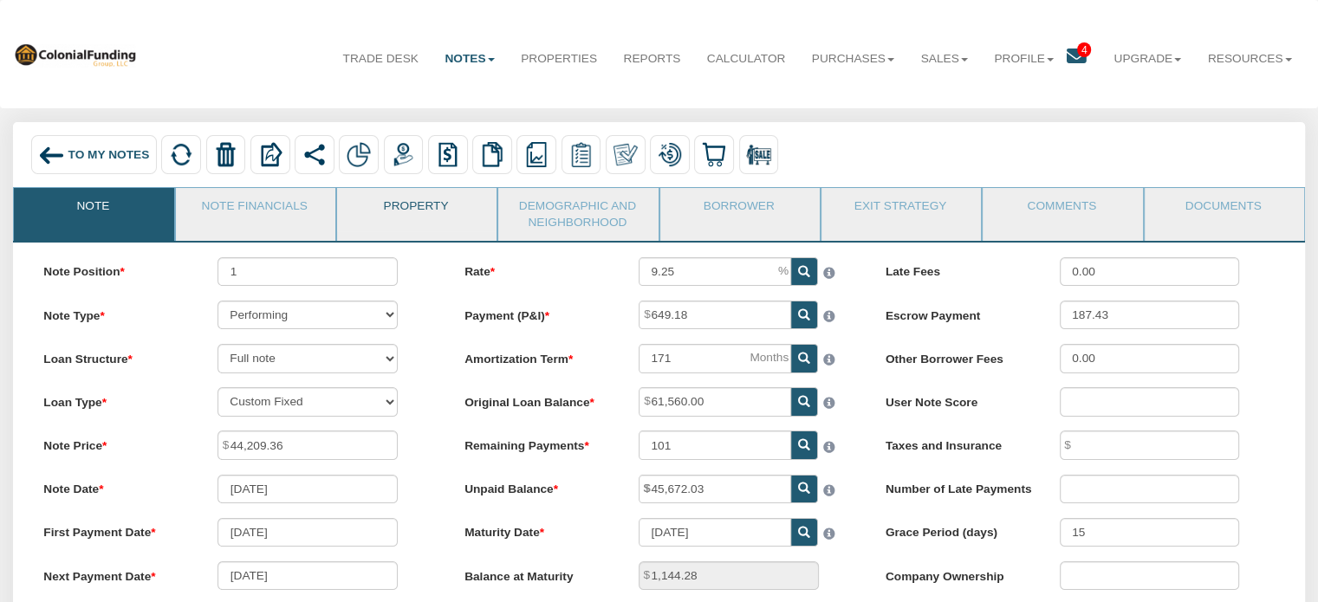
click at [427, 205] on link "Property" at bounding box center [416, 209] width 158 height 43
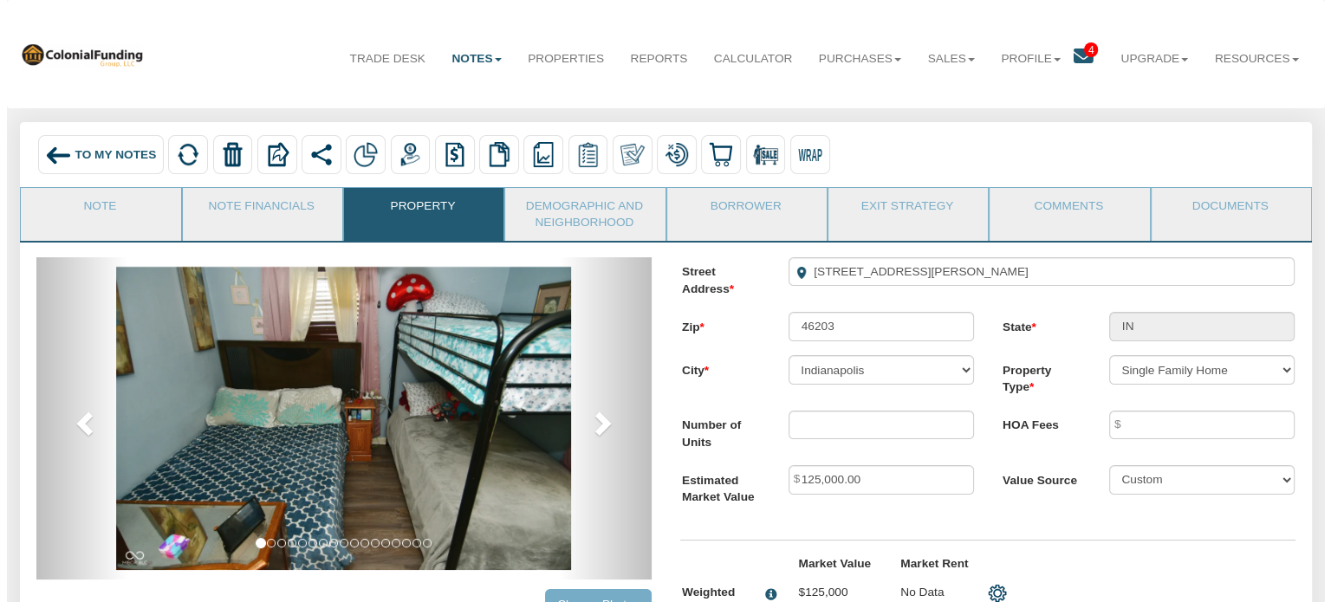
scroll to position [191, 0]
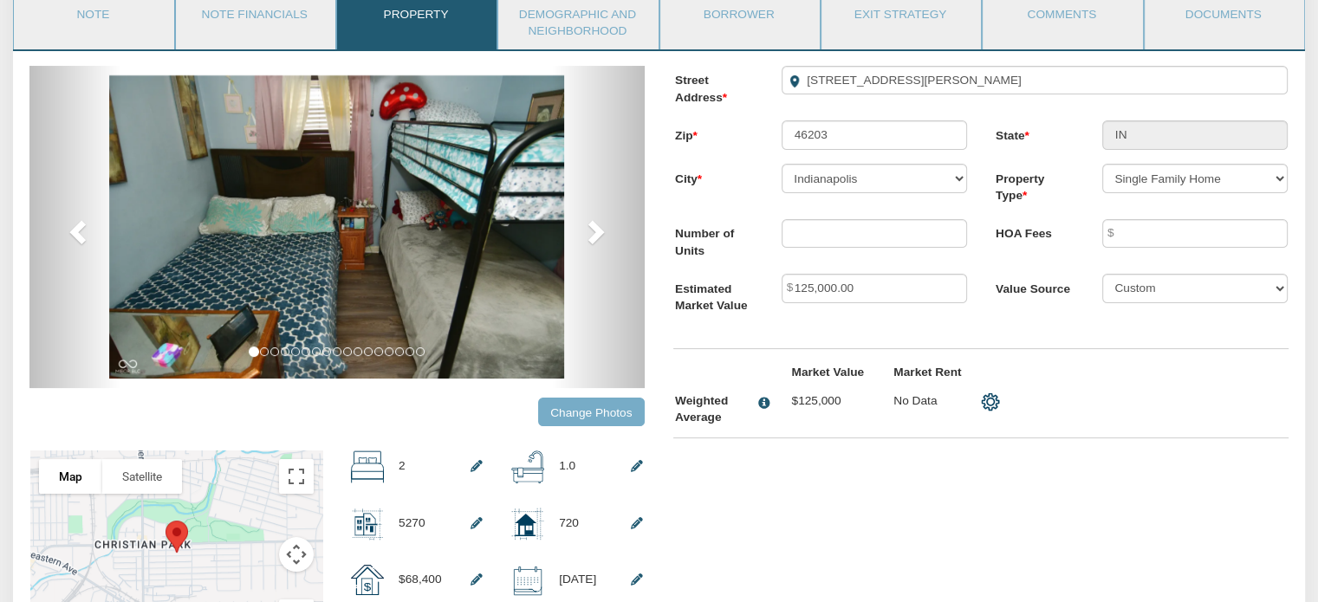
click at [577, 418] on input "Change Photos" at bounding box center [591, 412] width 107 height 29
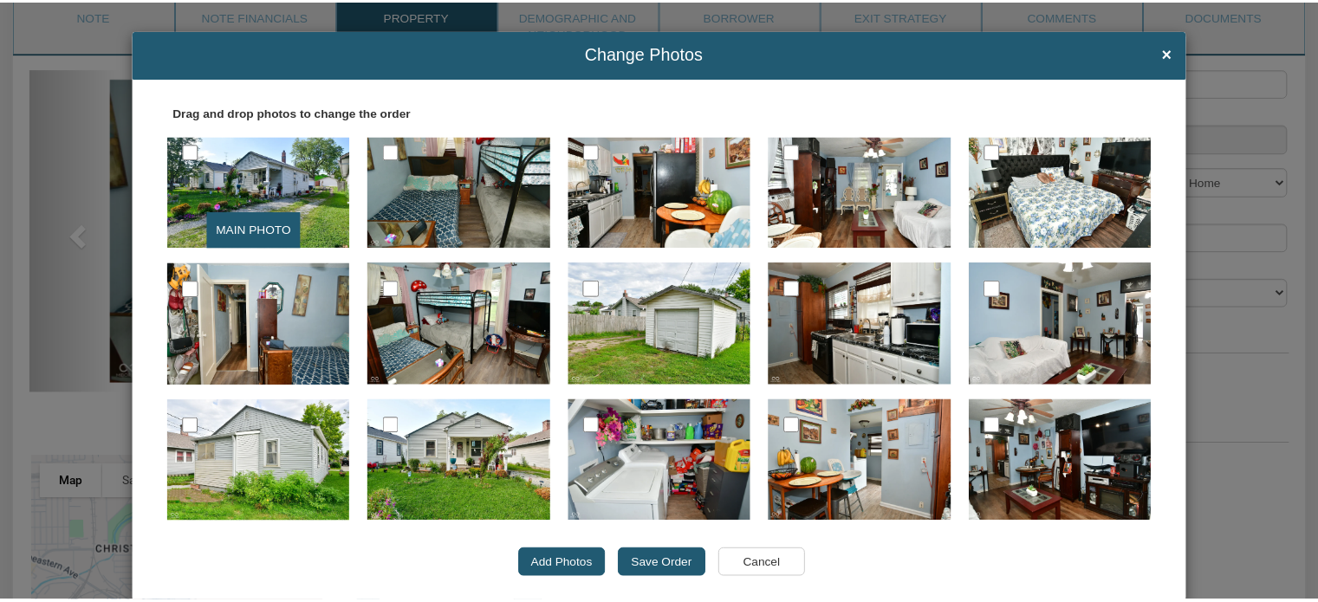
scroll to position [0, 0]
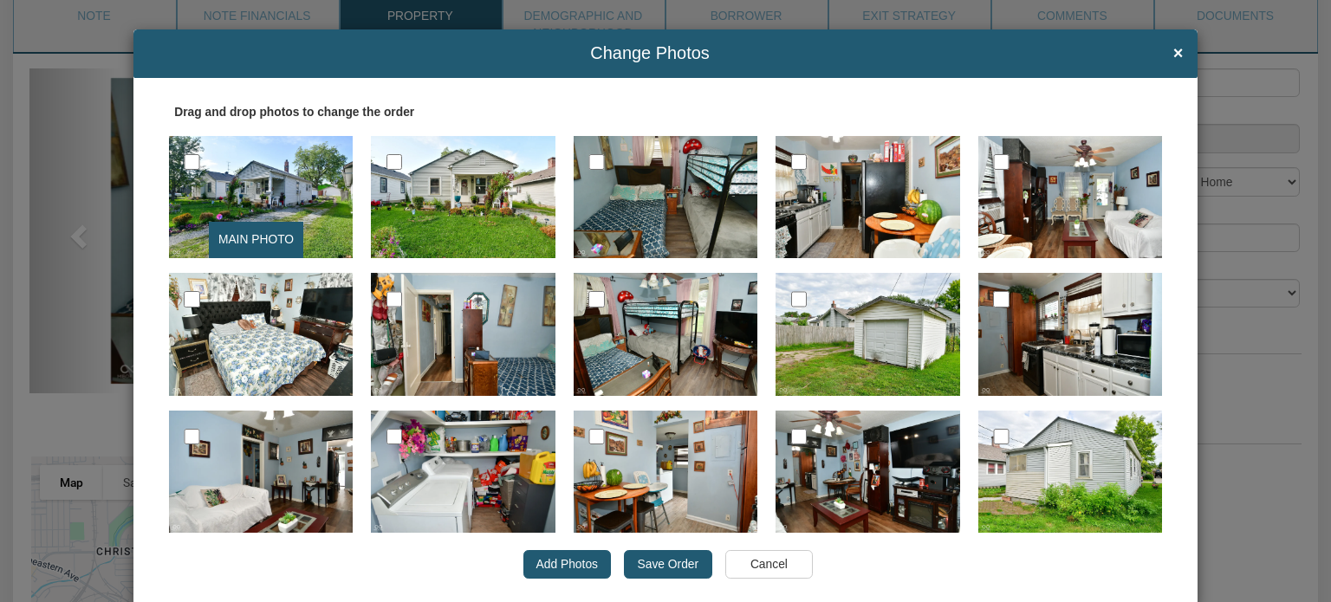
click at [666, 559] on input "Save Order" at bounding box center [668, 564] width 88 height 29
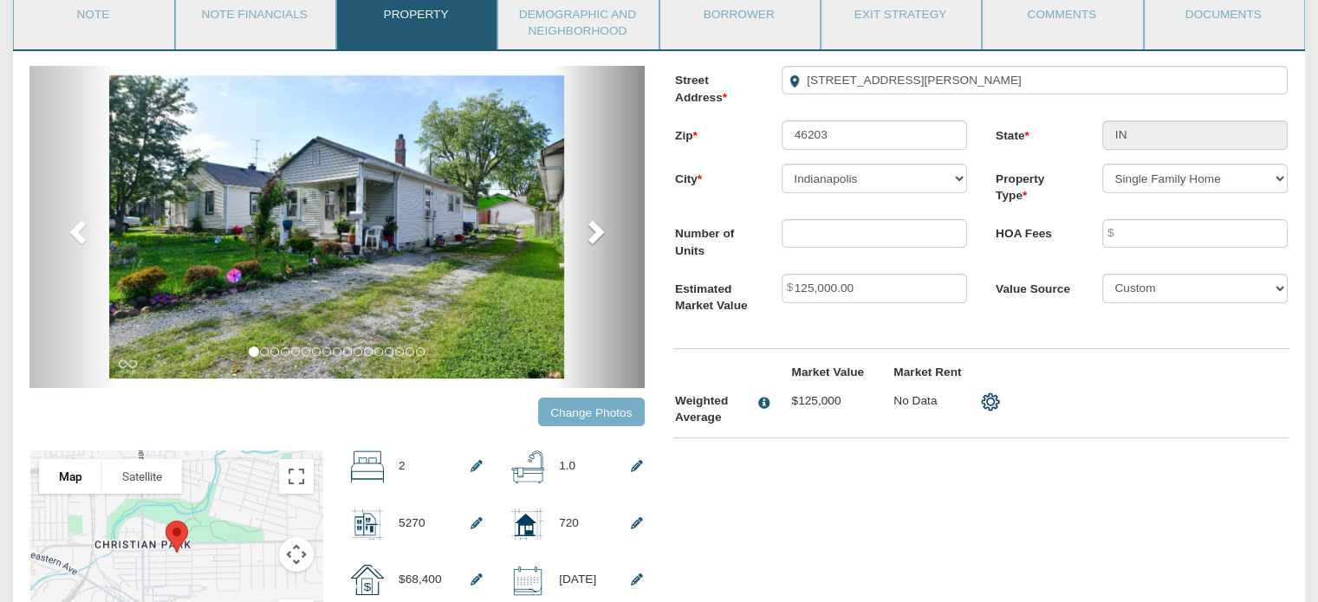
click at [596, 237] on span at bounding box center [594, 231] width 26 height 26
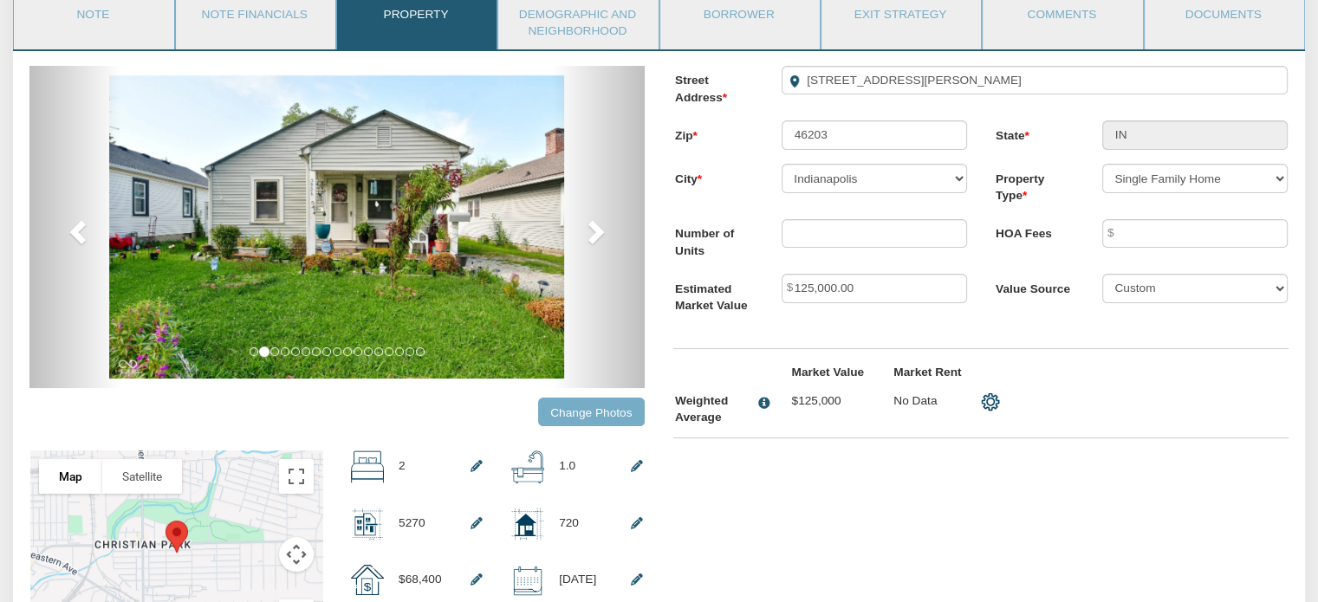
click at [582, 418] on input "Change Photos" at bounding box center [591, 412] width 107 height 29
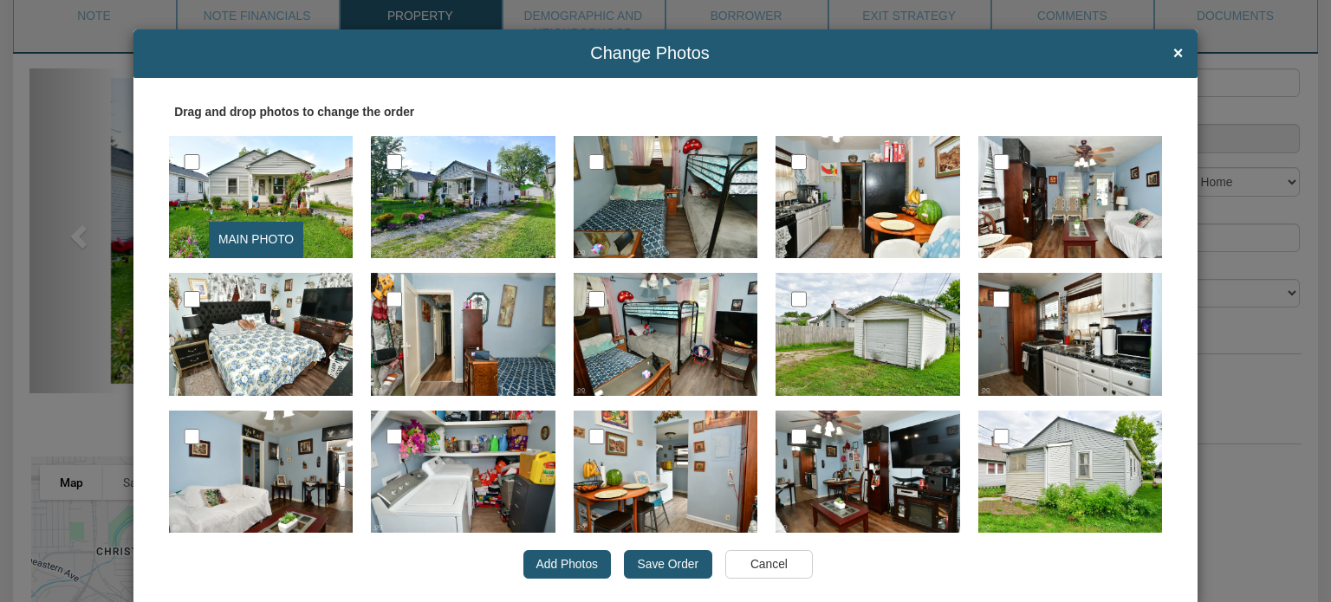
click at [671, 559] on input "Save Order" at bounding box center [668, 564] width 88 height 29
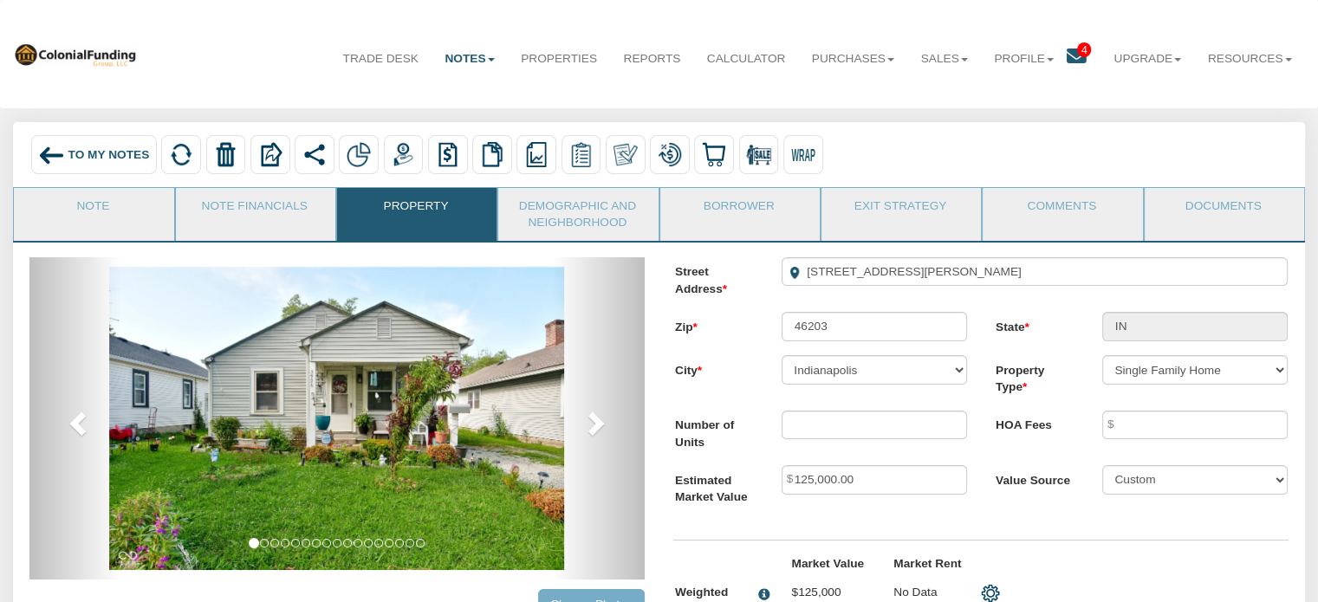
click at [103, 148] on span "To My Notes" at bounding box center [108, 154] width 81 height 13
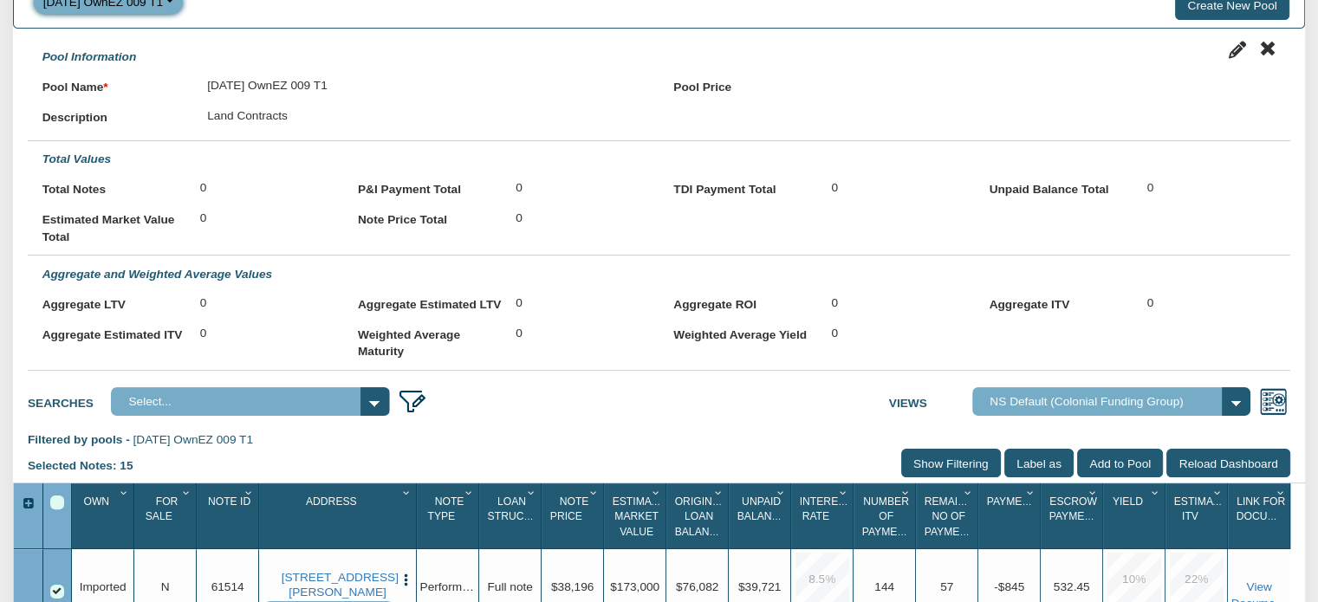
scroll to position [620, 0]
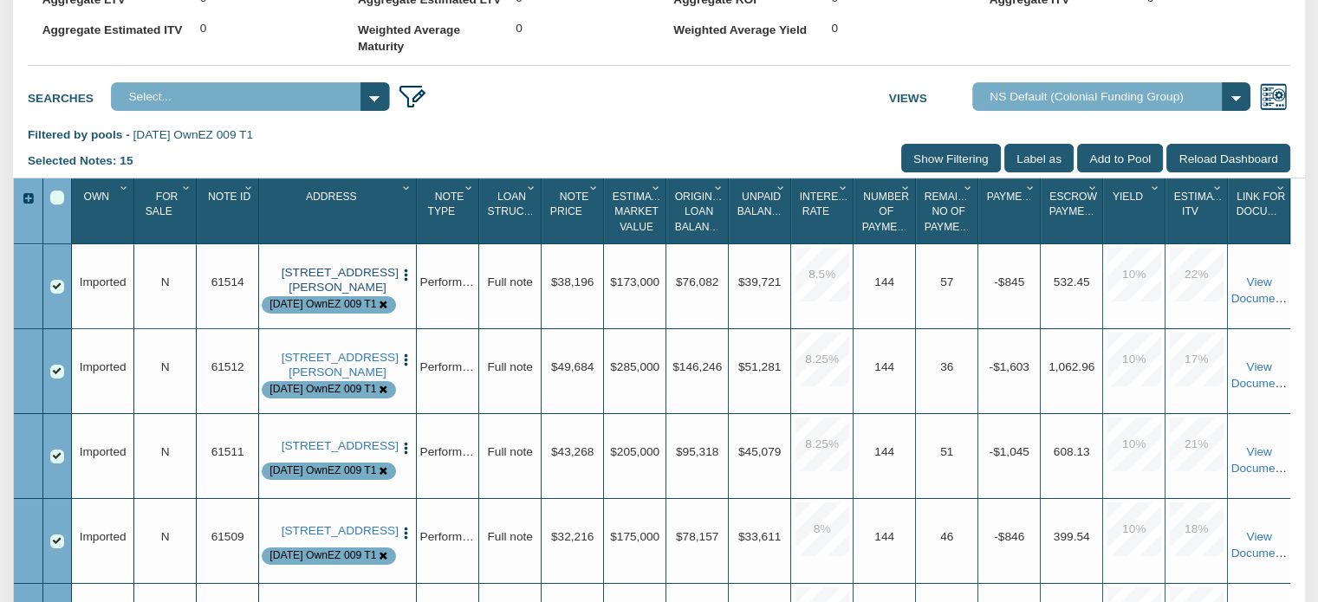
click at [335, 276] on link "[STREET_ADDRESS][PERSON_NAME]" at bounding box center [338, 280] width 113 height 29
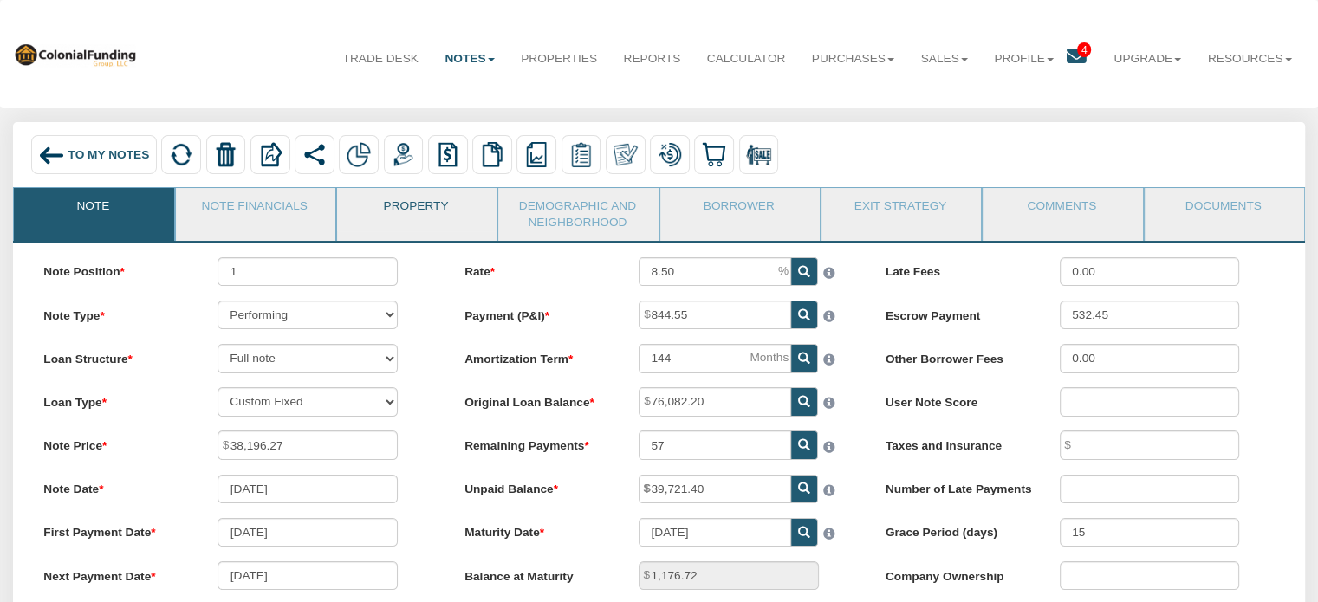
click at [425, 213] on link "Property" at bounding box center [416, 209] width 158 height 43
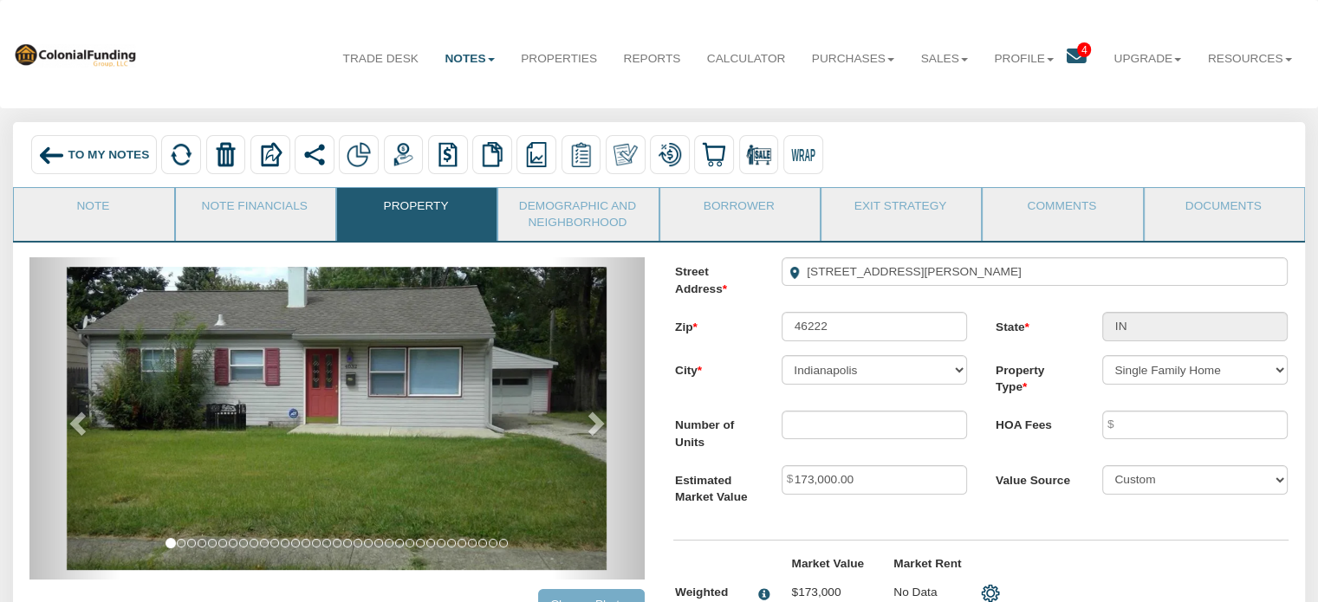
click at [78, 148] on span "To My Notes" at bounding box center [108, 154] width 81 height 13
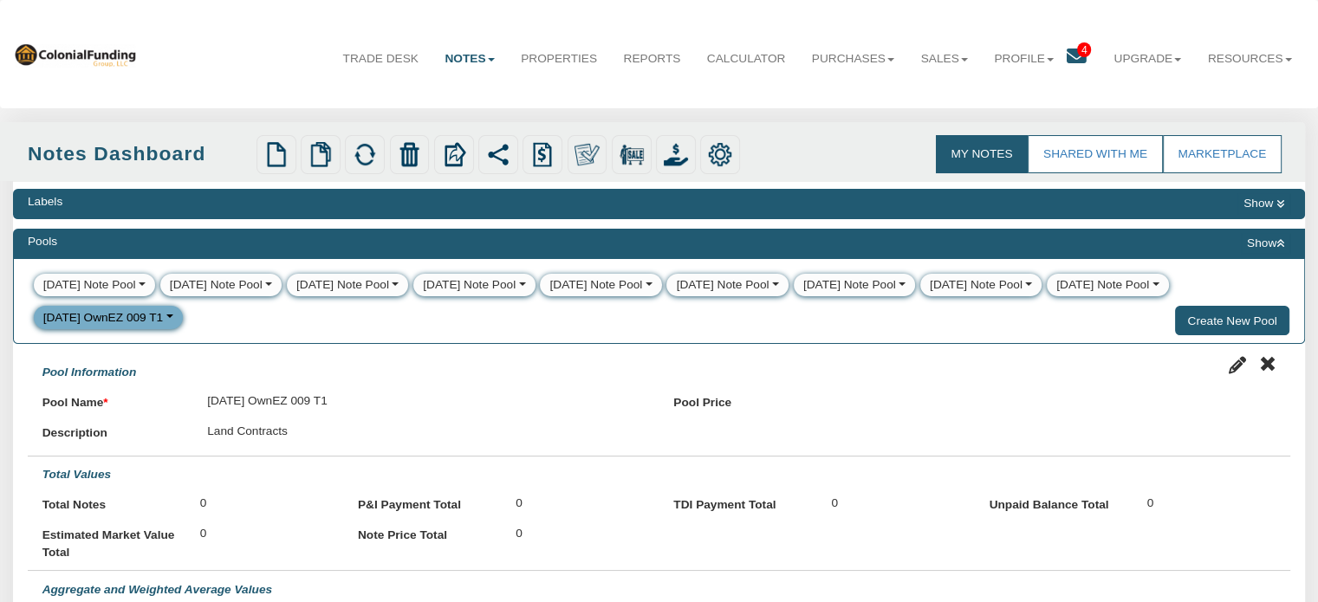
select select
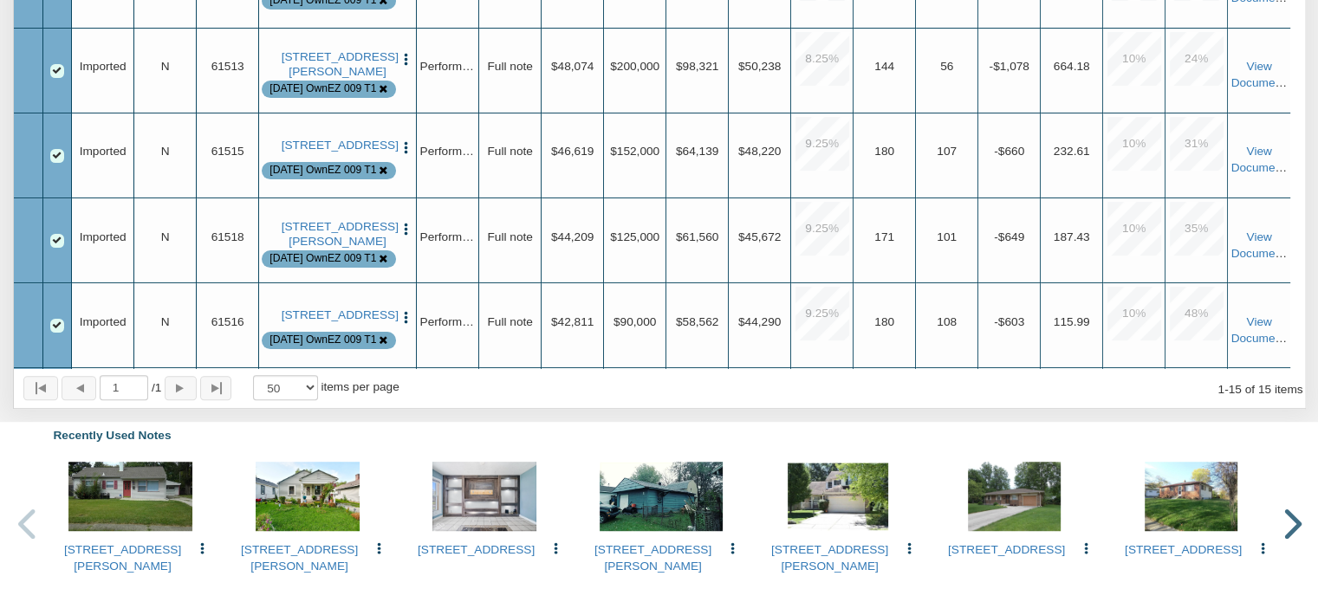
scroll to position [290, 0]
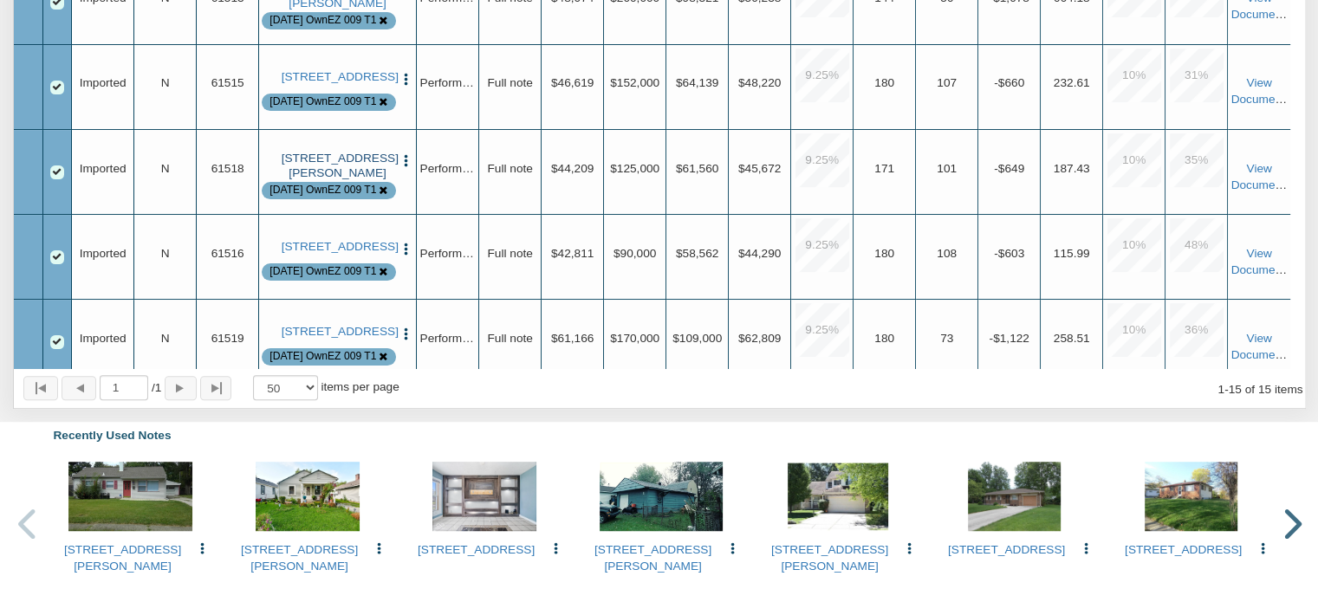
click at [343, 174] on link "[STREET_ADDRESS][PERSON_NAME]" at bounding box center [338, 166] width 113 height 29
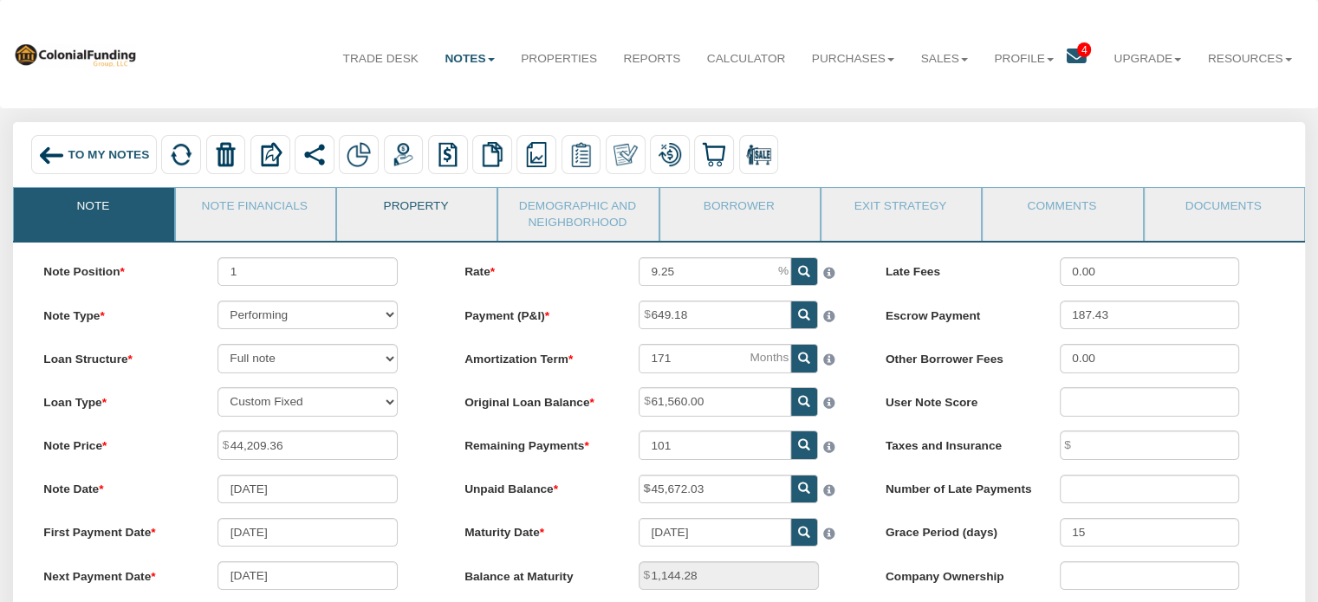
click at [394, 206] on link "Property" at bounding box center [416, 209] width 158 height 43
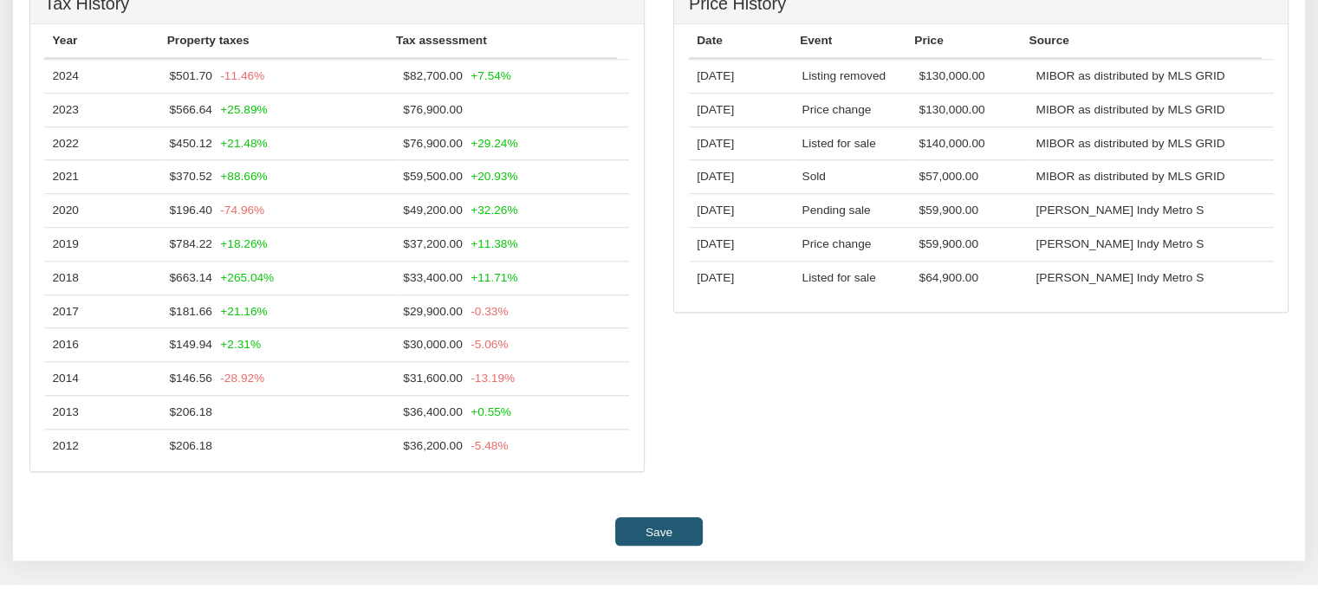
scroll to position [1563, 0]
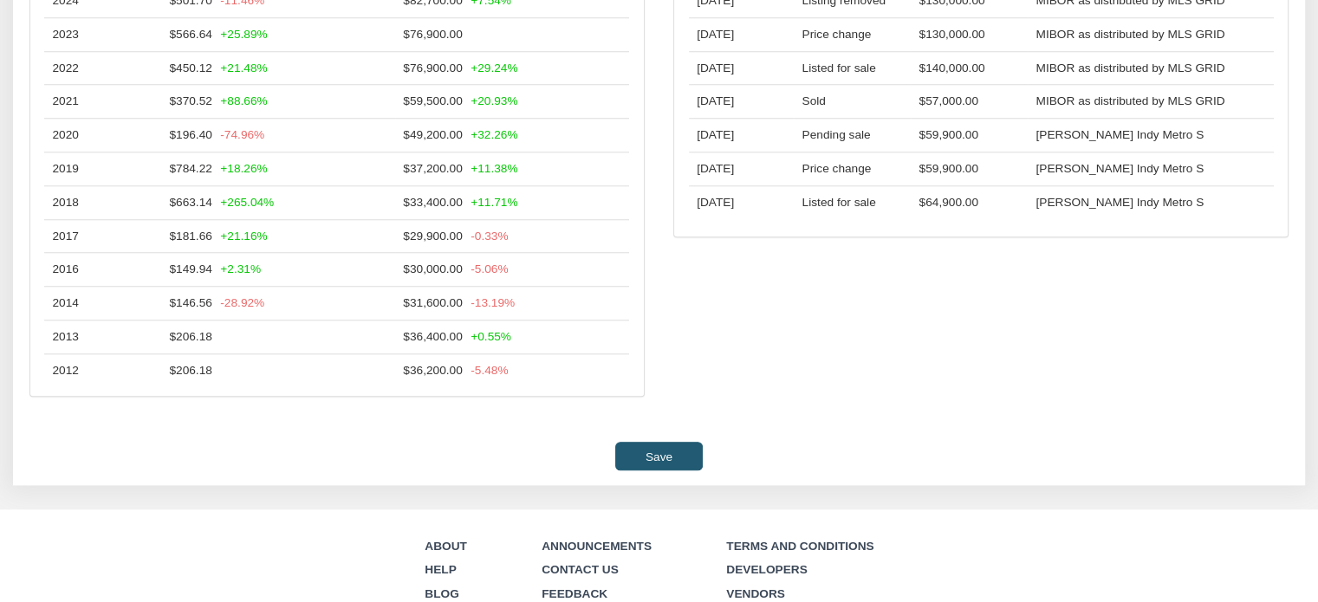
click at [652, 470] on input "Save" at bounding box center [658, 456] width 87 height 29
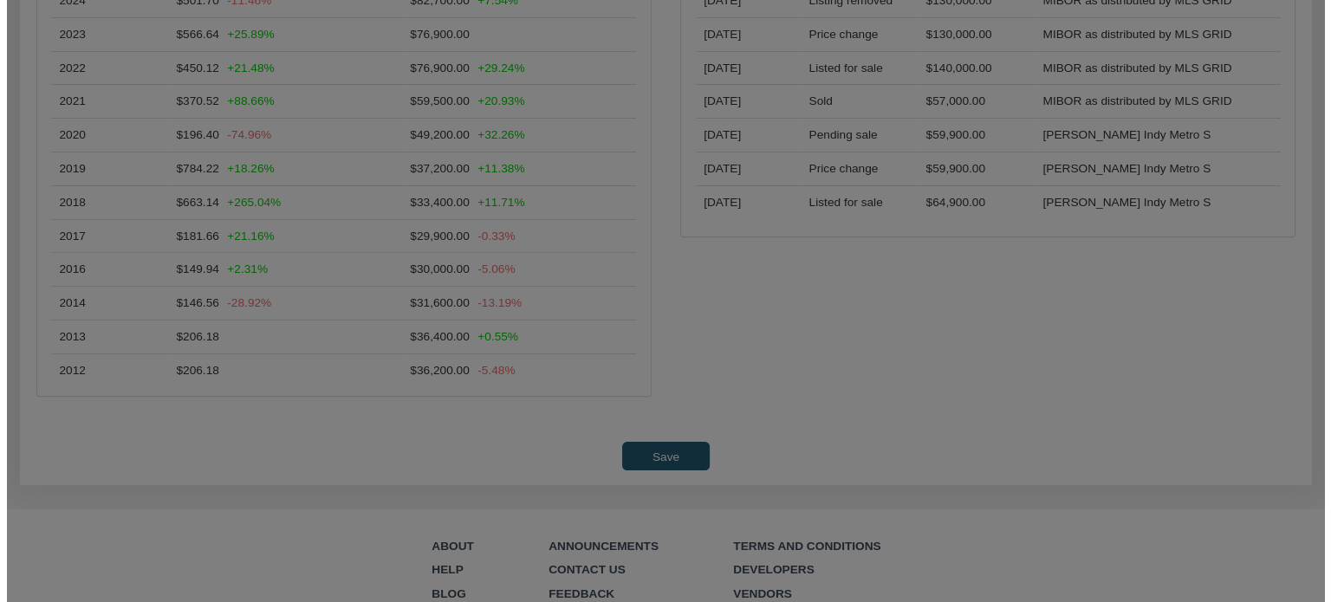
scroll to position [1564, 0]
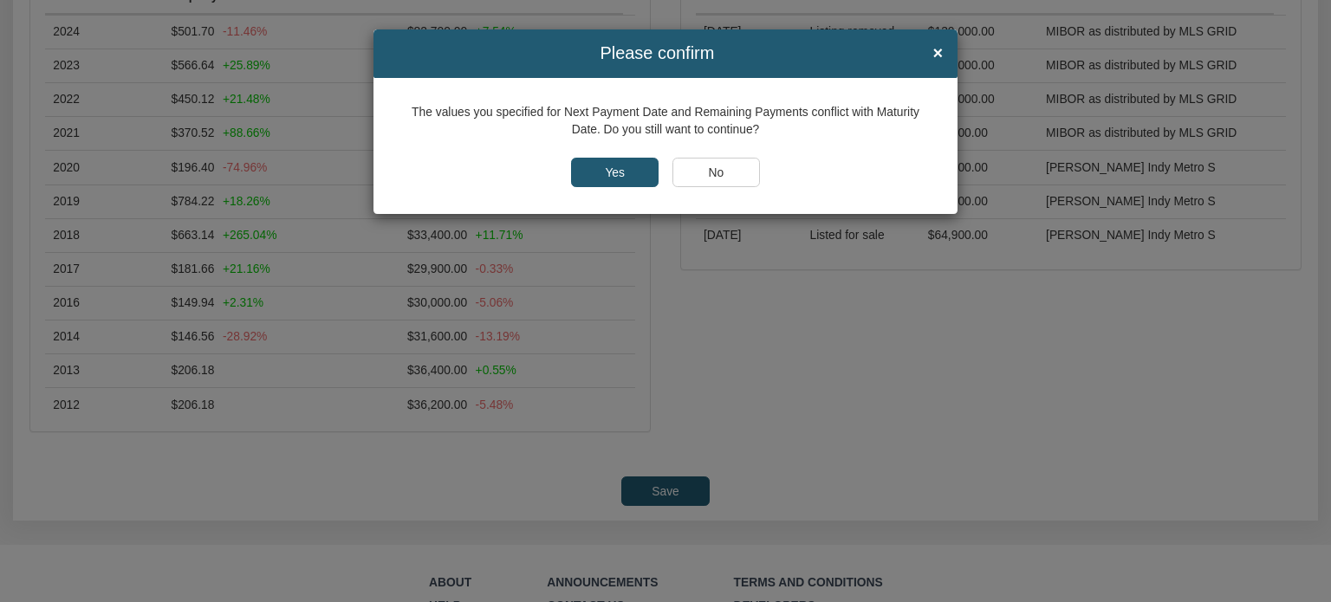
click at [606, 170] on input "Yes" at bounding box center [615, 172] width 88 height 29
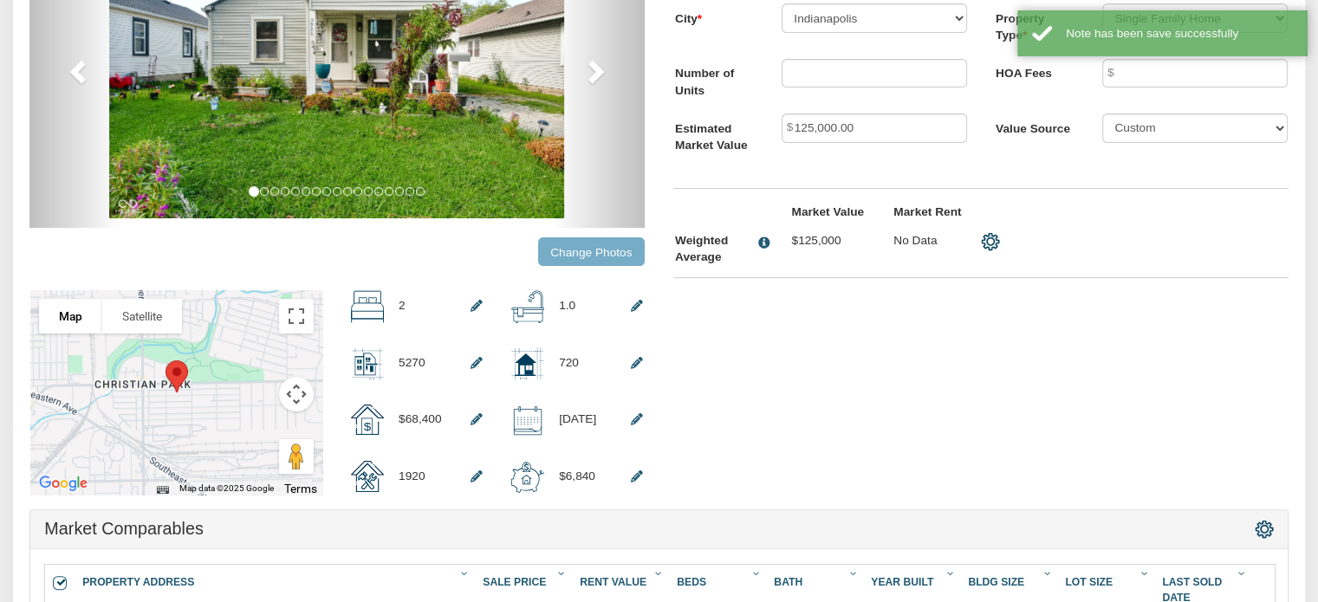
scroll to position [0, 0]
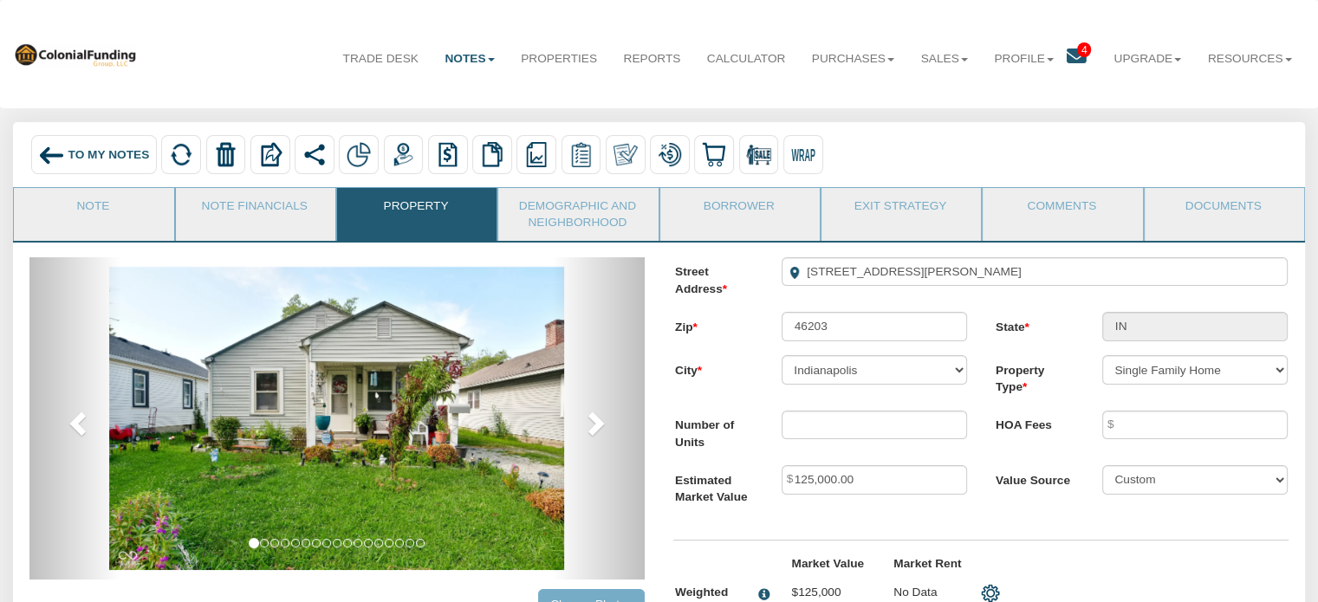
click at [101, 158] on span "To My Notes" at bounding box center [108, 154] width 81 height 13
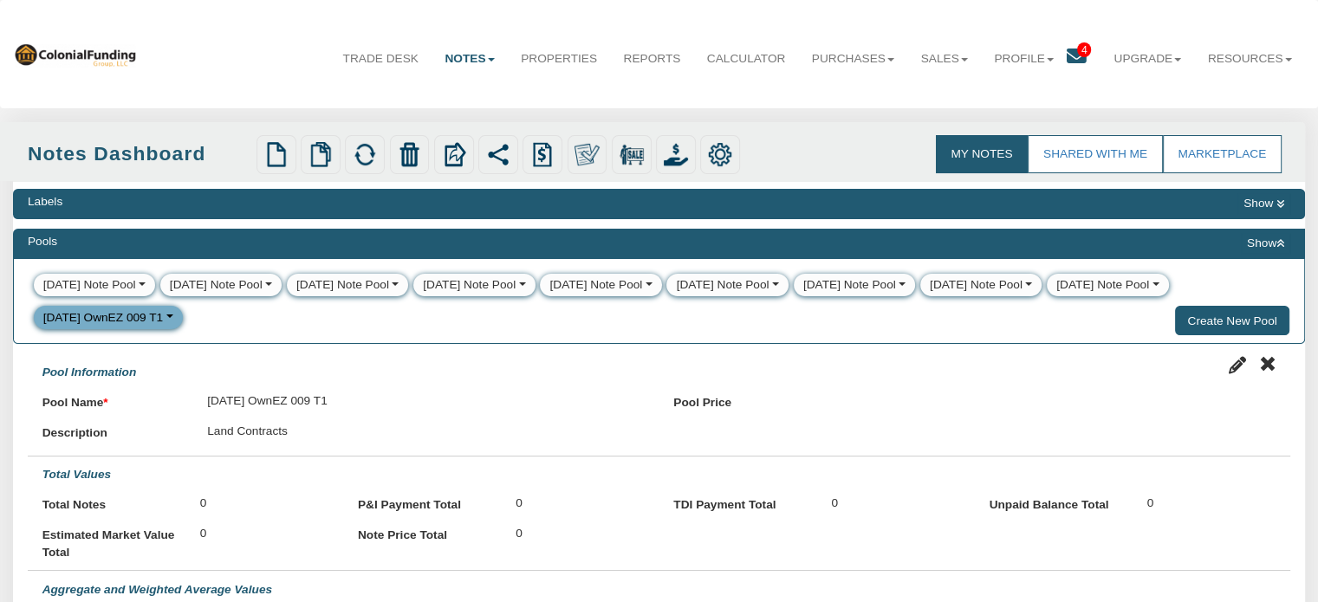
select select
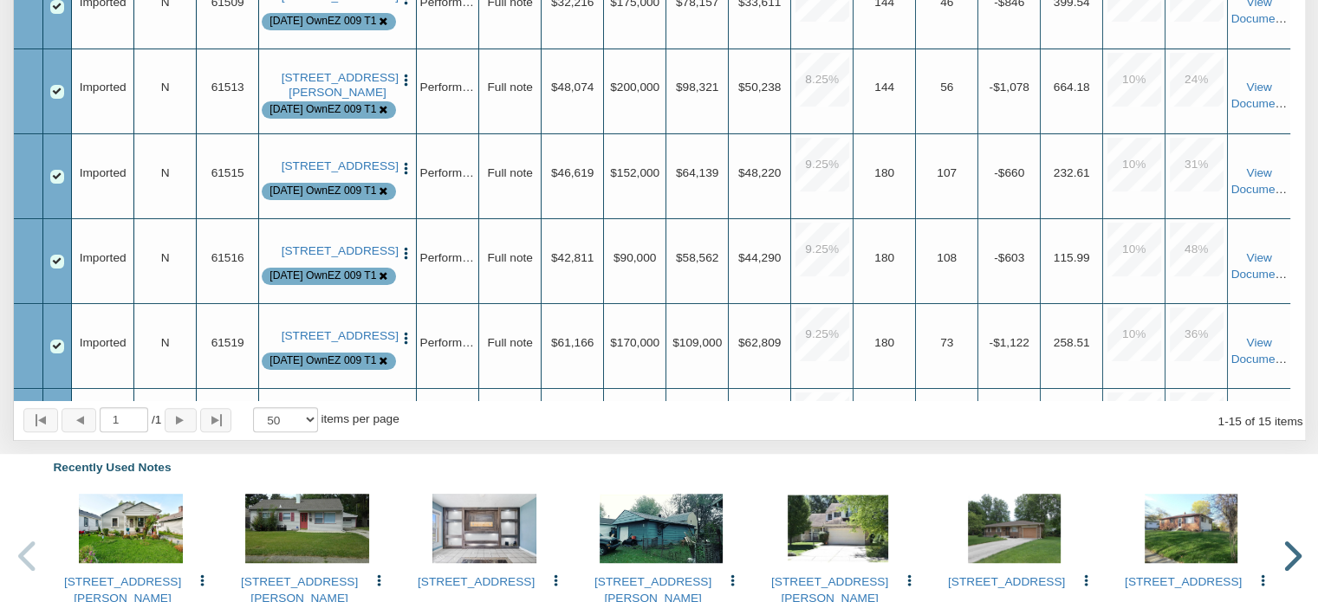
scroll to position [350, 0]
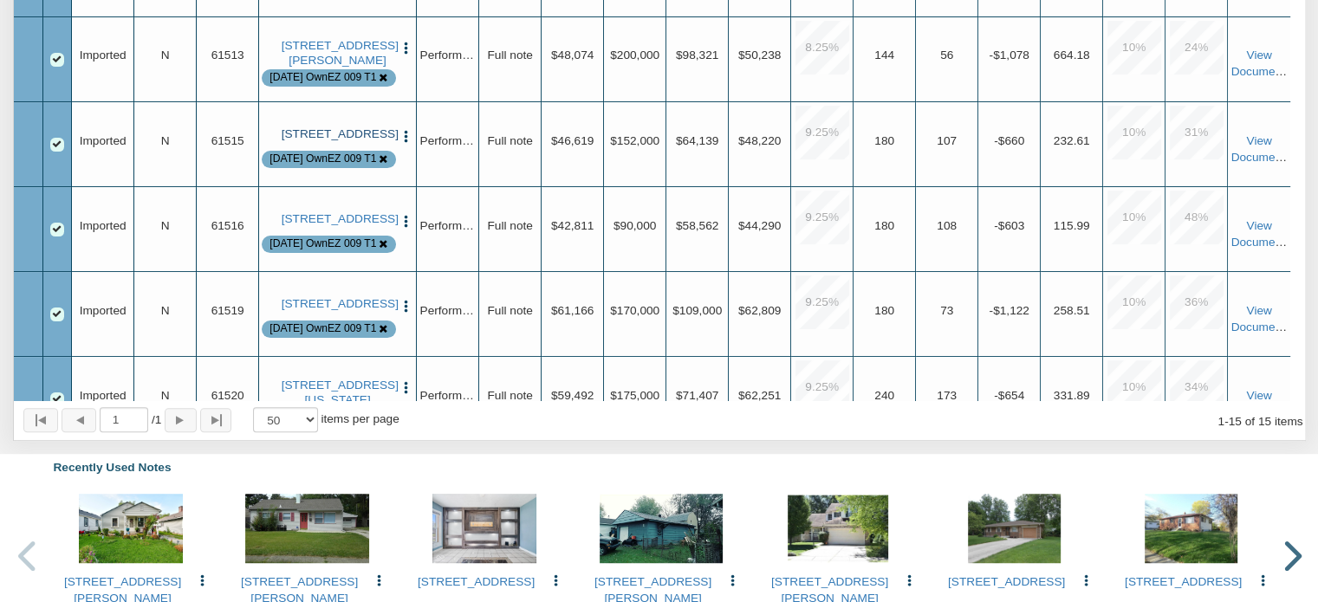
click at [338, 141] on link "[STREET_ADDRESS]" at bounding box center [338, 134] width 113 height 14
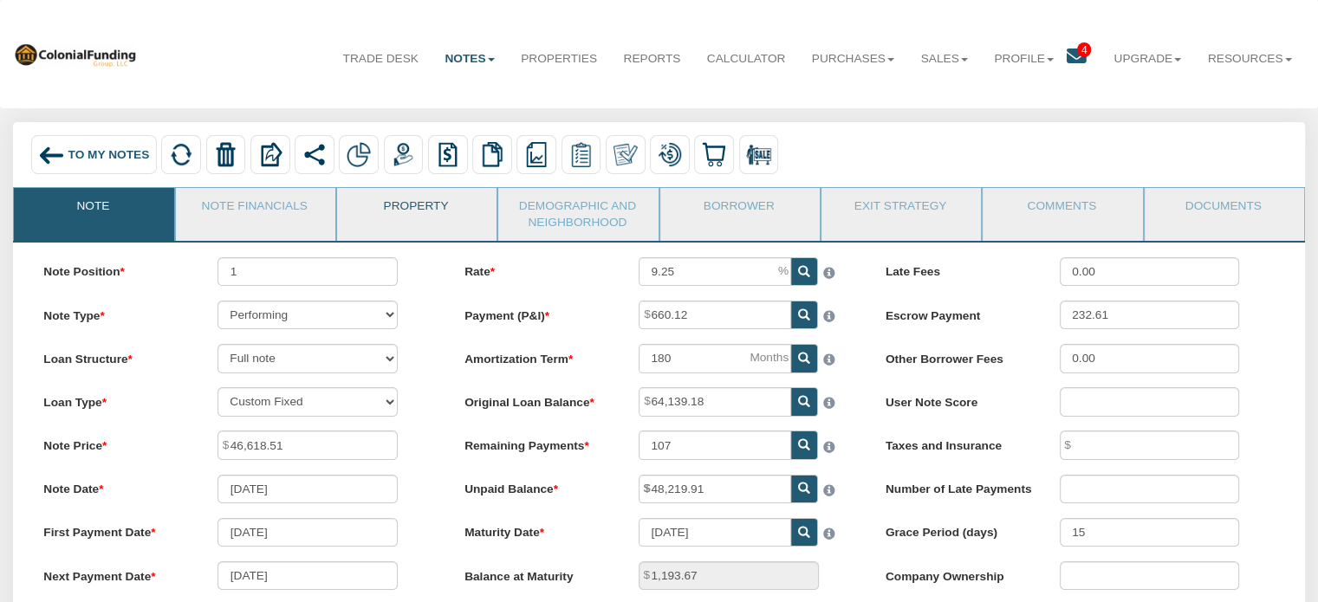
click at [419, 224] on link "Property" at bounding box center [416, 209] width 158 height 43
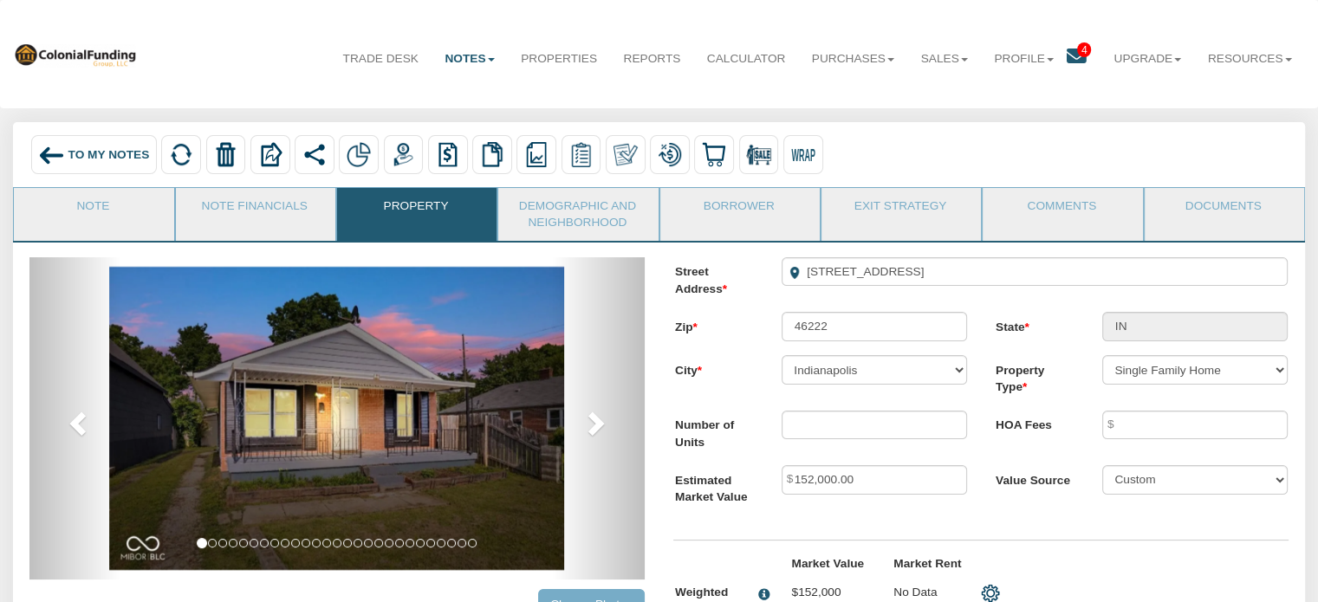
click at [75, 157] on span "To My Notes" at bounding box center [108, 154] width 81 height 13
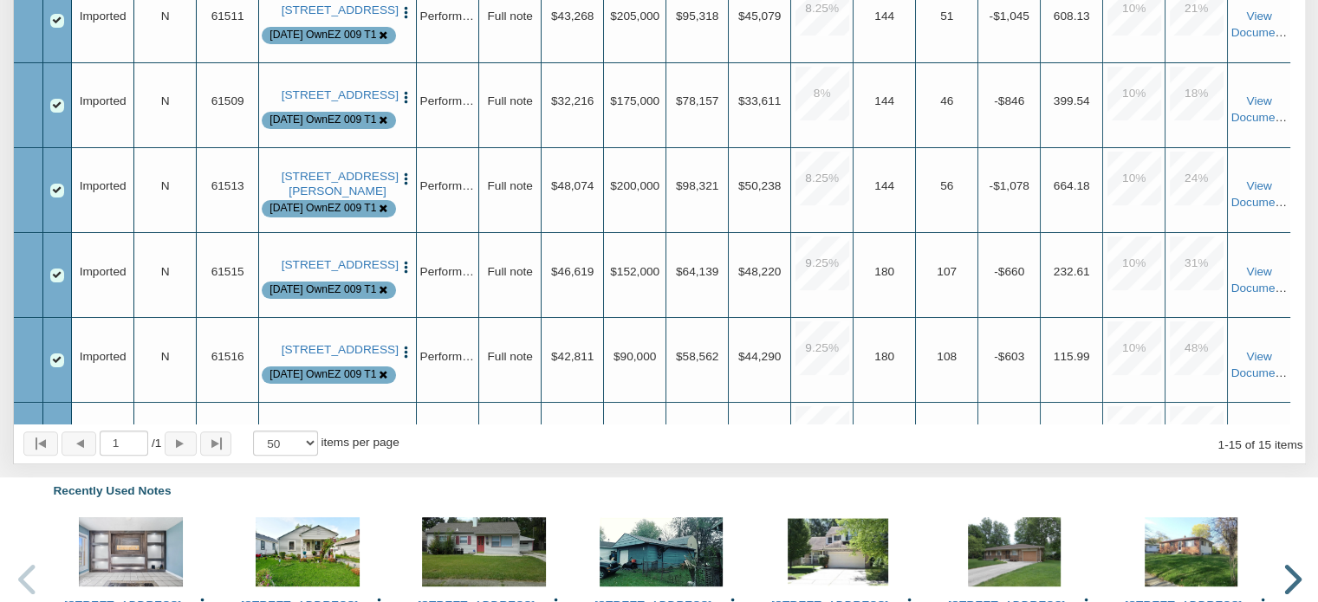
scroll to position [405, 0]
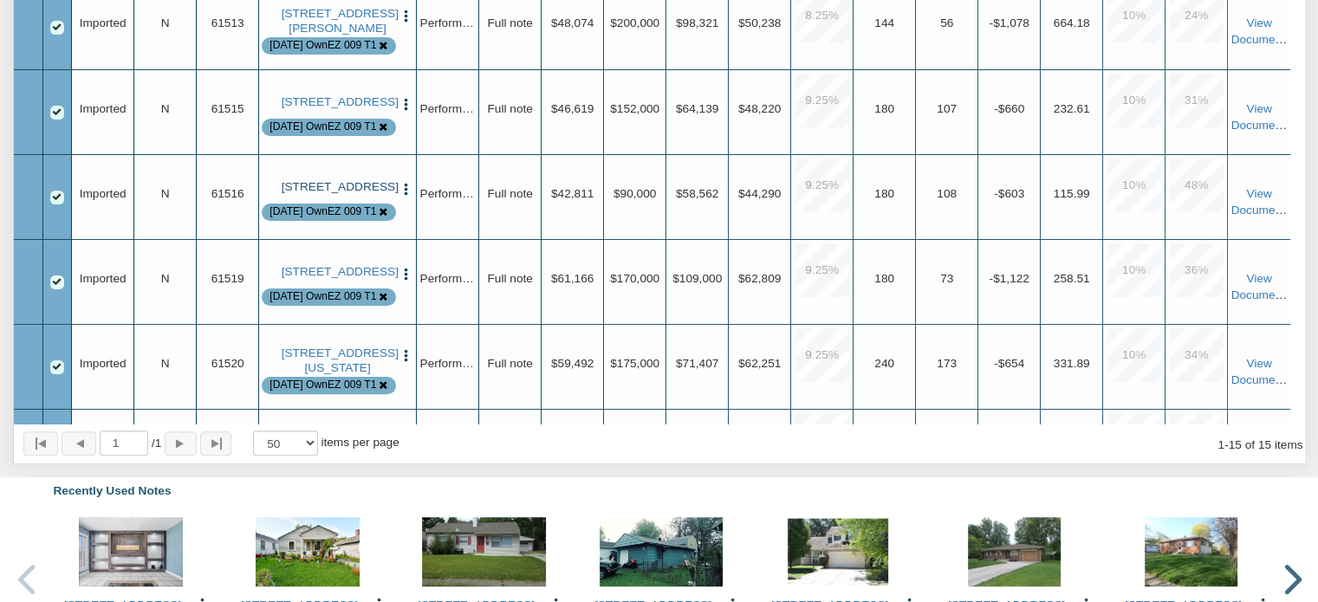
click at [349, 194] on link "[STREET_ADDRESS]" at bounding box center [338, 187] width 113 height 14
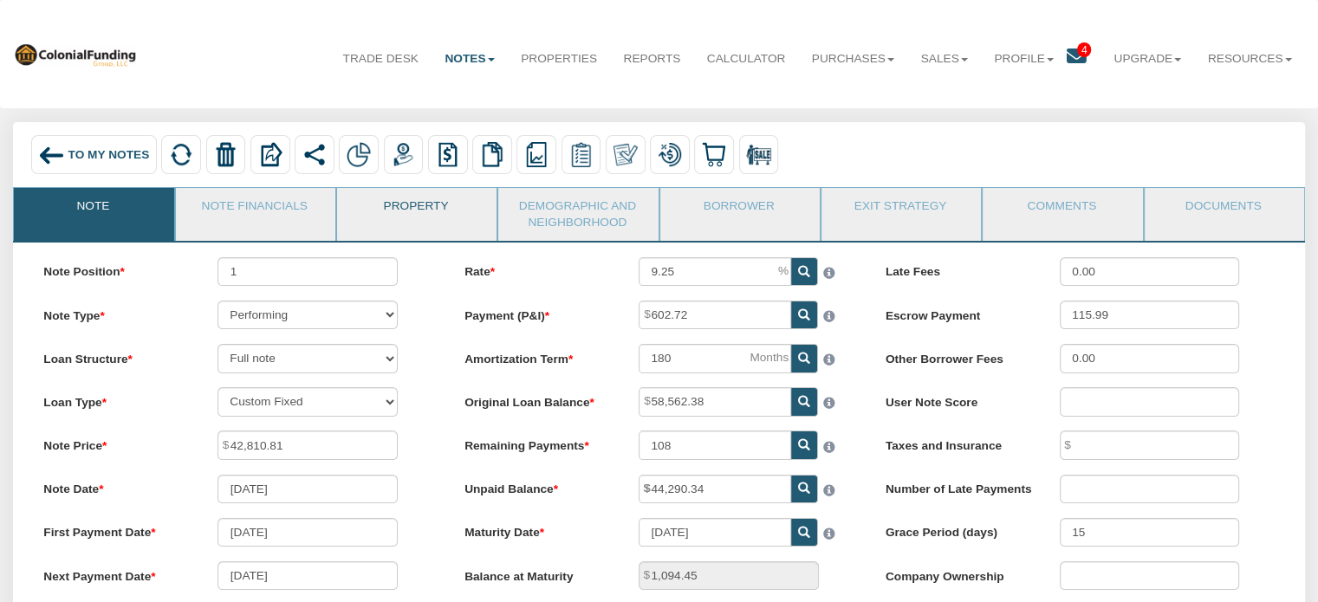
click at [401, 207] on link "Property" at bounding box center [416, 209] width 158 height 43
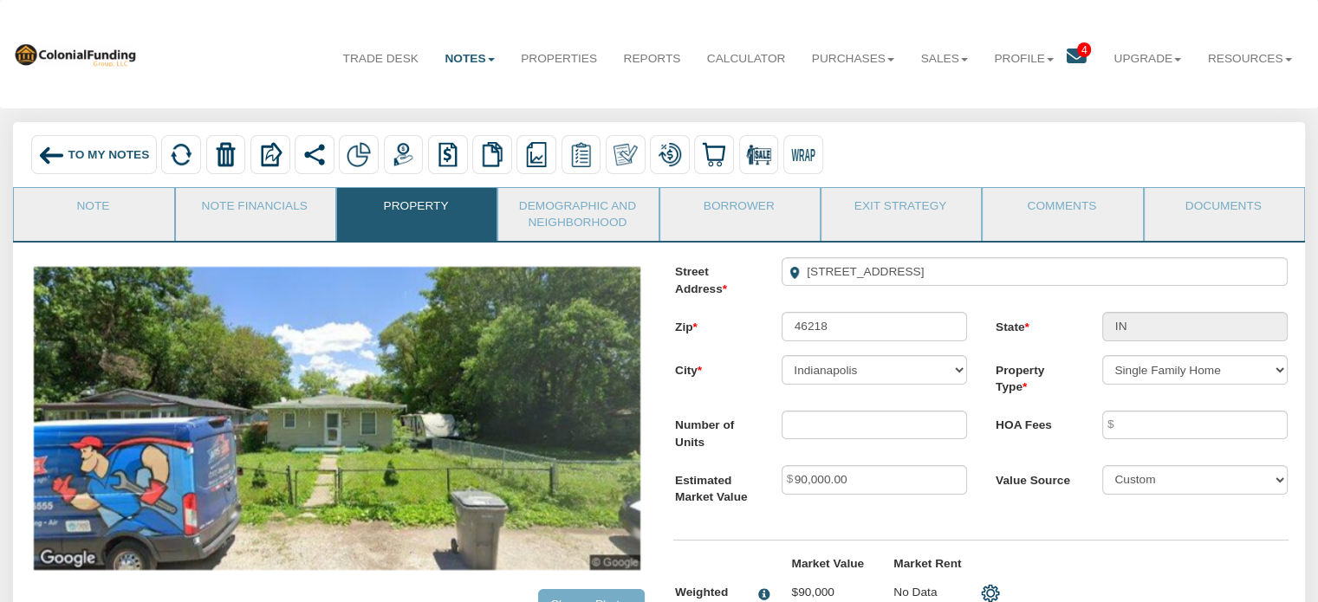
scroll to position [251, 0]
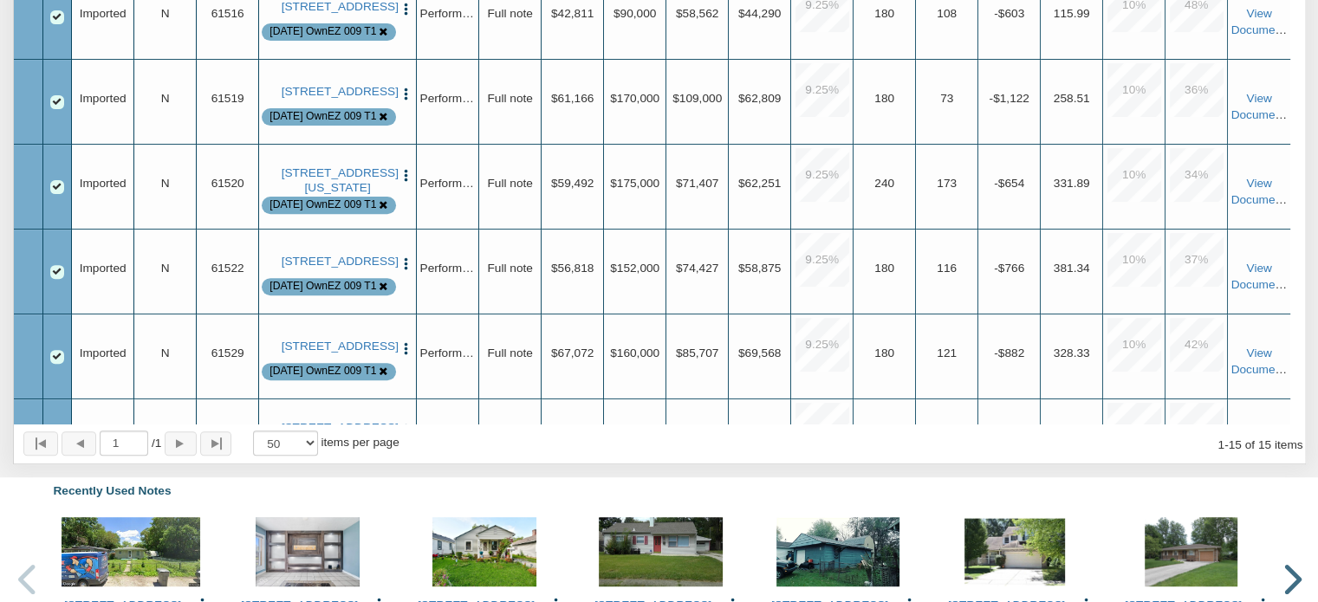
scroll to position [616, 0]
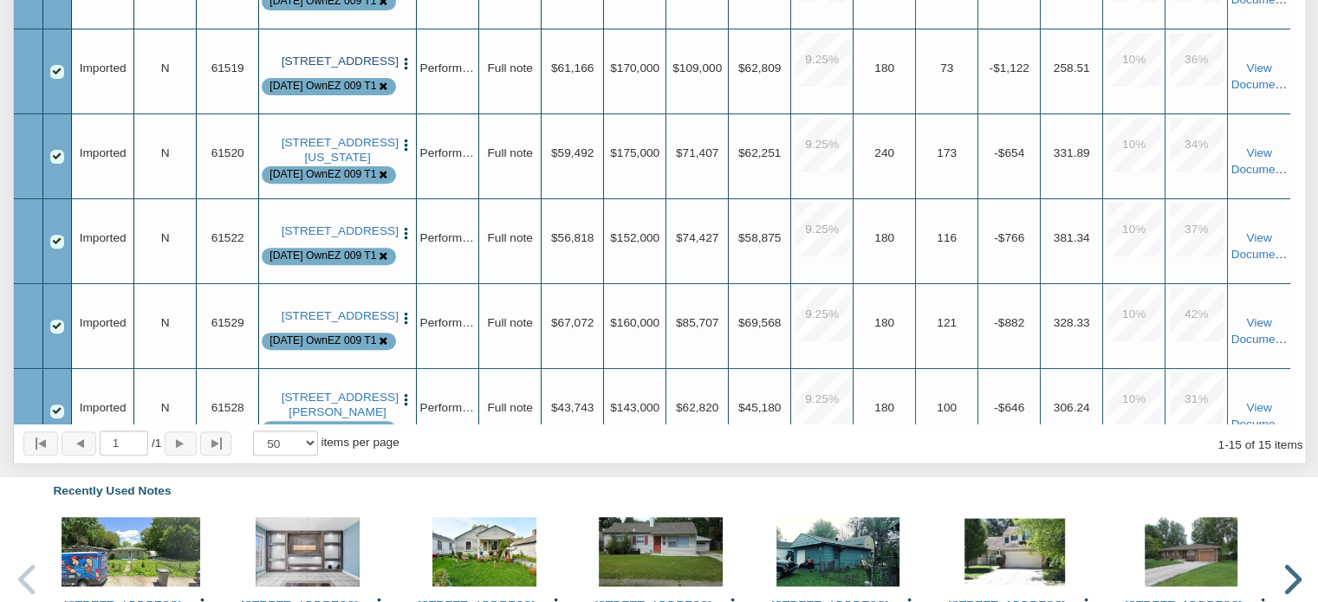
click at [347, 68] on link "[STREET_ADDRESS]" at bounding box center [338, 62] width 113 height 14
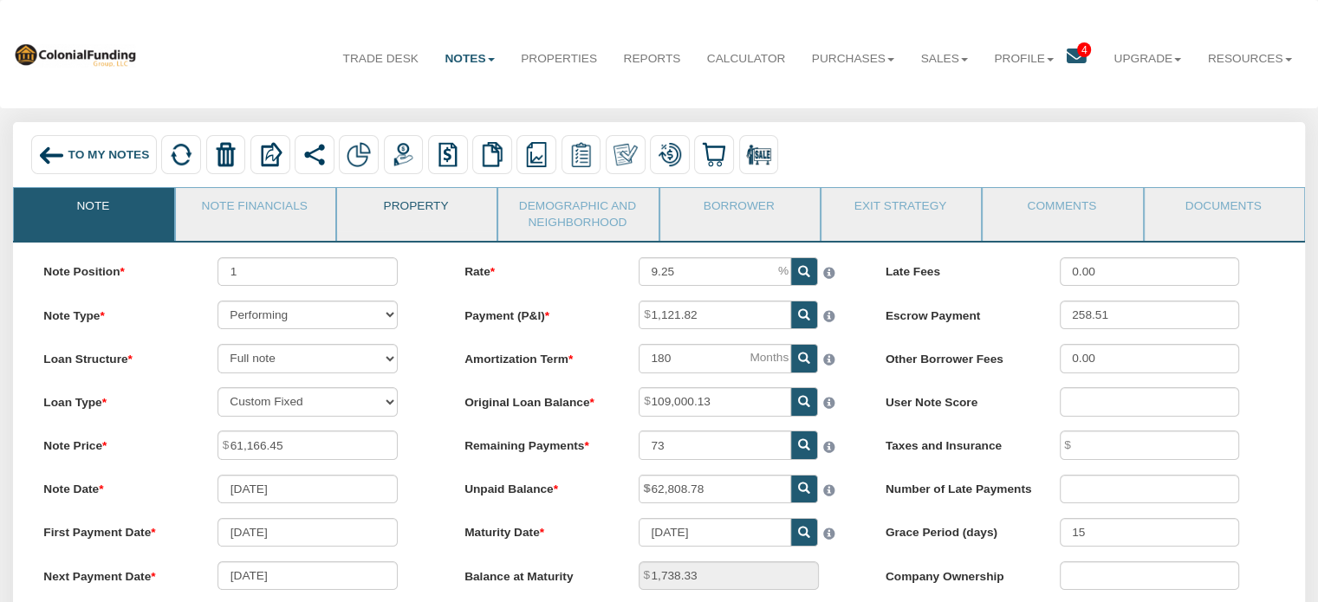
click at [428, 213] on link "Property" at bounding box center [416, 209] width 158 height 43
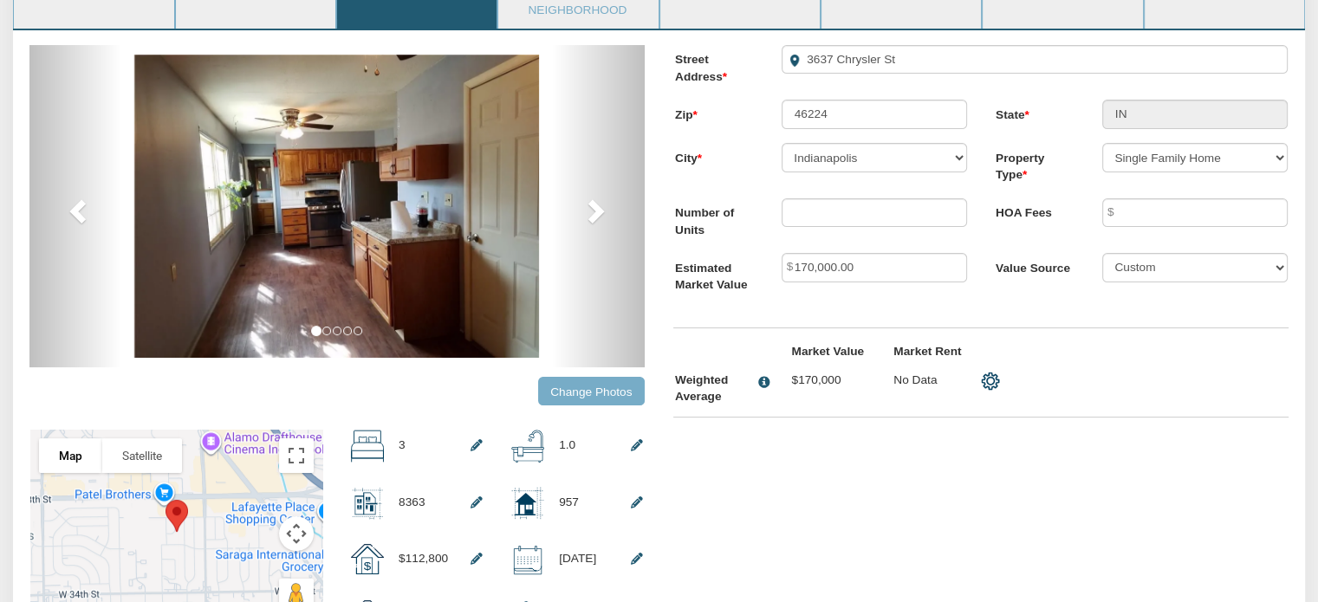
click at [562, 396] on input "Change Photos" at bounding box center [591, 391] width 107 height 29
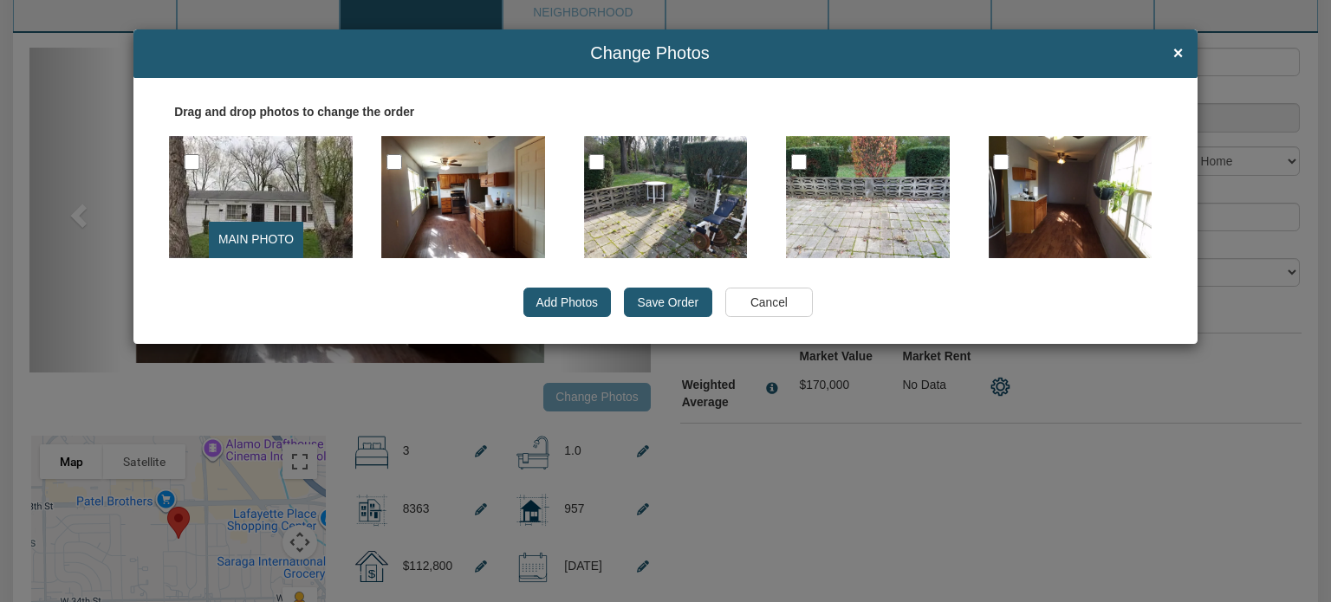
click at [675, 292] on input "Save Order" at bounding box center [668, 302] width 88 height 29
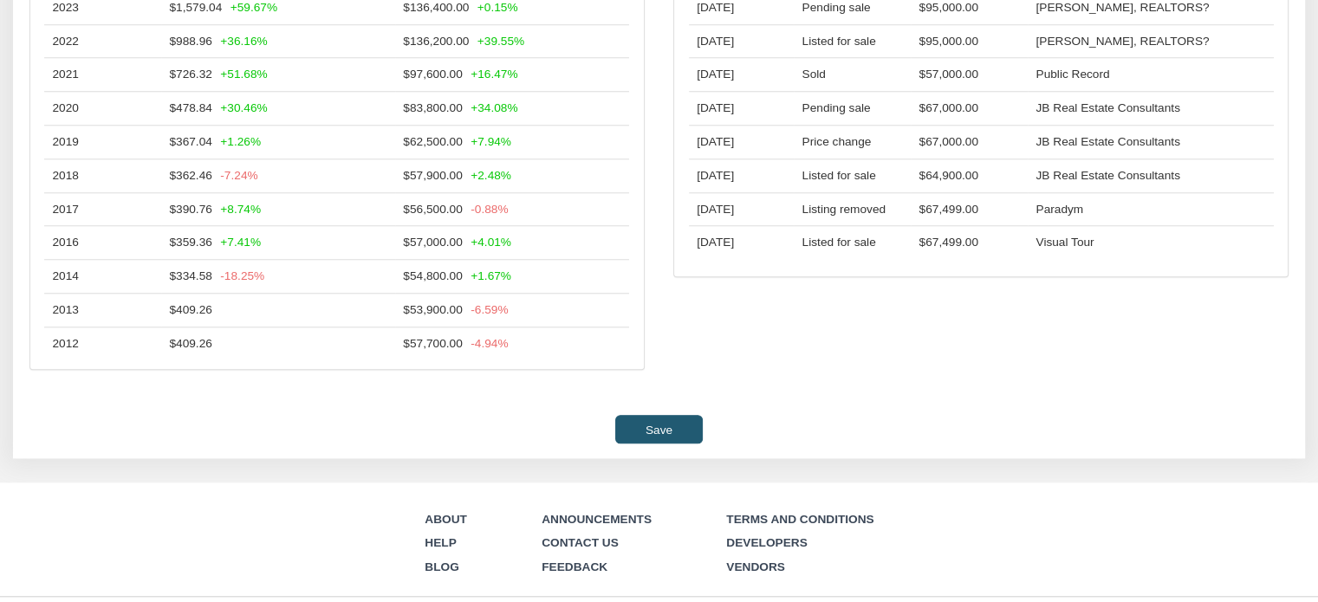
scroll to position [1688, 0]
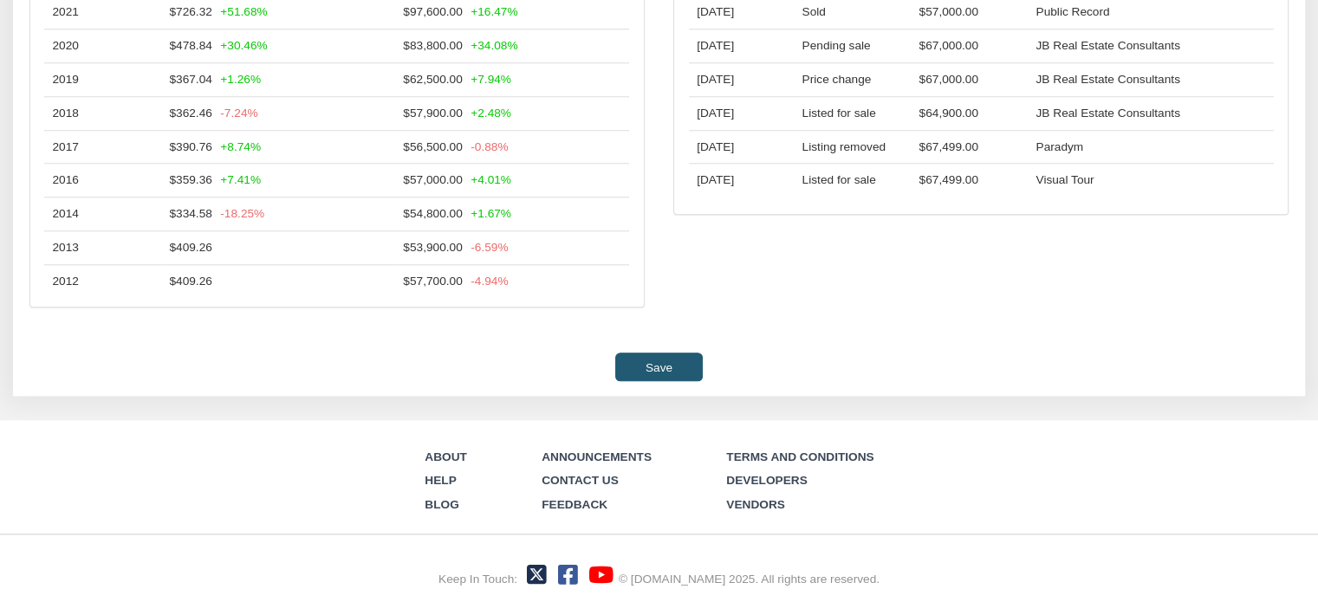
click at [657, 363] on input "Save" at bounding box center [658, 367] width 87 height 29
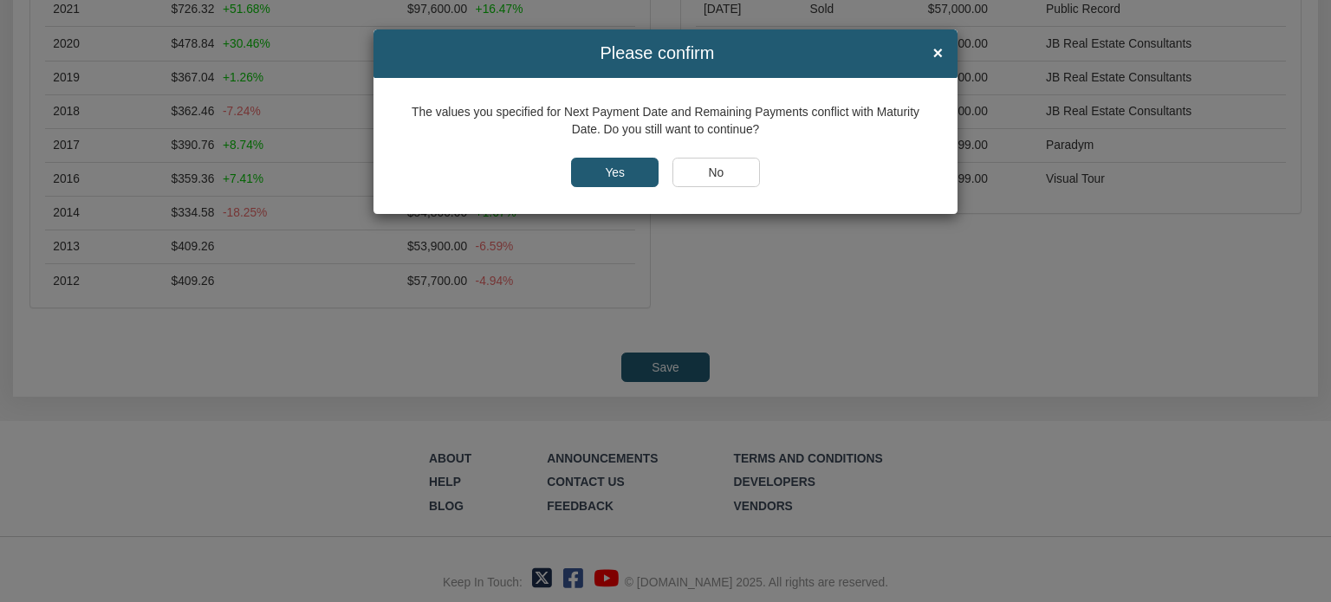
click at [591, 159] on input "Yes" at bounding box center [615, 172] width 88 height 29
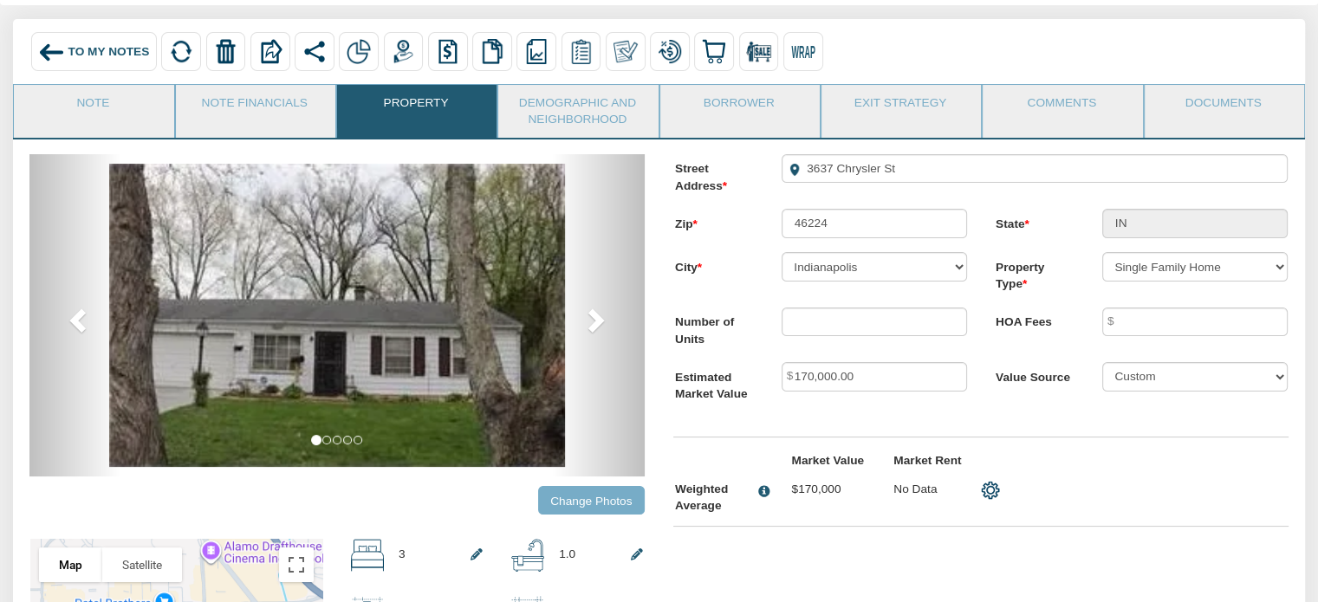
scroll to position [73, 0]
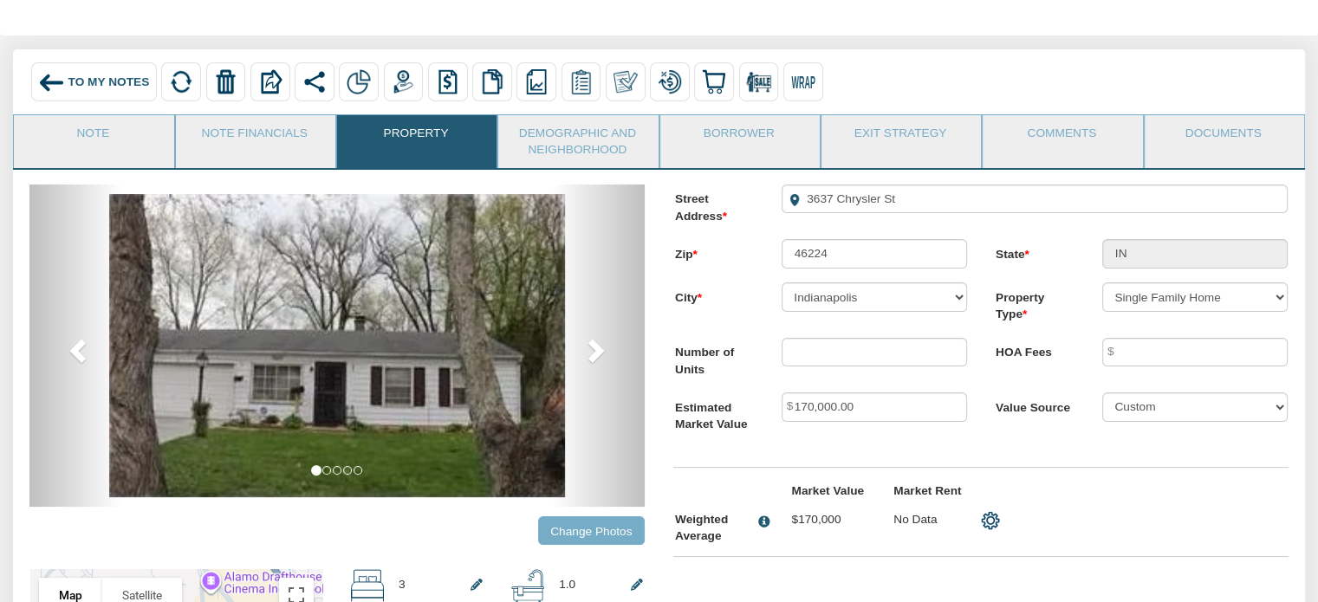
click at [70, 80] on span "To My Notes" at bounding box center [108, 81] width 81 height 13
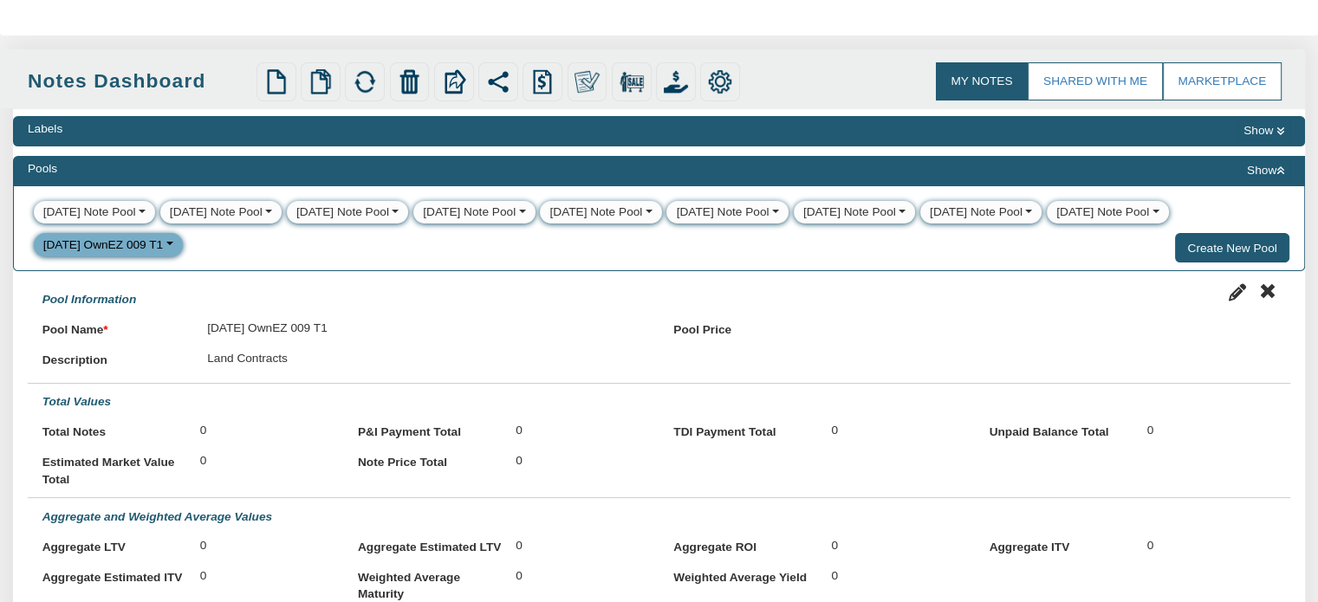
select select
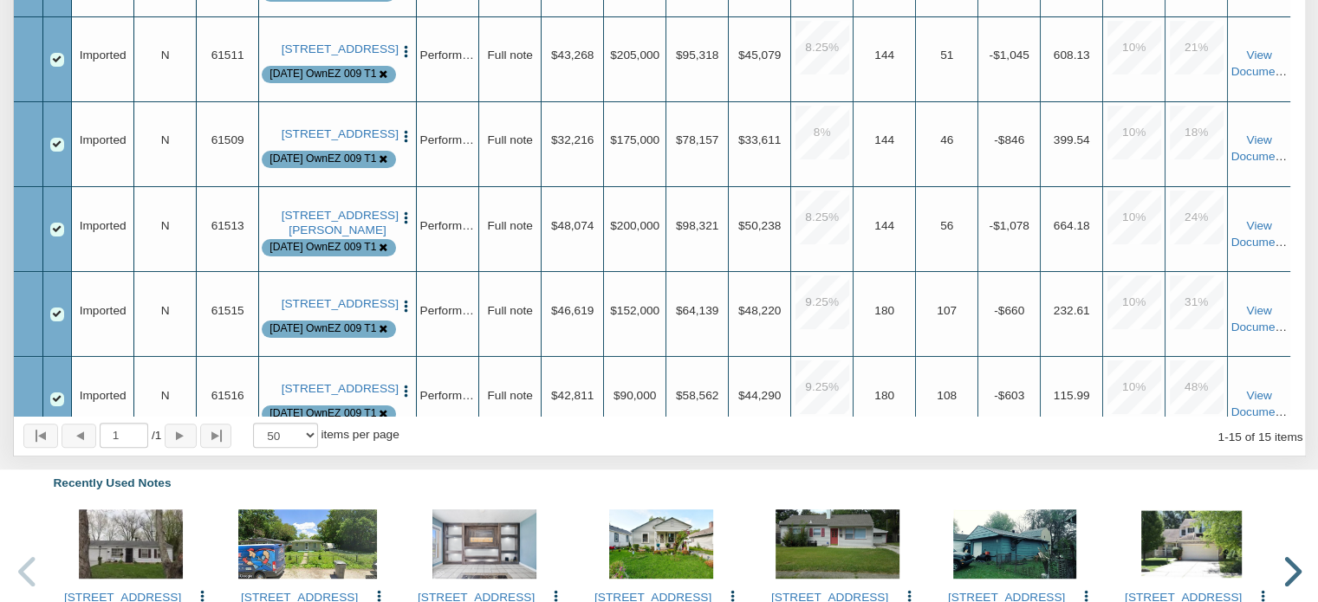
scroll to position [315, 0]
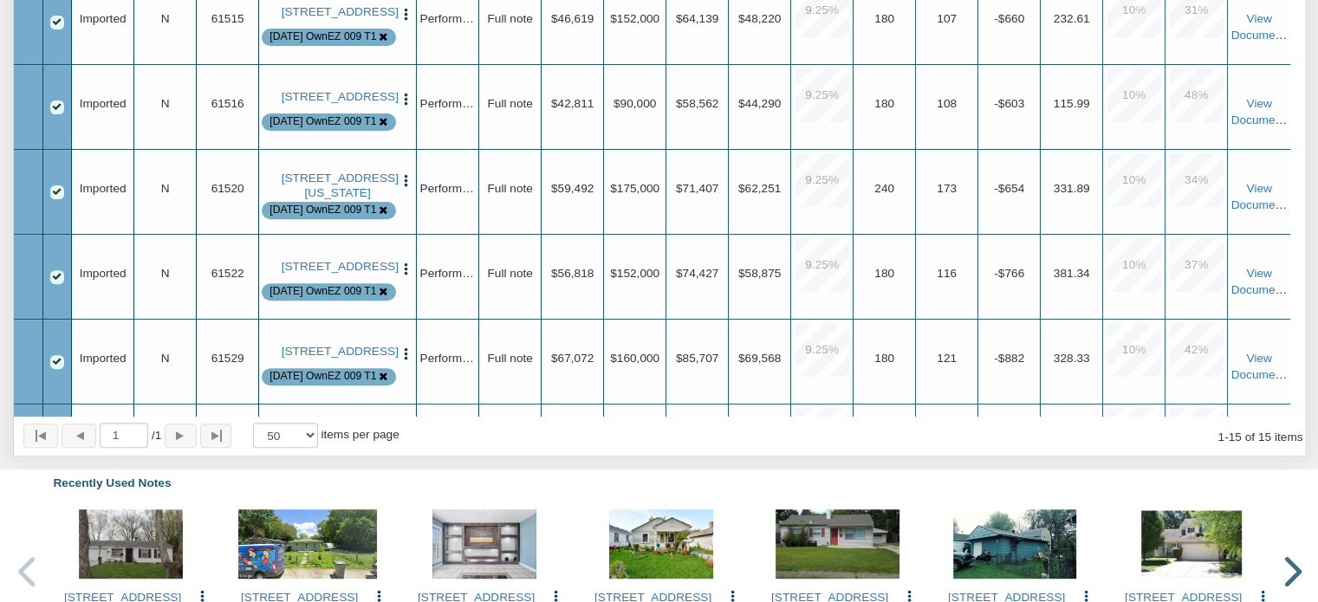
scroll to position [606, 0]
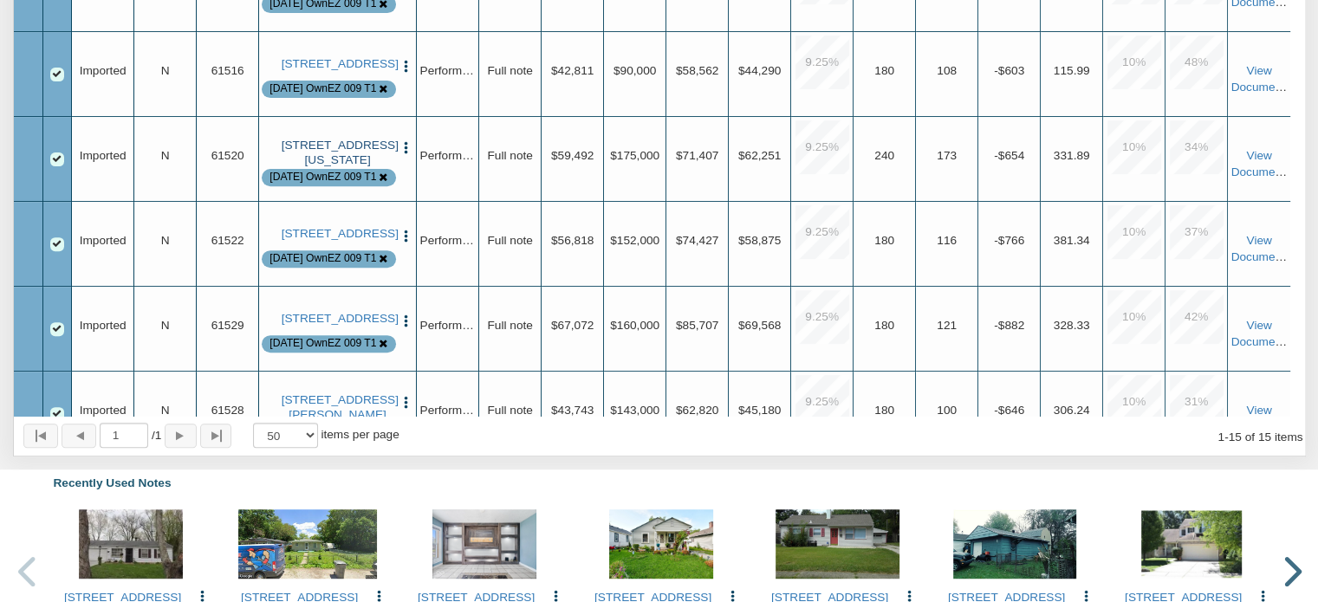
click at [344, 165] on link "[STREET_ADDRESS][US_STATE]" at bounding box center [338, 153] width 113 height 29
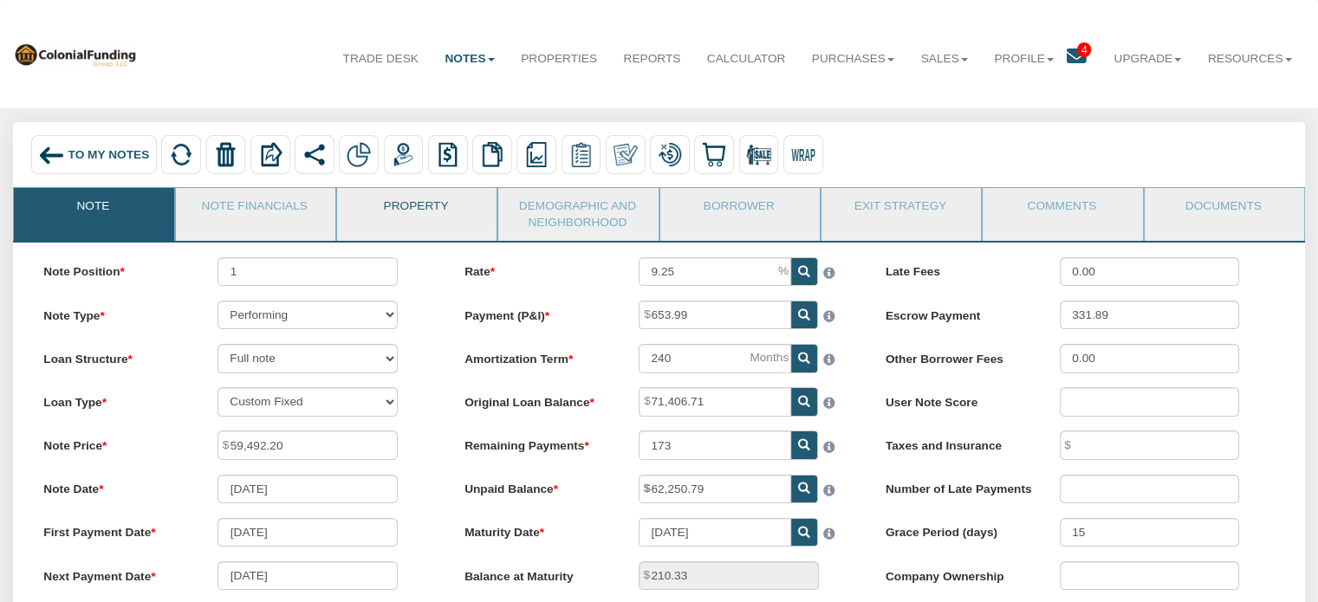
click at [396, 211] on link "Property" at bounding box center [416, 209] width 158 height 43
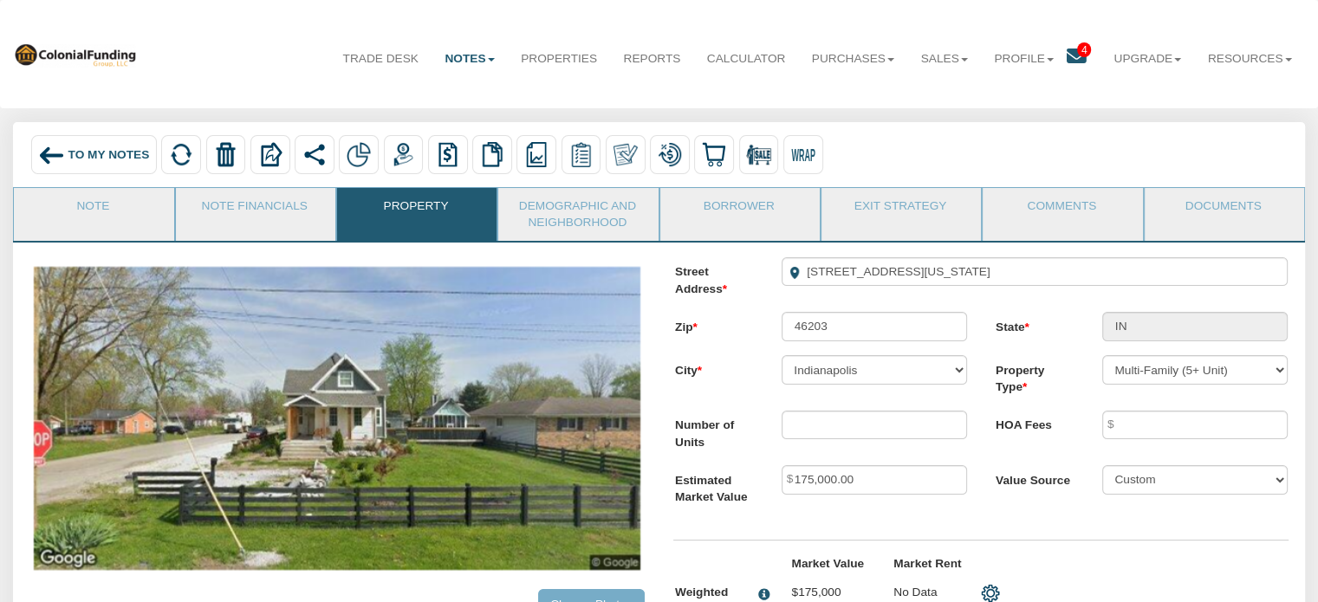
click at [70, 159] on span "To My Notes" at bounding box center [108, 154] width 81 height 13
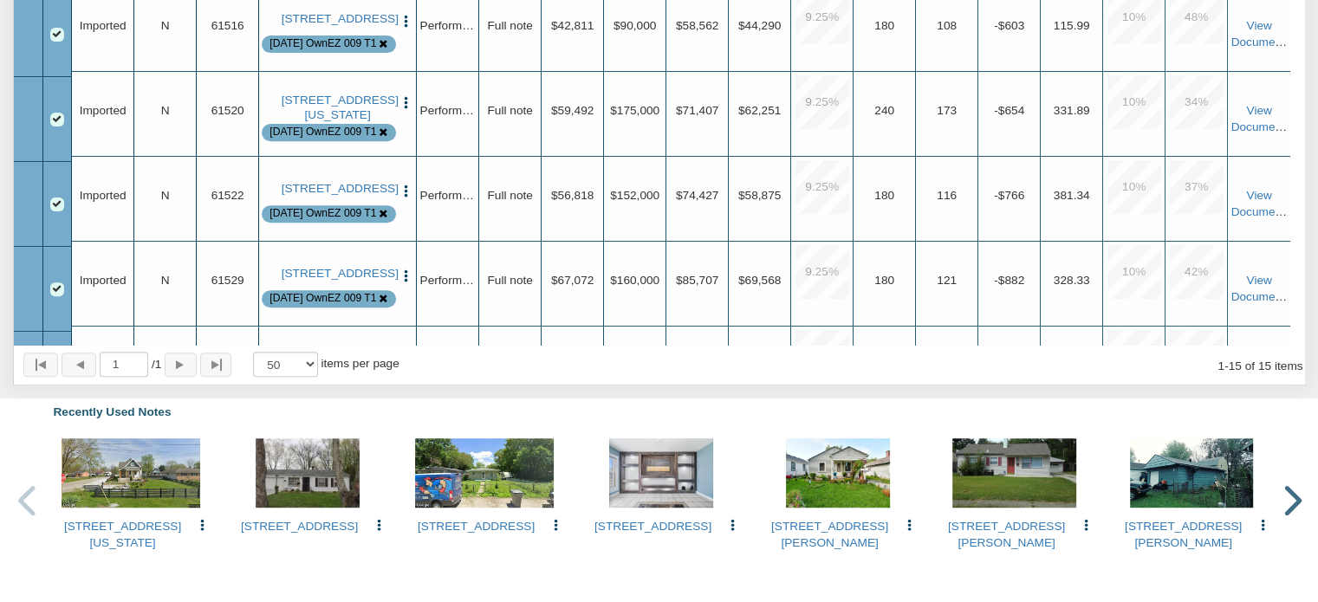
scroll to position [580, 0]
click at [347, 196] on link "[STREET_ADDRESS]" at bounding box center [338, 189] width 113 height 14
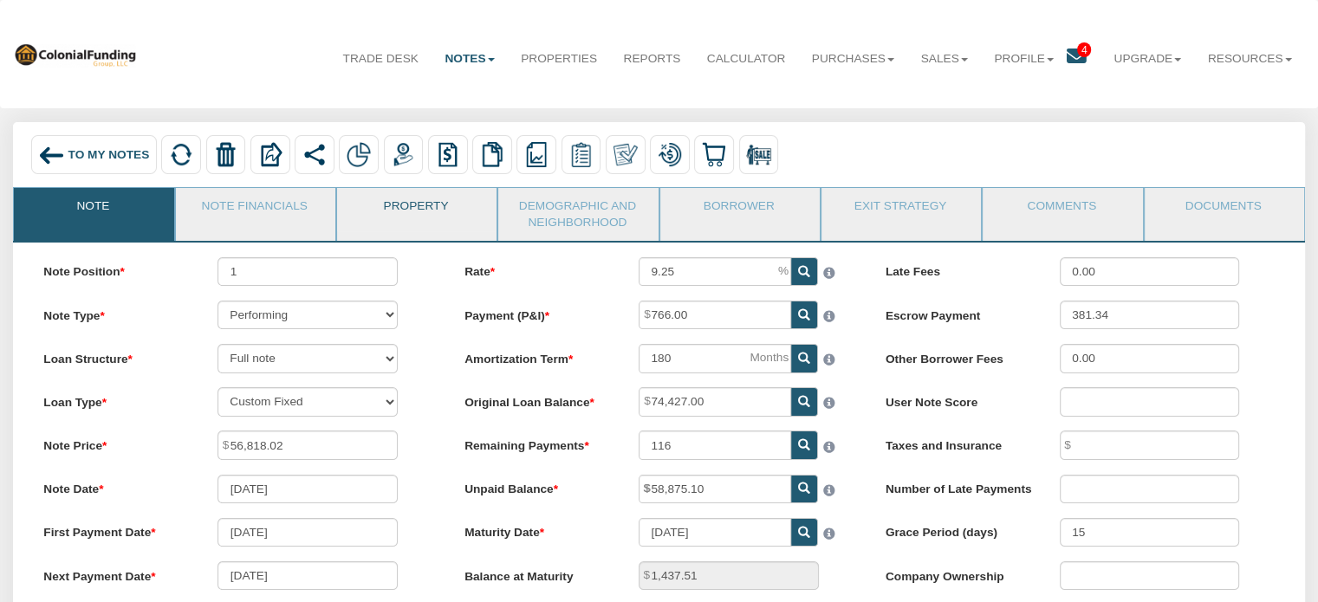
click at [405, 211] on link "Property" at bounding box center [416, 209] width 158 height 43
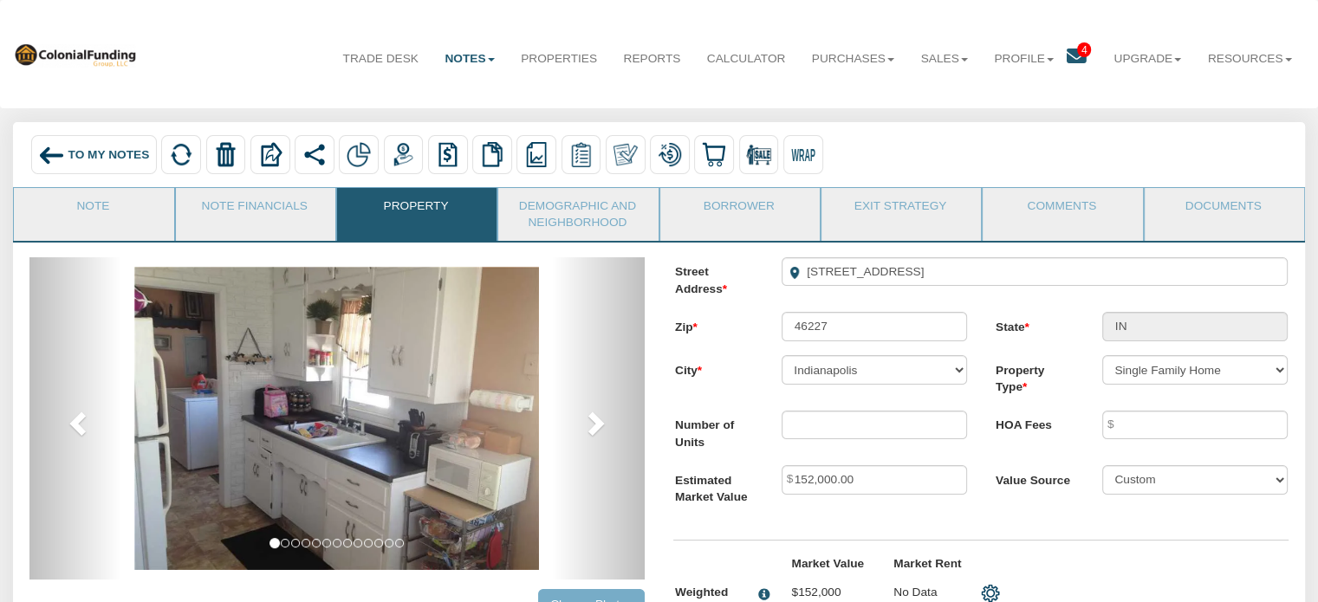
scroll to position [246, 0]
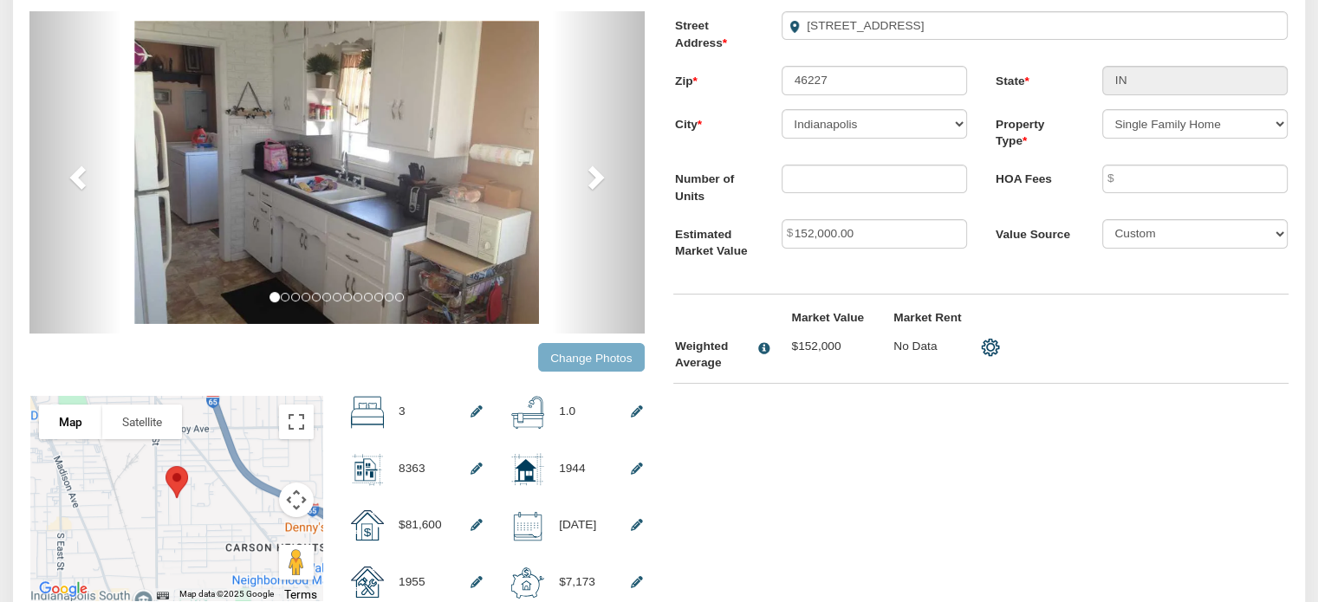
click at [570, 359] on input "Change Photos" at bounding box center [591, 357] width 107 height 29
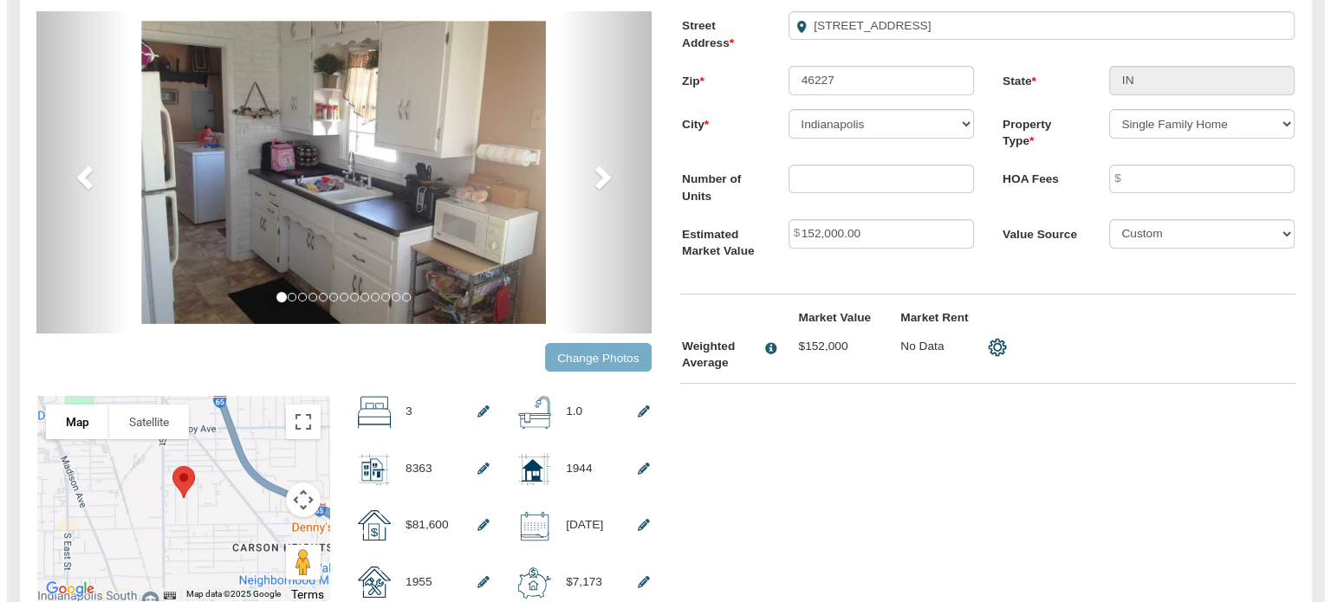
scroll to position [247, 0]
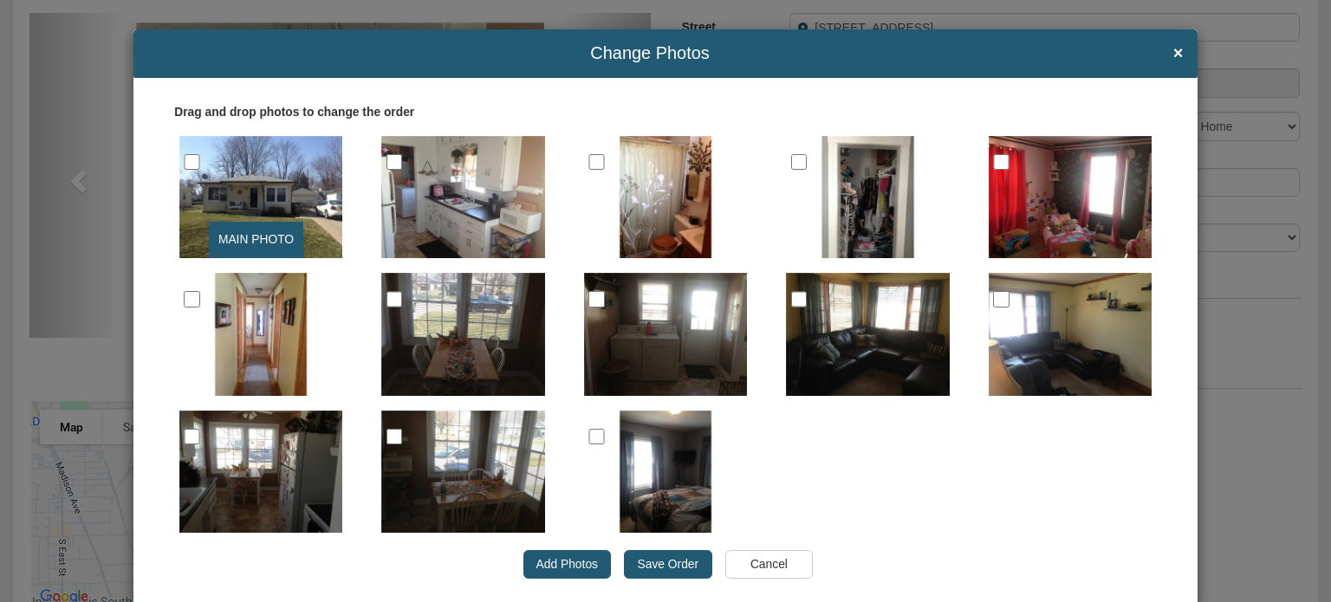
click at [683, 555] on input "Save Order" at bounding box center [668, 564] width 88 height 29
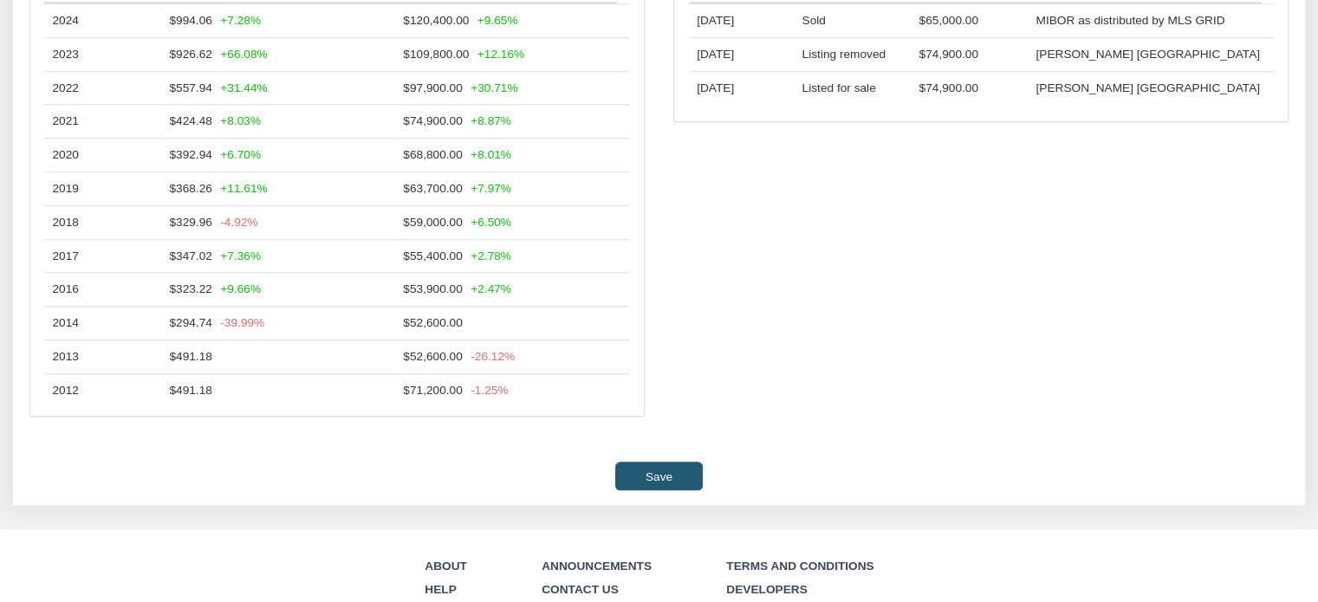
scroll to position [1563, 0]
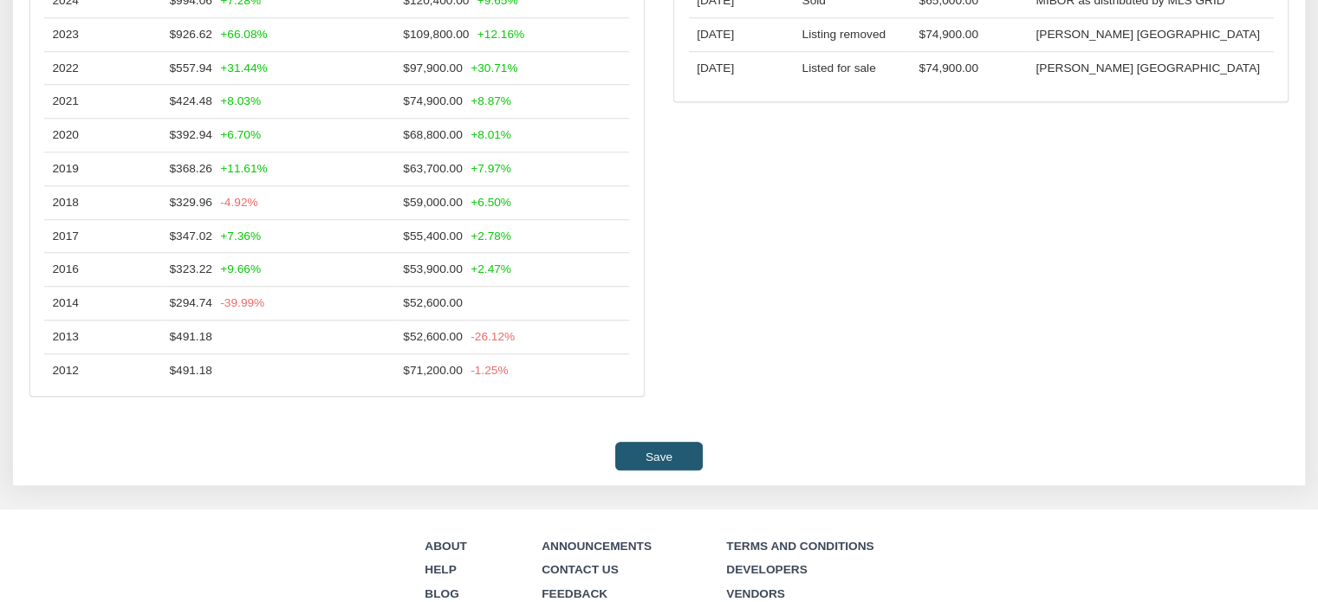
click at [650, 470] on input "Save" at bounding box center [658, 456] width 87 height 29
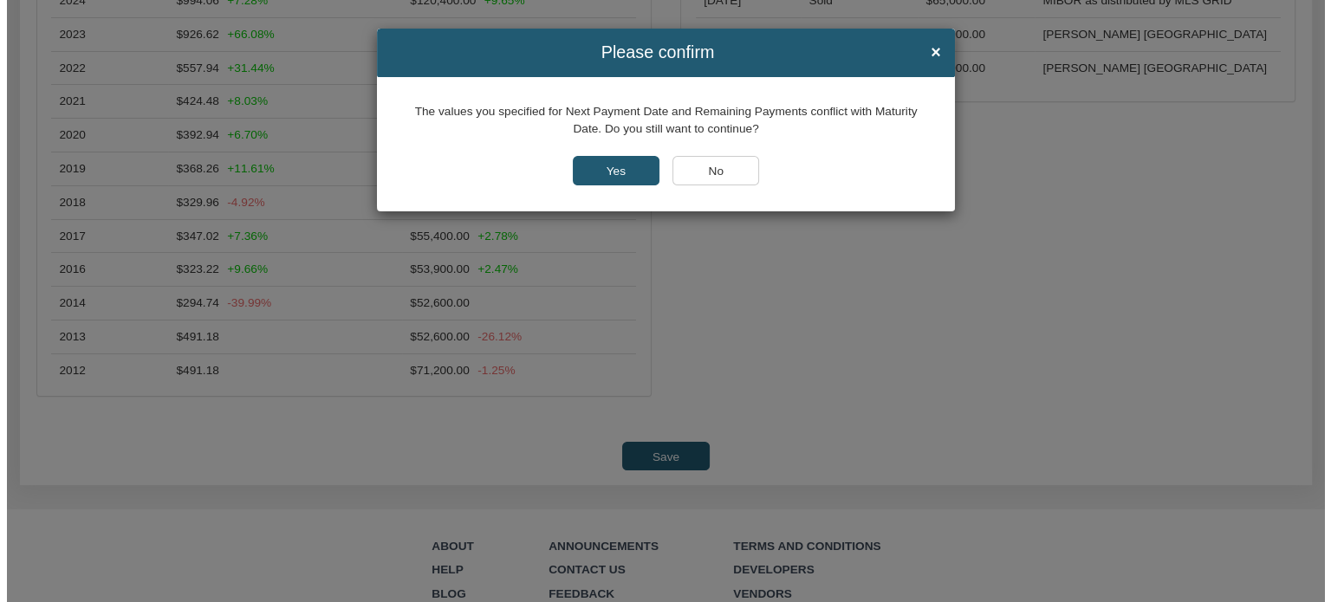
scroll to position [1546, 0]
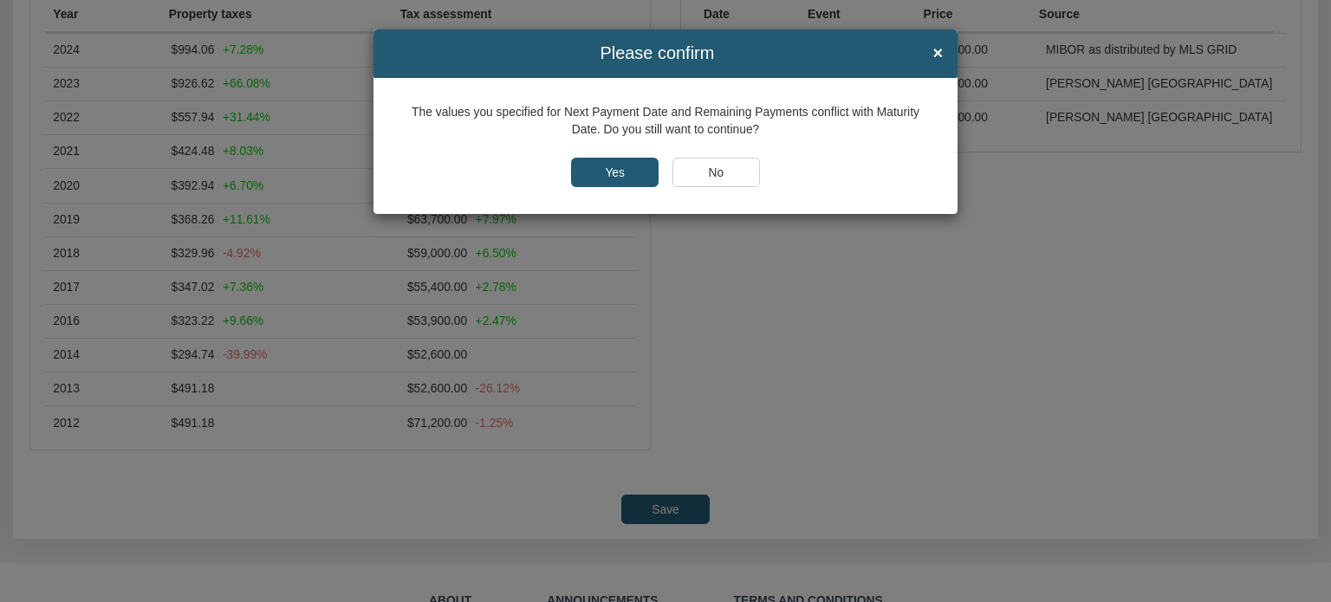
click at [606, 169] on input "Yes" at bounding box center [615, 172] width 88 height 29
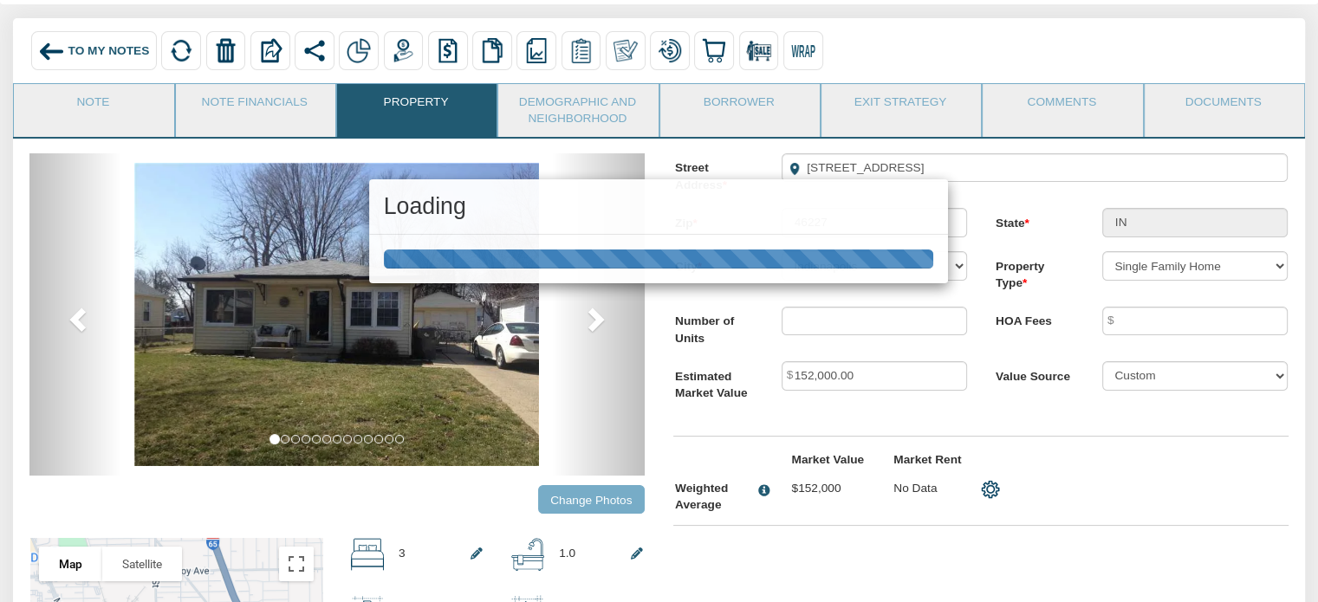
scroll to position [0, 0]
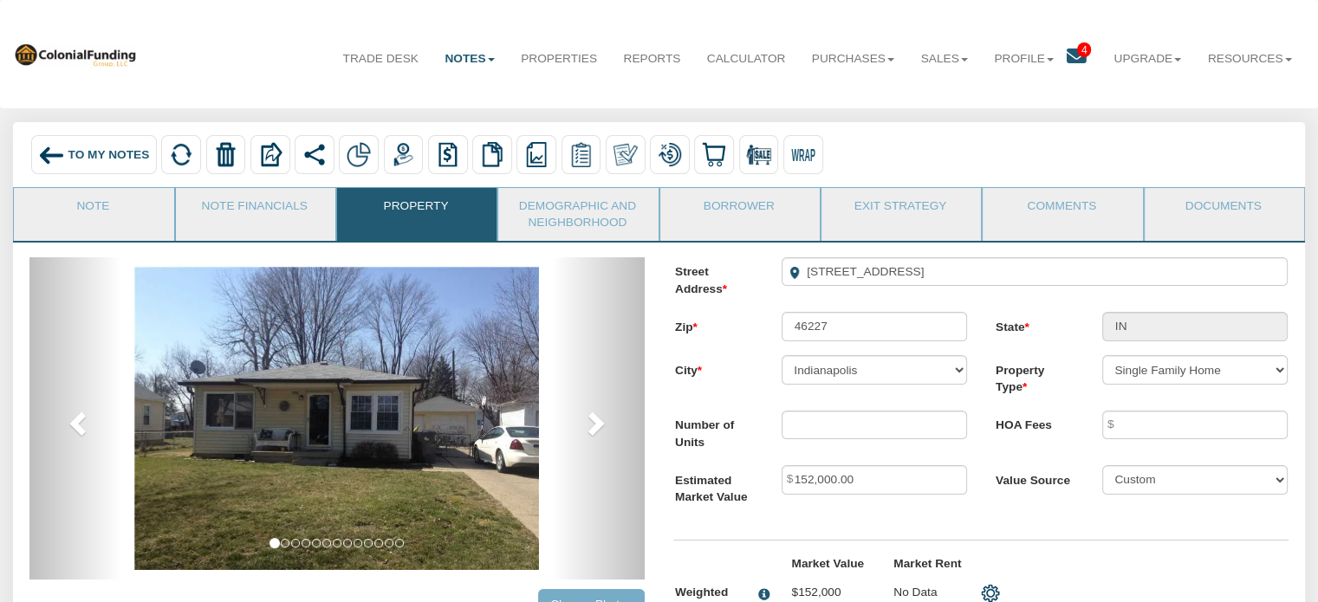
click at [88, 148] on span "To My Notes" at bounding box center [108, 154] width 81 height 13
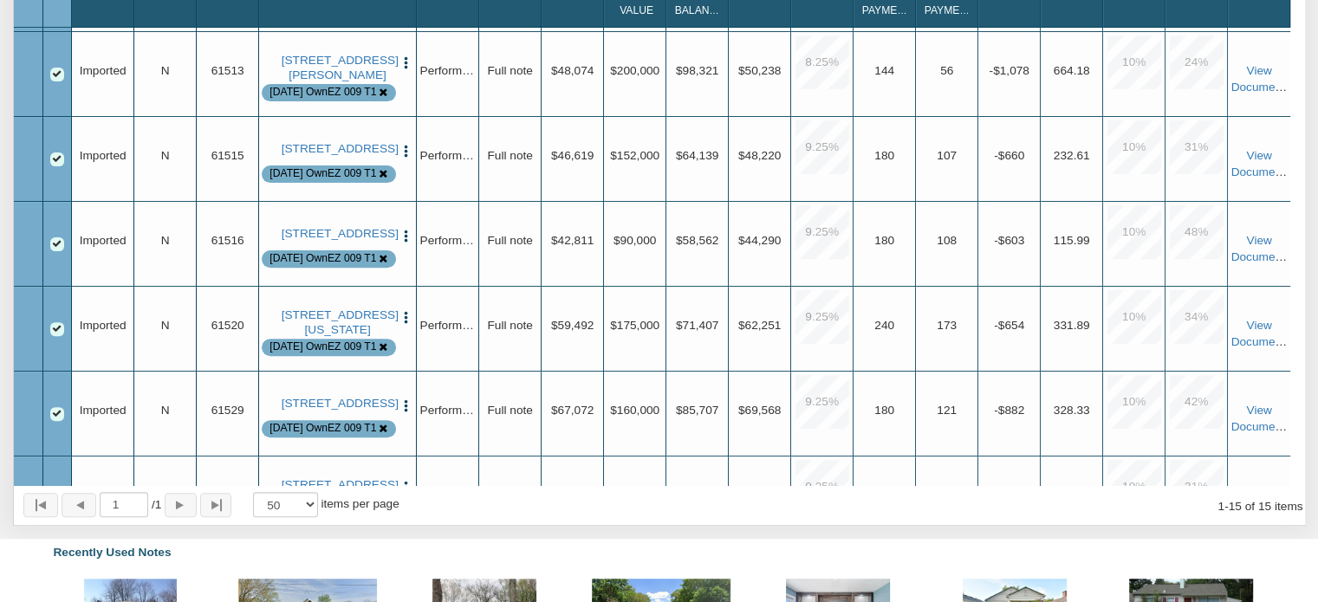
scroll to position [596, 0]
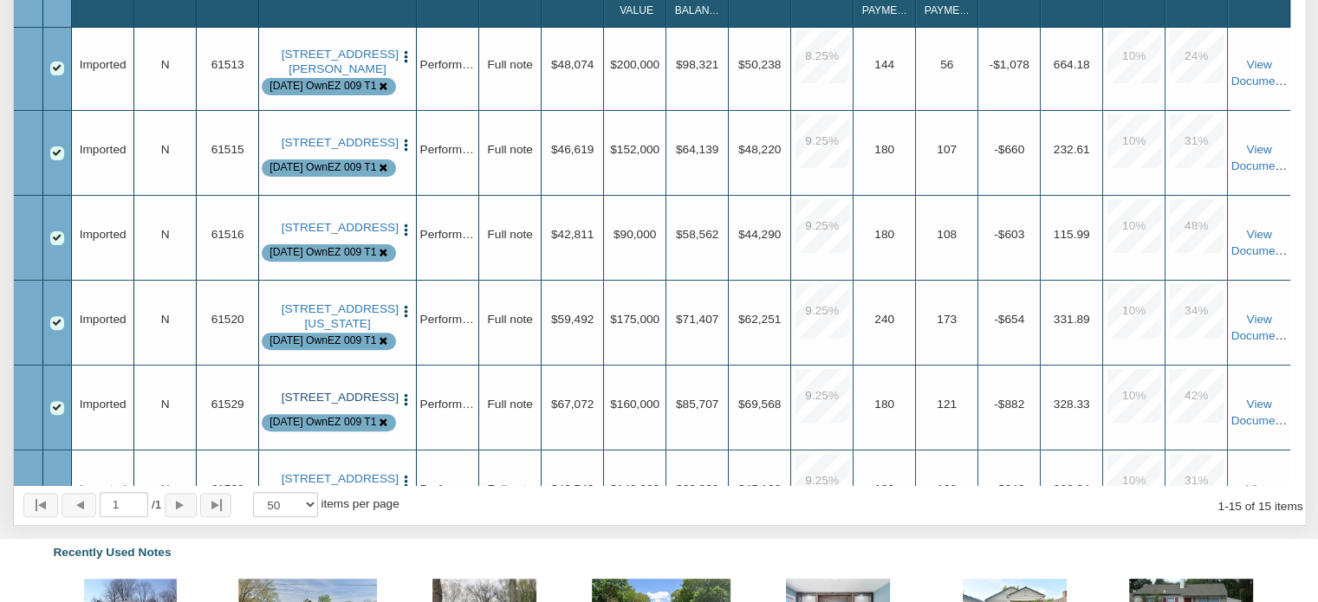
click at [328, 405] on link "[STREET_ADDRESS]" at bounding box center [338, 398] width 113 height 14
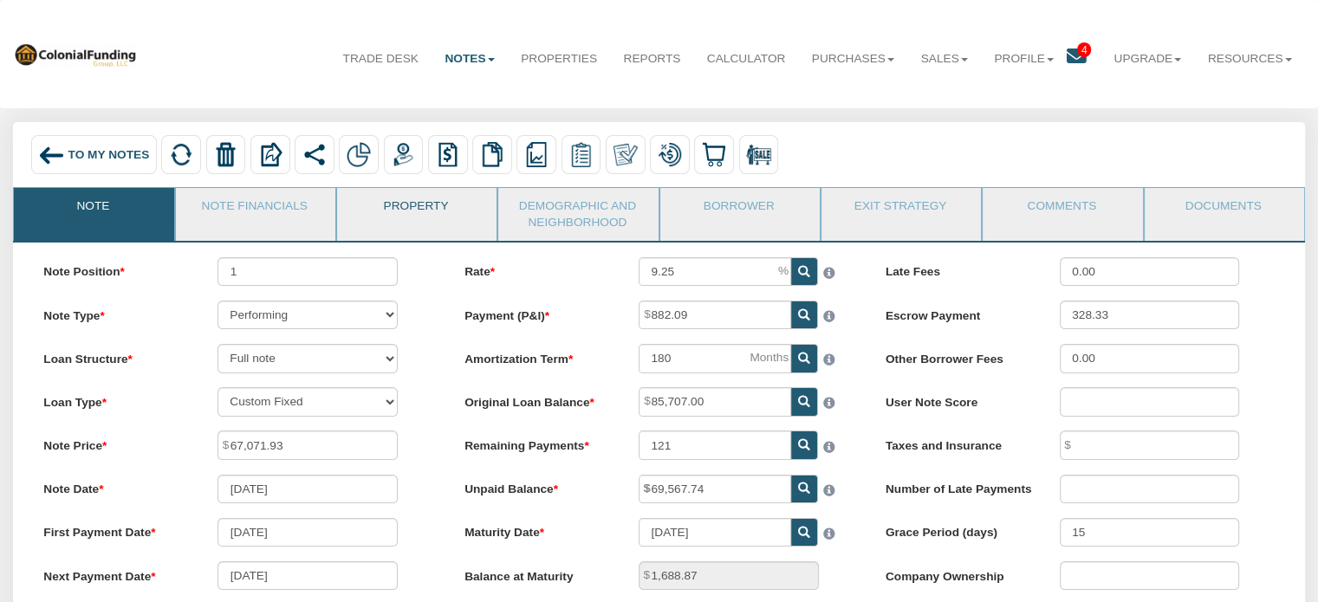
click at [415, 200] on link "Property" at bounding box center [416, 209] width 158 height 43
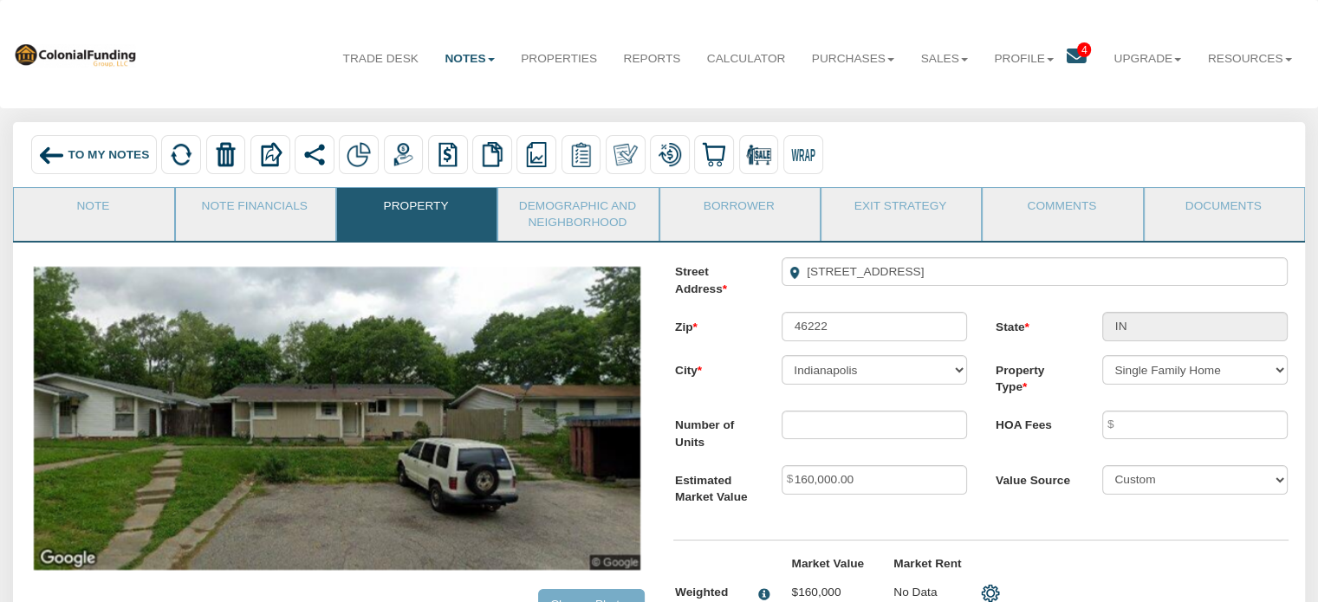
click at [105, 148] on span "To My Notes" at bounding box center [108, 154] width 81 height 13
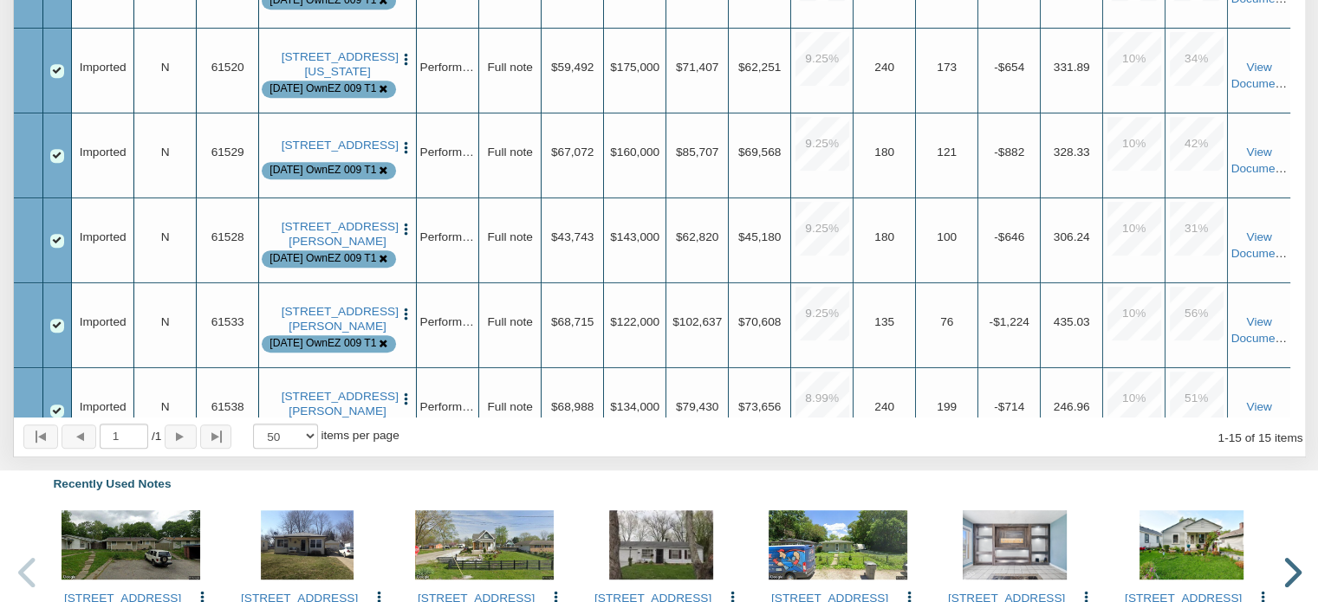
scroll to position [830, 0]
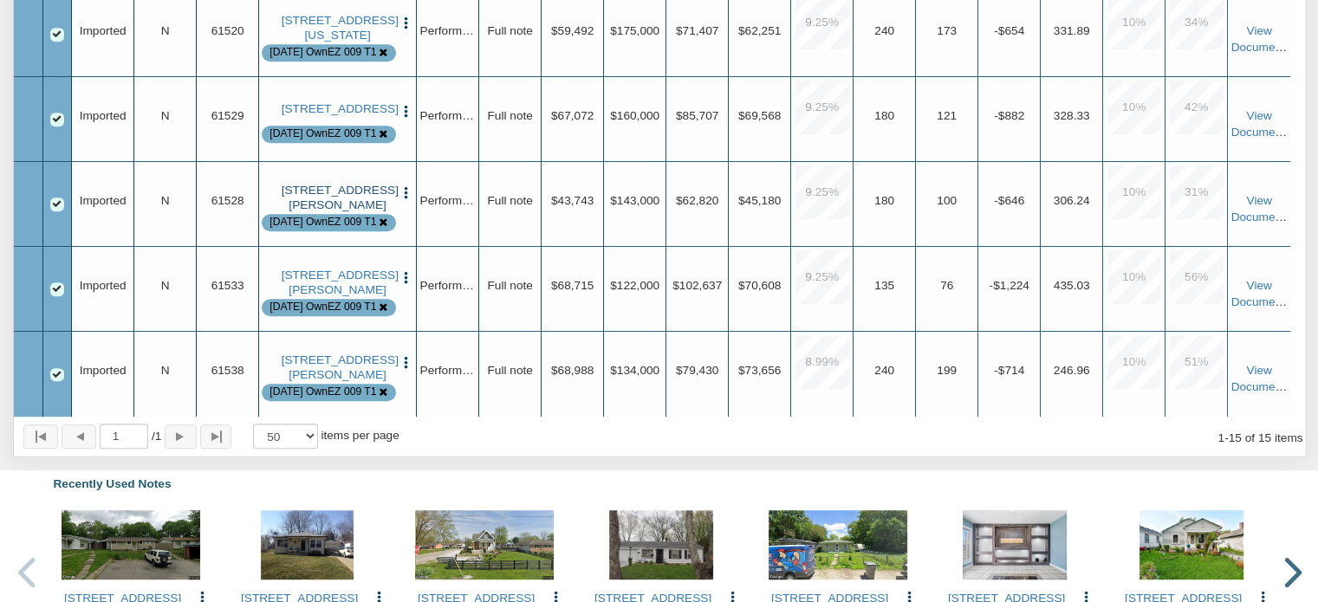
click at [343, 191] on link "[STREET_ADDRESS][PERSON_NAME]" at bounding box center [338, 198] width 113 height 29
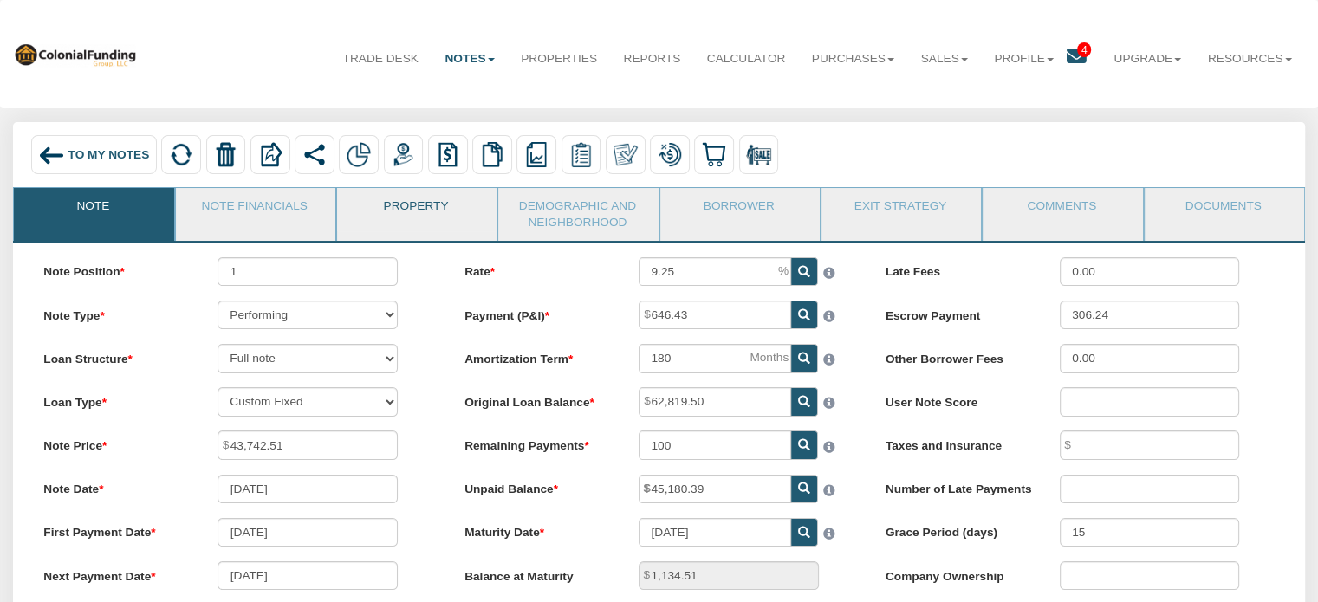
click at [404, 204] on link "Property" at bounding box center [416, 209] width 158 height 43
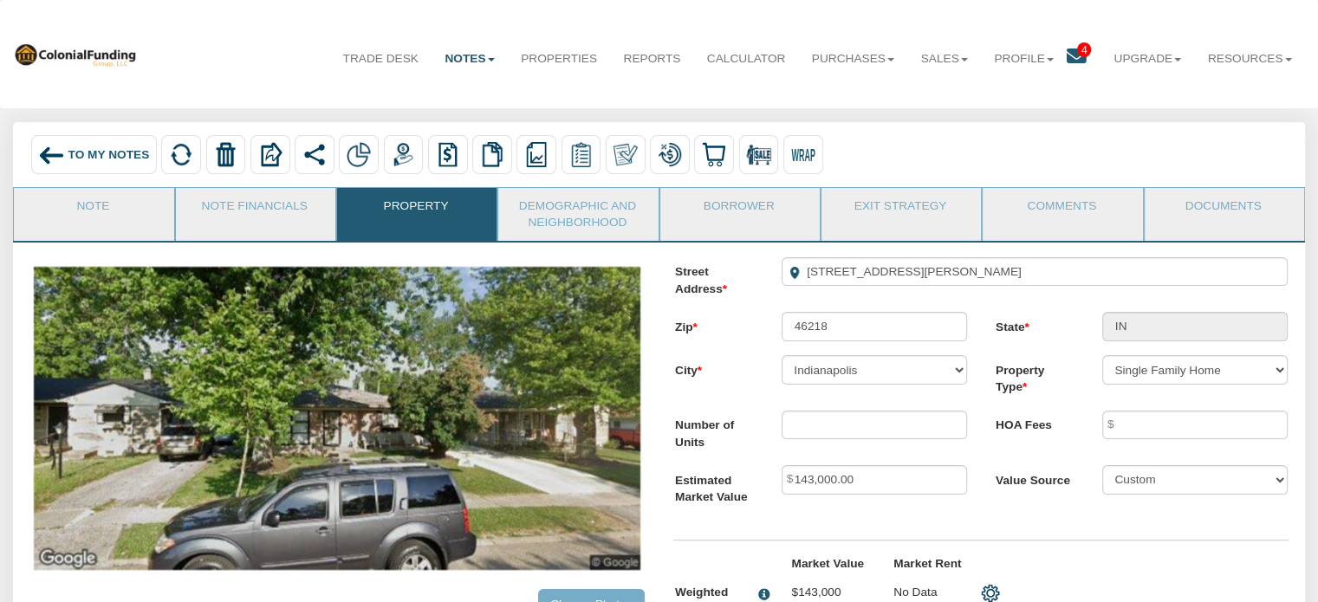
click at [121, 149] on span "To My Notes" at bounding box center [108, 154] width 81 height 13
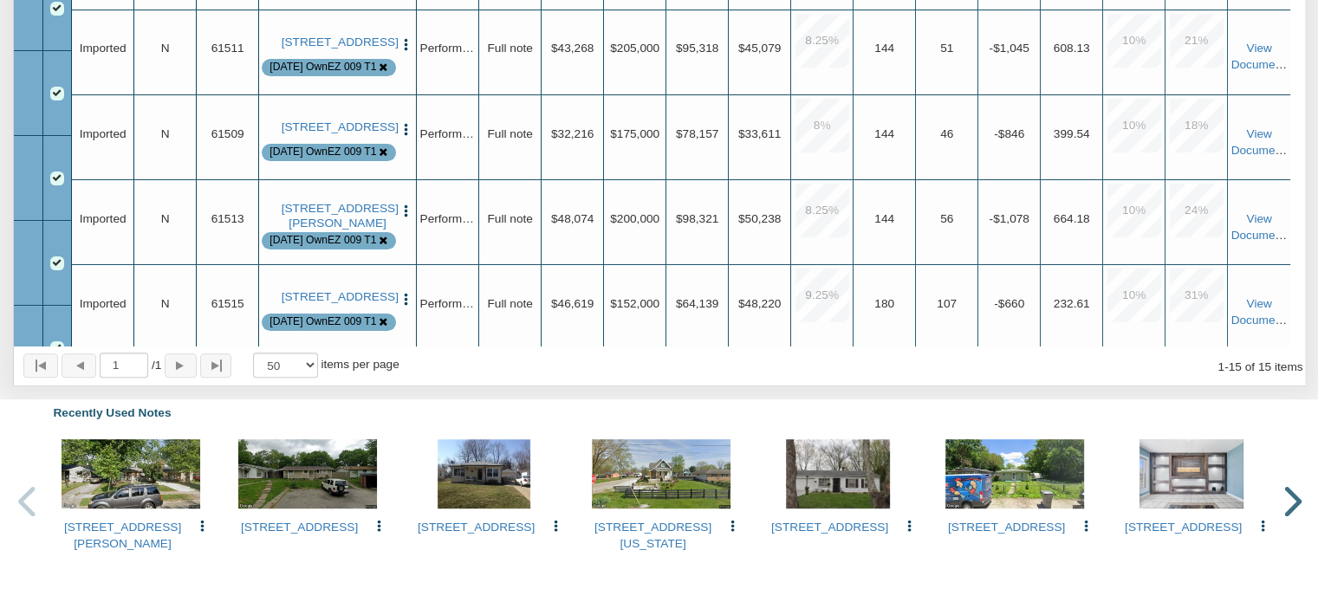
scroll to position [418, 0]
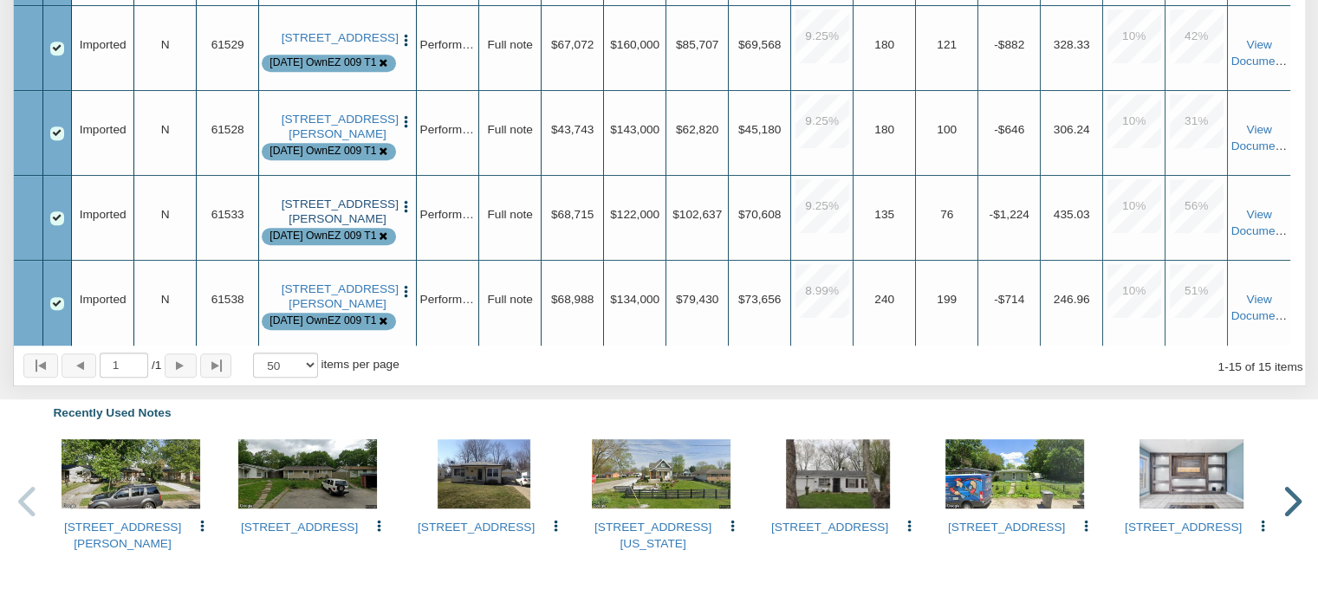
click at [325, 207] on link "[STREET_ADDRESS][PERSON_NAME]" at bounding box center [338, 212] width 113 height 29
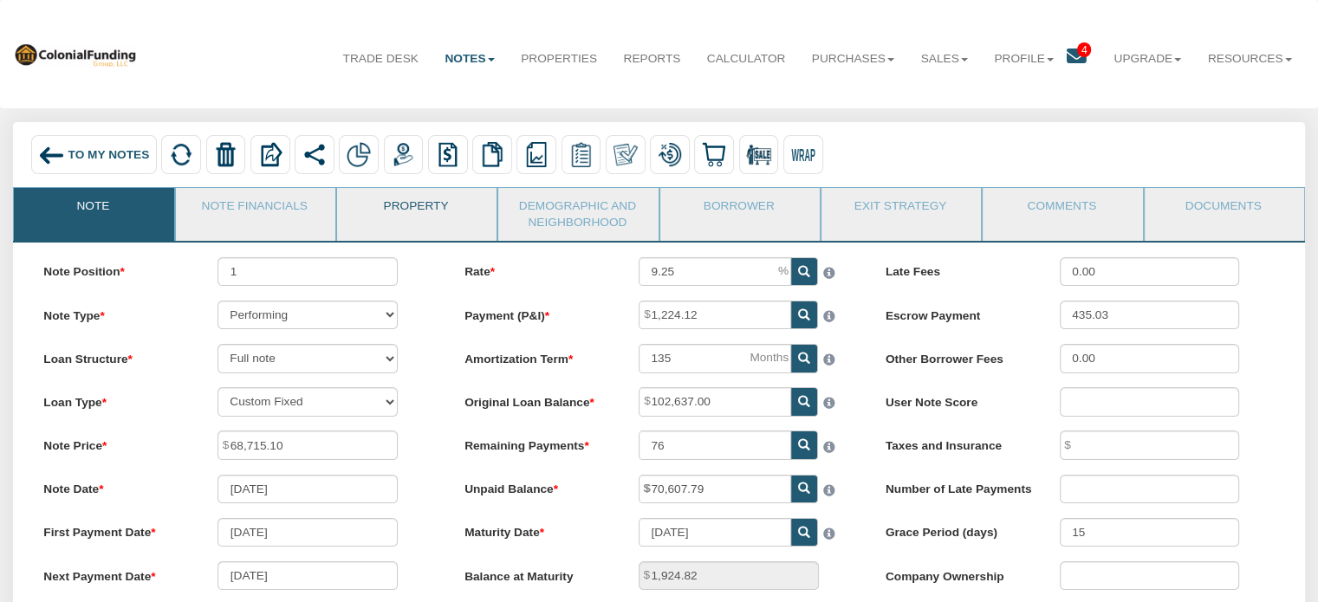
click at [420, 205] on link "Property" at bounding box center [416, 209] width 158 height 43
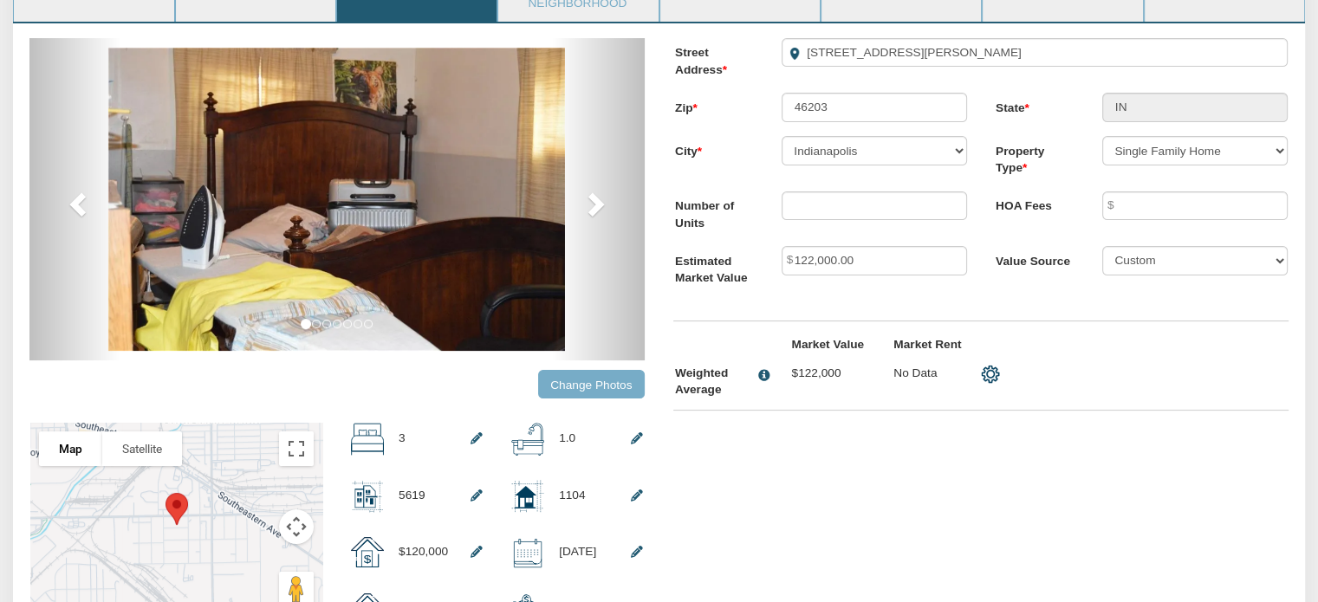
click at [579, 390] on input "Change Photos" at bounding box center [591, 384] width 107 height 29
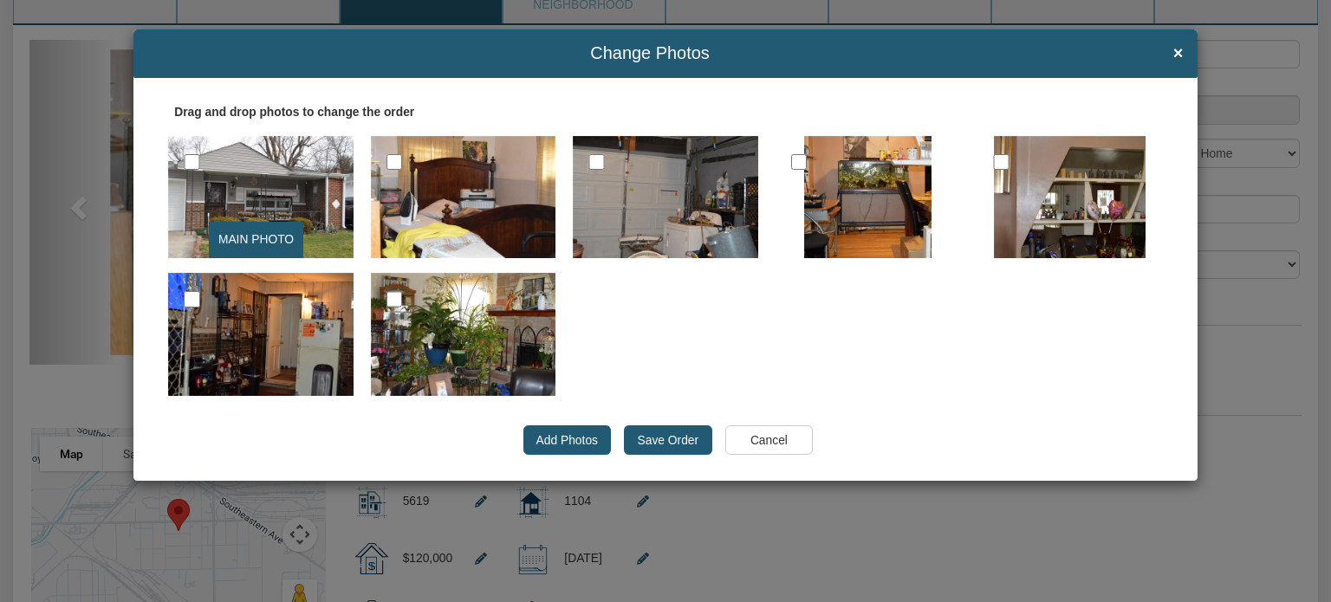
click at [660, 439] on input "Save Order" at bounding box center [668, 439] width 88 height 29
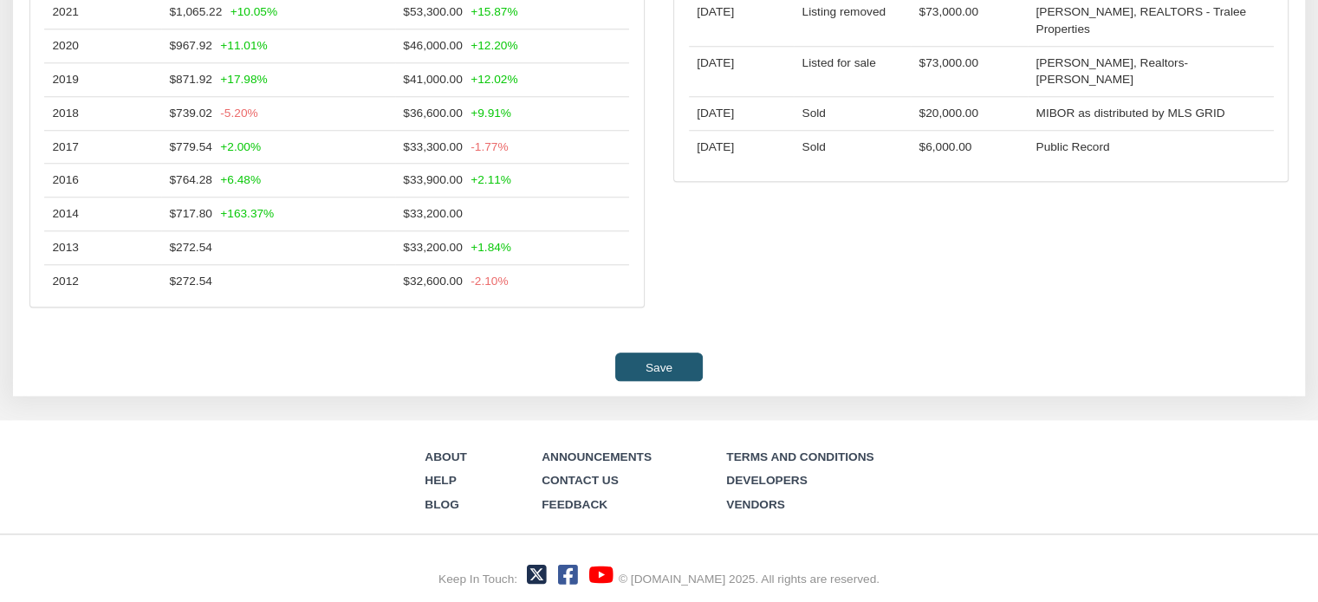
click at [648, 365] on input "Save" at bounding box center [658, 367] width 87 height 29
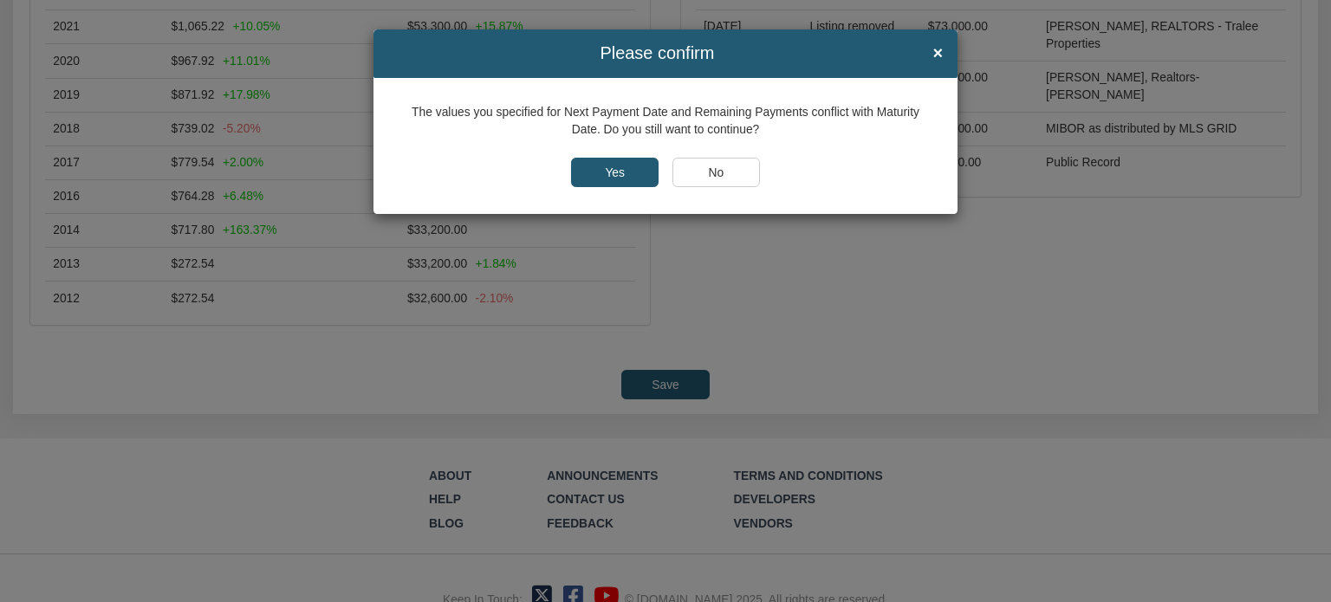
click at [584, 160] on input "Yes" at bounding box center [615, 172] width 88 height 29
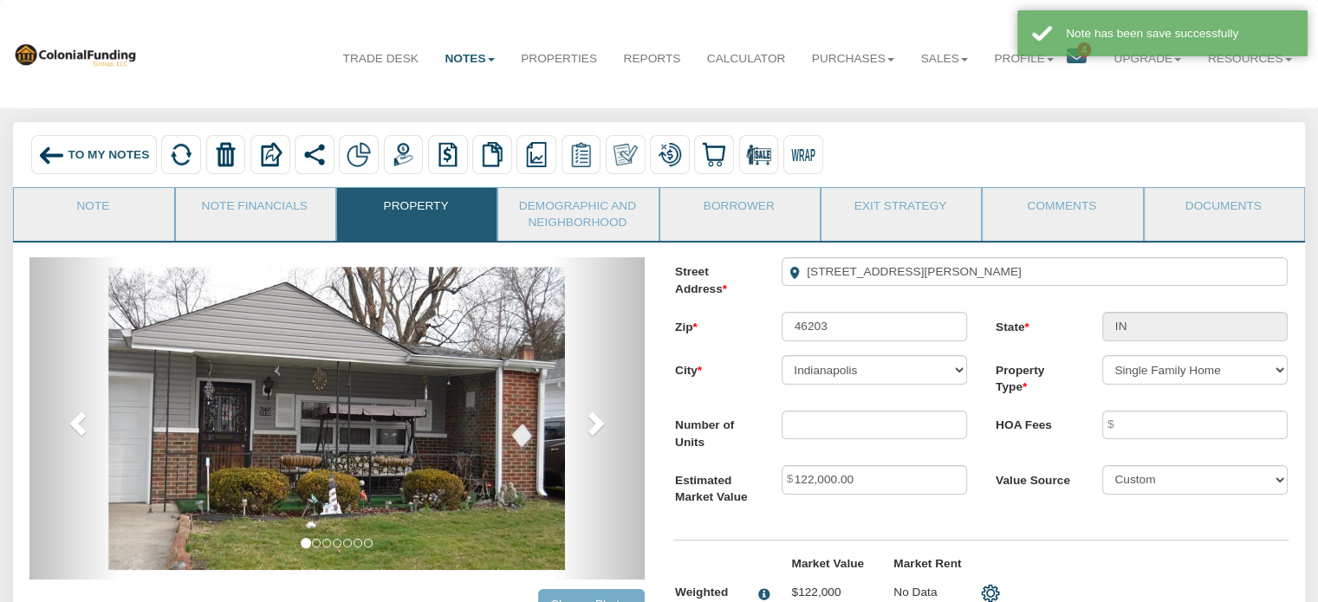
click at [95, 148] on span "To My Notes" at bounding box center [108, 154] width 81 height 13
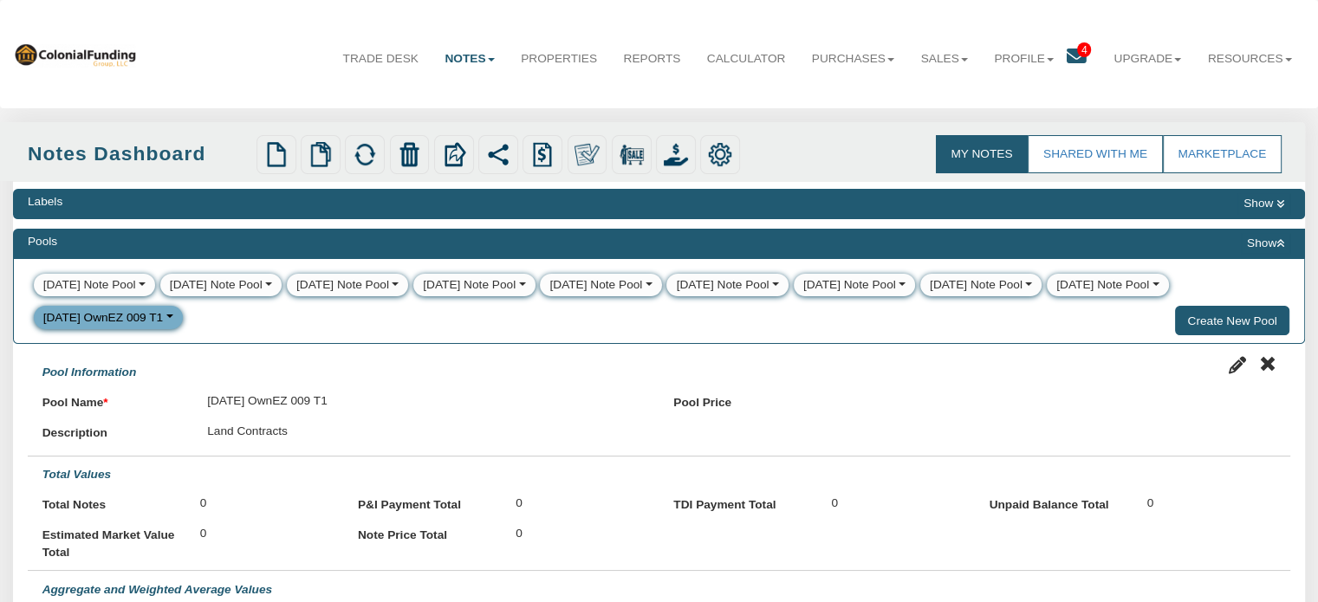
select select
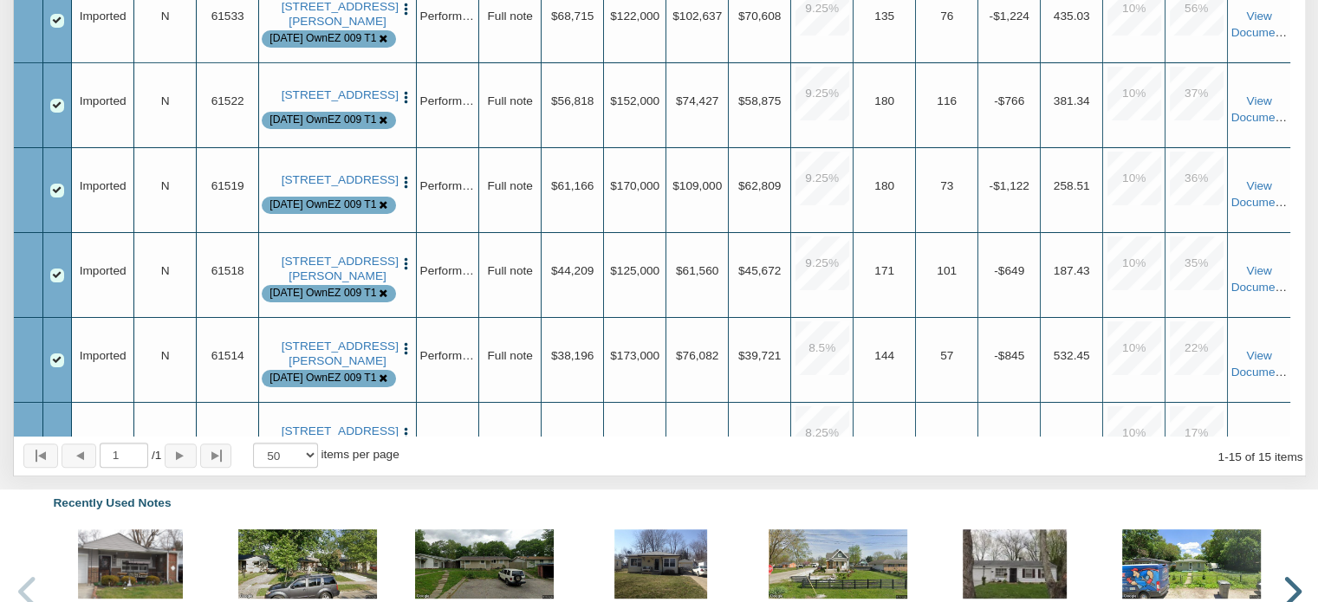
scroll to position [876, 0]
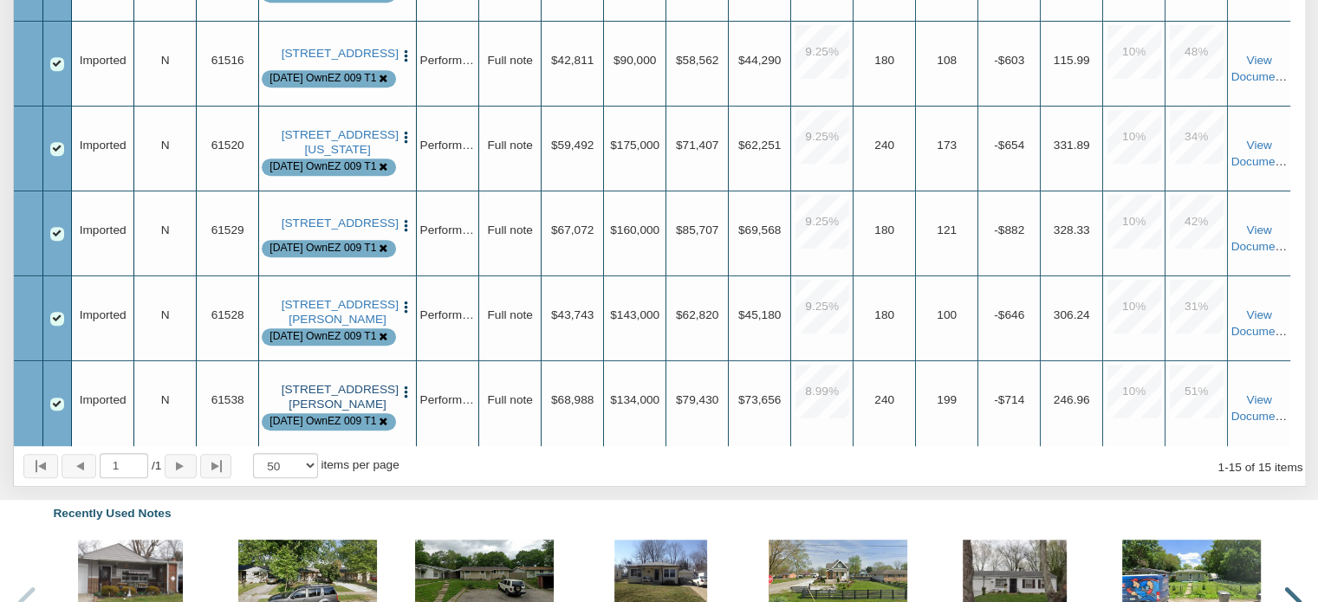
click at [353, 405] on link "[STREET_ADDRESS][PERSON_NAME]" at bounding box center [338, 397] width 113 height 29
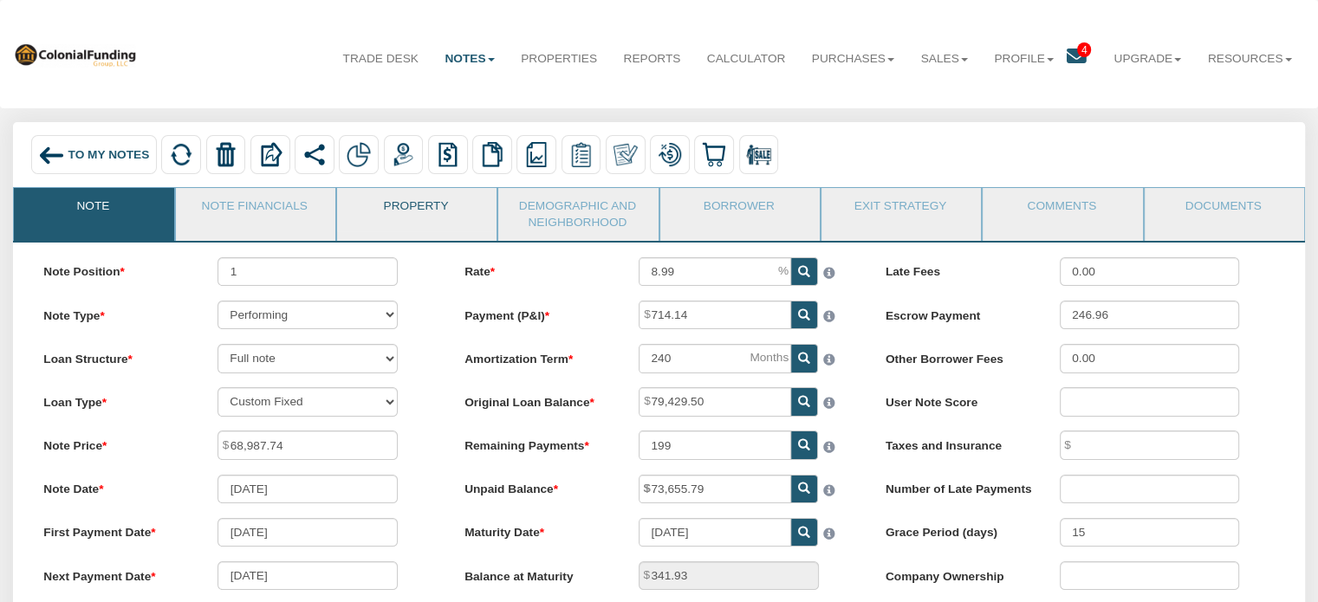
click at [416, 204] on link "Property" at bounding box center [416, 209] width 158 height 43
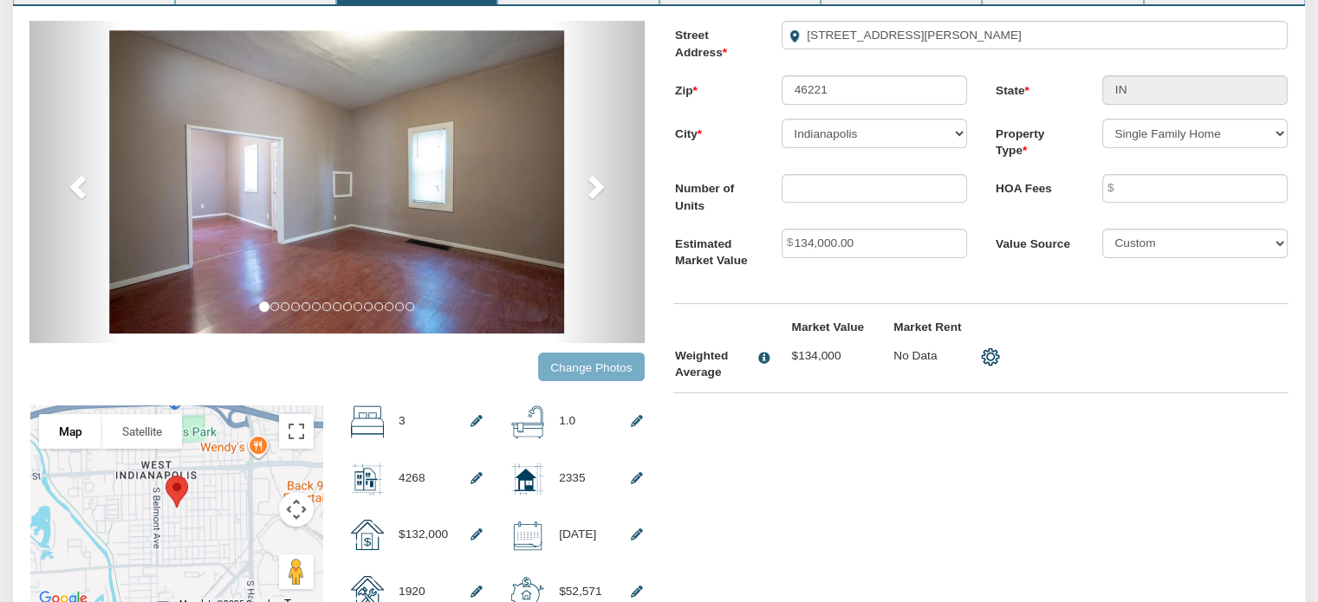
scroll to position [372, 0]
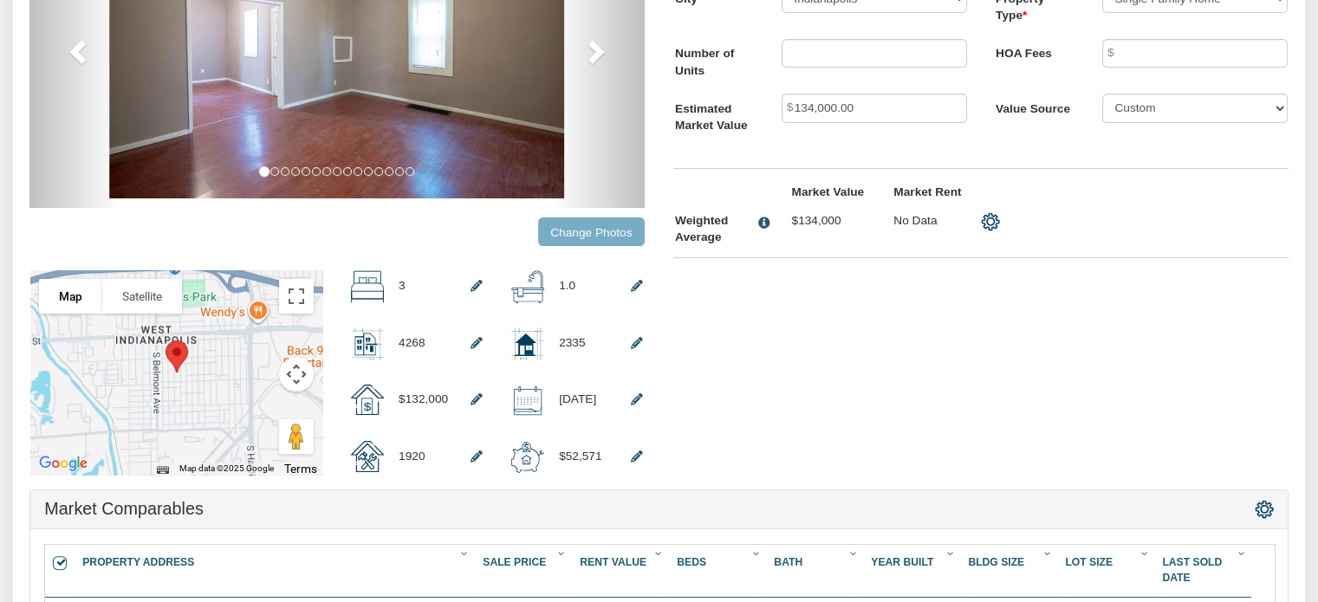
click at [586, 231] on input "Change Photos" at bounding box center [591, 231] width 107 height 29
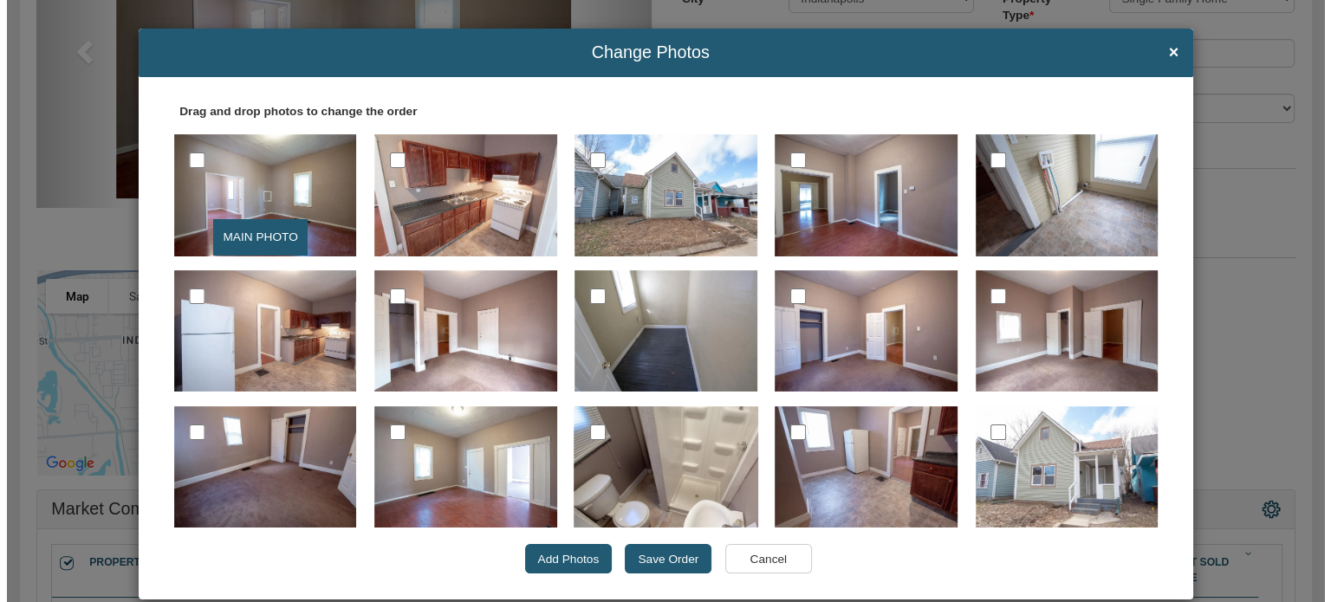
scroll to position [373, 0]
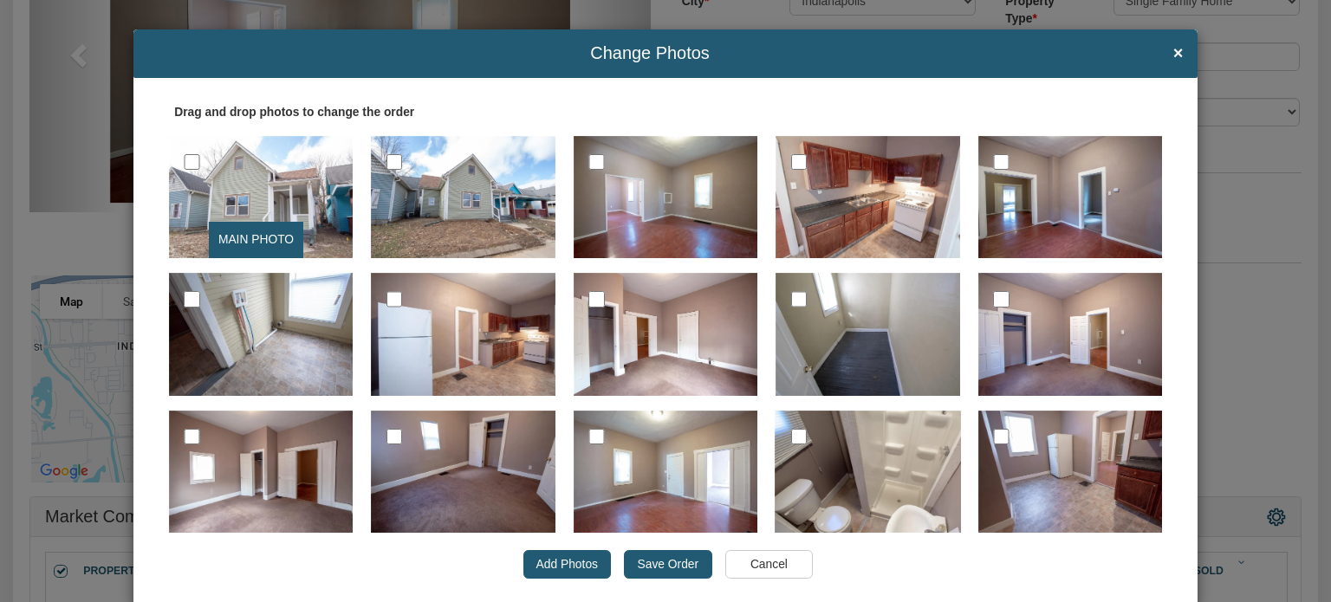
click at [665, 550] on input "Save Order" at bounding box center [668, 564] width 88 height 29
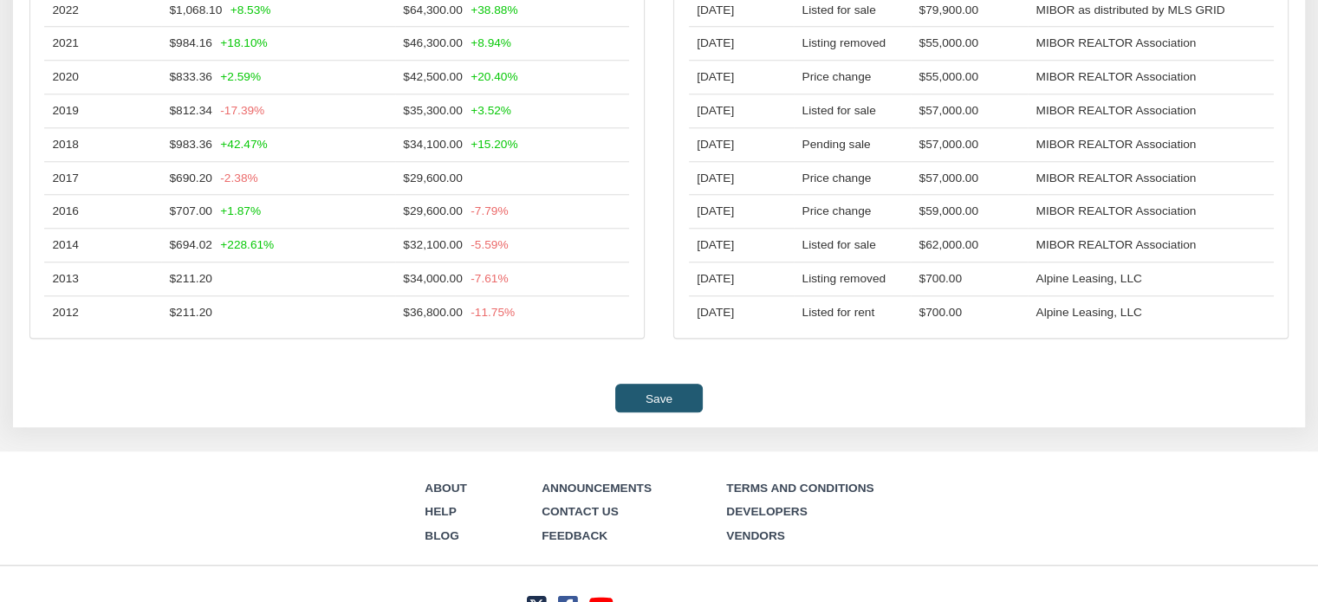
scroll to position [1663, 0]
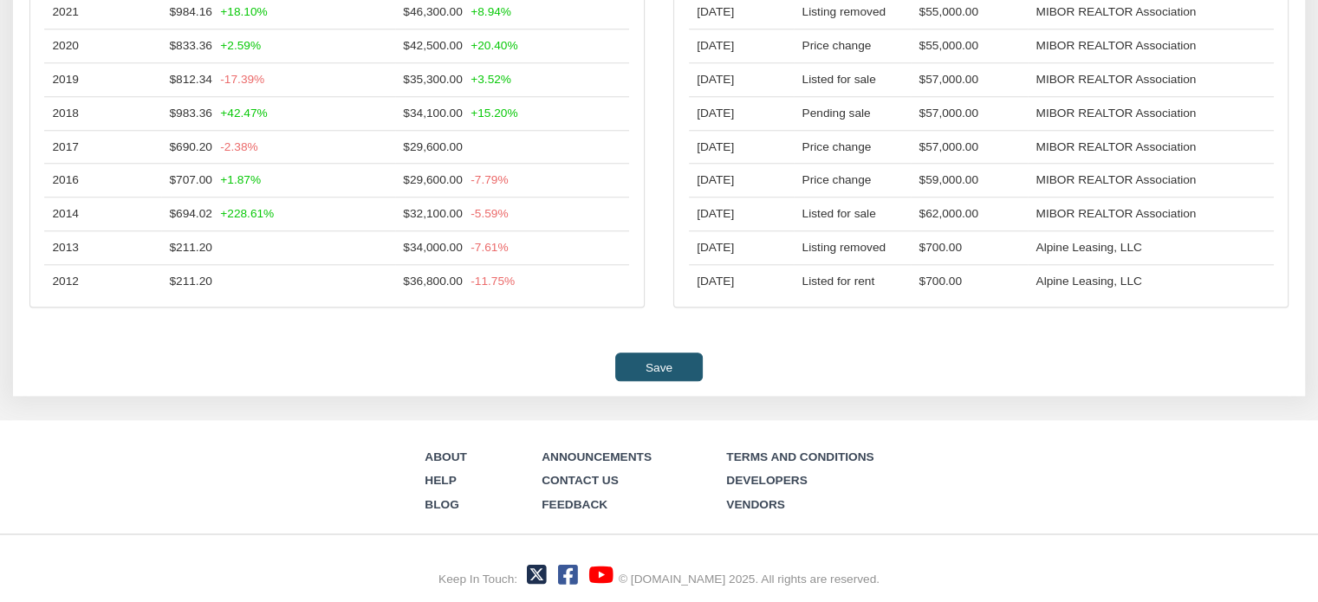
click at [655, 371] on input "Save" at bounding box center [658, 367] width 87 height 29
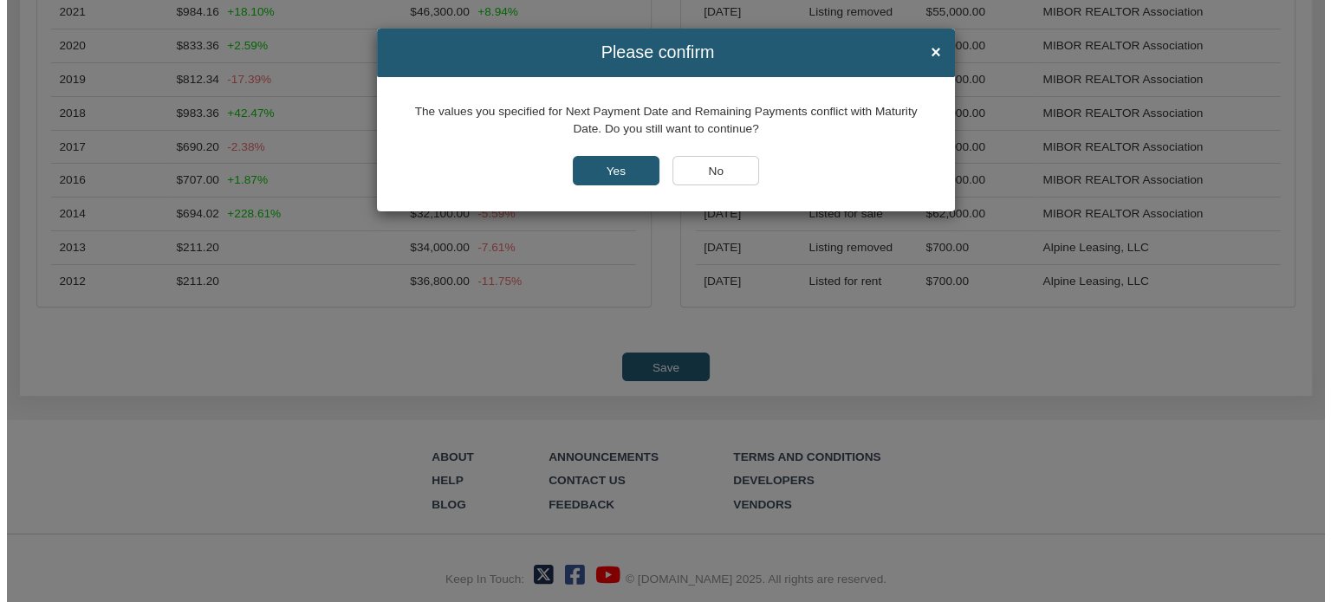
scroll to position [1664, 0]
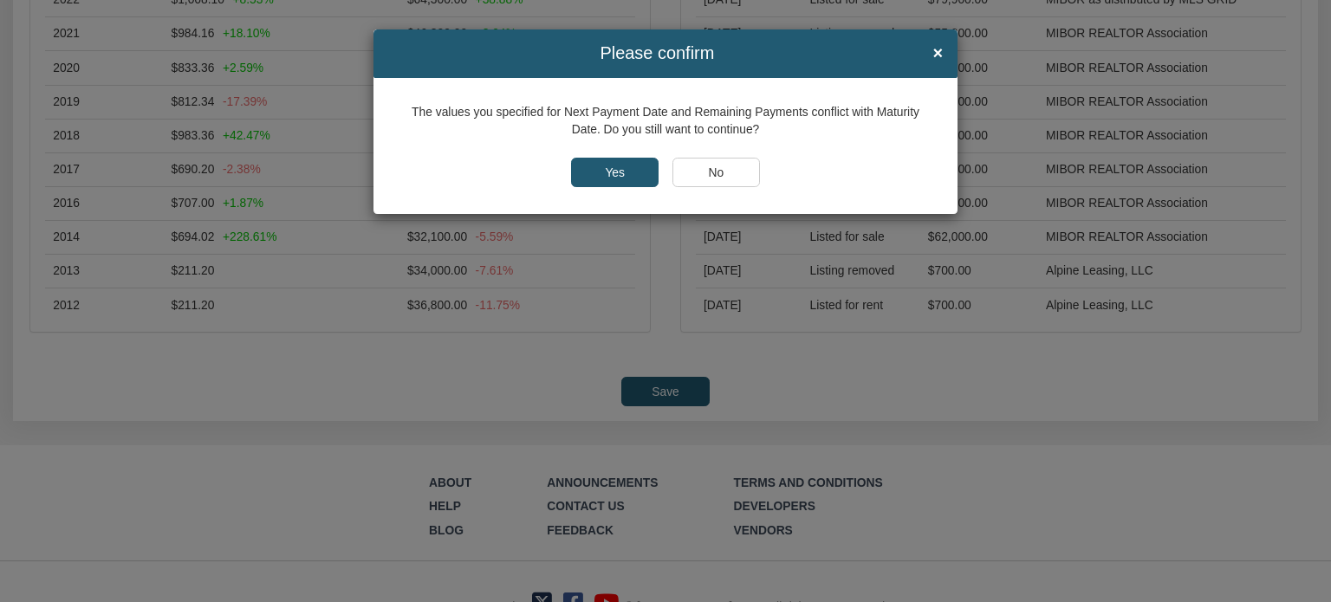
click at [589, 163] on input "Yes" at bounding box center [615, 172] width 88 height 29
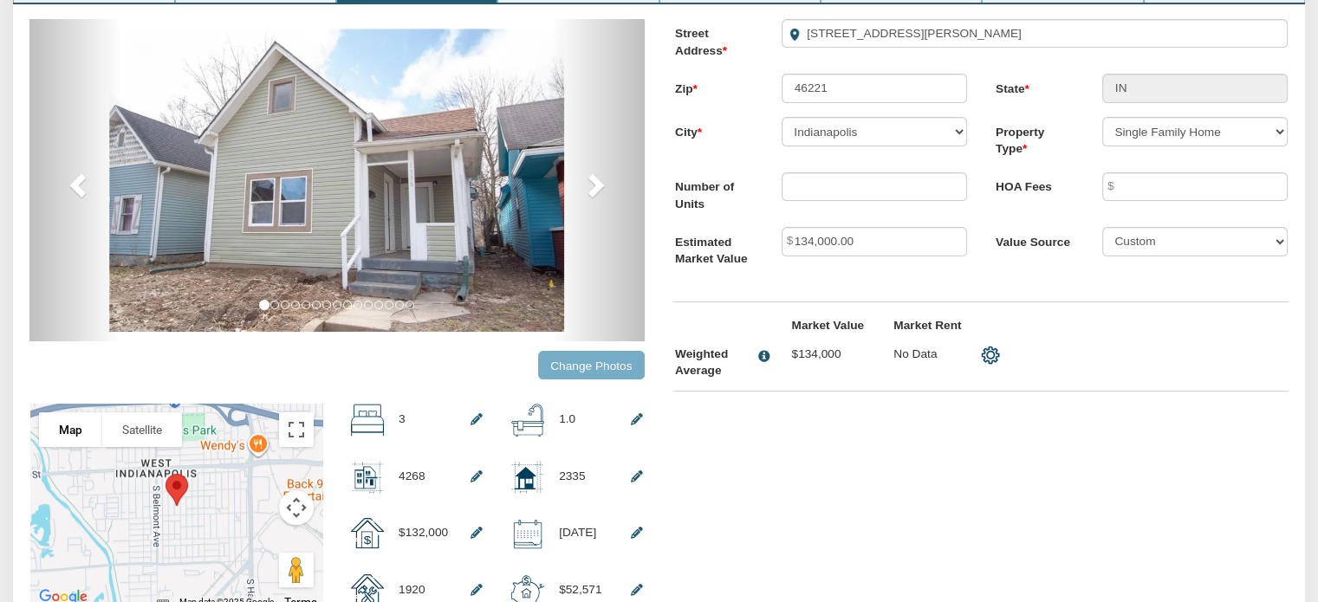
scroll to position [0, 0]
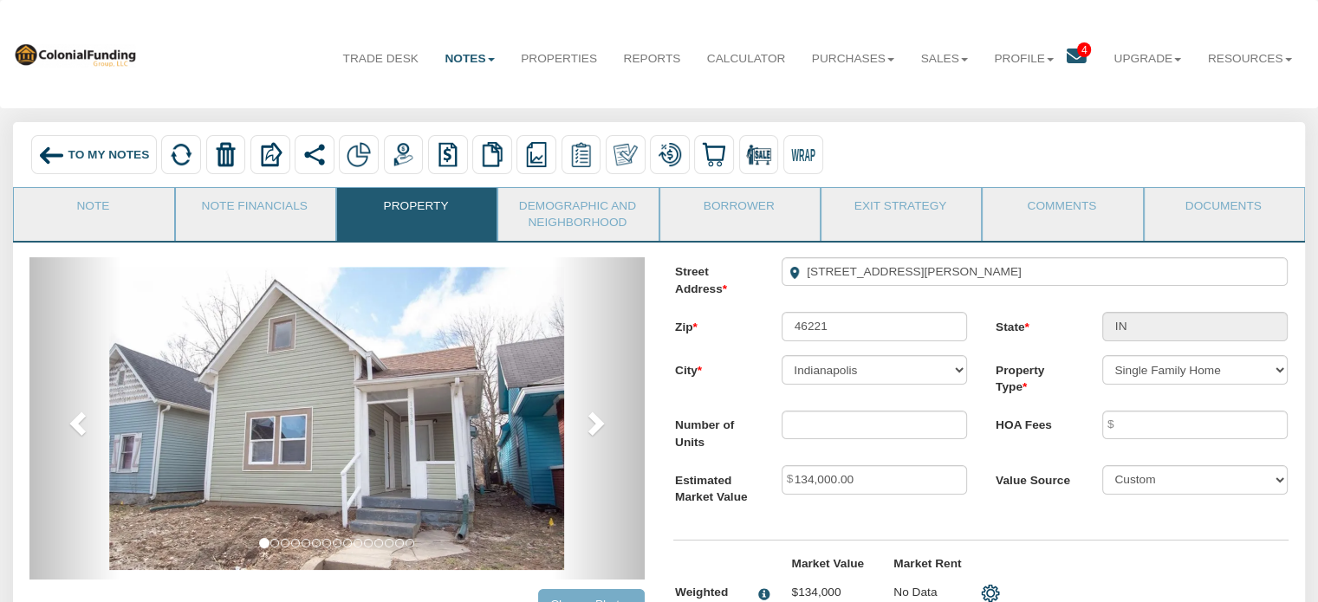
click at [63, 148] on img at bounding box center [51, 155] width 26 height 26
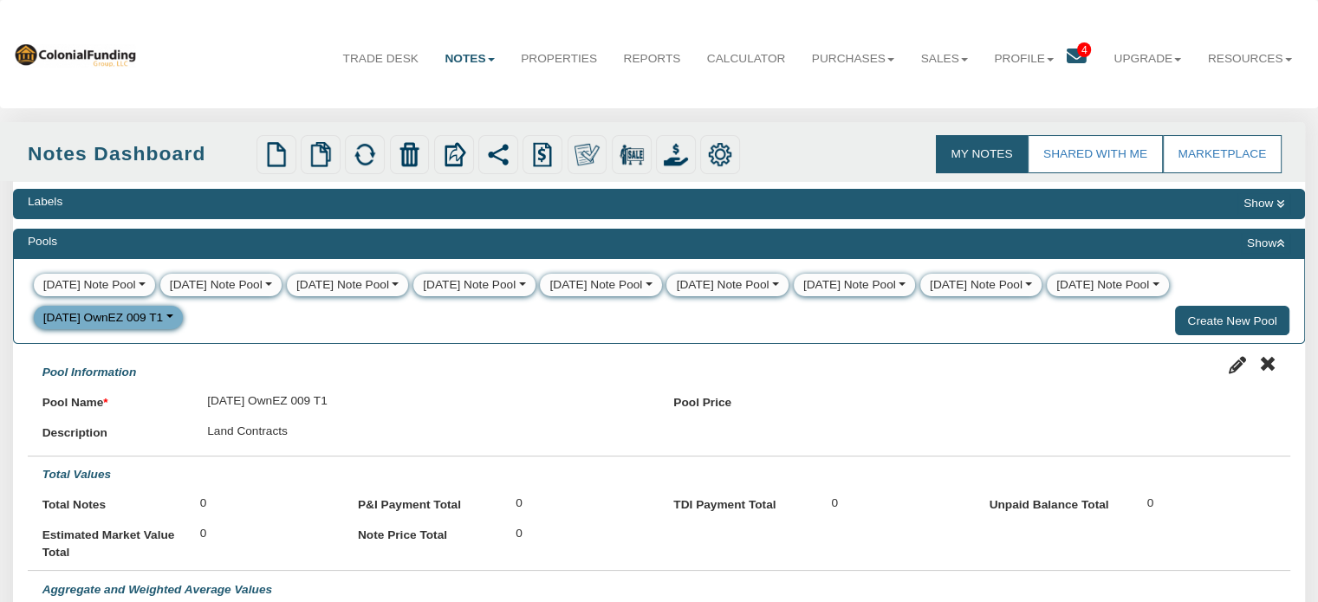
select select
click at [1067, 55] on icon at bounding box center [1077, 57] width 20 height 20
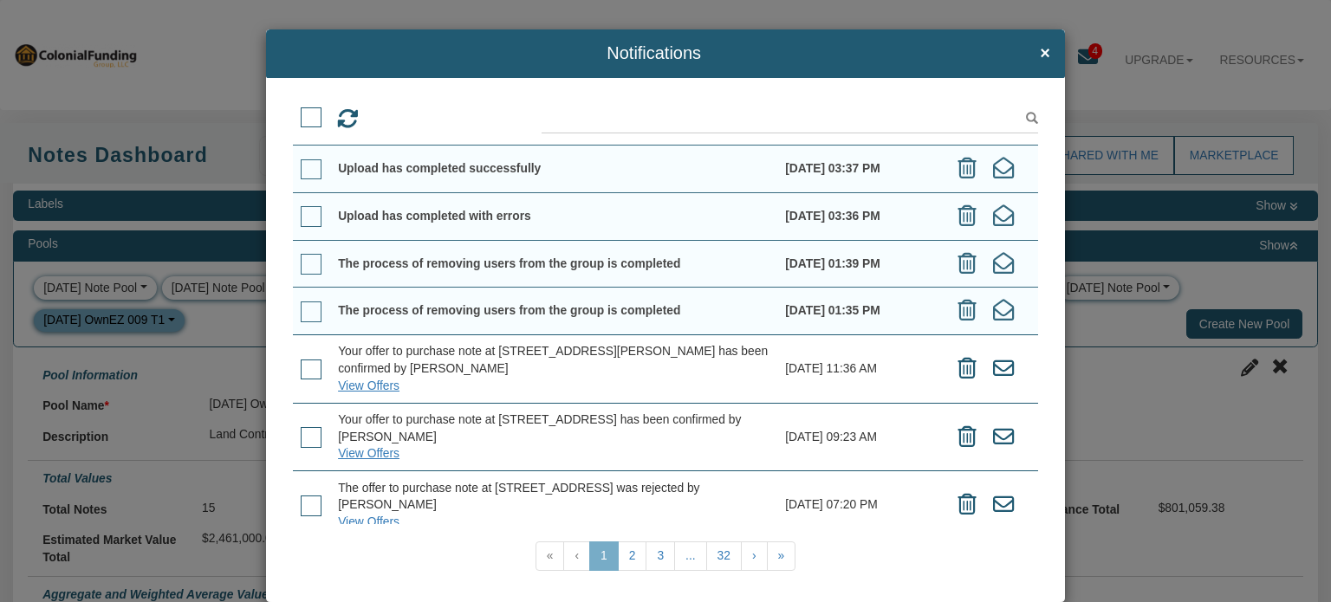
click at [1132, 72] on div "Notifications × 08/14/2025 03:37 PM «" at bounding box center [665, 301] width 1331 height 602
click at [1040, 50] on span "×" at bounding box center [1045, 53] width 10 height 19
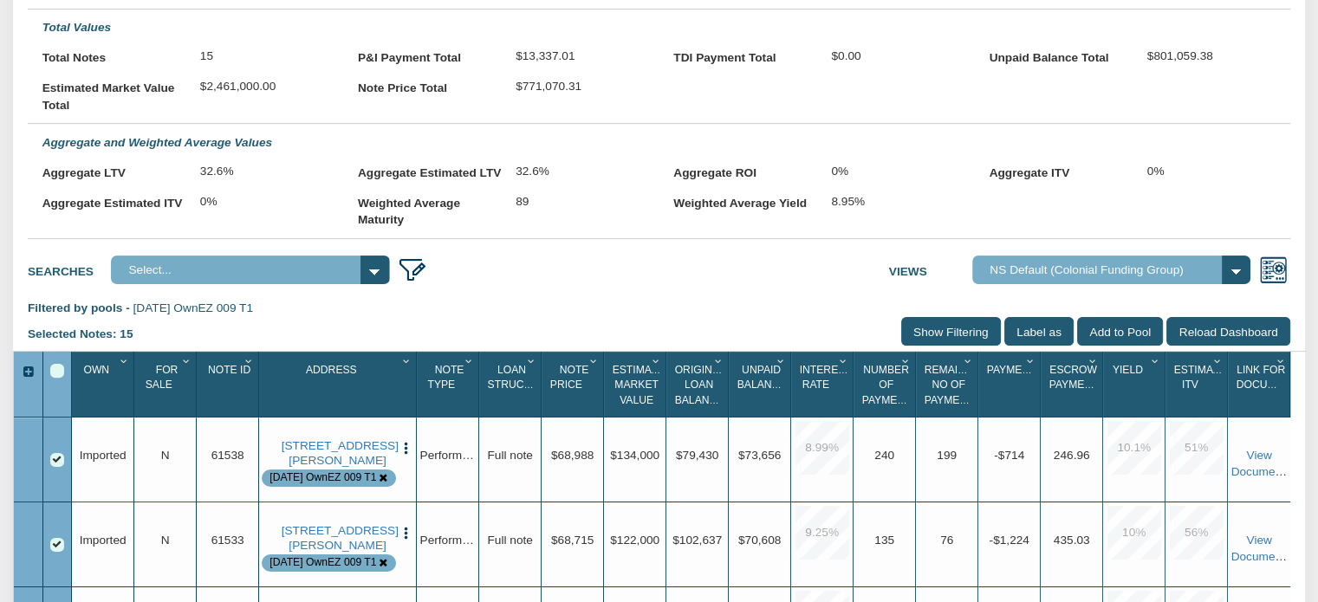
scroll to position [486, 0]
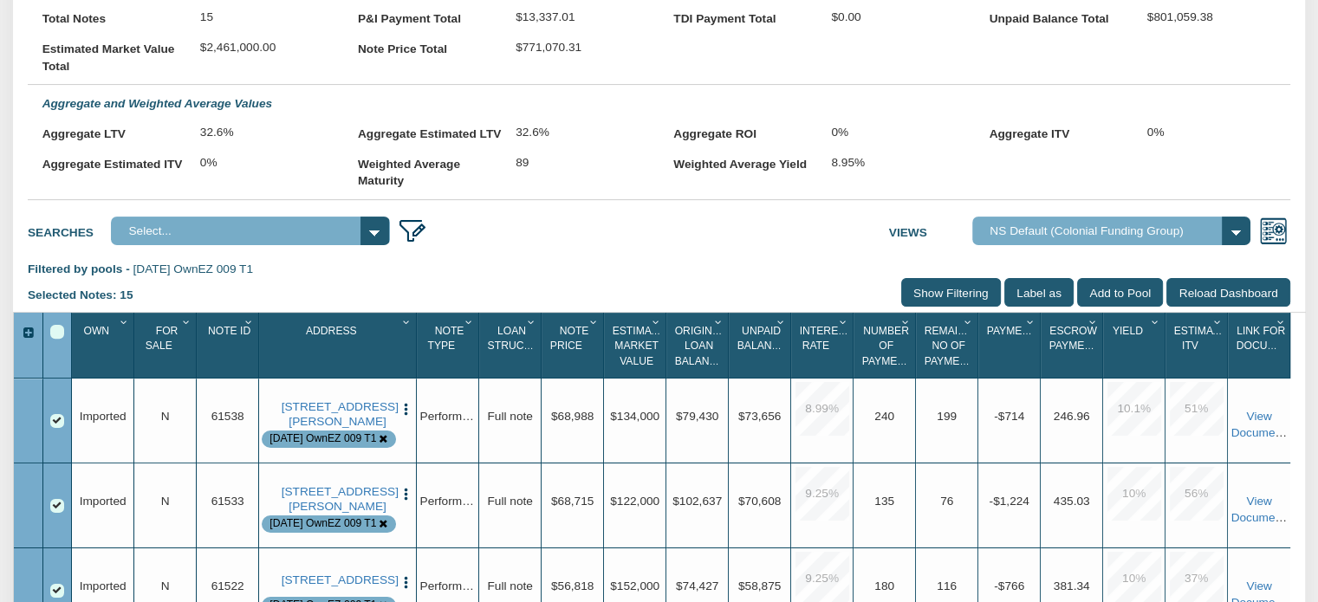
click at [55, 339] on div "Select All" at bounding box center [57, 332] width 14 height 14
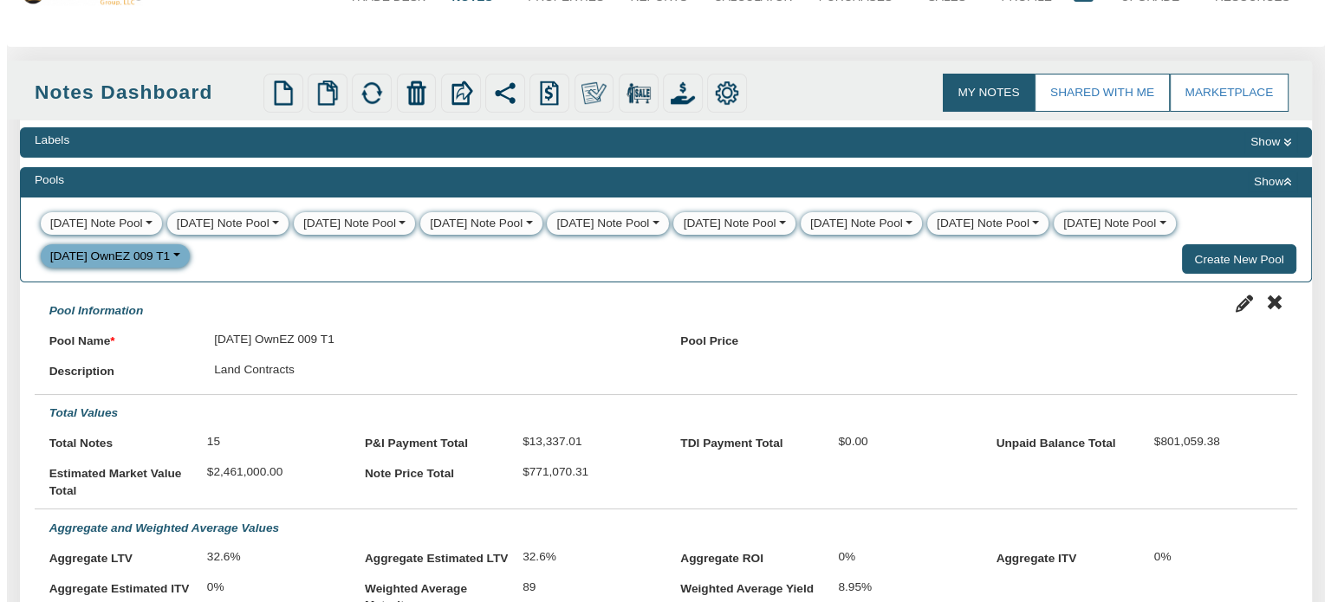
scroll to position [0, 0]
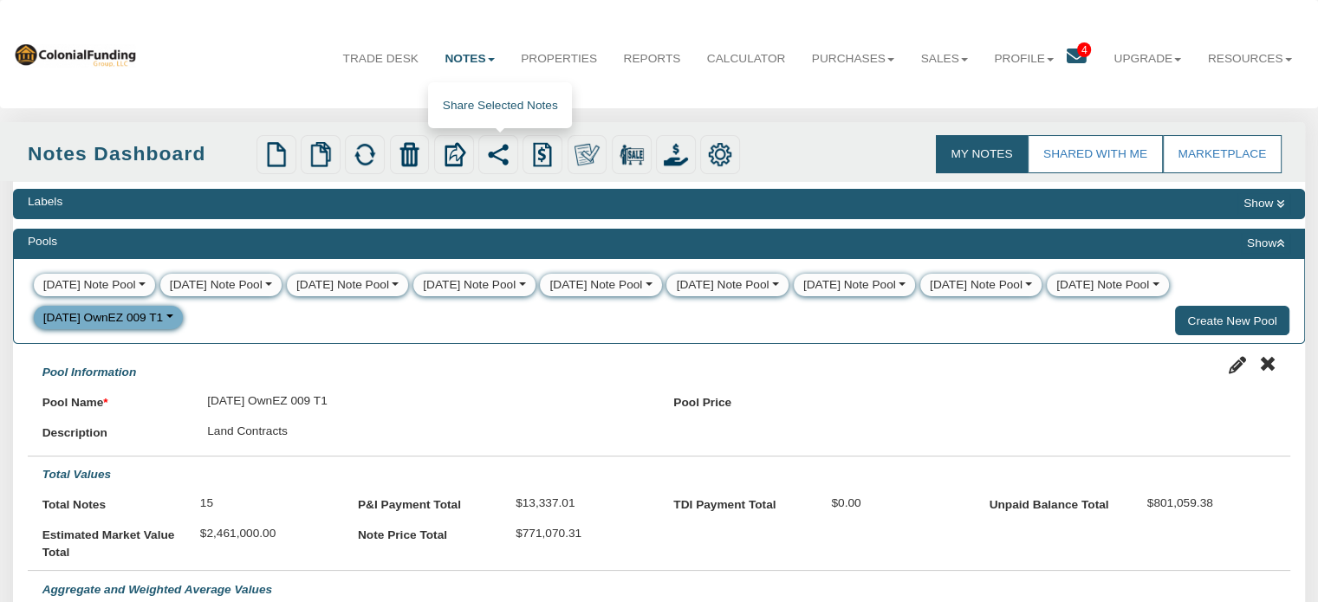
click at [499, 158] on img at bounding box center [498, 154] width 24 height 24
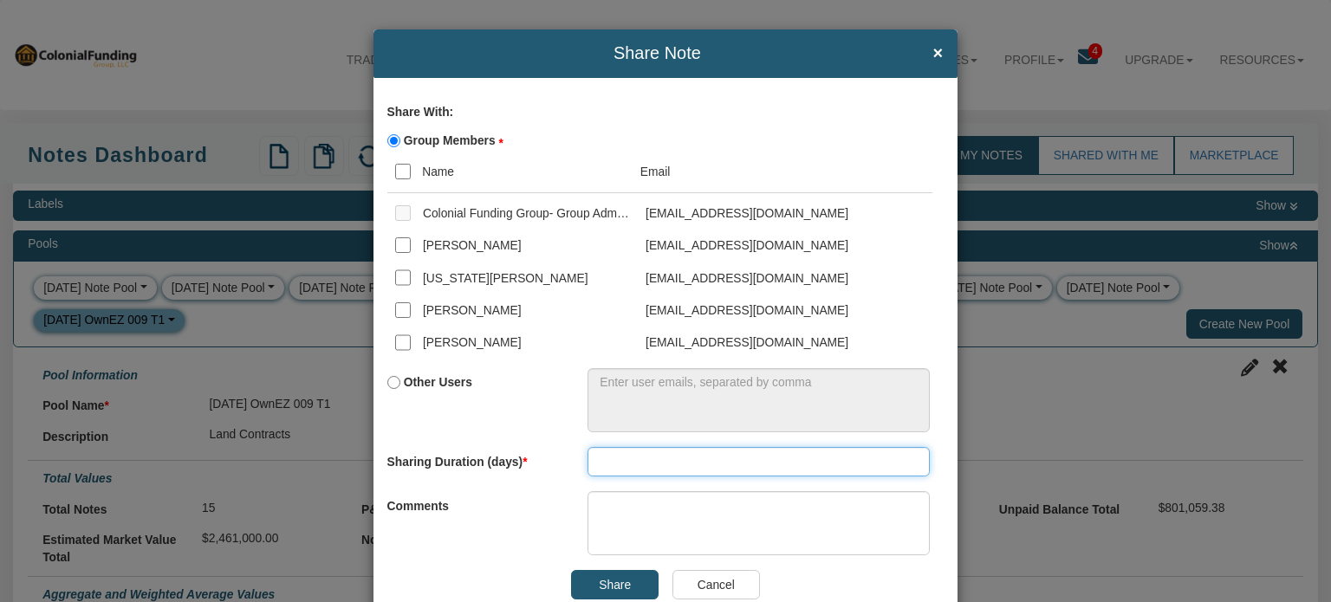
click at [609, 460] on input "number" at bounding box center [758, 461] width 342 height 29
type input "5"
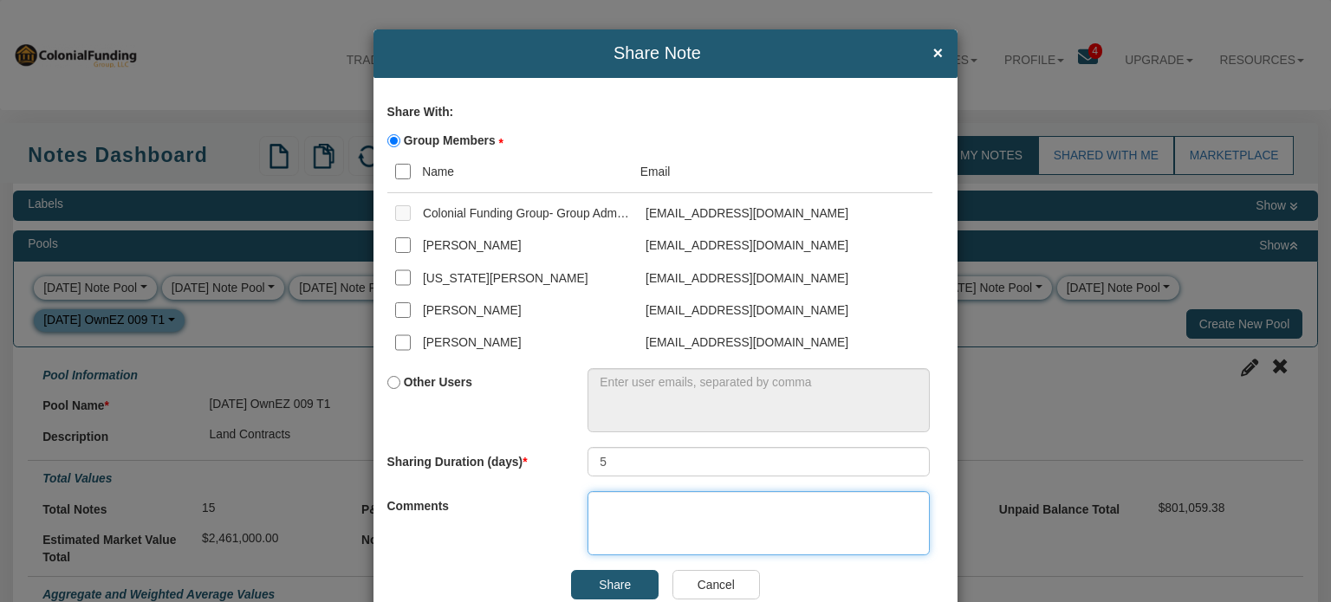
click at [588, 507] on textarea at bounding box center [758, 523] width 342 height 65
paste textarea "RELEASE DATE: 8-15-25 @ 8:00pm CT This is a rare note pool priced from $32K to …"
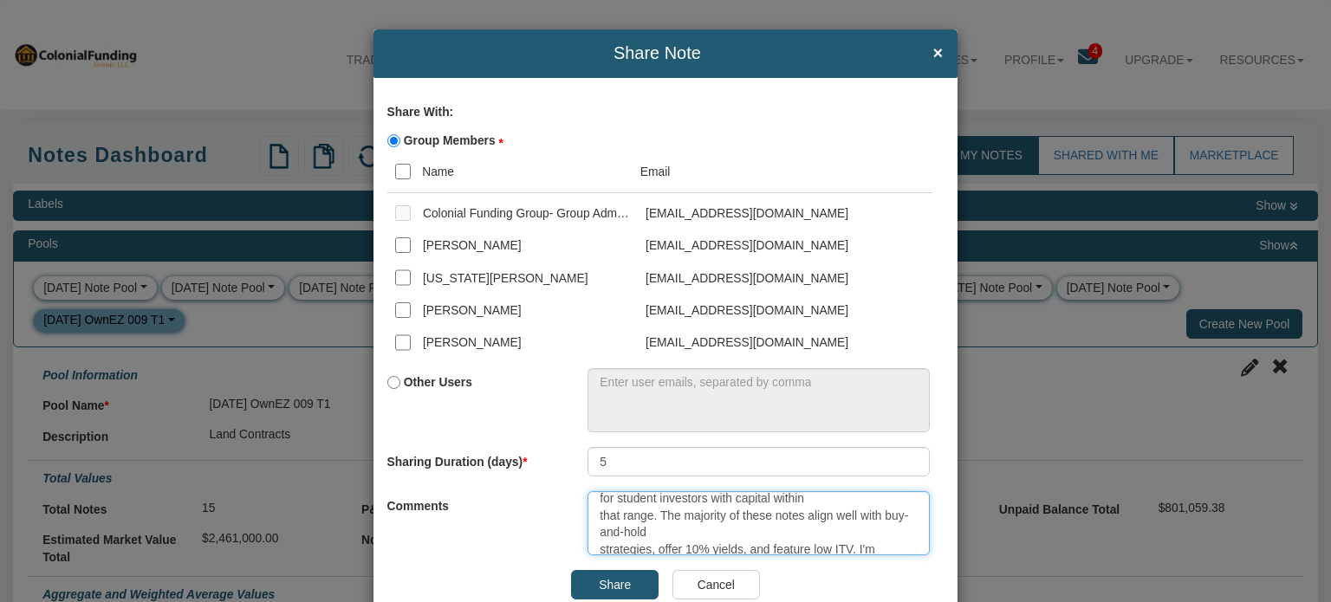
scroll to position [71, 0]
click at [730, 520] on textarea "RELEASE DATE: 8-15-25 @ 8:00pm CT This is a rare note pool priced from $32K to …" at bounding box center [758, 523] width 342 height 65
click at [736, 534] on textarea "RELEASE DATE: 8-15-25 @ 8:00pm CT This is a rare note pool priced from $32K to …" at bounding box center [758, 523] width 342 height 65
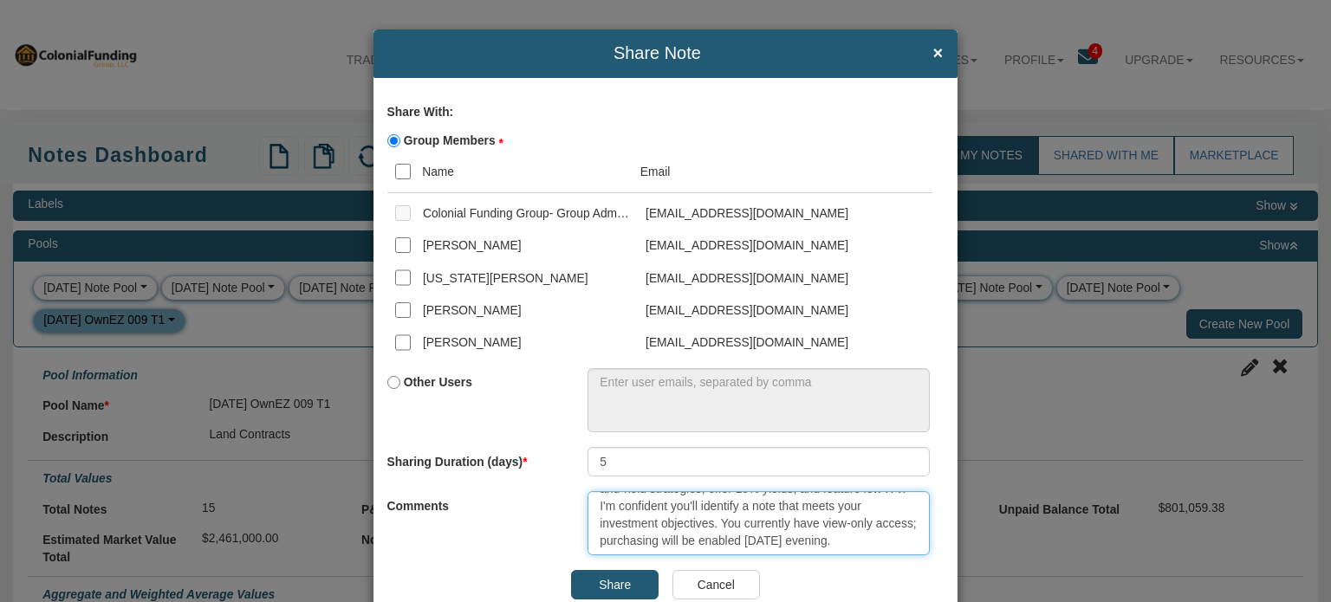
scroll to position [120, 0]
click at [870, 522] on textarea "RELEASE DATE: 8-15-25 @ 8:00pm CT This is a rare note pool priced from $32K to …" at bounding box center [758, 523] width 342 height 65
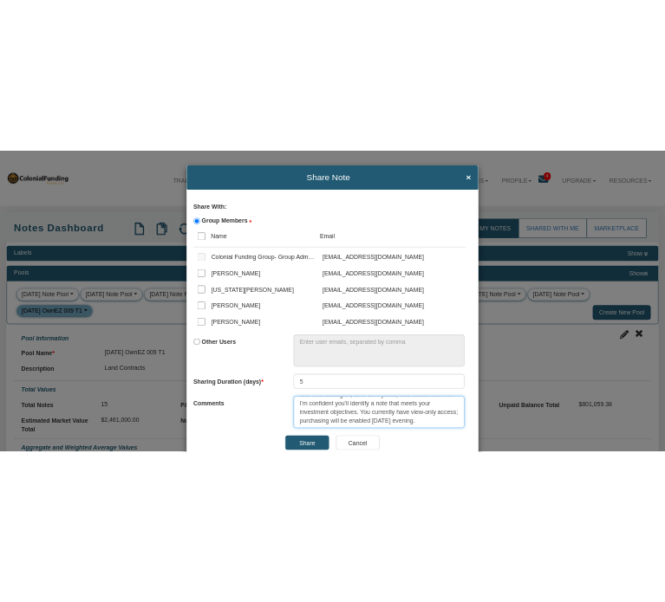
scroll to position [29, 0]
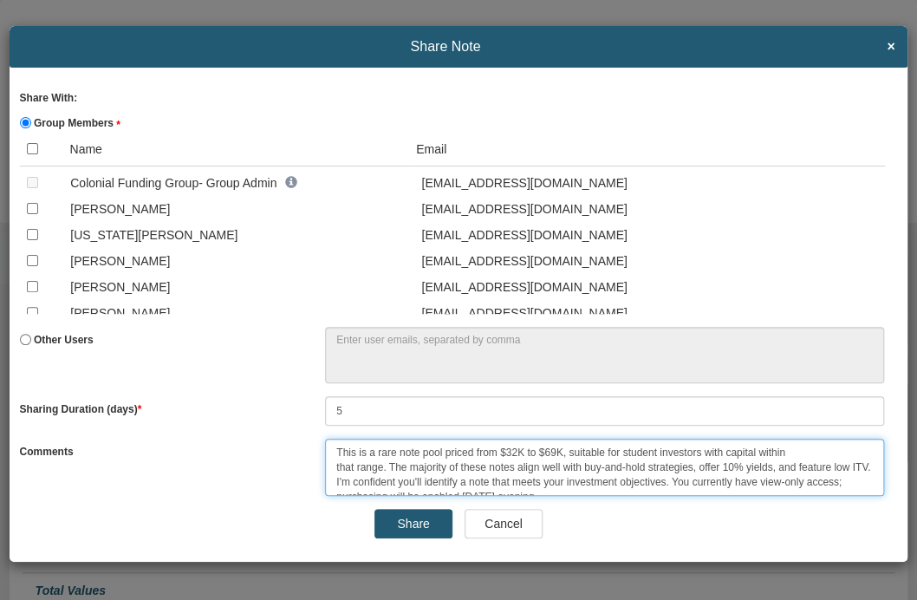
type textarea "RELEASE DATE: 8-15-25 @ 8:00pm CT This is a rare note pool priced from $32K to …"
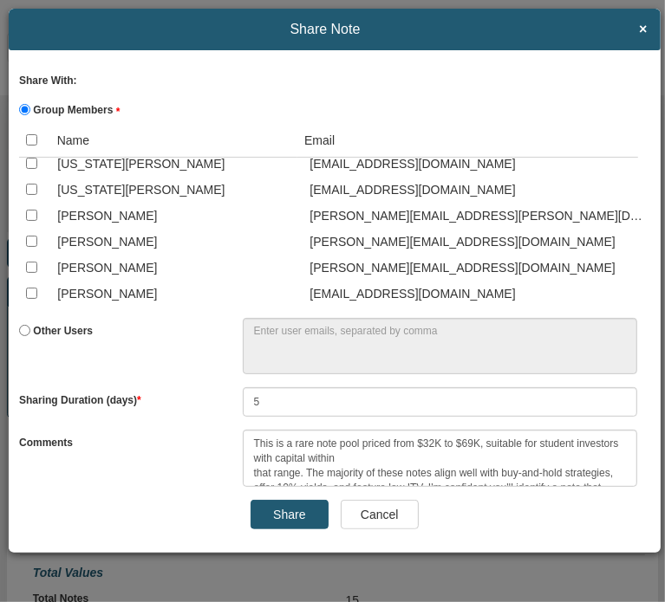
scroll to position [4014, 0]
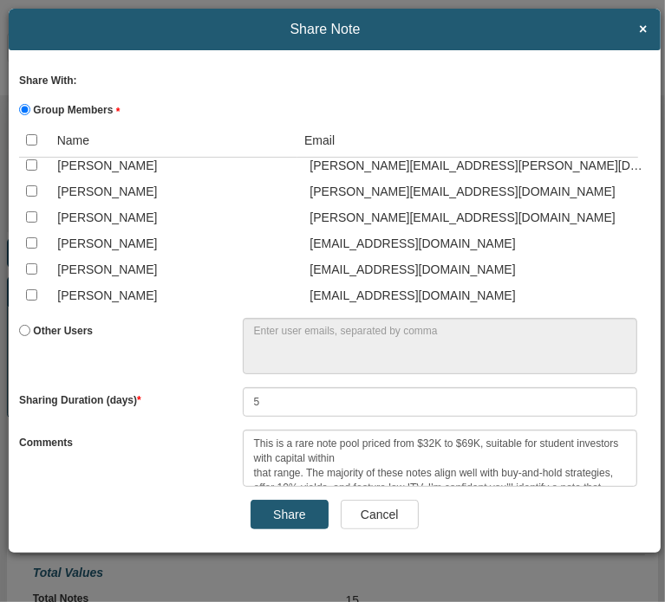
click at [29, 266] on input "checkbox" at bounding box center [31, 268] width 11 height 11
checkbox input "true"
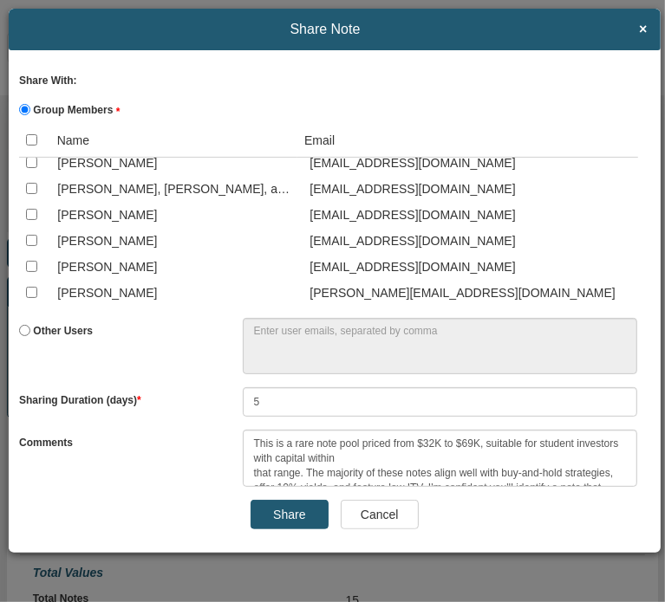
scroll to position [2479, 0]
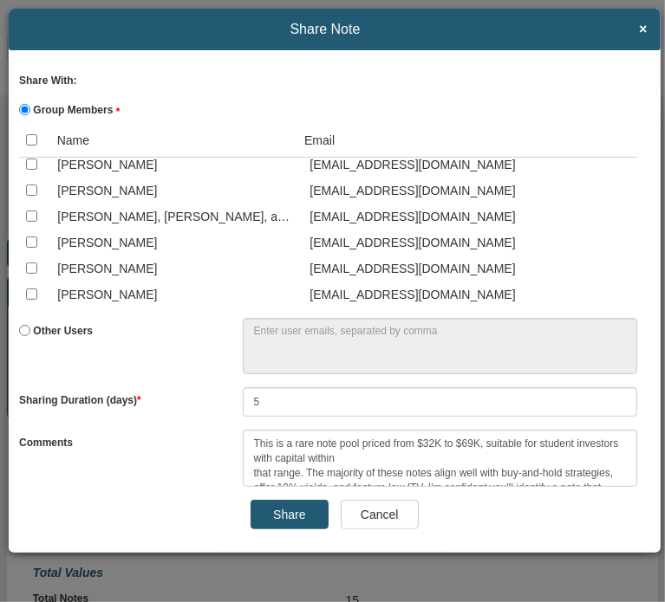
click at [28, 170] on input "checkbox" at bounding box center [31, 164] width 11 height 11
checkbox input "true"
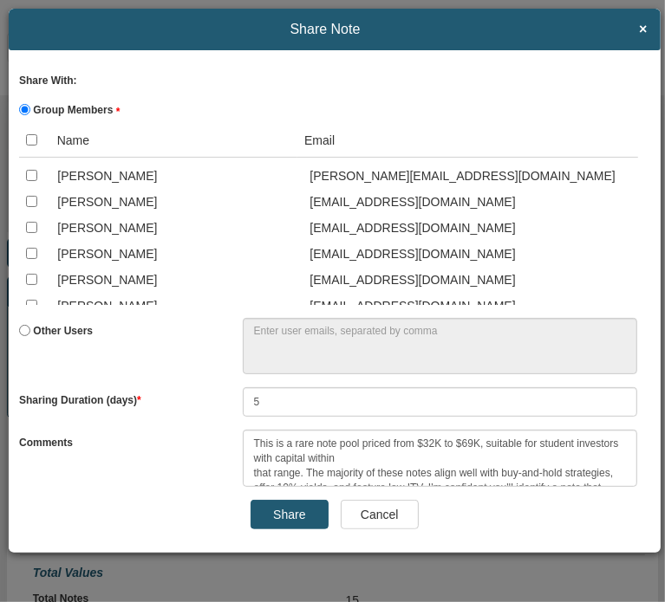
scroll to position [991, 0]
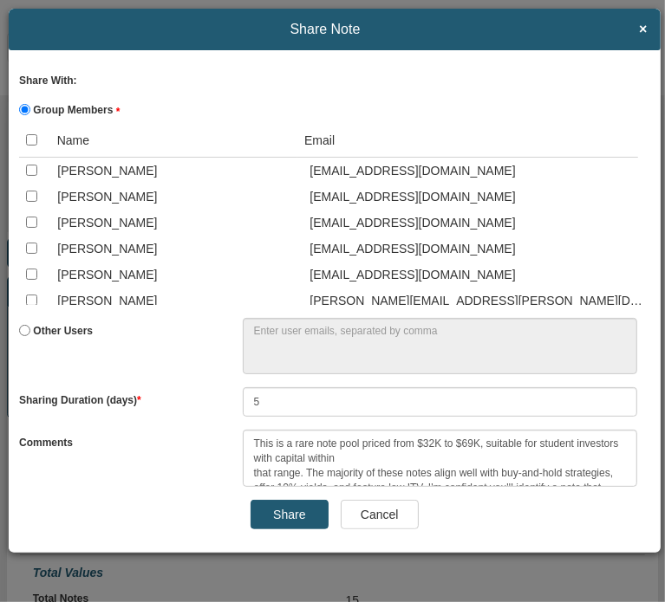
click at [29, 176] on input "checkbox" at bounding box center [31, 170] width 11 height 11
checkbox input "true"
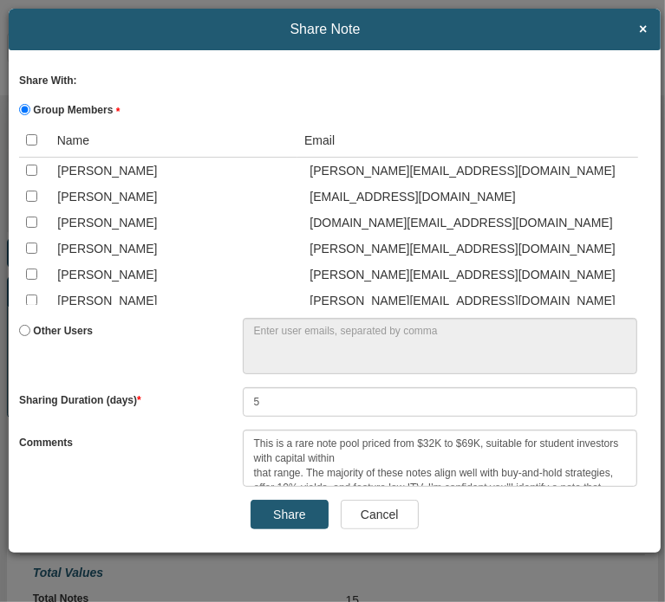
scroll to position [3629, 0]
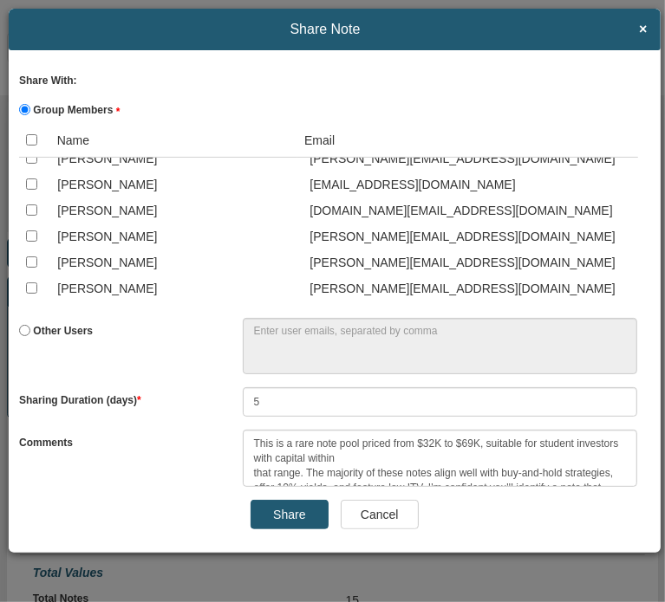
click at [29, 138] on input "checkbox" at bounding box center [31, 131] width 11 height 11
checkbox input "true"
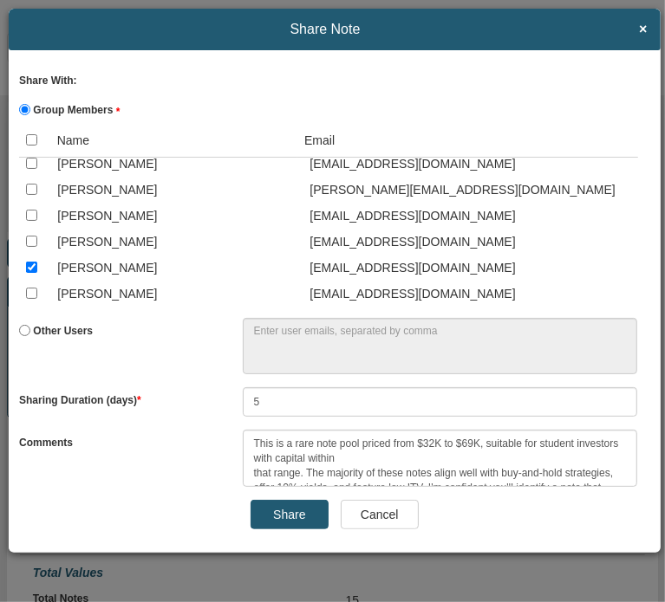
scroll to position [950, 0]
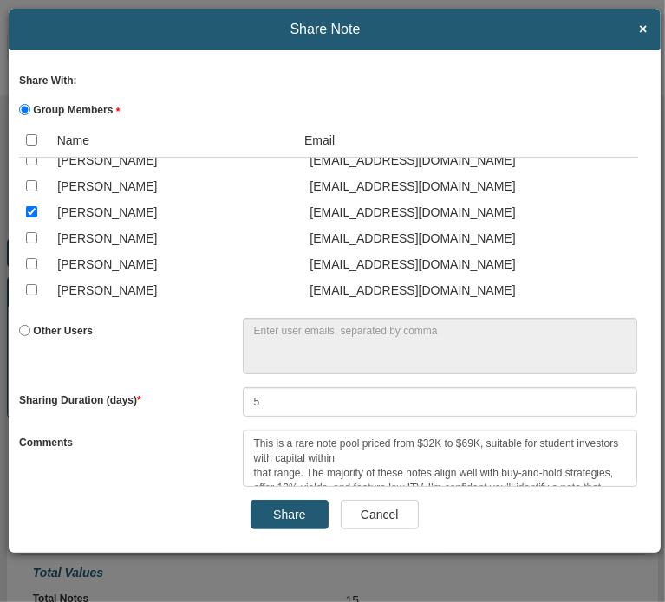
click at [29, 191] on input "checkbox" at bounding box center [31, 185] width 11 height 11
checkbox input "true"
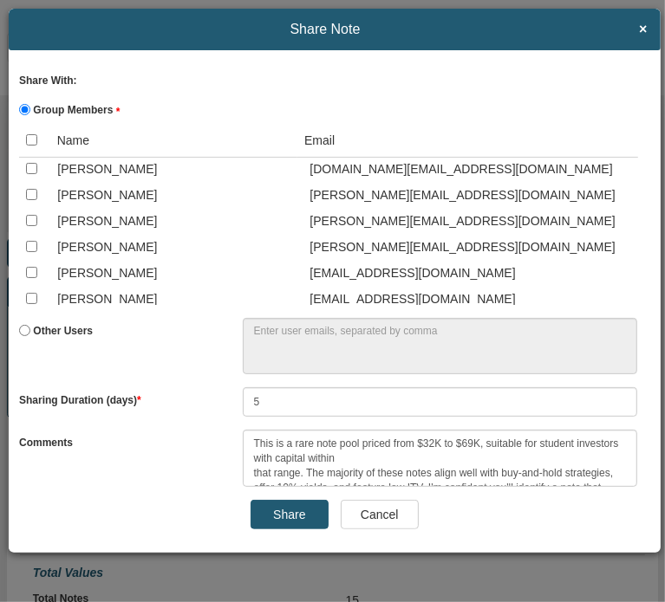
scroll to position [3726, 0]
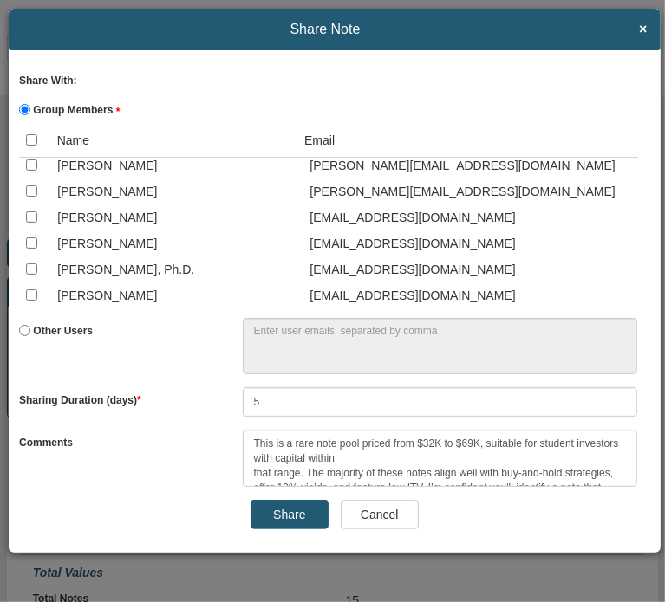
click at [29, 171] on input "checkbox" at bounding box center [31, 164] width 11 height 11
checkbox input "true"
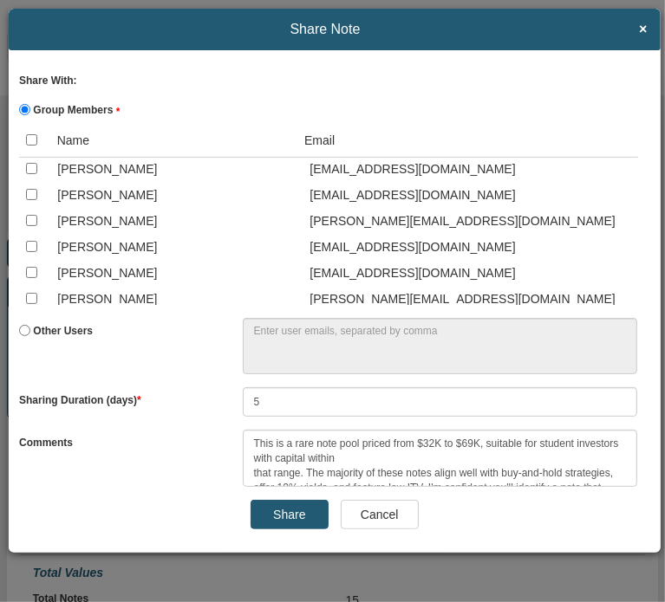
scroll to position [2237, 0]
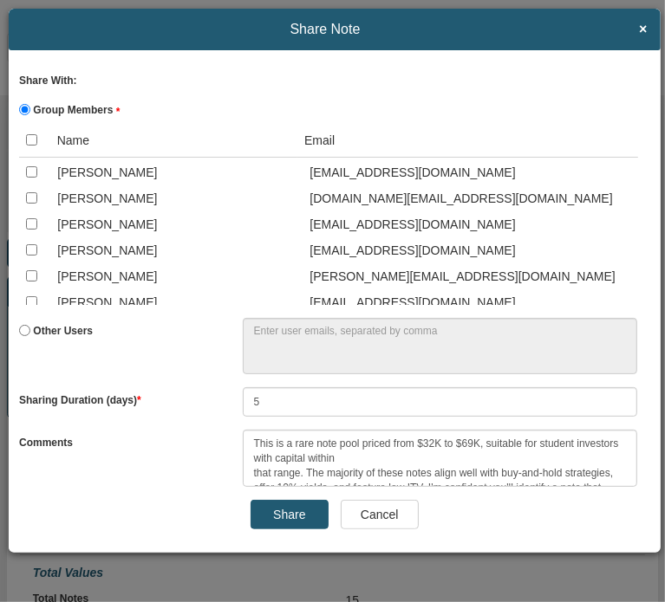
click at [29, 230] on input "checkbox" at bounding box center [31, 223] width 11 height 11
checkbox input "true"
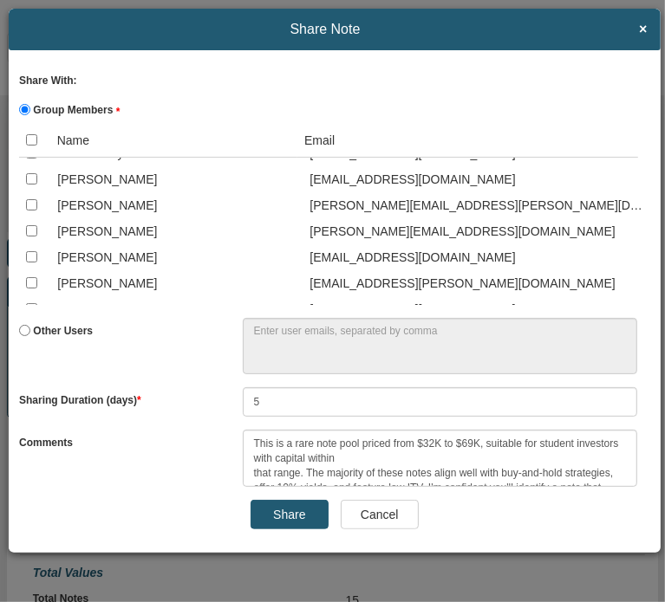
scroll to position [360, 0]
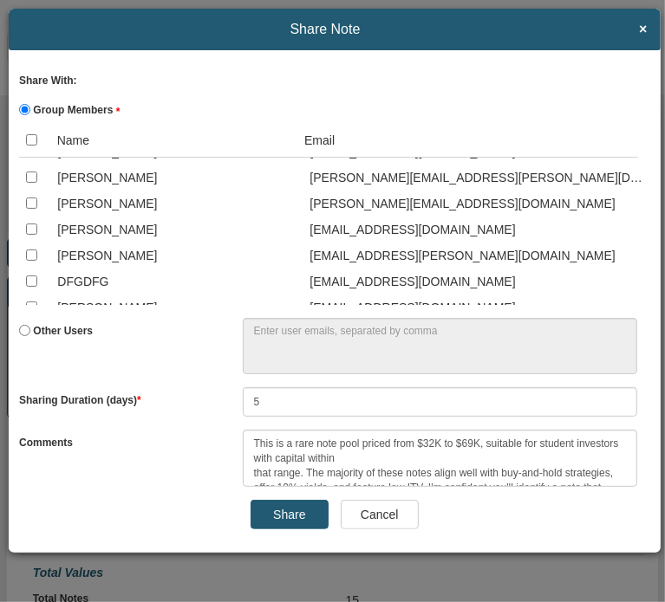
click at [31, 183] on input "checkbox" at bounding box center [31, 177] width 11 height 11
checkbox input "true"
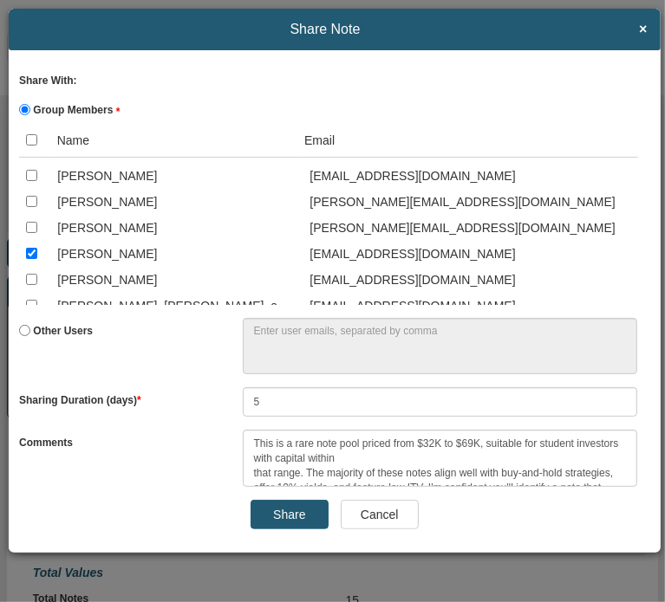
scroll to position [2445, 0]
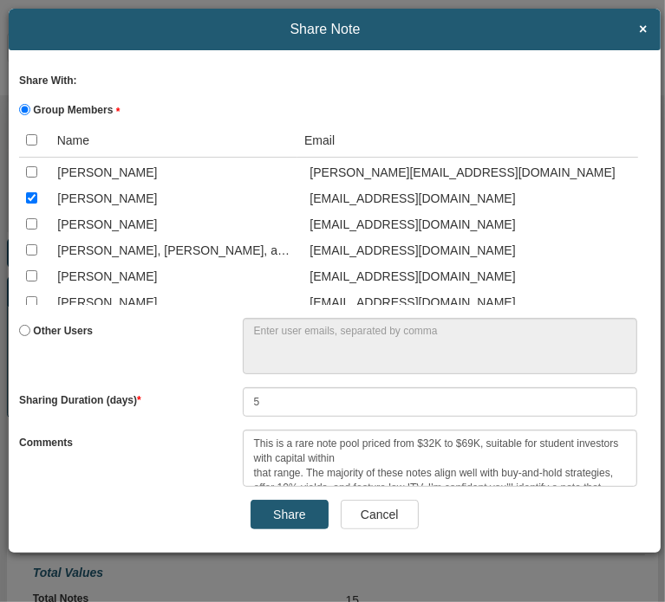
click at [31, 230] on input "checkbox" at bounding box center [31, 223] width 11 height 11
checkbox input "true"
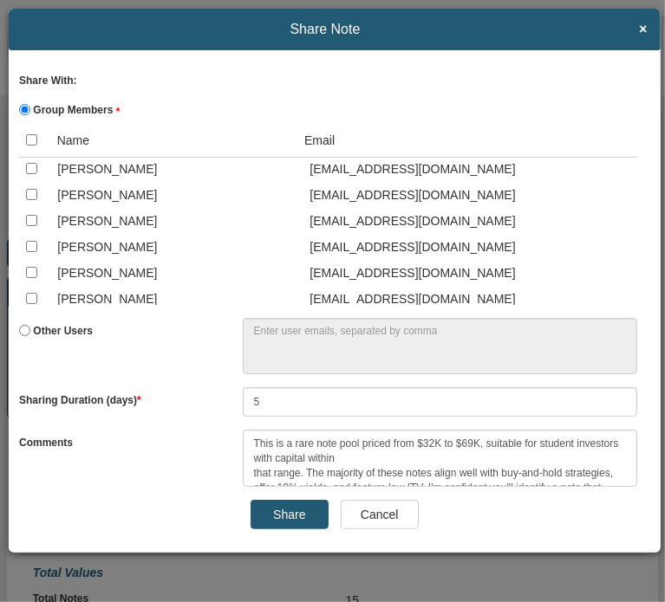
scroll to position [1224, 0]
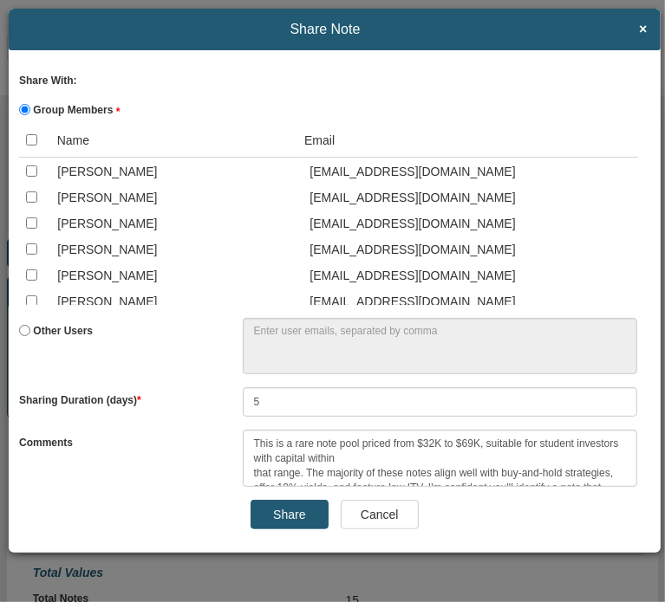
click at [31, 203] on input "checkbox" at bounding box center [31, 196] width 11 height 11
checkbox input "false"
click at [28, 177] on input "checkbox" at bounding box center [31, 170] width 11 height 11
checkbox input "true"
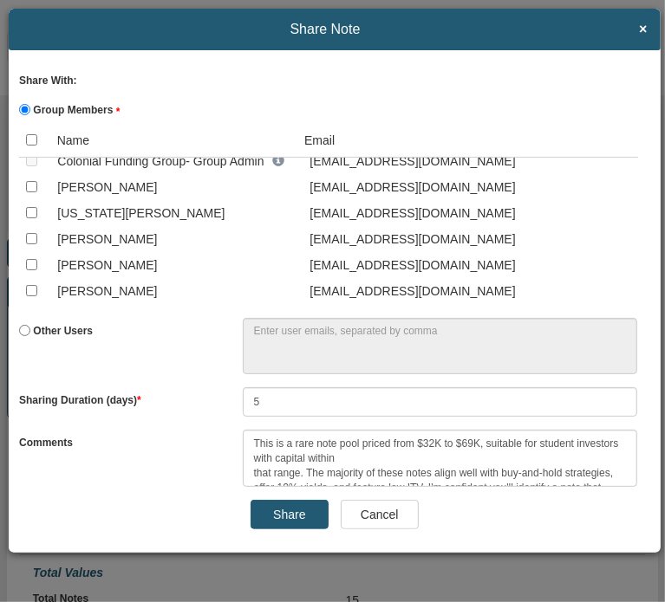
scroll to position [0, 0]
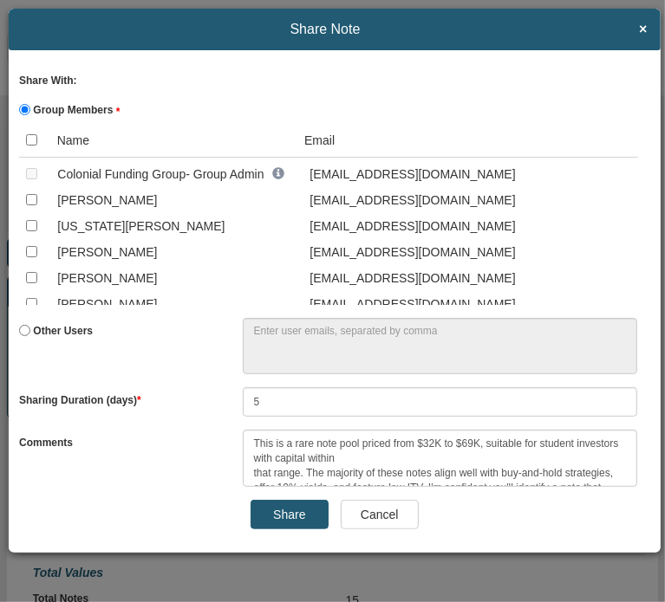
click at [31, 274] on input "checkbox" at bounding box center [31, 277] width 11 height 11
checkbox input "true"
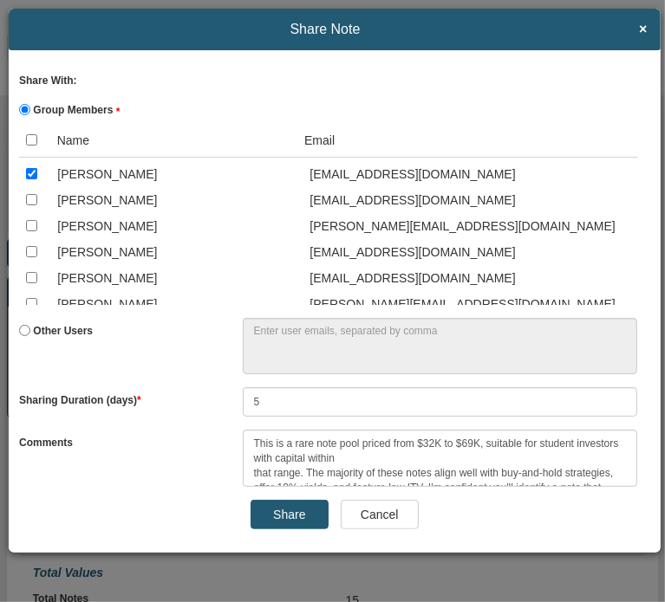
scroll to position [2322, 0]
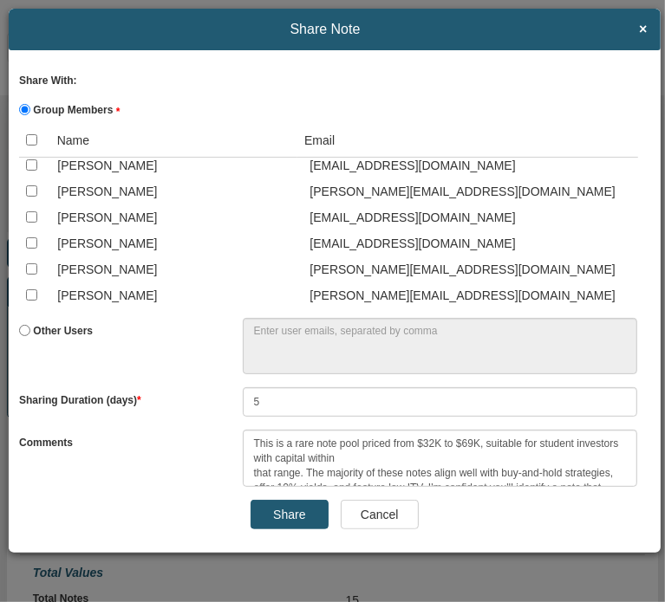
click at [32, 223] on input "checkbox" at bounding box center [31, 216] width 11 height 11
checkbox input "true"
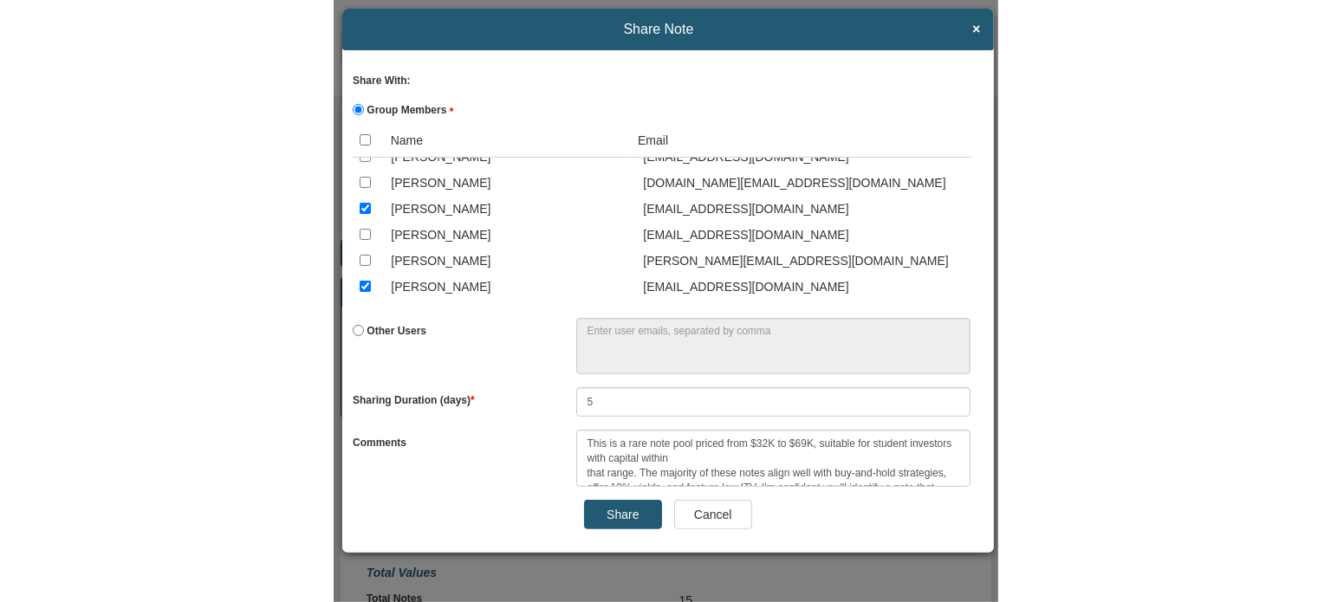
scroll to position [2218, 0]
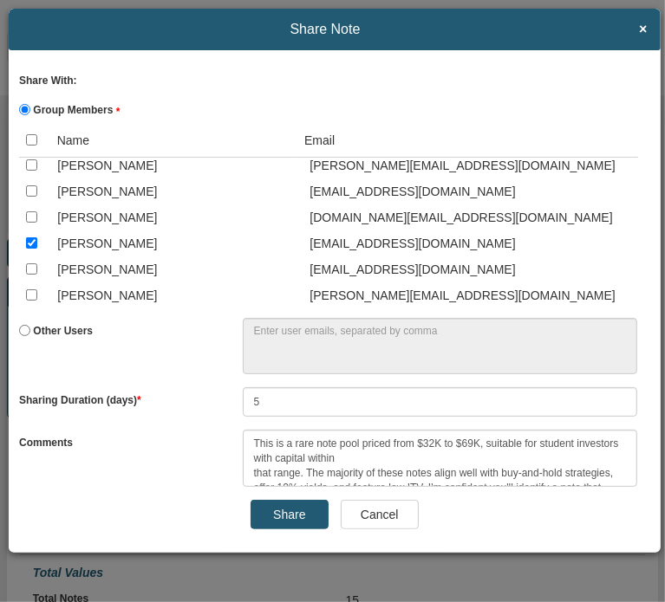
click at [29, 197] on input "checkbox" at bounding box center [31, 190] width 11 height 11
checkbox input "true"
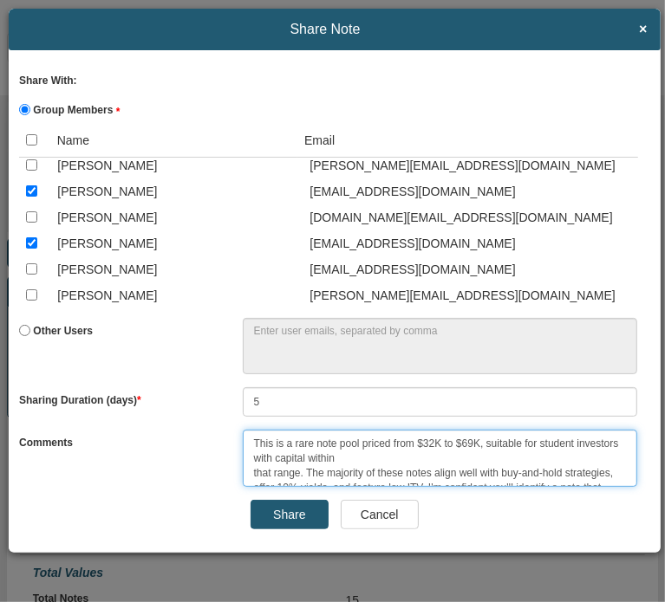
click at [637, 486] on textarea "RELEASE DATE: 8-15-25 @ 8:00pm CT This is a rare note pool priced from $32K to …" at bounding box center [440, 458] width 394 height 56
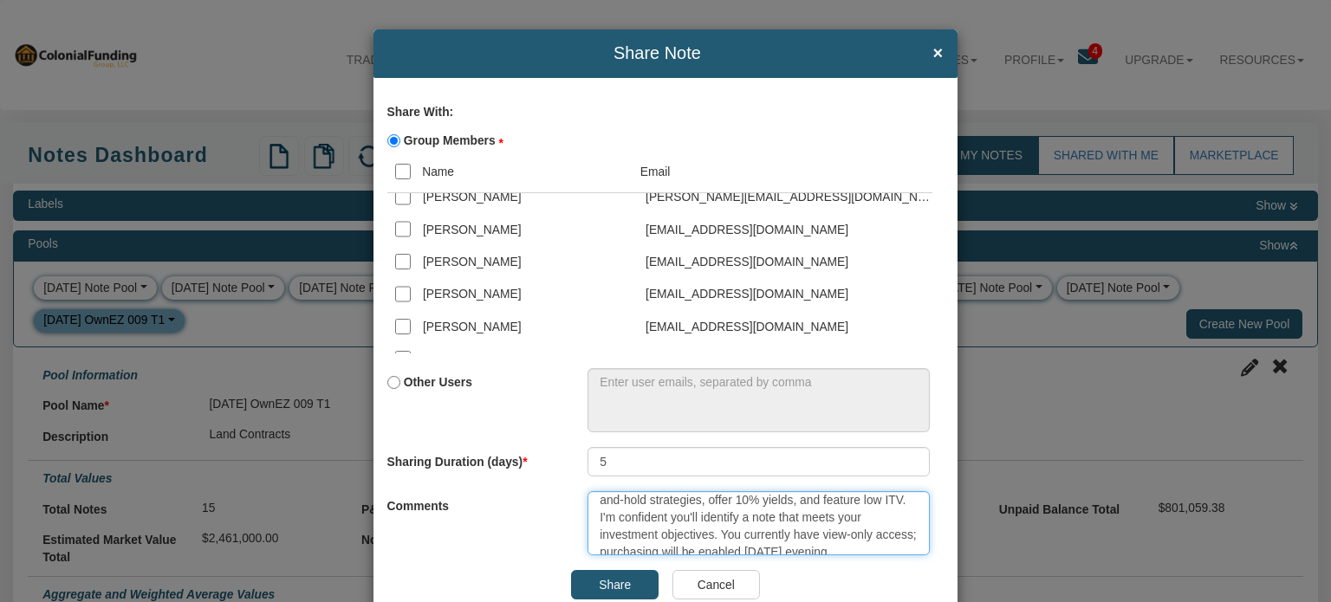
scroll to position [102, 0]
click at [638, 541] on textarea "RELEASE DATE: 8-15-25 @ 8:00pm CT This is a rare note pool priced from $32K to …" at bounding box center [758, 523] width 342 height 65
click at [804, 540] on textarea "RELEASE DATE: 8-15-25 @ 8:00pm CT This is a rare note pool priced from $32K to …" at bounding box center [758, 523] width 342 height 65
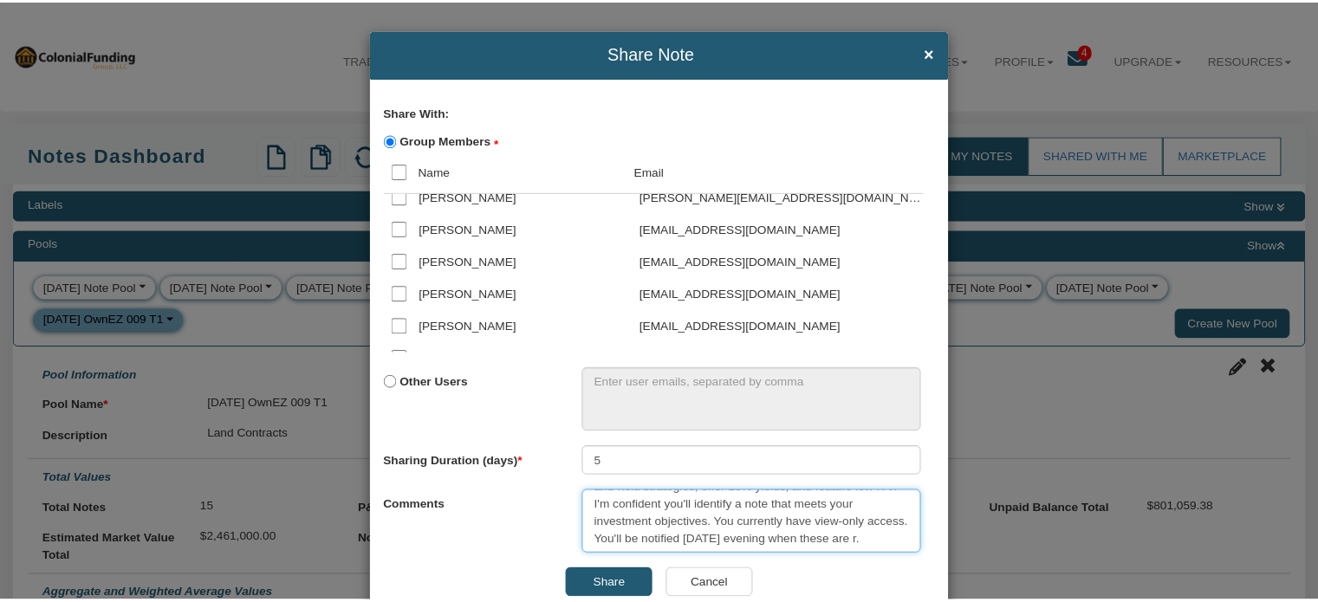
scroll to position [113, 0]
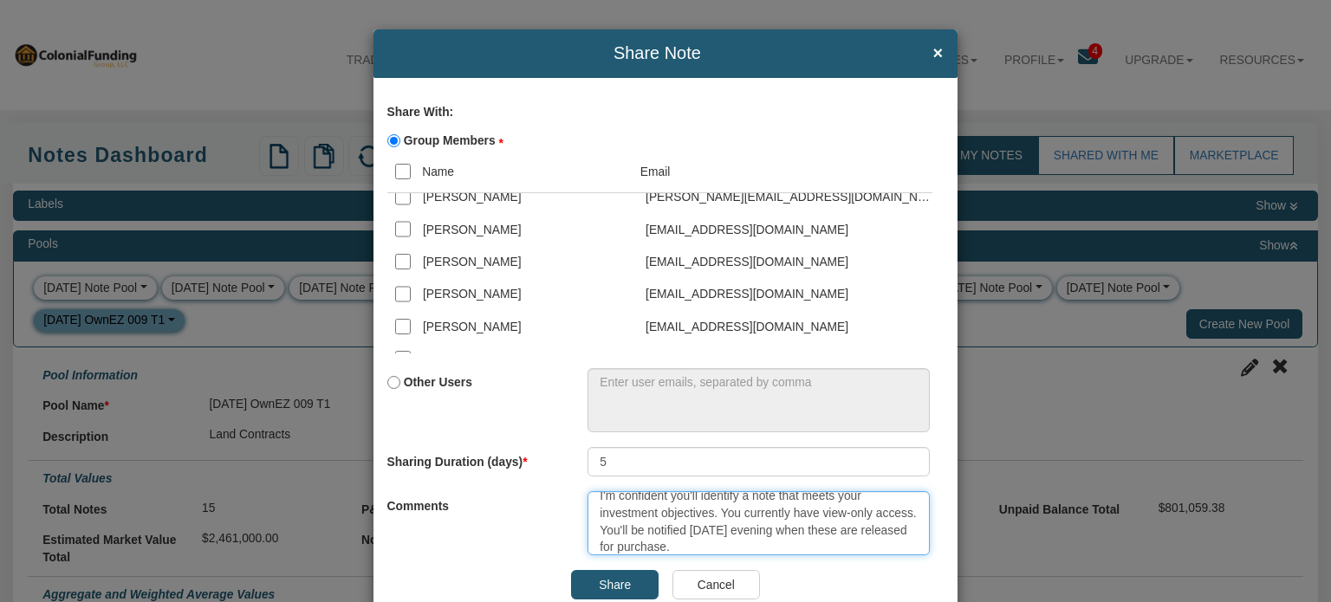
type textarea "RELEASE DATE: 8-15-25 @ 8:00pm CT This is a rare note pool priced from $32K to …"
click at [604, 582] on input "Share" at bounding box center [615, 584] width 88 height 29
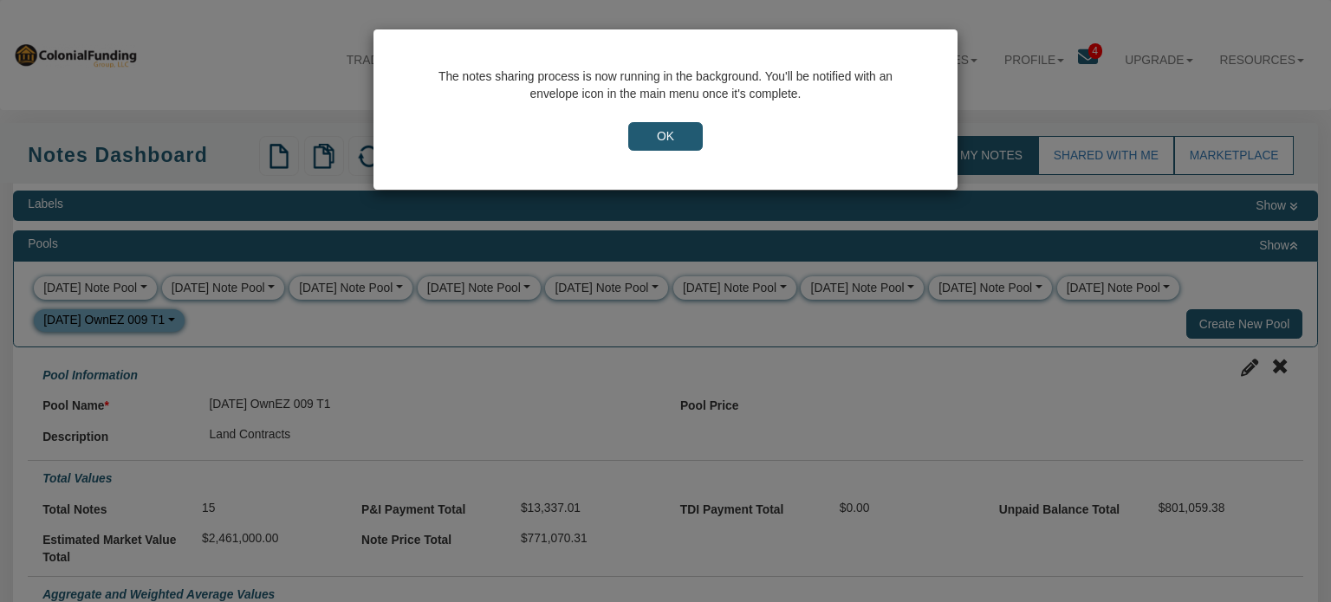
click at [660, 129] on input "OK" at bounding box center [665, 136] width 75 height 29
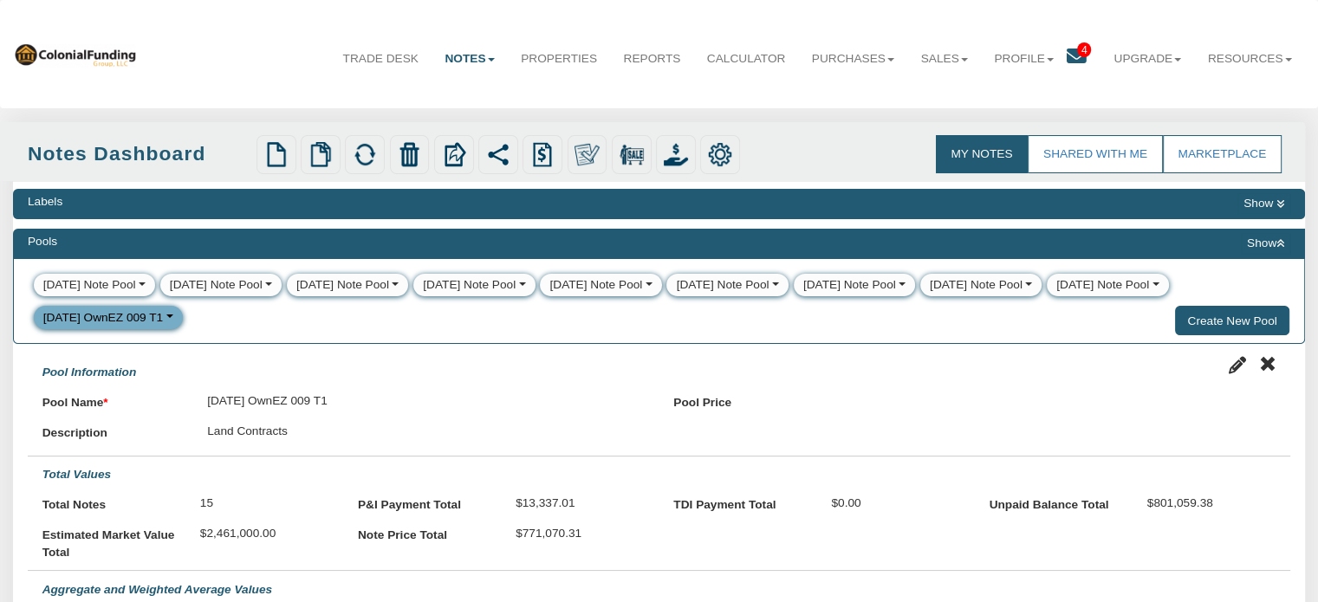
click at [1071, 55] on icon at bounding box center [1077, 57] width 20 height 20
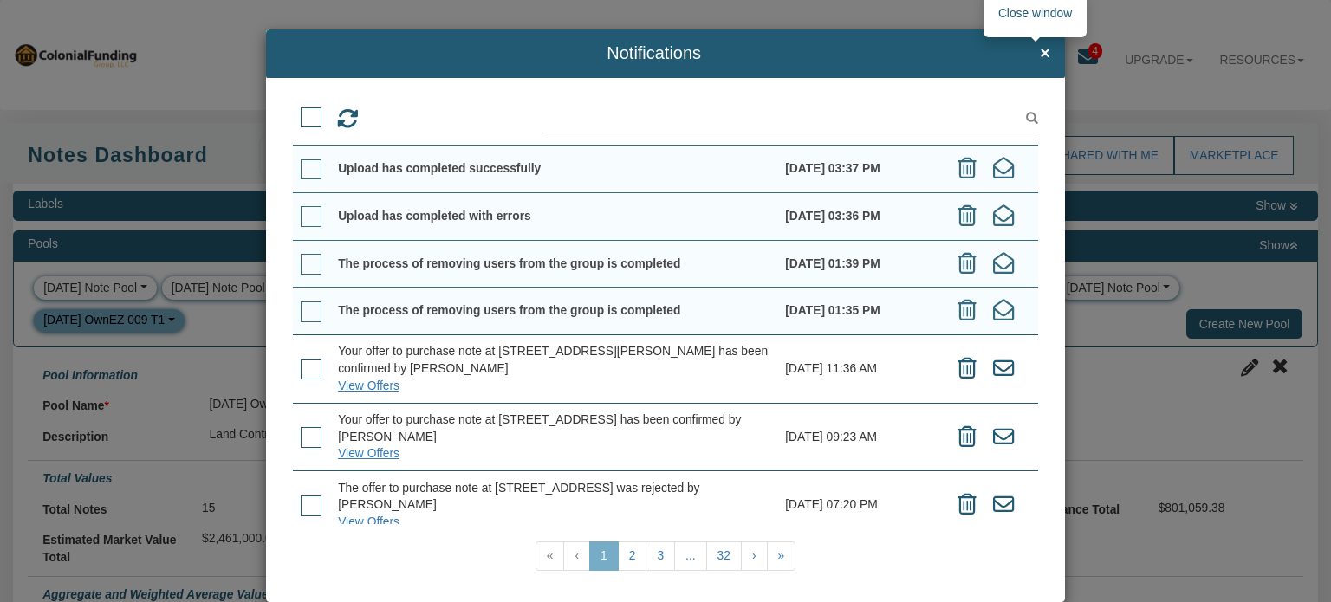
click at [1040, 58] on span "×" at bounding box center [1045, 53] width 10 height 19
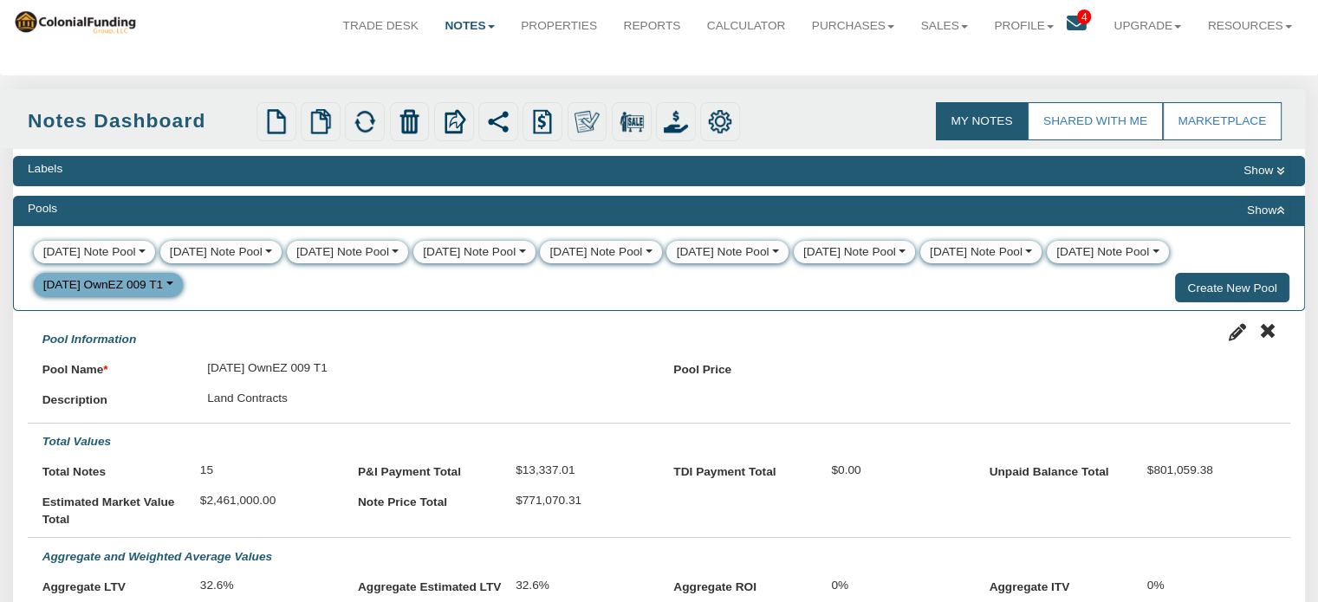
scroll to position [28, 0]
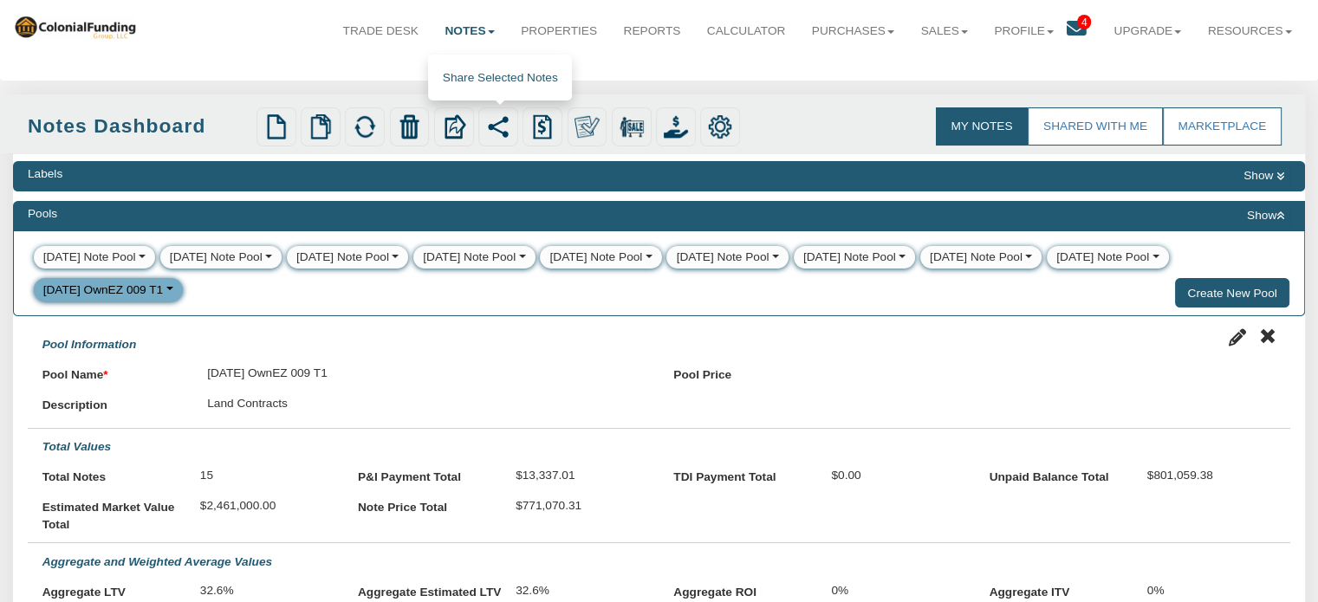
click at [504, 125] on img at bounding box center [498, 126] width 24 height 24
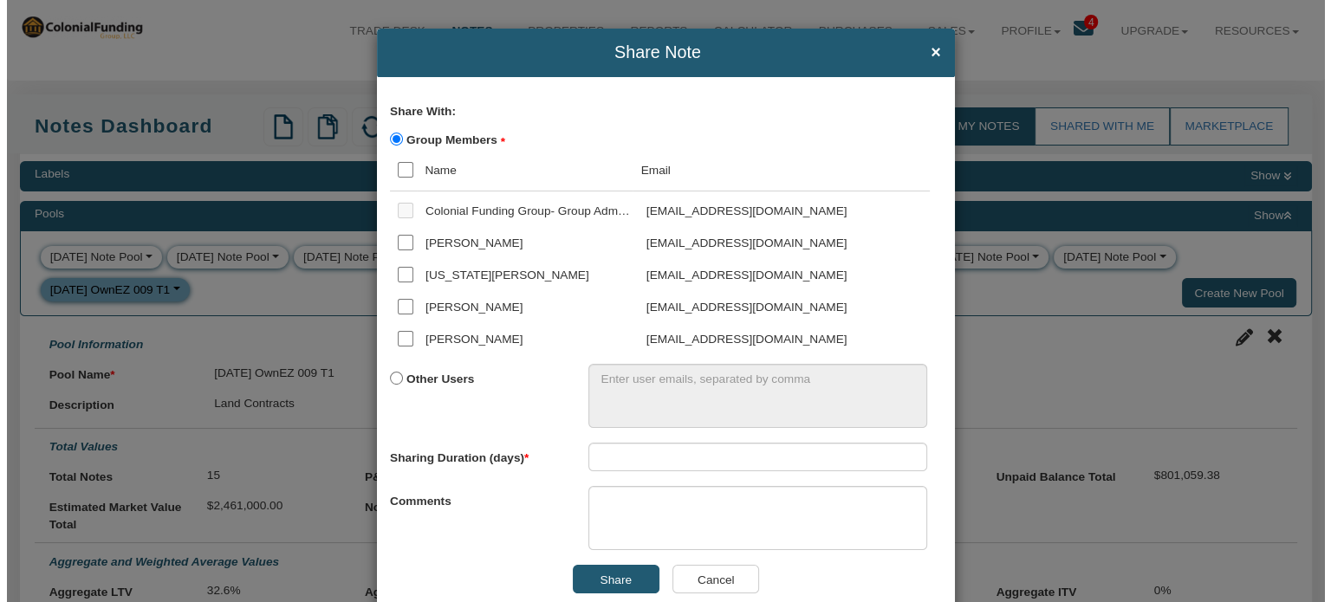
scroll to position [29, 0]
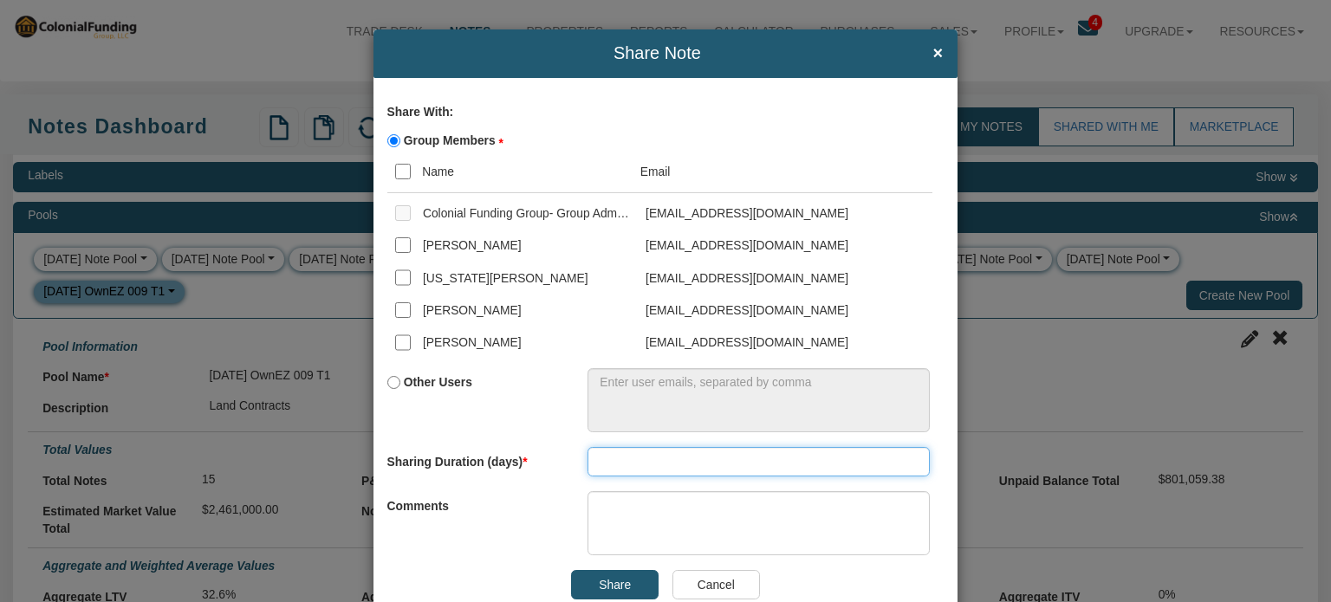
click at [600, 464] on input "number" at bounding box center [758, 461] width 342 height 29
type input "5"
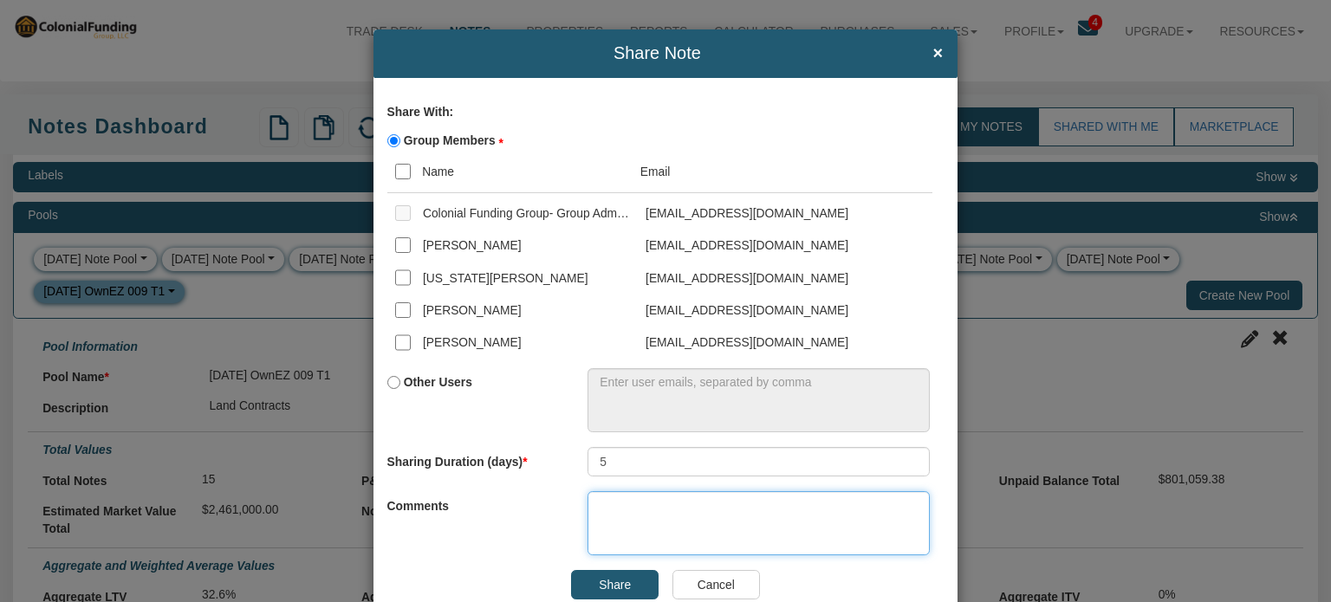
click at [604, 501] on textarea at bounding box center [758, 523] width 342 height 65
paste textarea "RELEASE DATE: 8-15-25 @ 8:00pm CT This is a rare note pool priced from $32K to …"
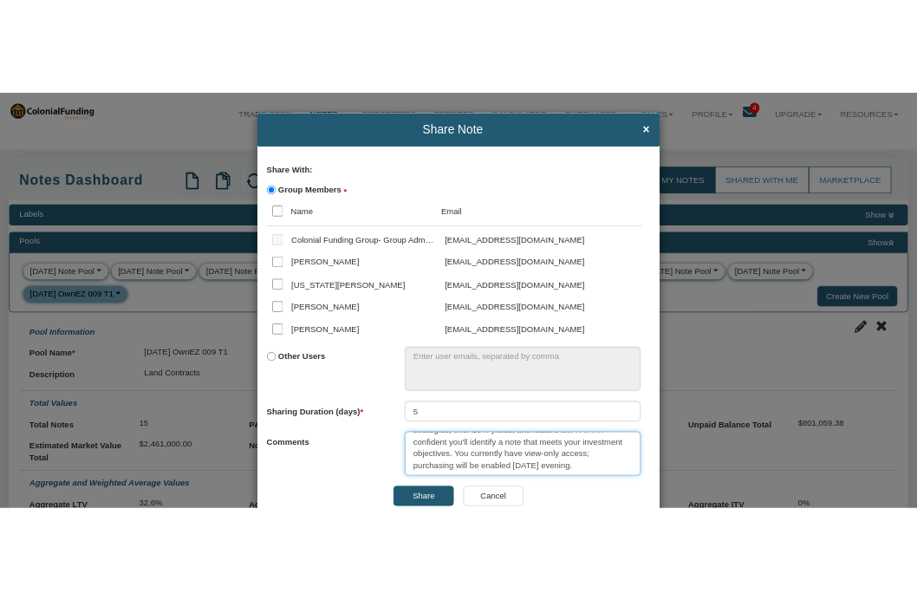
scroll to position [59, 0]
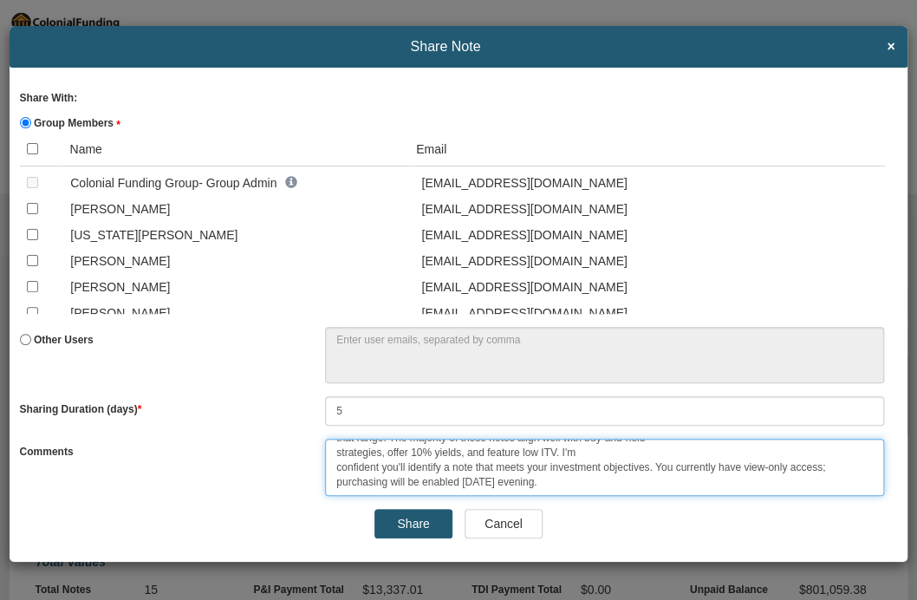
type textarea "RELEASE DATE: 8-15-25 @ 8:00pm CT This is a rare note pool priced from $32K to …"
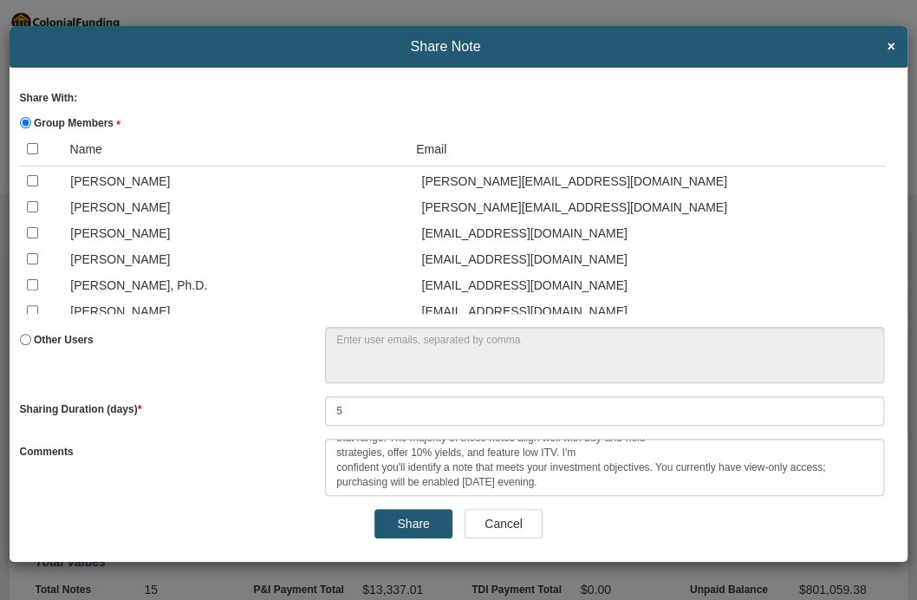
scroll to position [4014, 0]
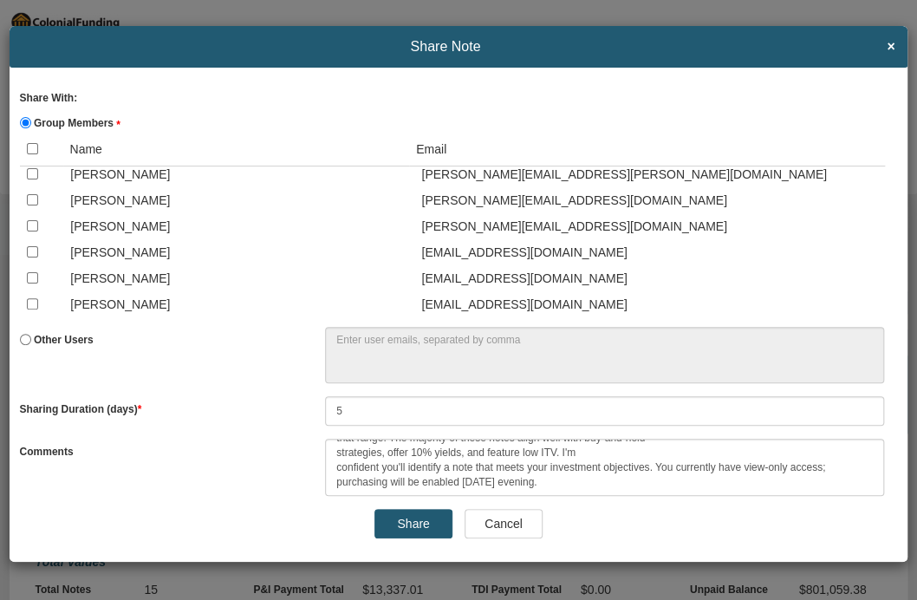
click at [27, 275] on input "checkbox" at bounding box center [32, 277] width 11 height 11
checkbox input "true"
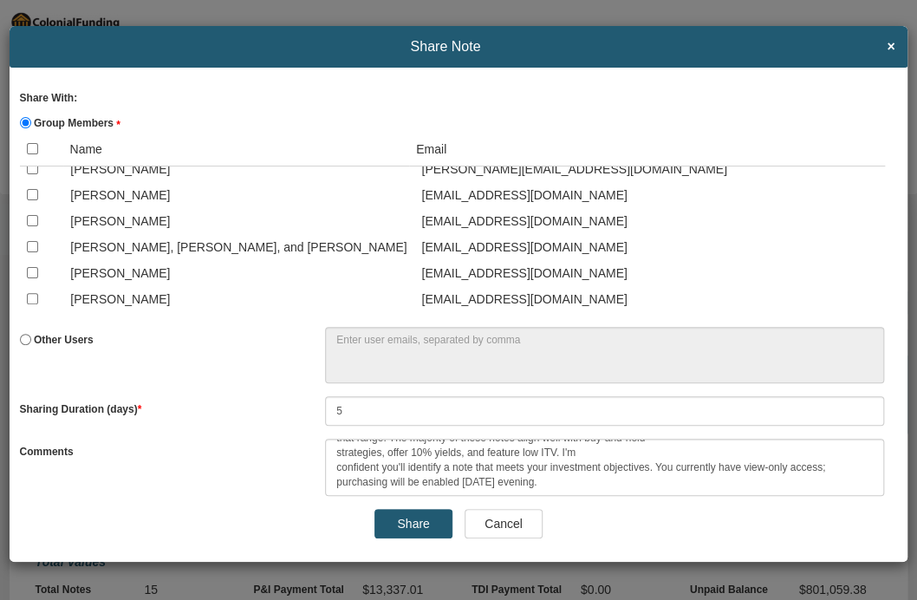
scroll to position [2468, 0]
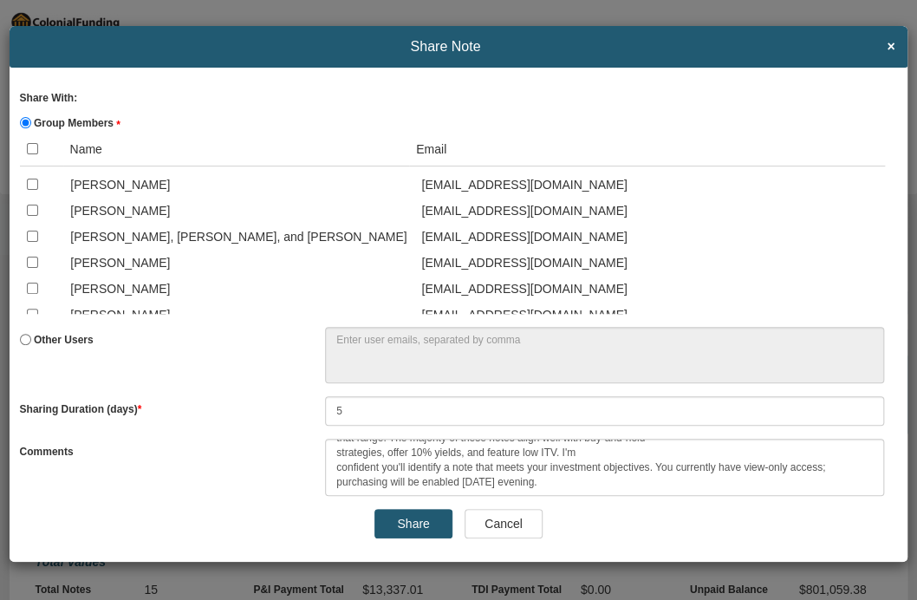
click at [31, 190] on input "checkbox" at bounding box center [32, 183] width 11 height 11
checkbox input "true"
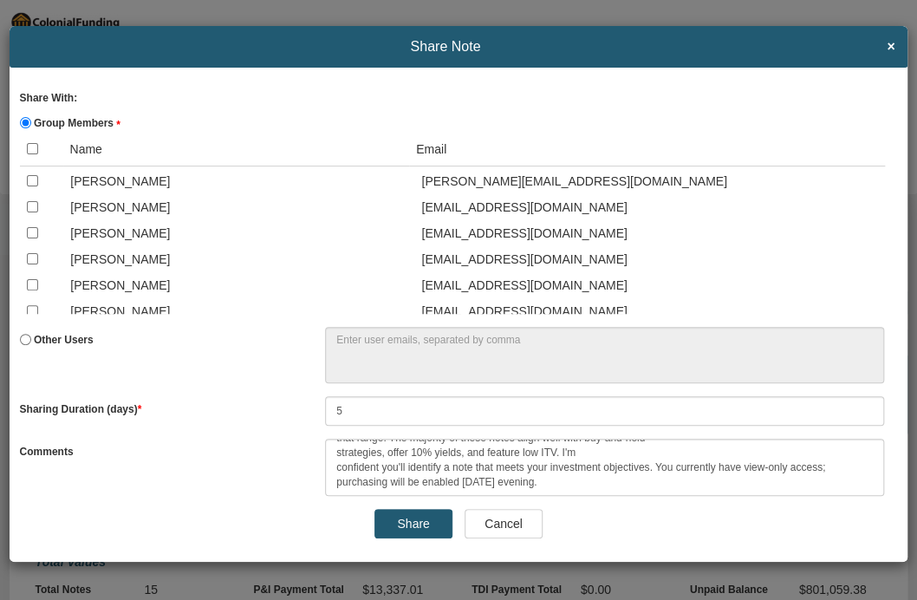
scroll to position [924, 0]
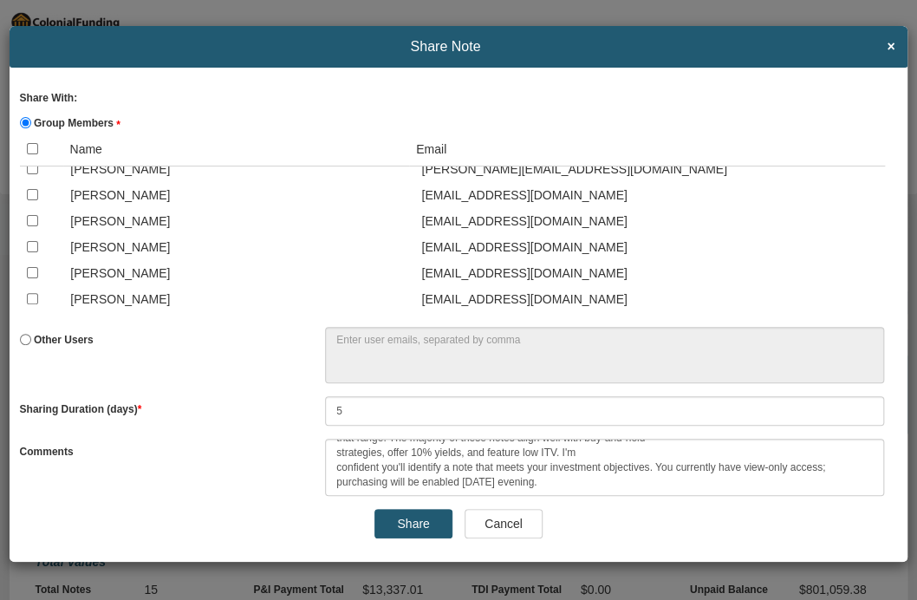
click at [30, 252] on input "checkbox" at bounding box center [32, 246] width 11 height 11
checkbox input "true"
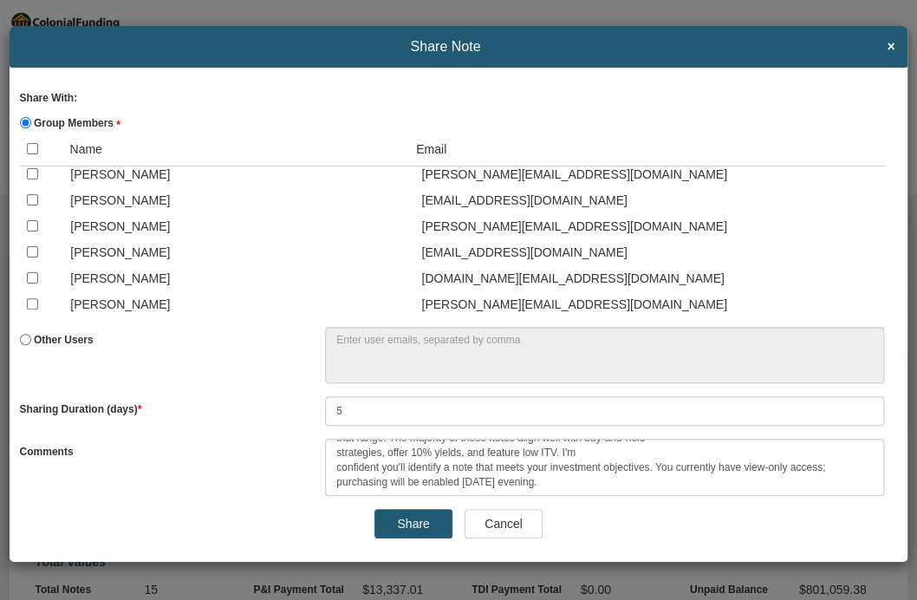
scroll to position [3604, 0]
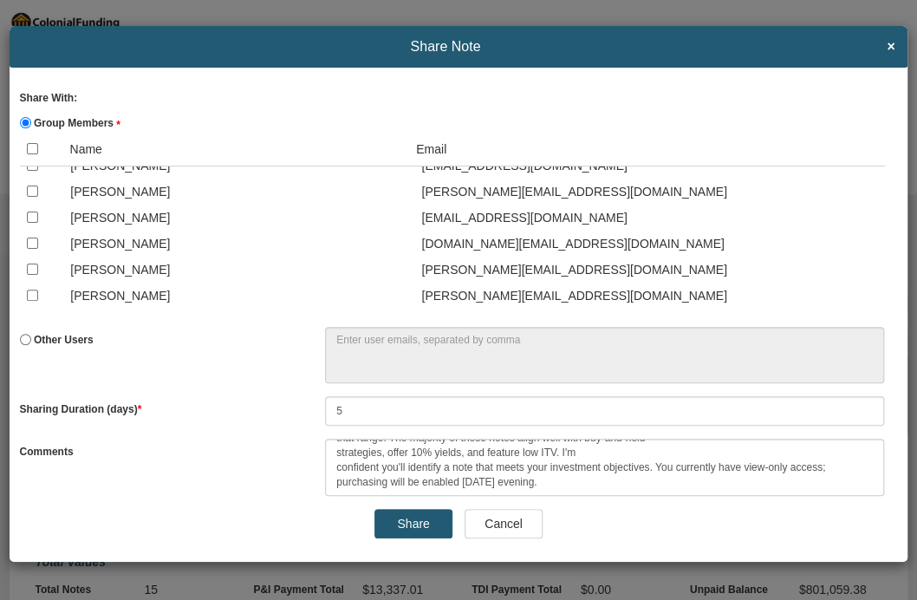
click at [28, 171] on input "checkbox" at bounding box center [32, 164] width 11 height 11
checkbox input "true"
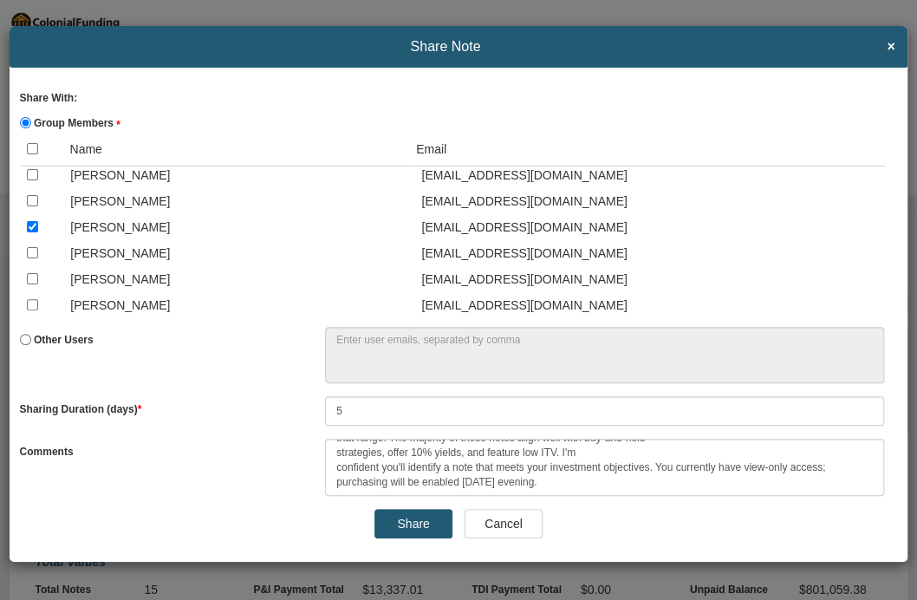
scroll to position [916, 0]
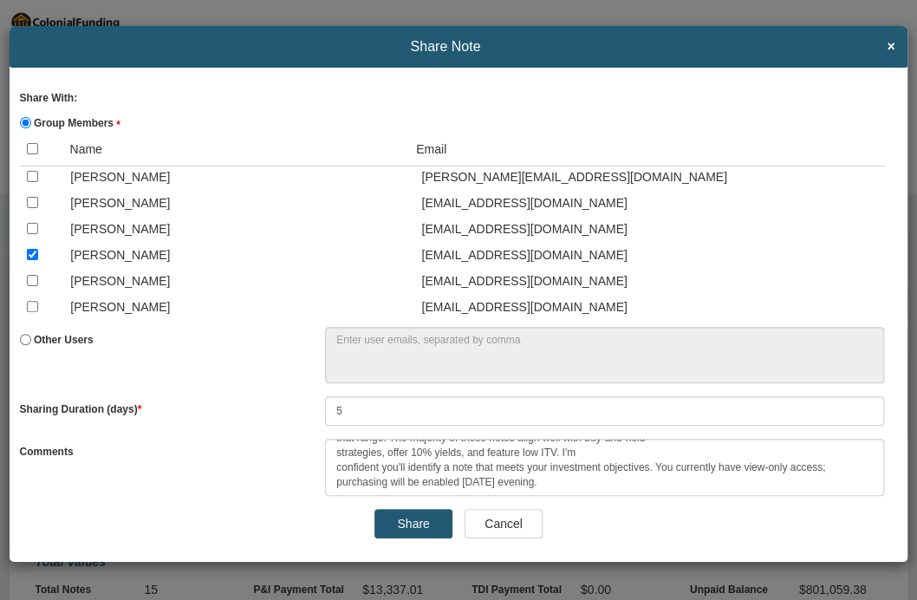
click at [28, 234] on input "checkbox" at bounding box center [32, 228] width 11 height 11
checkbox input "true"
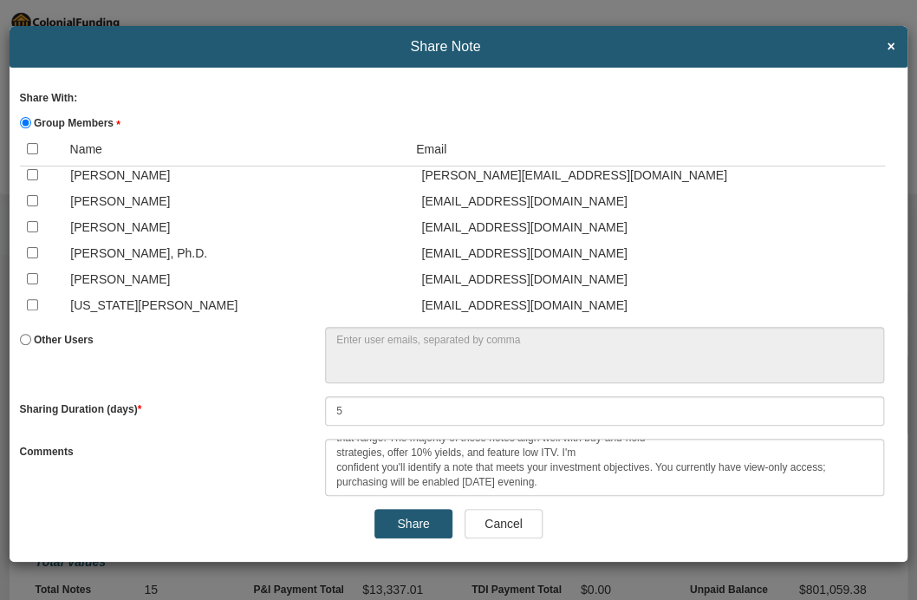
scroll to position [3749, 0]
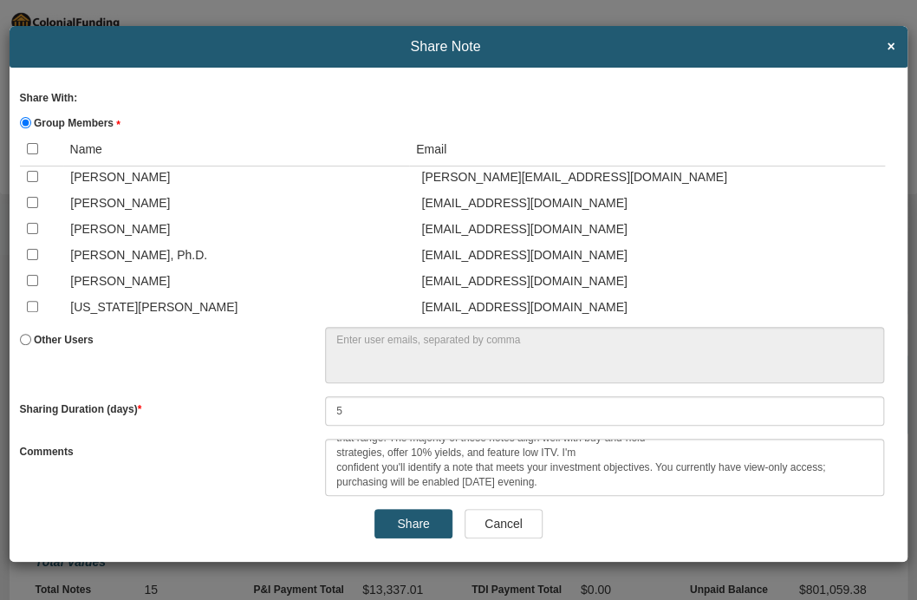
click at [31, 156] on input "checkbox" at bounding box center [32, 150] width 11 height 11
checkbox input "true"
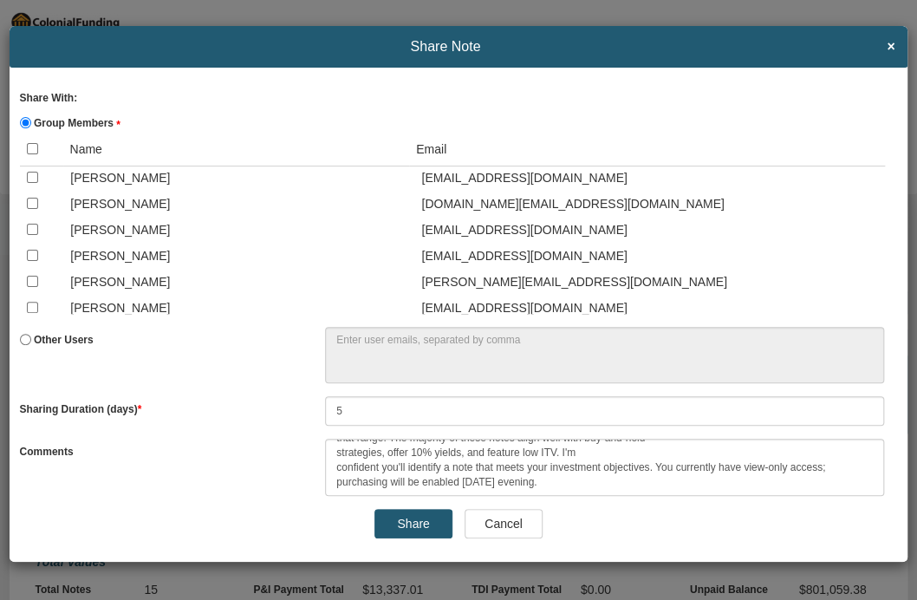
scroll to position [2275, 0]
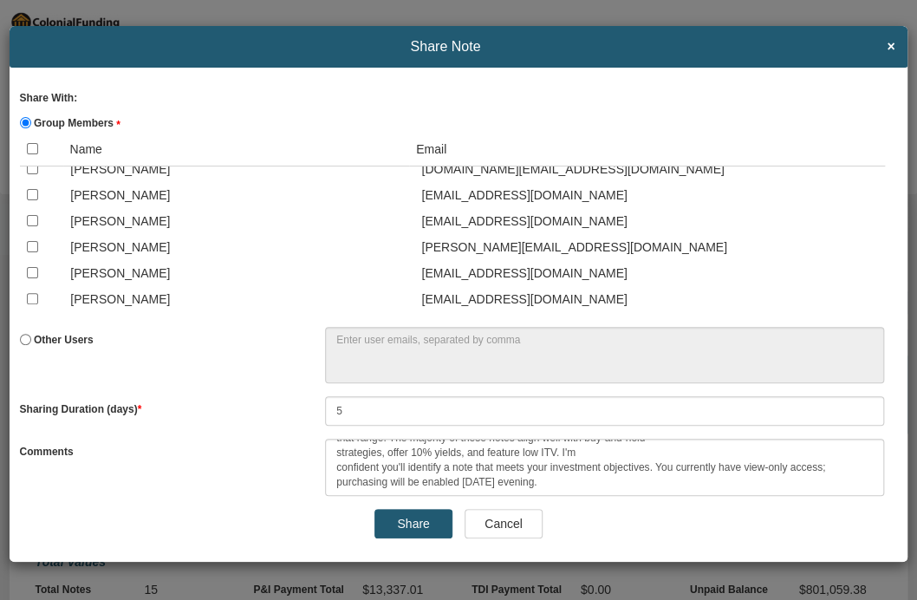
click at [29, 200] on input "checkbox" at bounding box center [32, 194] width 11 height 11
checkbox input "true"
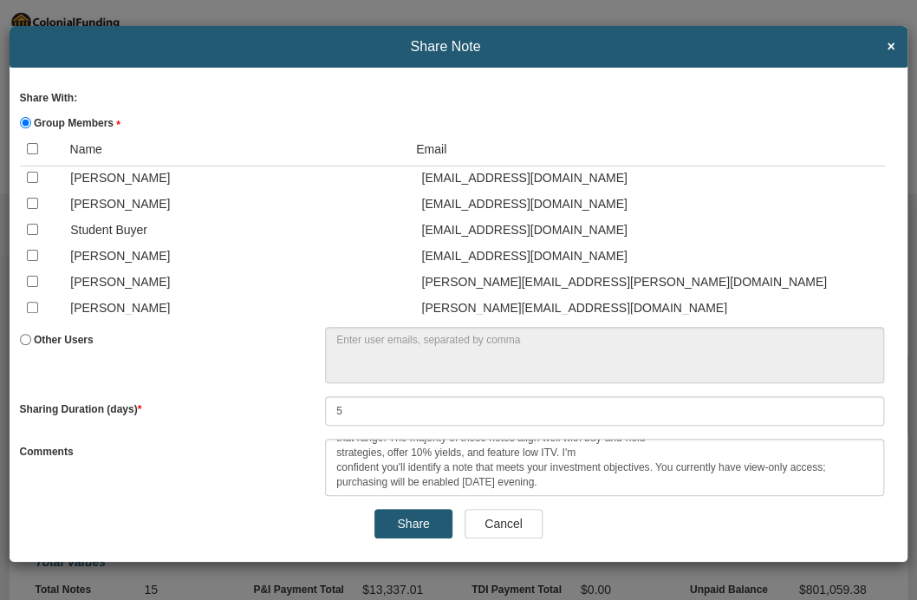
scroll to position [381, 0]
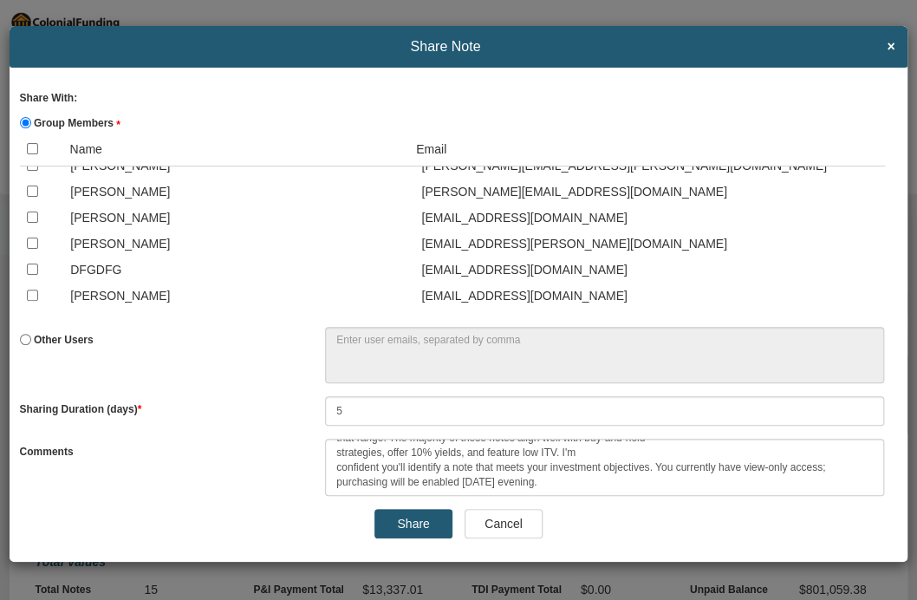
click at [31, 171] on input "checkbox" at bounding box center [32, 164] width 11 height 11
checkbox input "true"
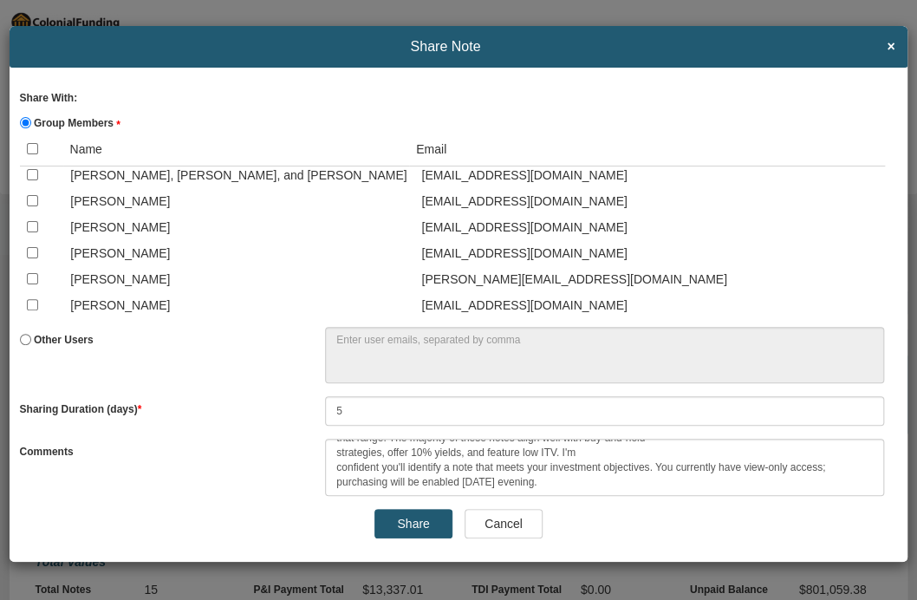
scroll to position [2519, 0]
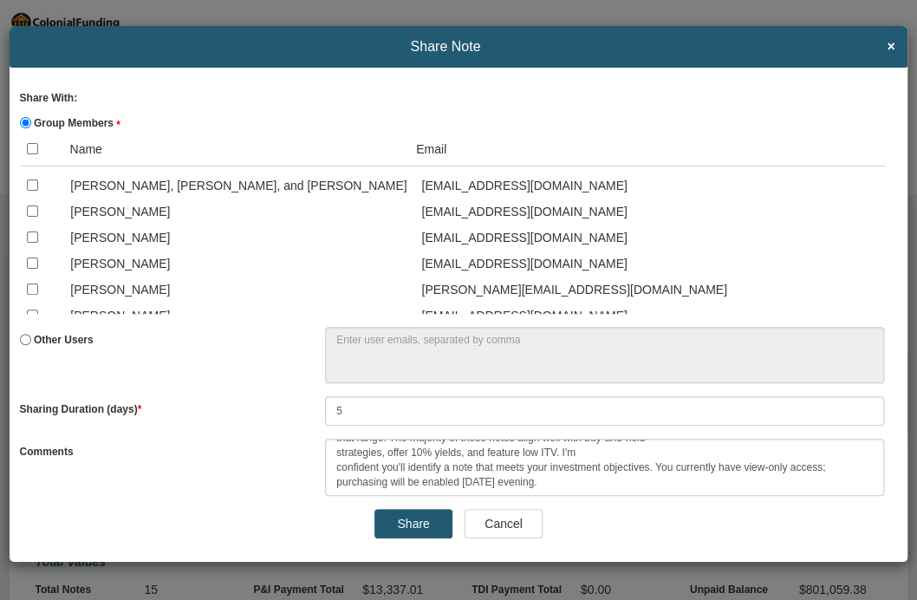
click at [28, 165] on input "checkbox" at bounding box center [32, 158] width 11 height 11
checkbox input "true"
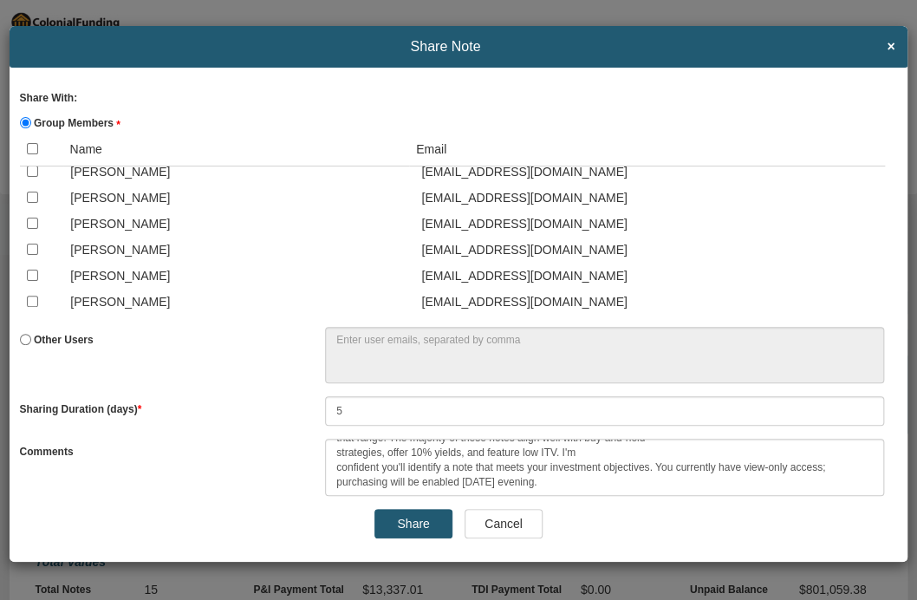
scroll to position [1166, 0]
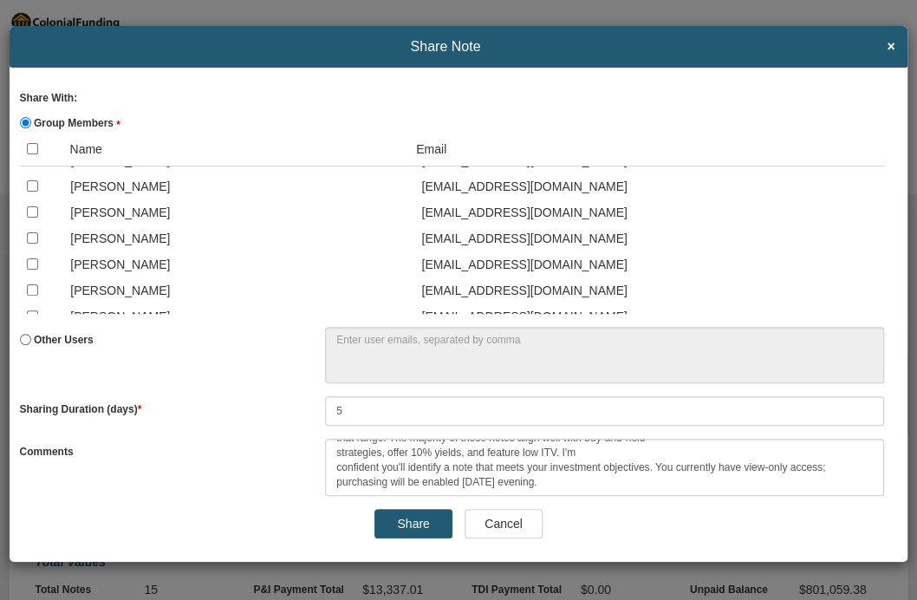
click at [29, 243] on input "checkbox" at bounding box center [32, 237] width 11 height 11
checkbox input "true"
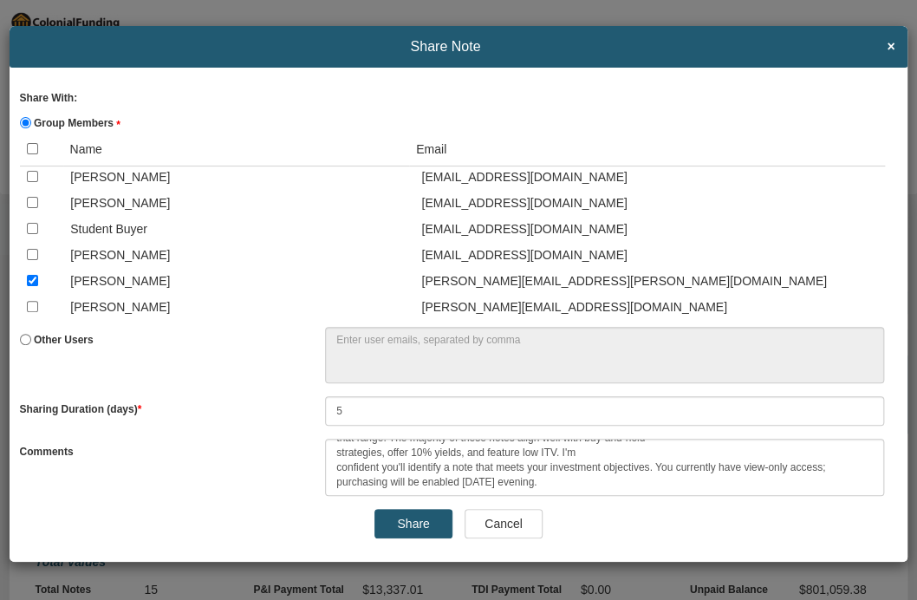
scroll to position [0, 0]
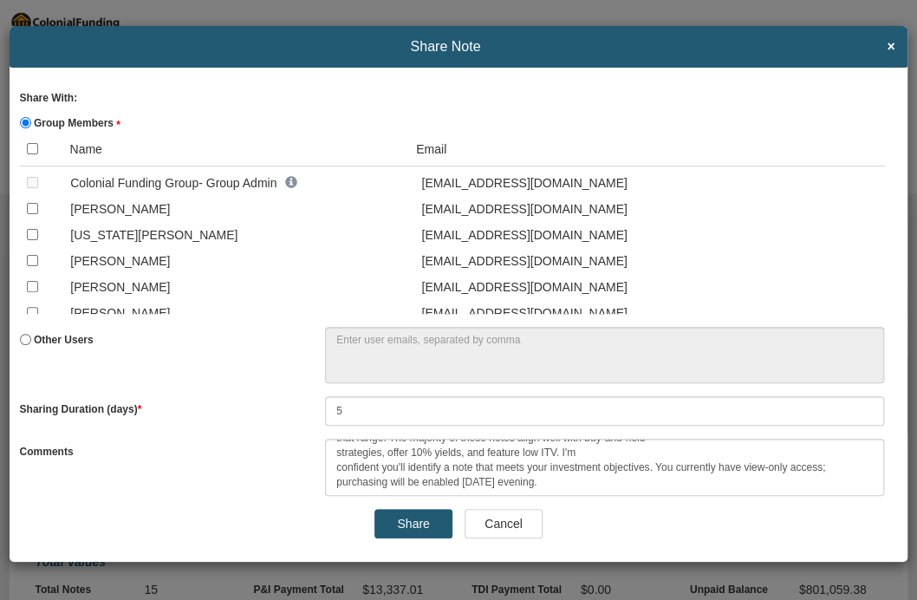
click at [31, 288] on input "checkbox" at bounding box center [32, 286] width 11 height 11
checkbox input "true"
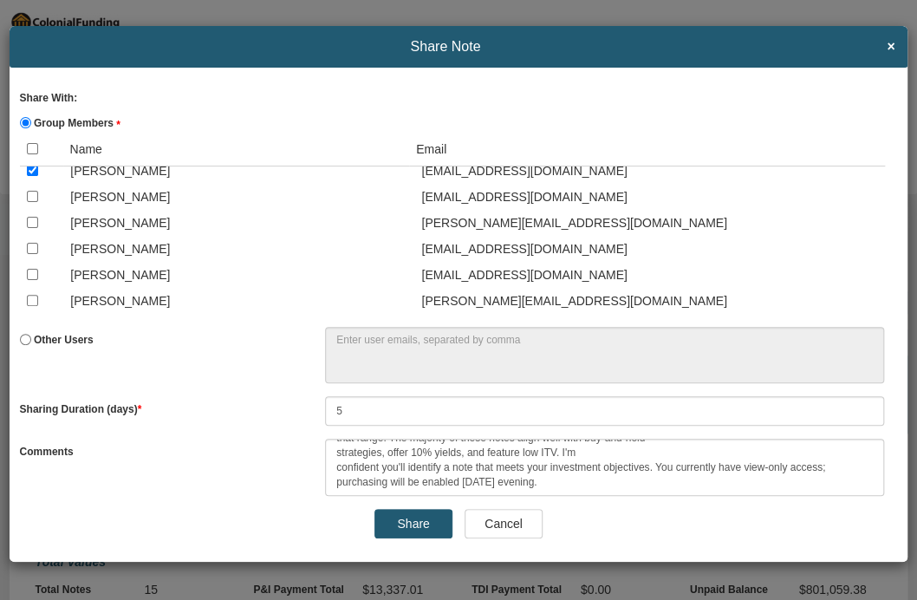
scroll to position [2403, 0]
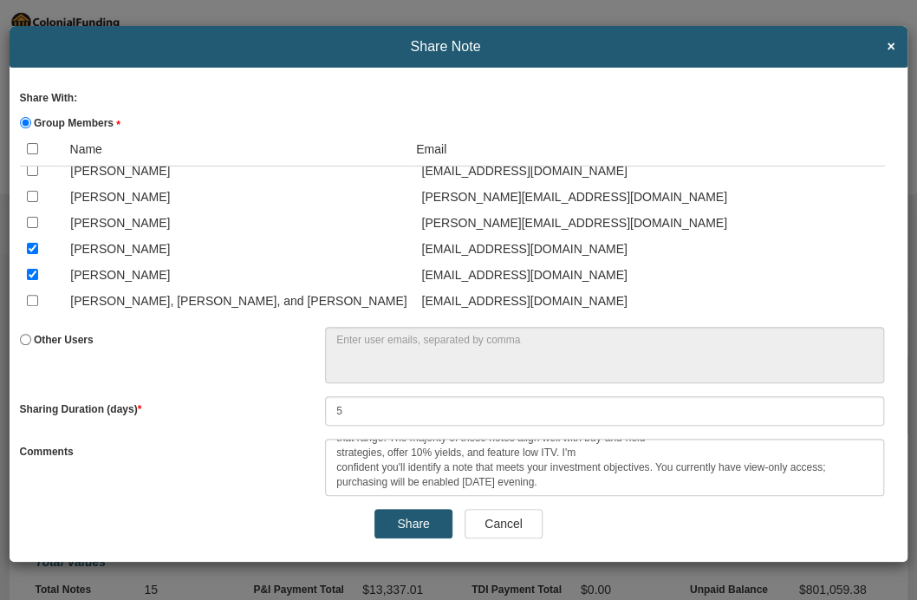
click at [31, 150] on input "checkbox" at bounding box center [32, 144] width 11 height 11
checkbox input "true"
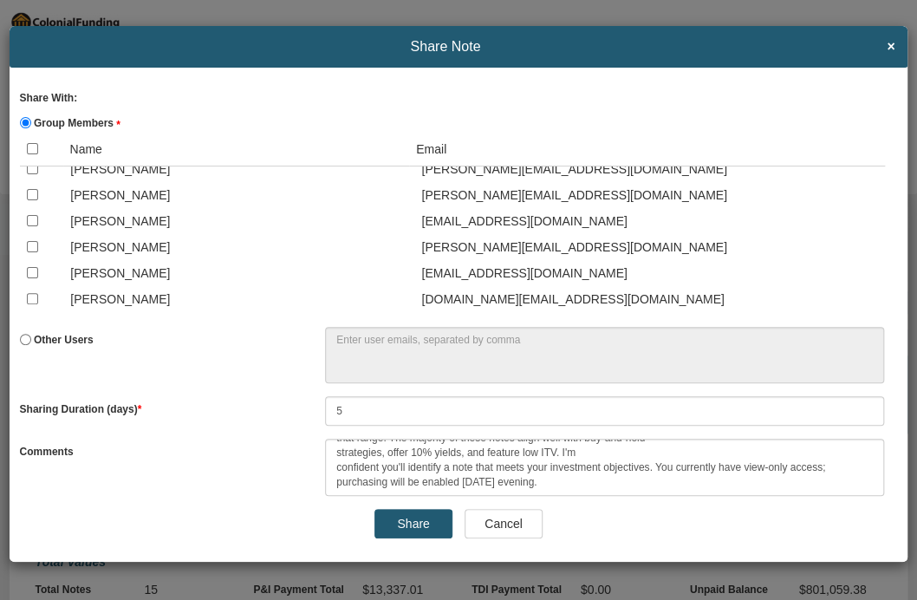
scroll to position [2242, 0]
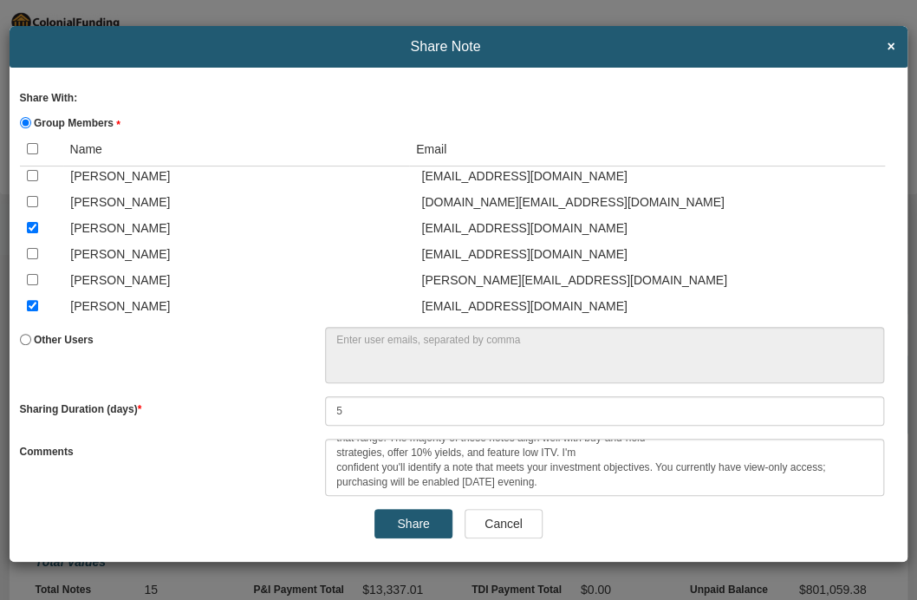
click at [30, 181] on input "checkbox" at bounding box center [32, 175] width 11 height 11
checkbox input "true"
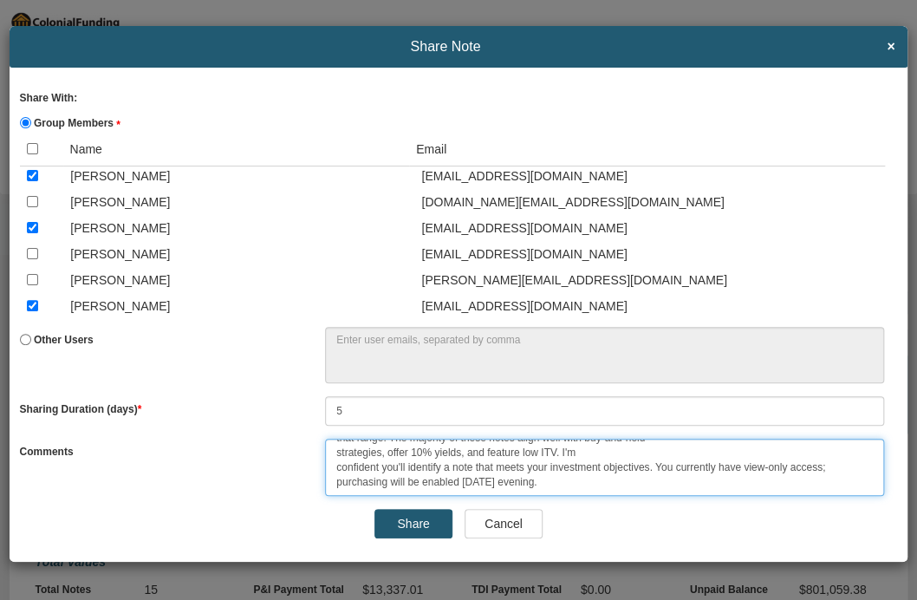
click at [509, 482] on textarea "RELEASE DATE: 8-15-25 @ 8:00pm CT This is a rare note pool priced from $32K to …" at bounding box center [604, 466] width 559 height 56
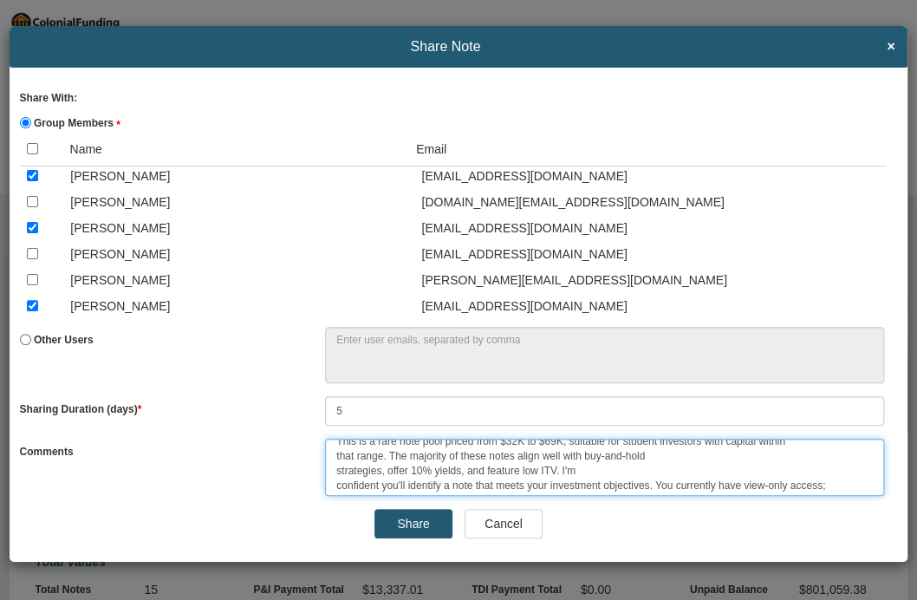
scroll to position [45, 0]
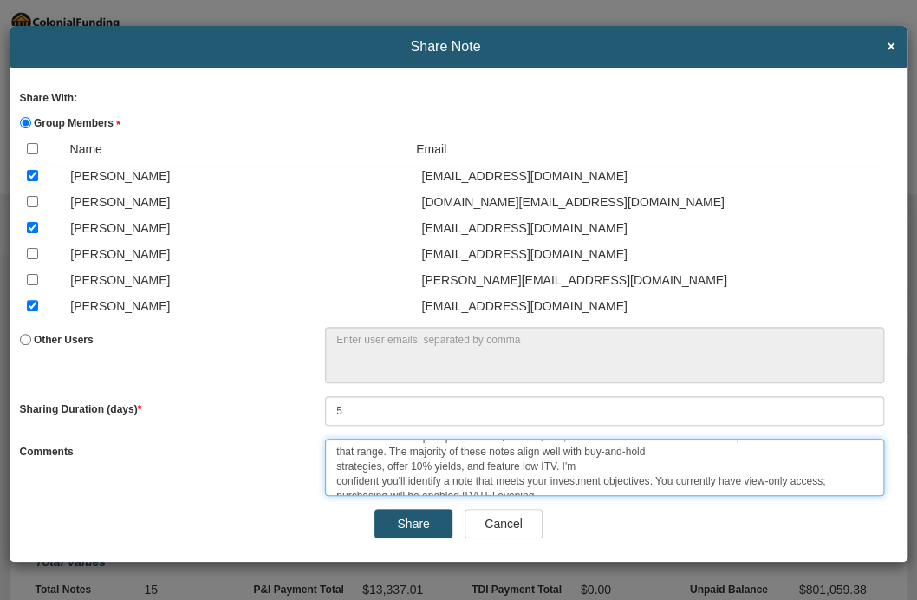
click at [718, 448] on textarea "RELEASE DATE: 8-15-25 @ 8:00pm CT This is a rare note pool priced from $32K to …" at bounding box center [604, 466] width 559 height 56
click at [627, 474] on textarea "RELEASE DATE: 8-15-25 @ 8:00pm CT This is a rare note pool priced from $32K to …" at bounding box center [604, 466] width 559 height 56
click at [617, 469] on textarea "RELEASE DATE: 8-15-25 @ 8:00pm CT This is a rare note pool priced from $32K to …" at bounding box center [604, 466] width 559 height 56
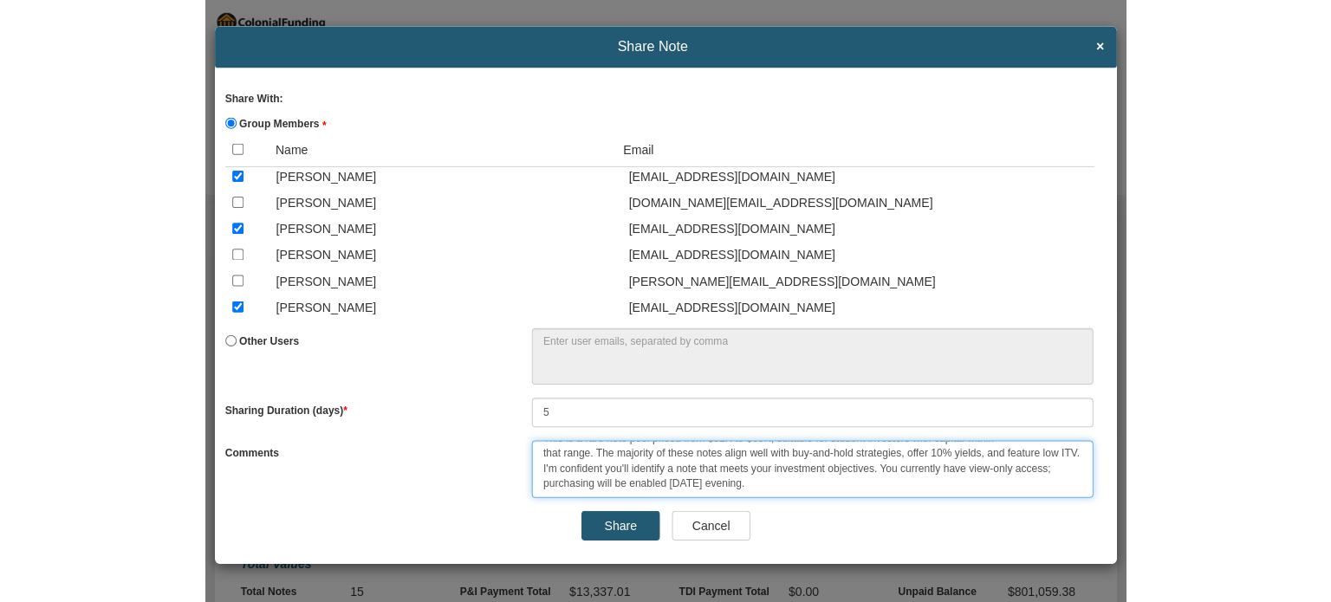
scroll to position [0, 0]
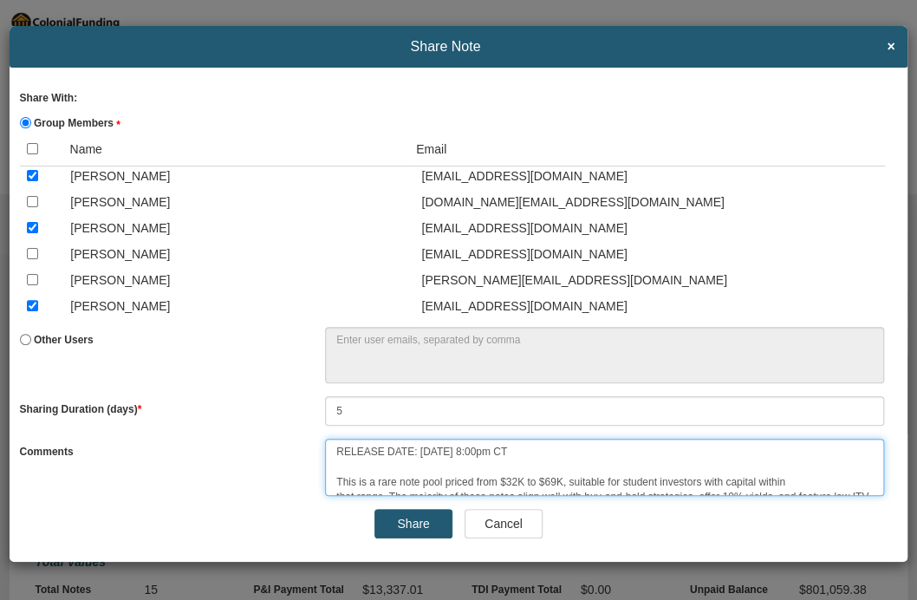
drag, startPoint x: 591, startPoint y: 485, endPoint x: 307, endPoint y: 417, distance: 292.3
click at [307, 417] on div "Share With: Group Members Name Email Colonial Funding Group - Group Admin 5 Com…" at bounding box center [459, 315] width 898 height 494
type textarea "RELEASE DATE: 8-15-25 @ 8:00pm CT This is a rare note pool priced from $32K to …"
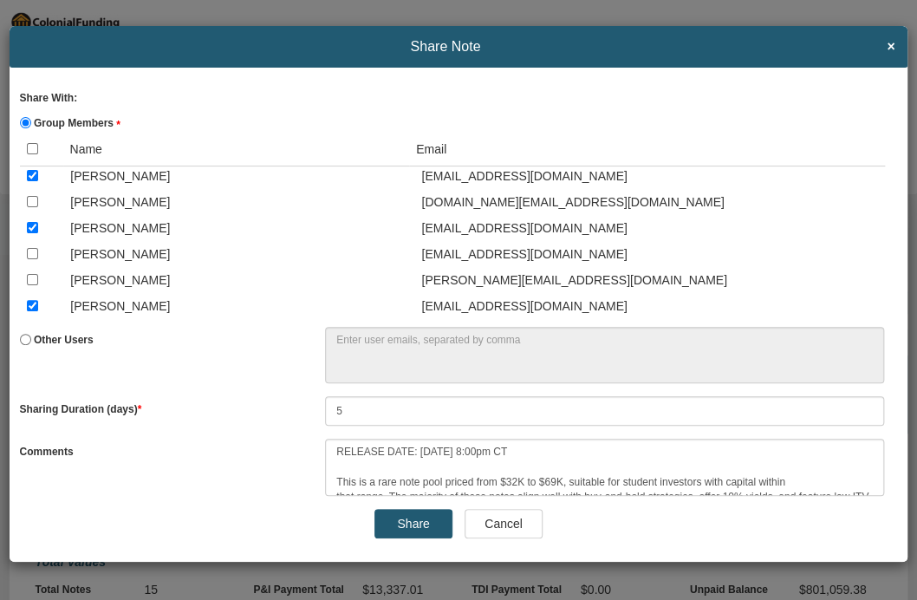
click at [402, 525] on input "Share" at bounding box center [413, 523] width 78 height 29
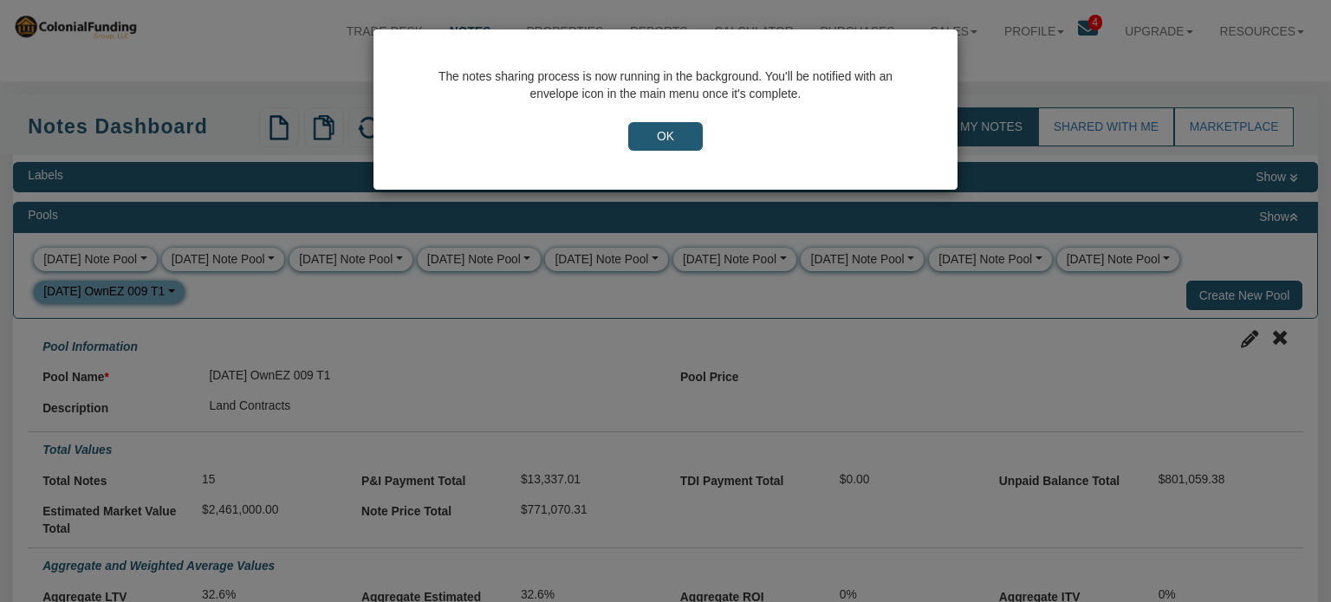
click at [672, 124] on input "OK" at bounding box center [665, 136] width 75 height 29
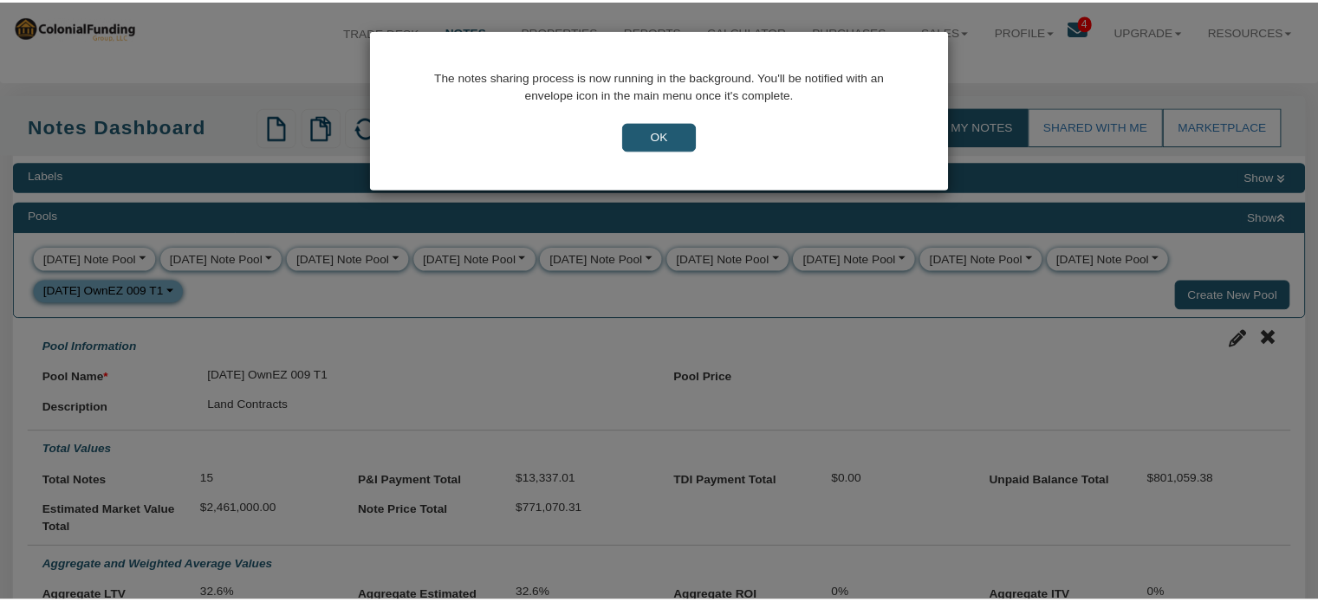
scroll to position [28, 0]
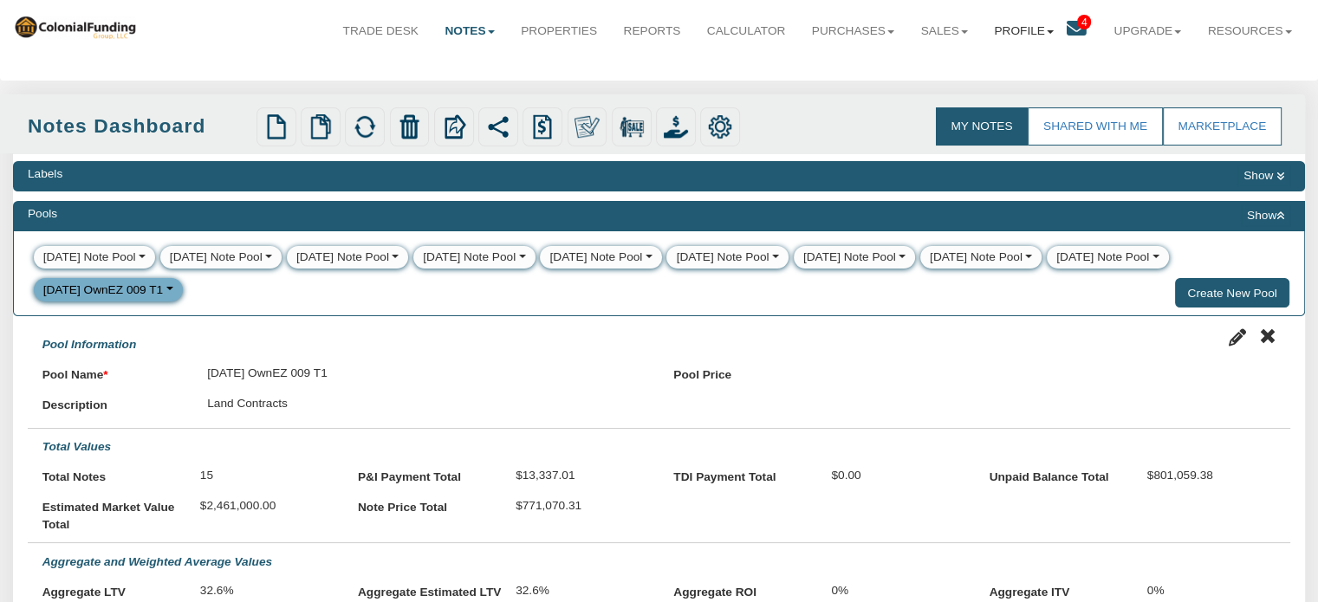
click at [1002, 30] on link "Profile" at bounding box center [1024, 31] width 86 height 43
click at [984, 75] on link "Settings" at bounding box center [1023, 71] width 152 height 23
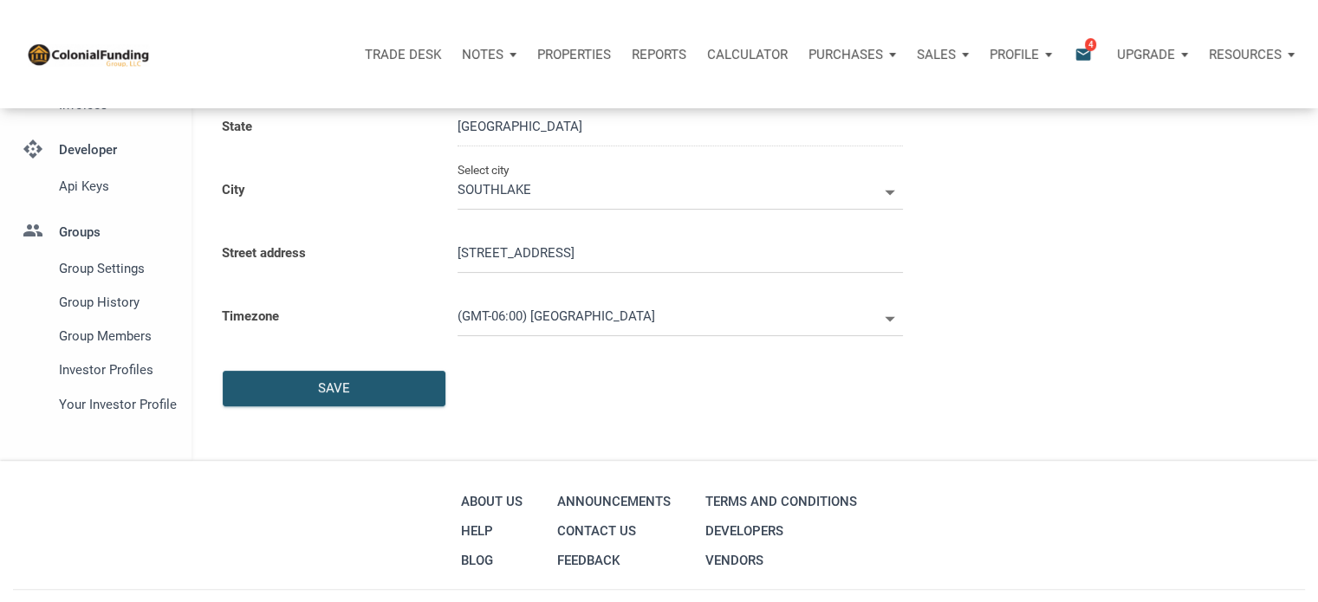
scroll to position [491, 0]
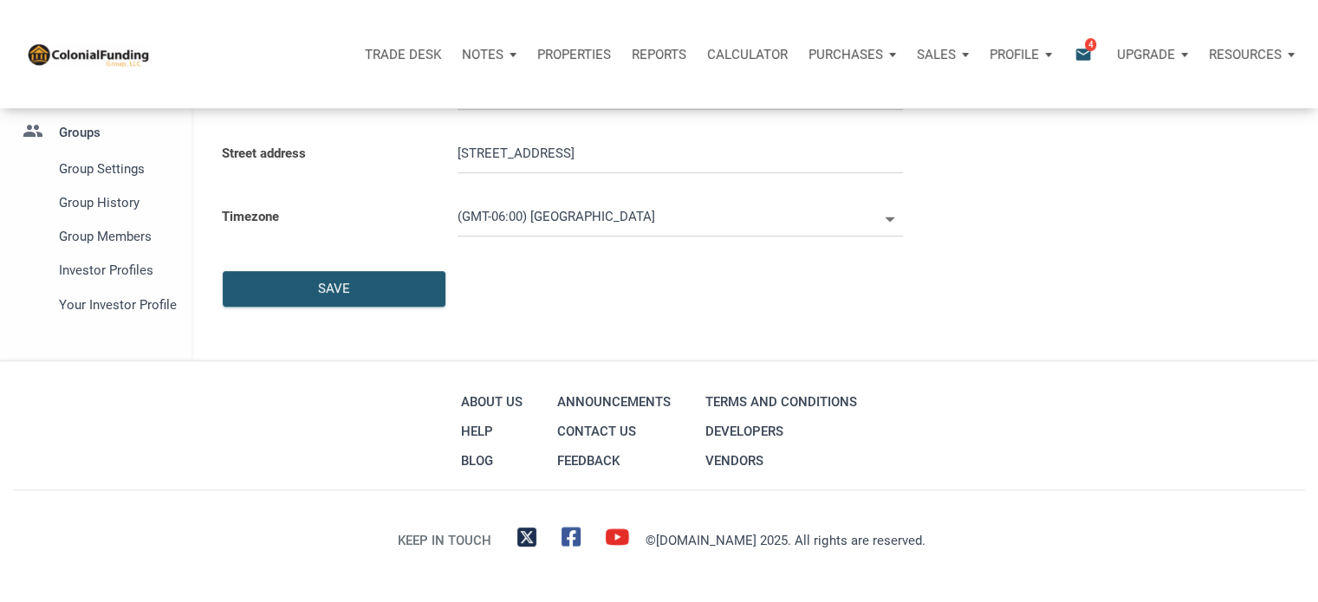
type input "0000000"
select select
click at [109, 236] on span "Group Members" at bounding box center [115, 236] width 113 height 21
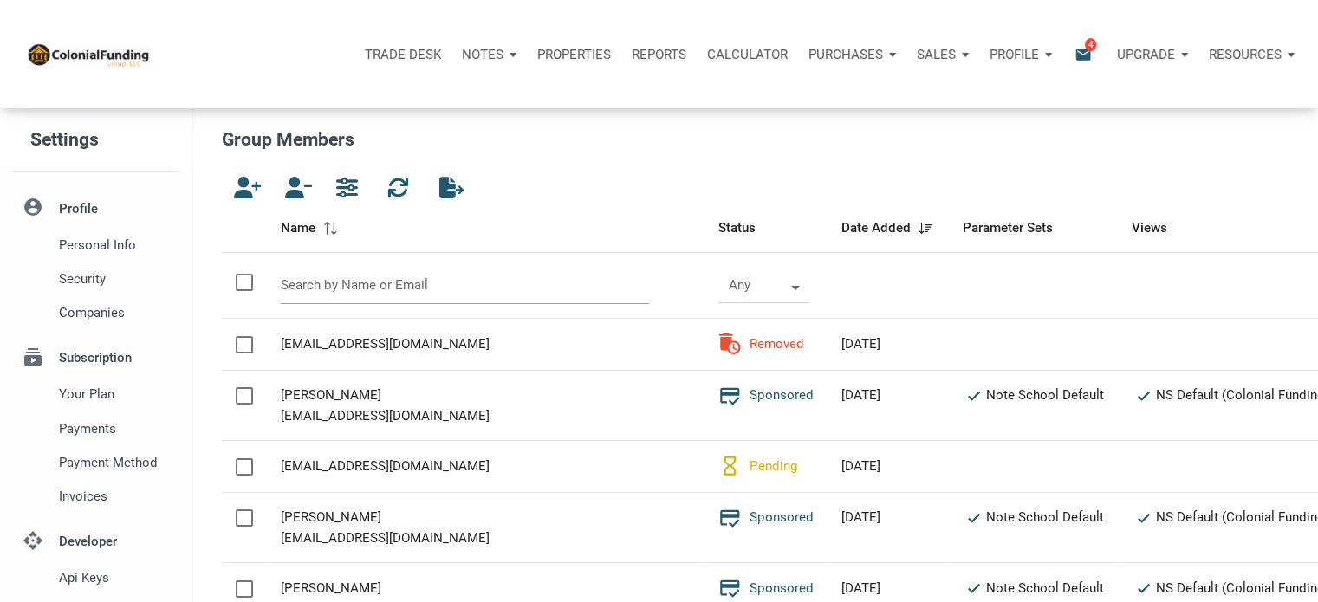
click at [323, 289] on input "text" at bounding box center [465, 285] width 369 height 37
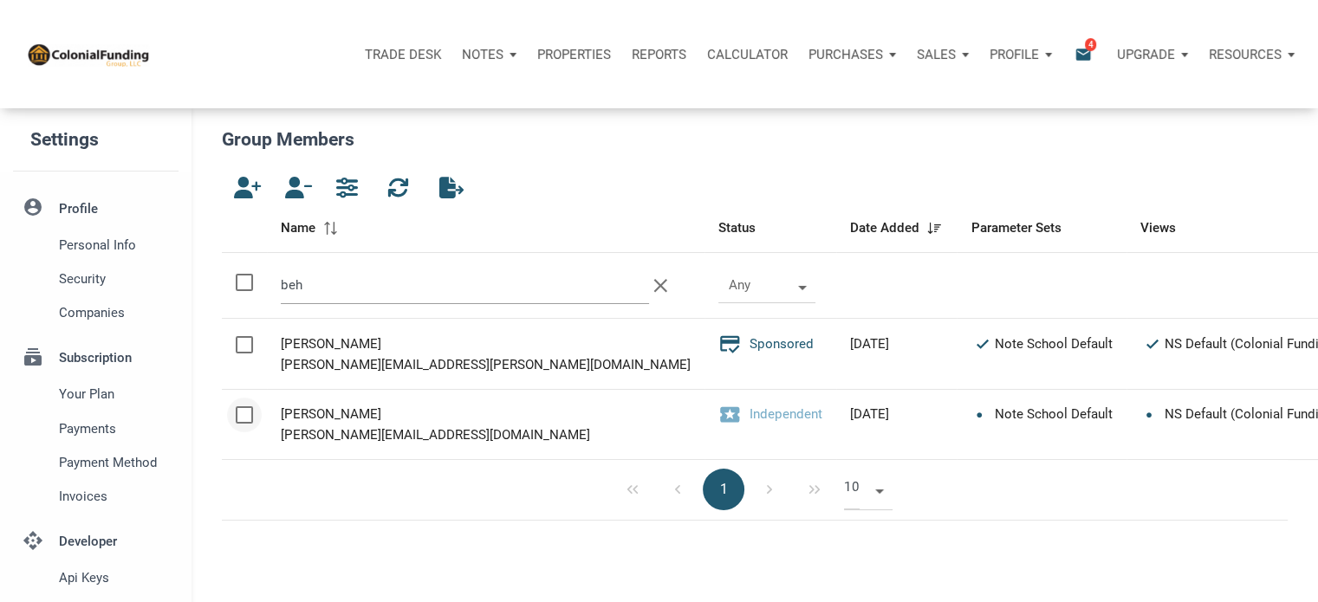
type input "beh"
click at [242, 412] on div at bounding box center [244, 414] width 17 height 17
checkbox input "true"
click at [304, 190] on icon "button" at bounding box center [294, 188] width 21 height 22
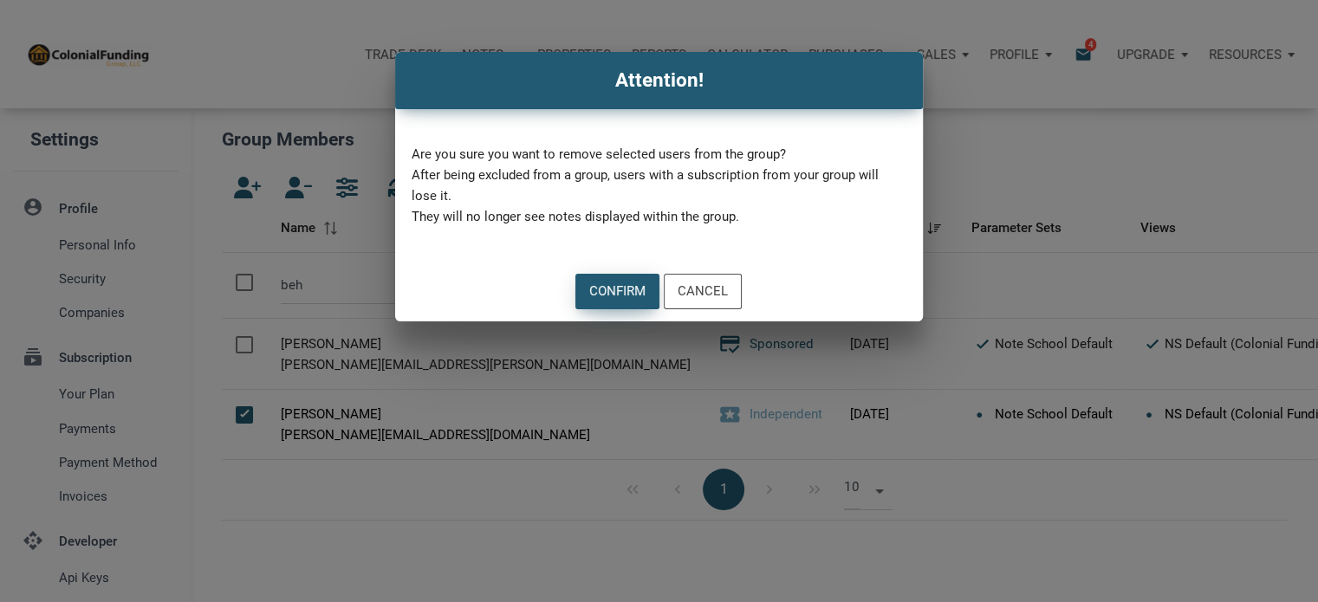
click at [622, 278] on div "Confirm" at bounding box center [617, 292] width 82 height 34
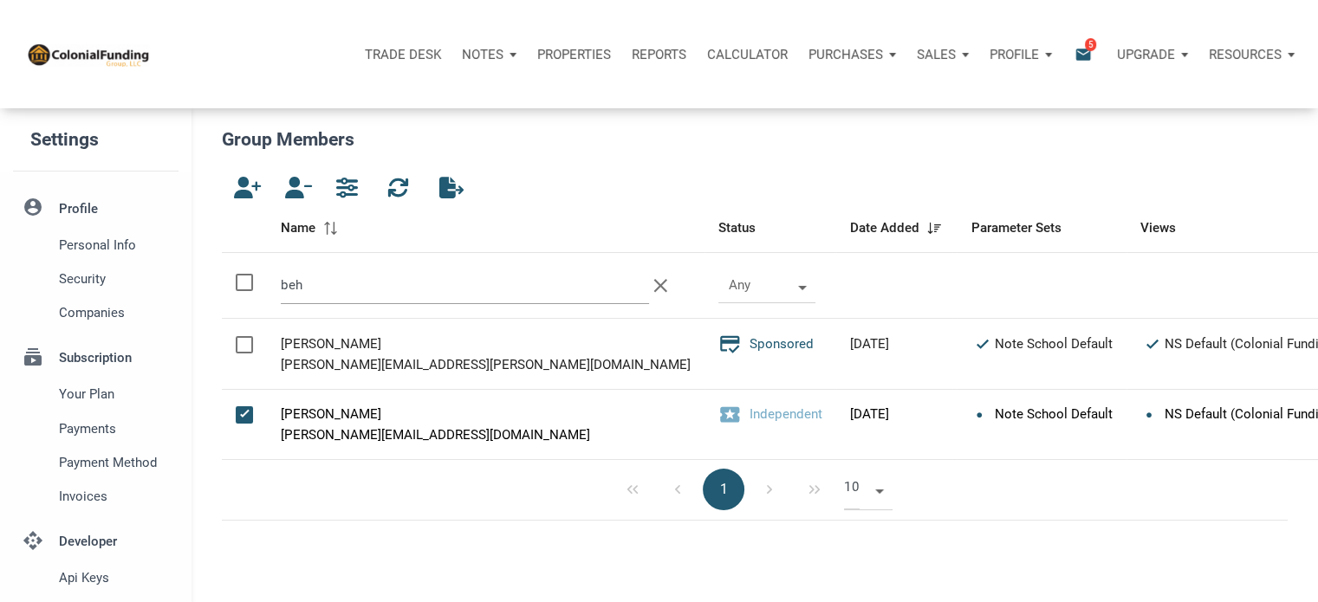
click at [337, 288] on input "beh" at bounding box center [465, 285] width 369 height 37
type input "b"
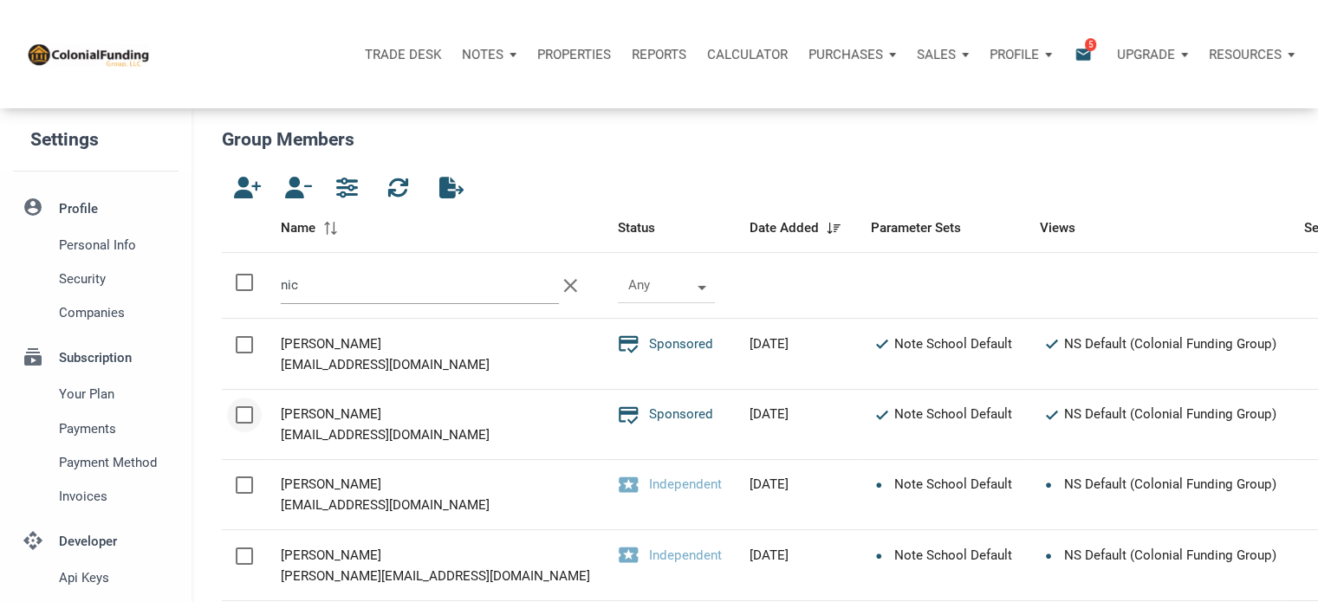
type input "nic"
click at [245, 413] on div at bounding box center [244, 414] width 17 height 17
checkbox input "true"
click at [295, 185] on icon "button" at bounding box center [294, 188] width 21 height 22
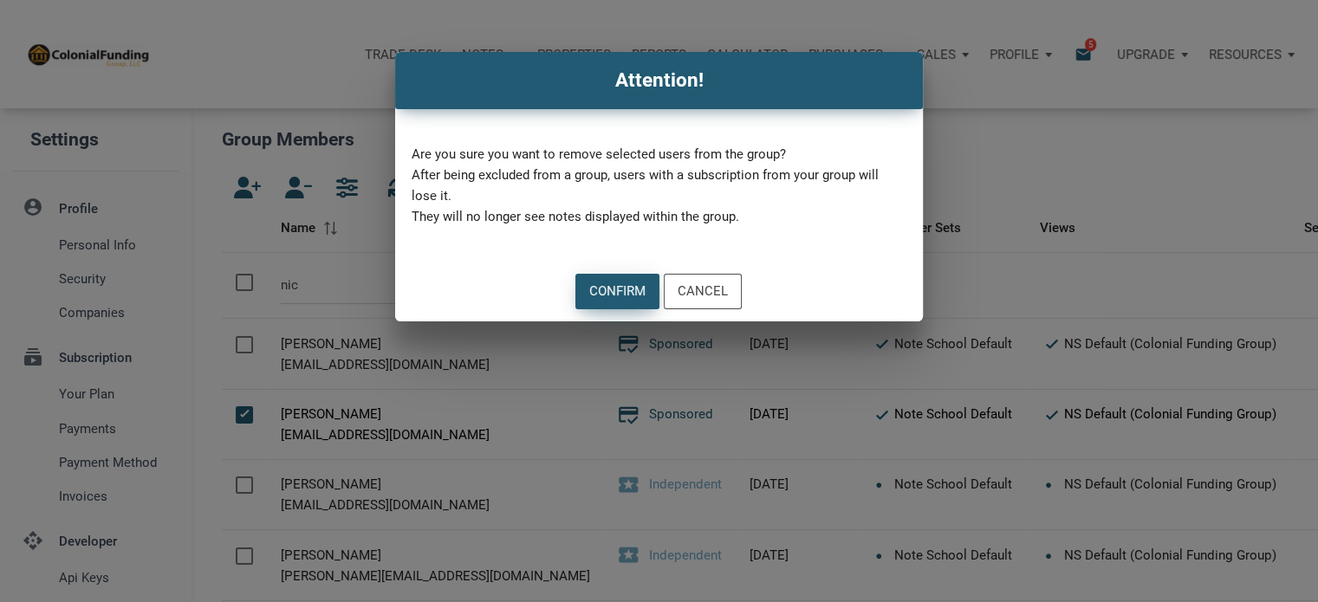
click at [610, 285] on div "Confirm" at bounding box center [617, 292] width 56 height 20
